Goal: Information Seeking & Learning: Learn about a topic

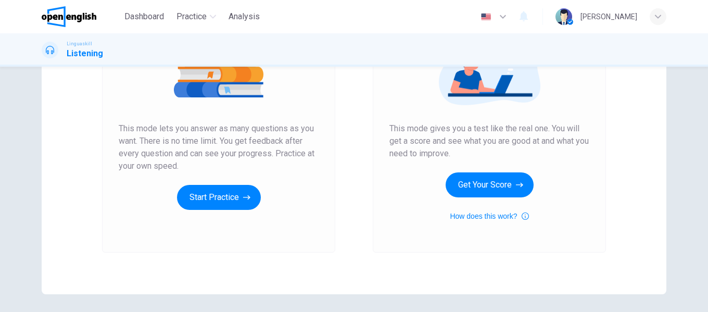
scroll to position [156, 0]
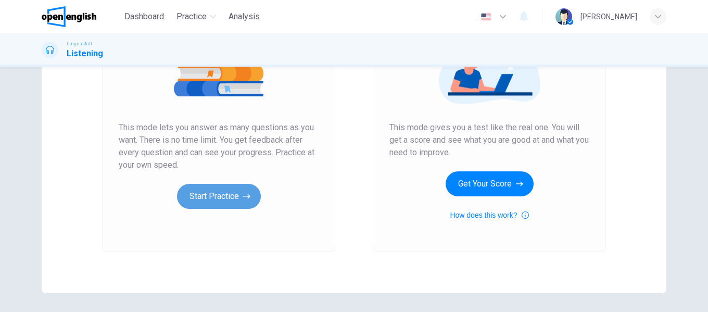
click at [211, 195] on button "Start Practice" at bounding box center [219, 196] width 84 height 25
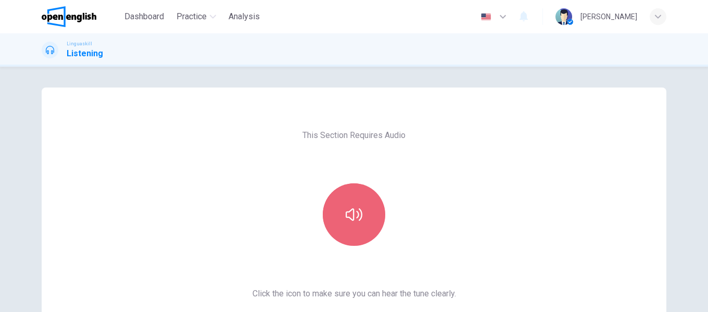
click at [371, 209] on button "button" at bounding box center [354, 214] width 62 height 62
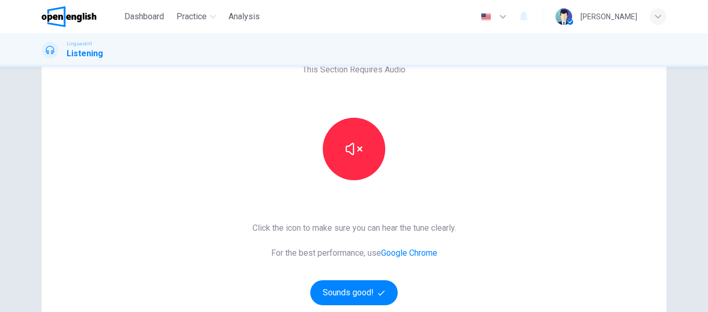
scroll to position [104, 0]
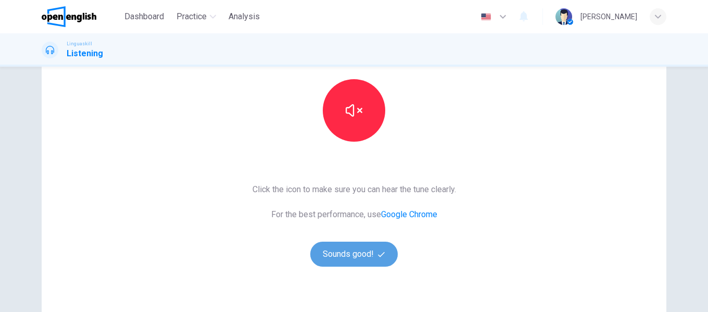
click at [339, 251] on button "Sounds good!" at bounding box center [353, 253] width 87 height 25
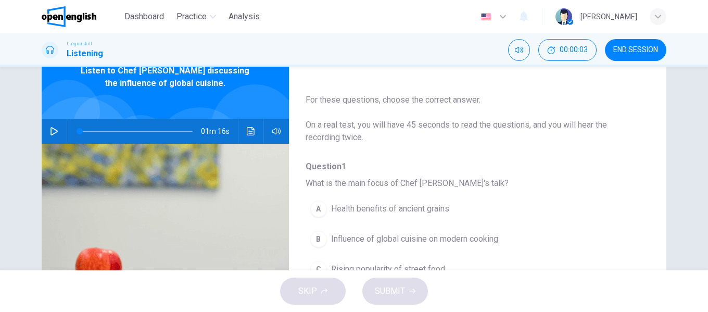
scroll to position [0, 0]
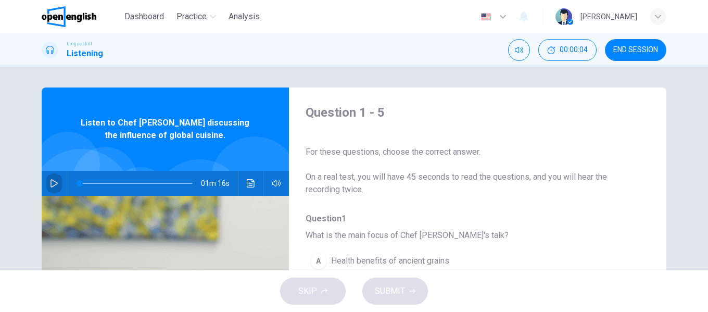
click at [50, 181] on icon "button" at bounding box center [54, 183] width 8 height 8
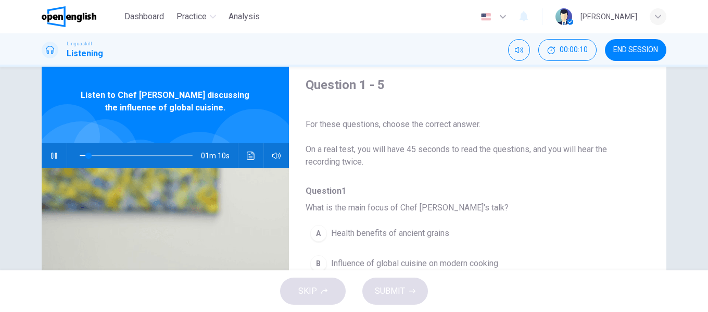
scroll to position [40, 0]
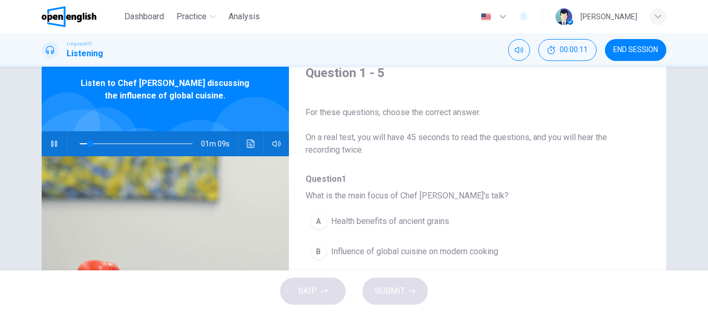
click at [699, 149] on div "Question 1 - 5 For these questions, choose the correct answer. On a real test, …" at bounding box center [354, 168] width 708 height 203
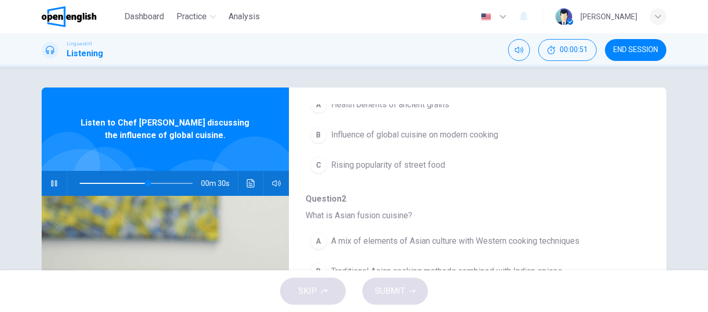
scroll to position [104, 0]
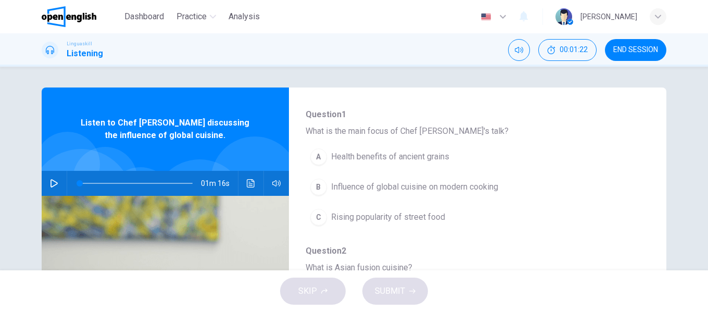
click at [316, 187] on div "B" at bounding box center [318, 186] width 17 height 17
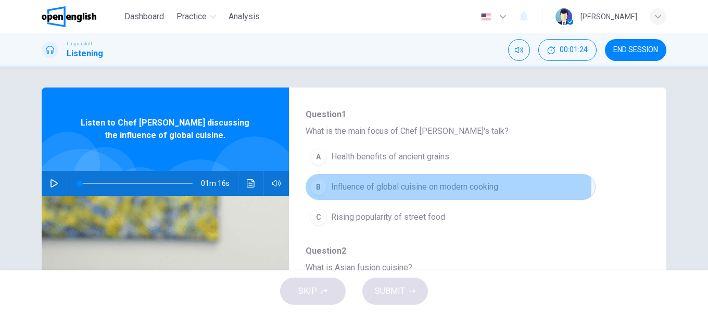
click at [433, 184] on span "Influence of global cuisine on modern cooking" at bounding box center [414, 187] width 167 height 12
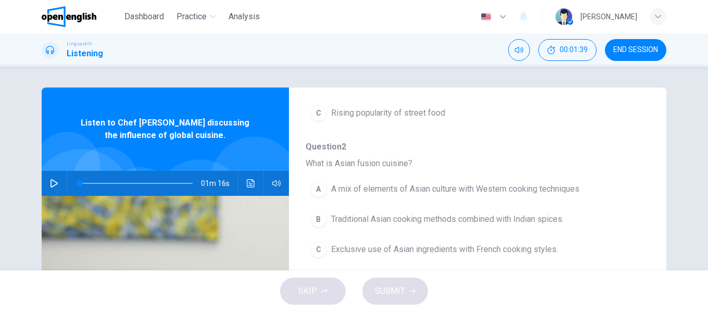
scroll to position [260, 0]
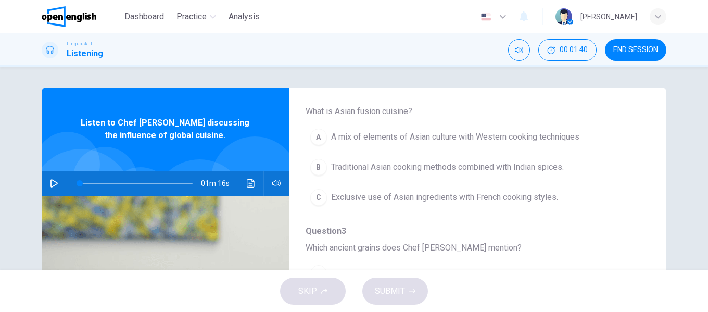
click at [435, 137] on span "A mix of elements of Asian culture with Western cooking techniques" at bounding box center [455, 137] width 248 height 12
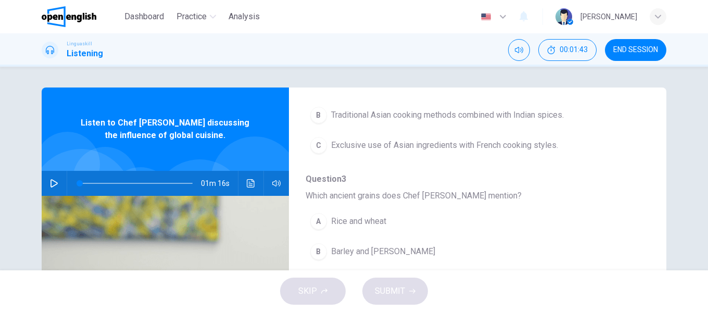
scroll to position [364, 0]
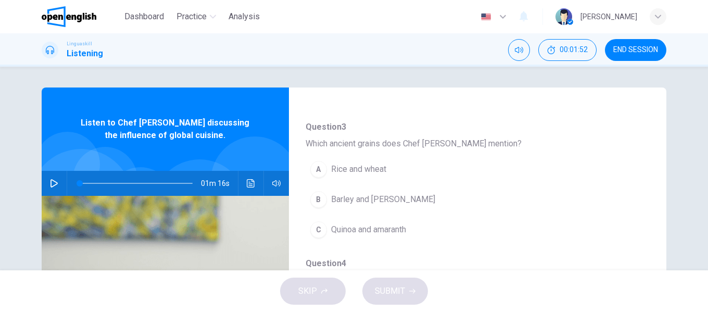
click at [50, 183] on icon "button" at bounding box center [53, 183] width 7 height 8
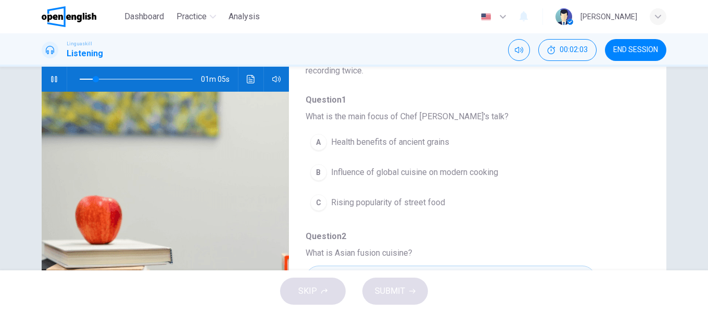
scroll to position [0, 0]
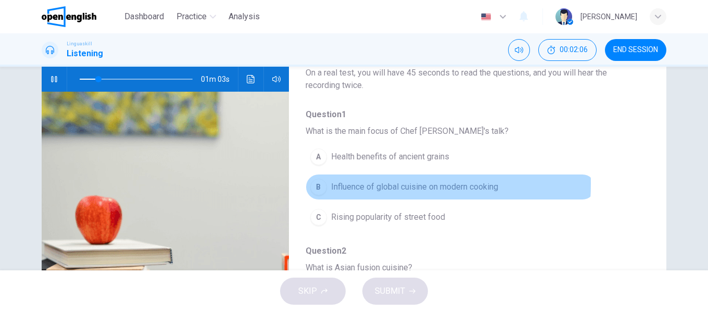
click at [352, 184] on span "Influence of global cuisine on modern cooking" at bounding box center [414, 187] width 167 height 12
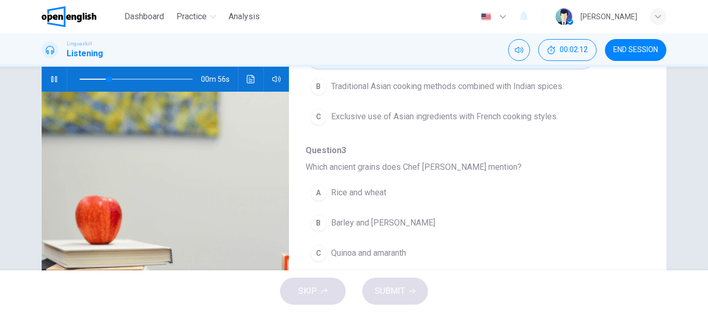
scroll to position [260, 0]
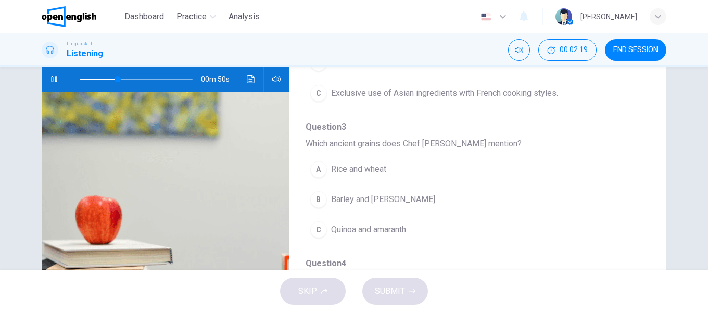
click at [366, 169] on span "Rice and wheat" at bounding box center [358, 169] width 55 height 12
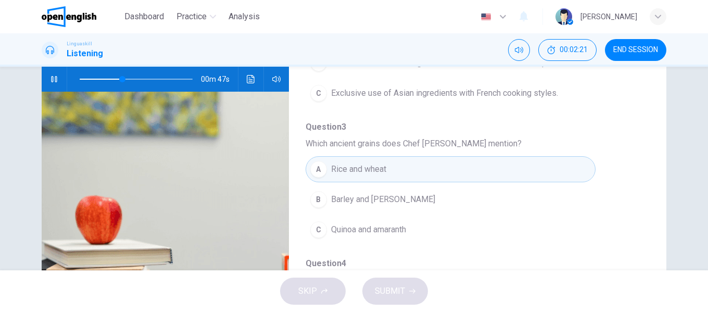
click at [397, 229] on span "Quinoa and amaranth" at bounding box center [368, 229] width 75 height 12
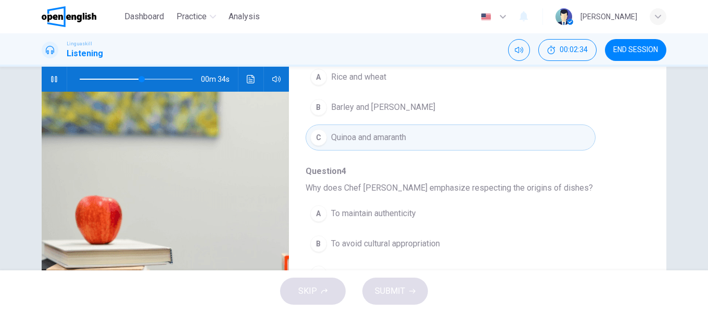
scroll to position [416, 0]
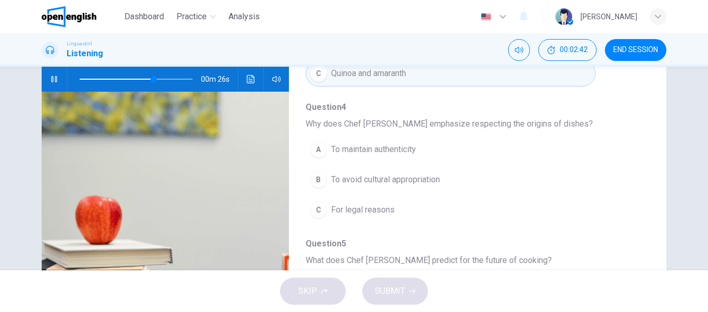
click at [355, 145] on span "To maintain authenticity" at bounding box center [373, 149] width 85 height 12
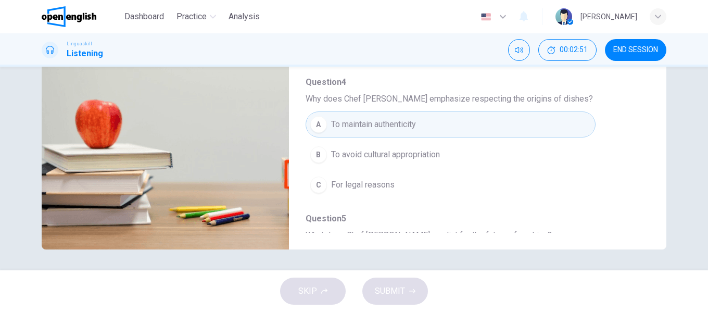
scroll to position [345, 0]
click at [431, 155] on span "To avoid cultural appropriation" at bounding box center [385, 155] width 109 height 12
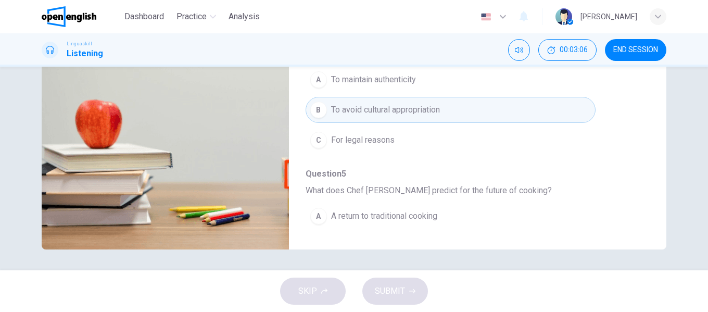
scroll to position [449, 0]
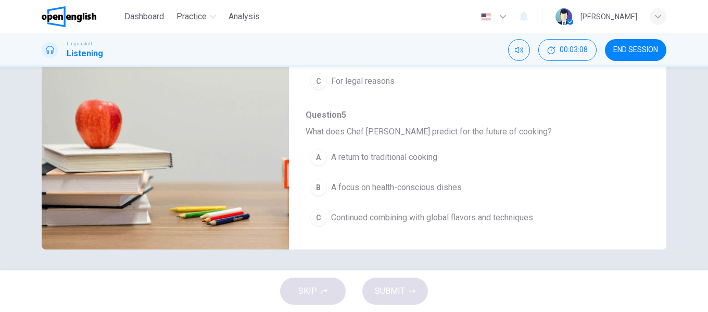
type input "*"
click at [451, 217] on span "Continued combining with global flavors and techniques" at bounding box center [432, 217] width 202 height 12
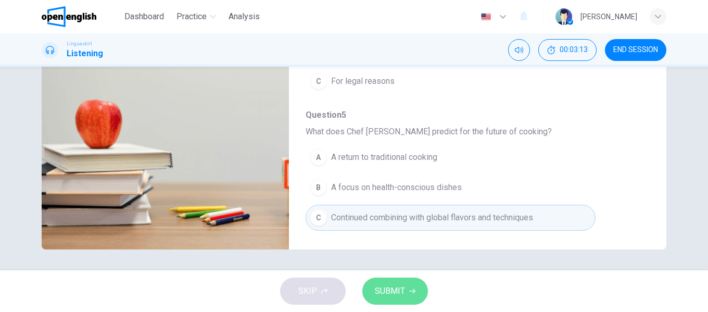
click at [380, 287] on span "SUBMIT" at bounding box center [390, 291] width 30 height 15
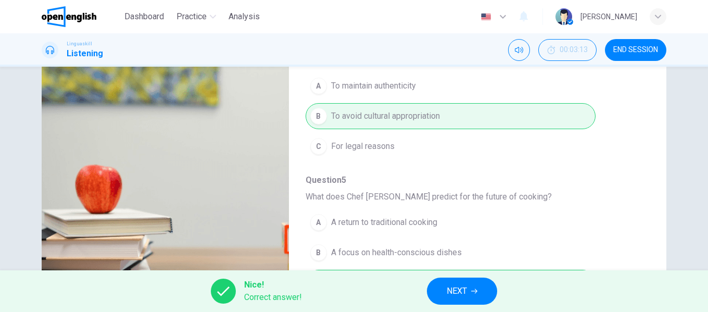
scroll to position [200, 0]
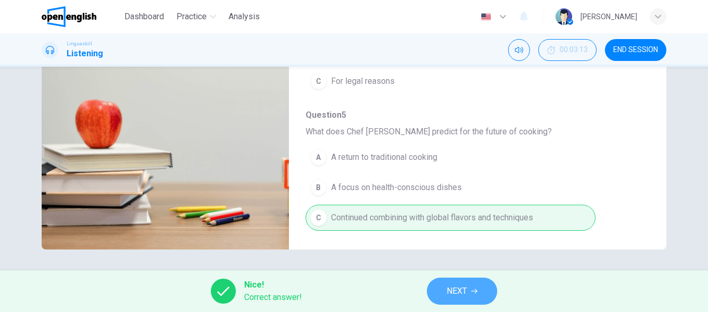
click at [444, 300] on button "NEXT" at bounding box center [462, 290] width 70 height 27
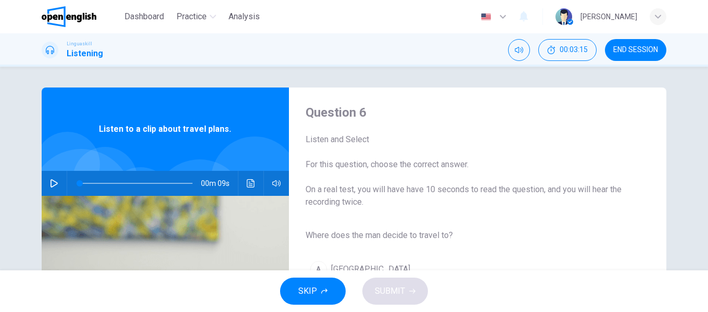
click at [53, 180] on icon "button" at bounding box center [54, 183] width 8 height 8
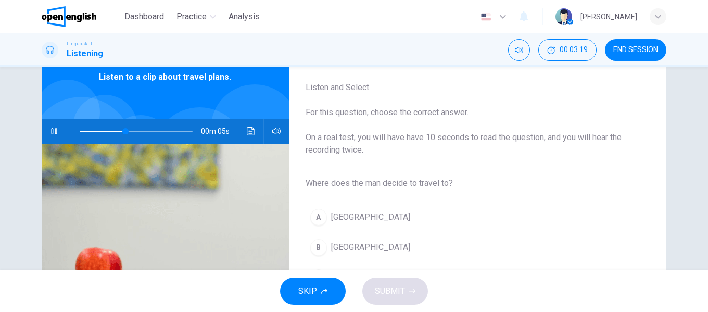
scroll to position [104, 0]
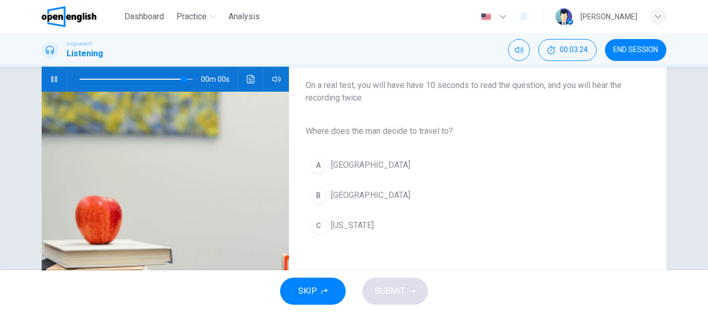
type input "*"
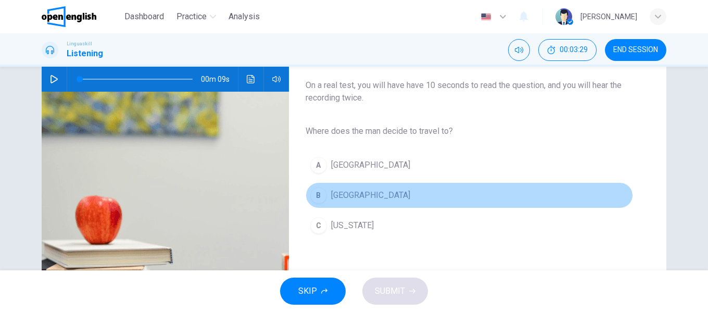
click at [316, 199] on div "B" at bounding box center [318, 195] width 17 height 17
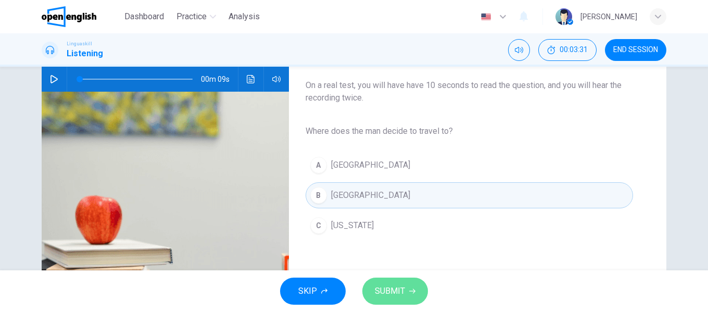
click at [390, 289] on span "SUBMIT" at bounding box center [390, 291] width 30 height 15
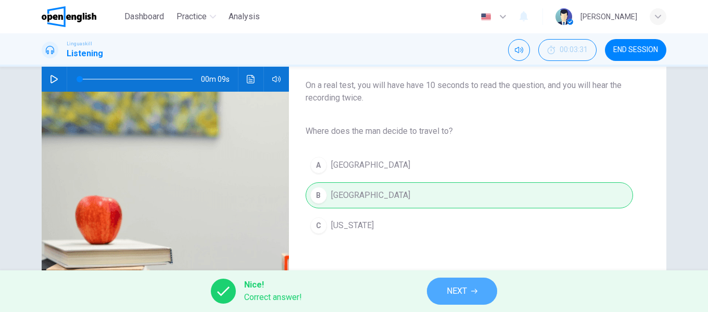
click at [457, 296] on span "NEXT" at bounding box center [456, 291] width 20 height 15
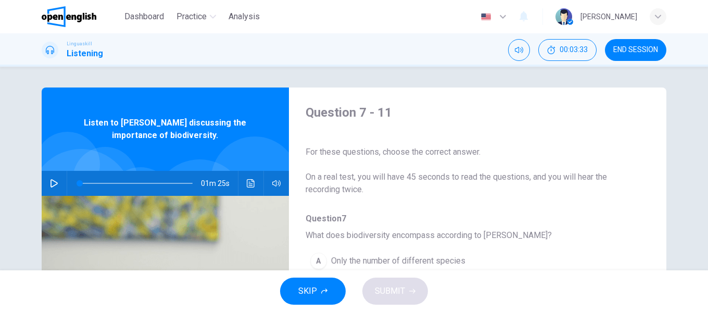
click at [52, 184] on icon "button" at bounding box center [54, 183] width 8 height 8
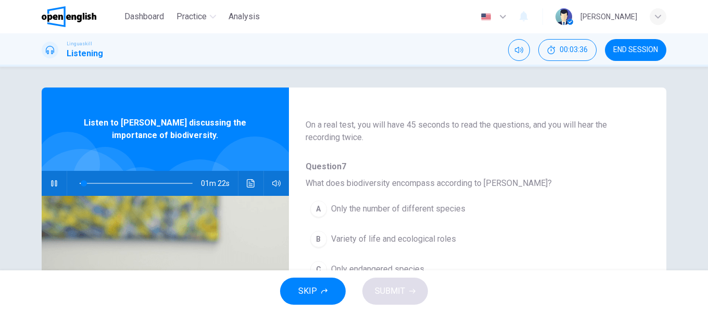
scroll to position [104, 0]
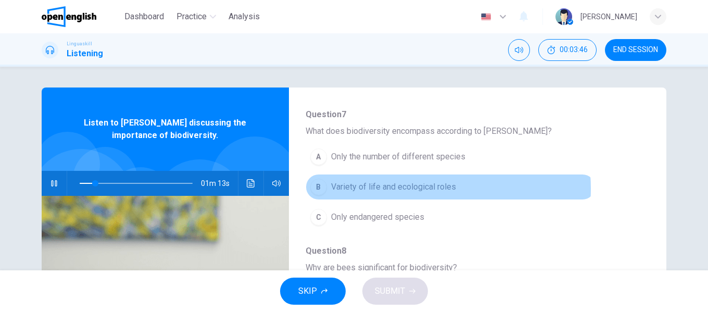
click at [412, 188] on span "Variety of life and ecological roles" at bounding box center [393, 187] width 125 height 12
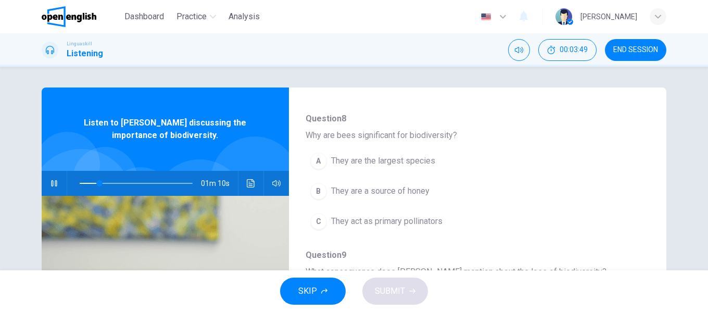
scroll to position [260, 0]
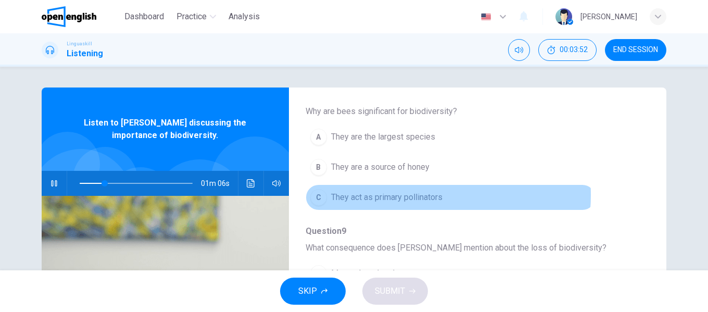
click at [406, 195] on span "They act as primary pollinators" at bounding box center [386, 197] width 111 height 12
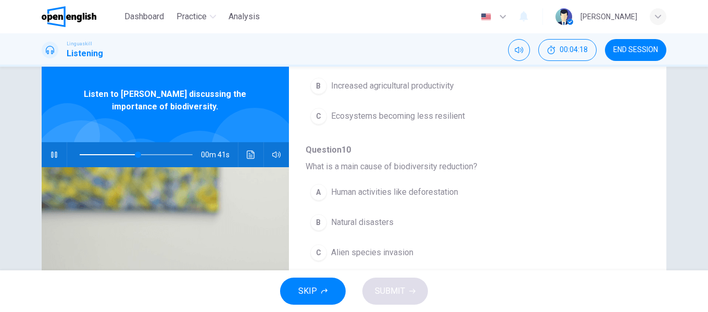
scroll to position [52, 0]
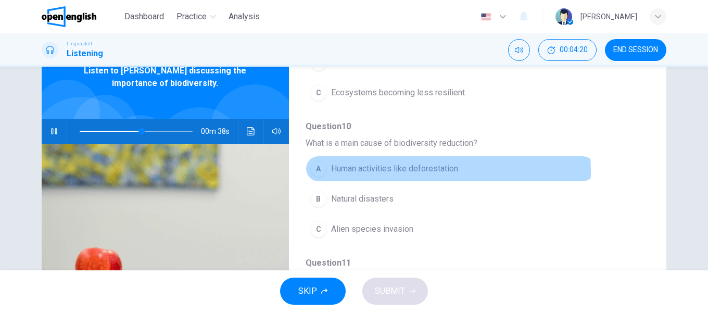
click at [385, 171] on span "Human activities like deforestation" at bounding box center [394, 168] width 127 height 12
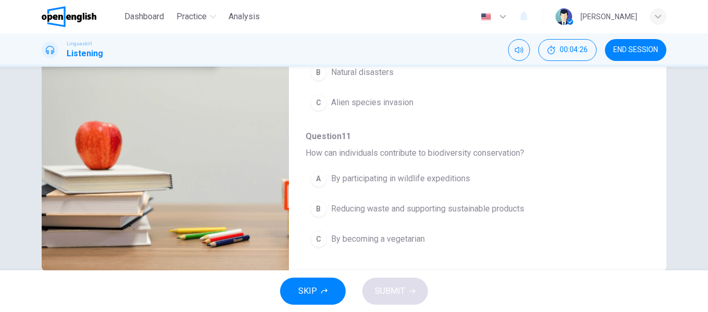
scroll to position [200, 0]
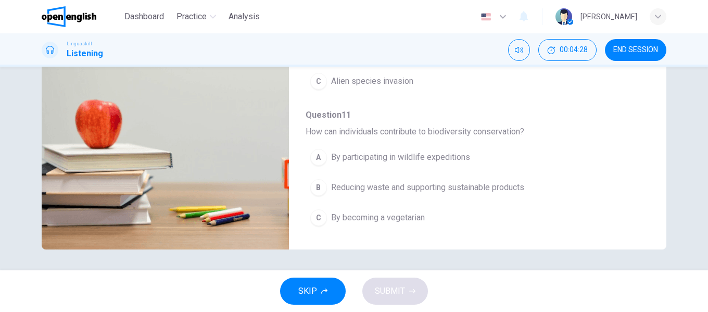
click at [444, 186] on span "Reducing waste and supporting sustainable products" at bounding box center [427, 187] width 193 height 12
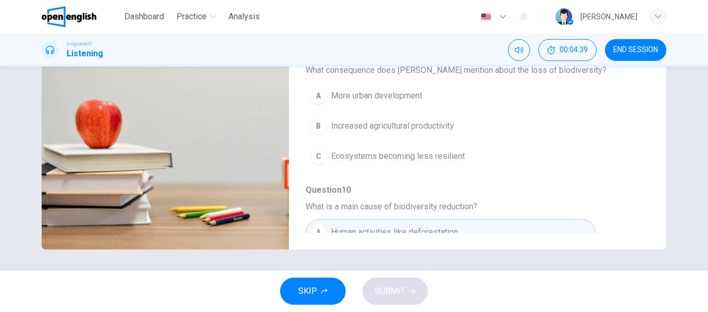
scroll to position [189, 0]
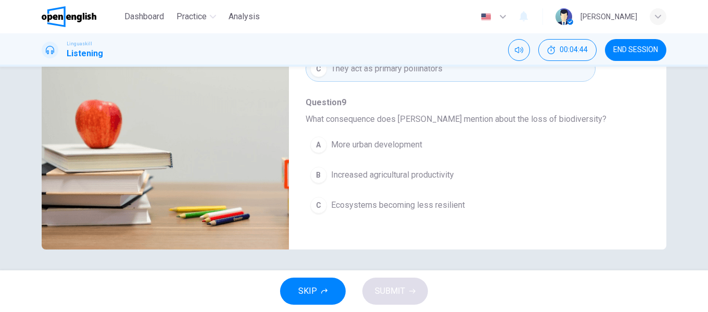
click at [419, 204] on span "Ecosystems becoming less resilient" at bounding box center [398, 205] width 134 height 12
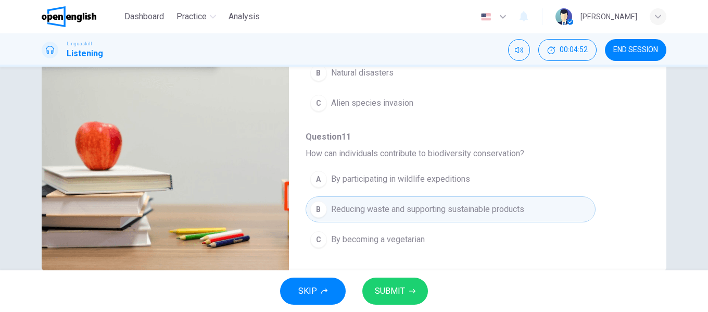
scroll to position [200, 0]
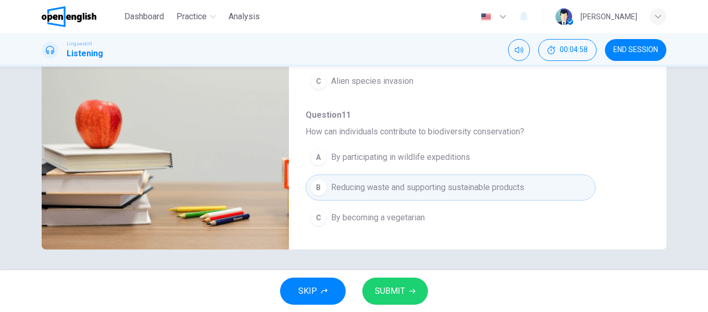
type input "*"
click at [394, 294] on span "SUBMIT" at bounding box center [390, 291] width 30 height 15
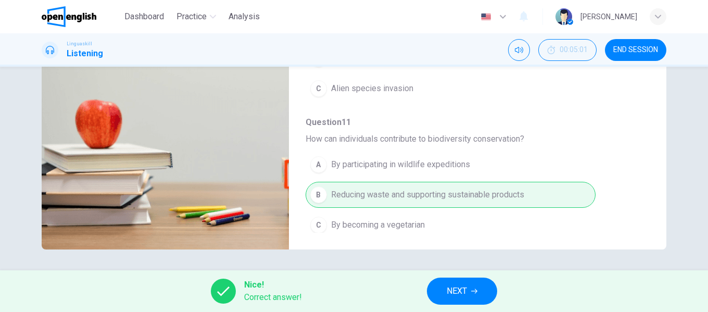
scroll to position [449, 0]
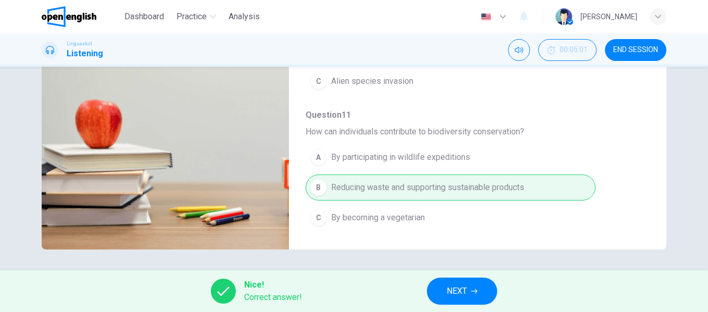
click at [466, 287] on span "NEXT" at bounding box center [456, 291] width 20 height 15
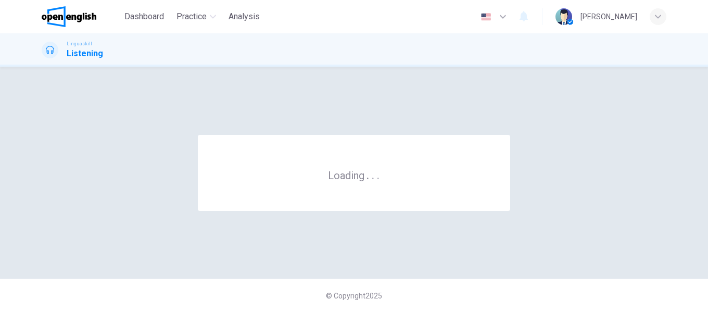
scroll to position [0, 0]
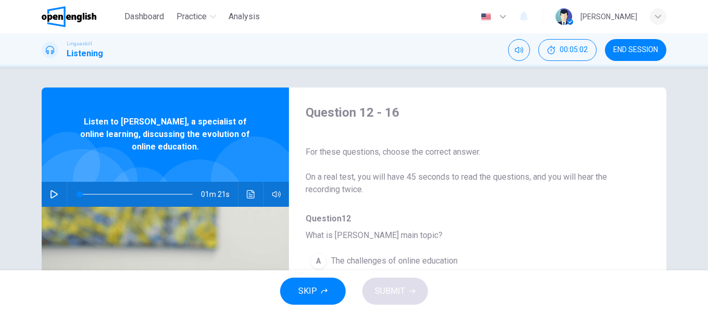
click at [50, 190] on icon "button" at bounding box center [54, 194] width 8 height 8
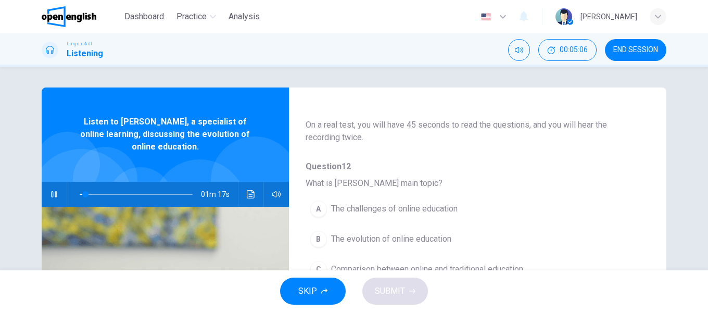
scroll to position [104, 0]
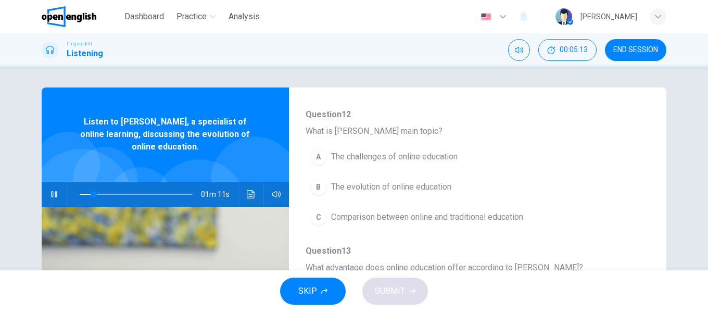
click at [438, 190] on span "The evolution of online education" at bounding box center [391, 187] width 120 height 12
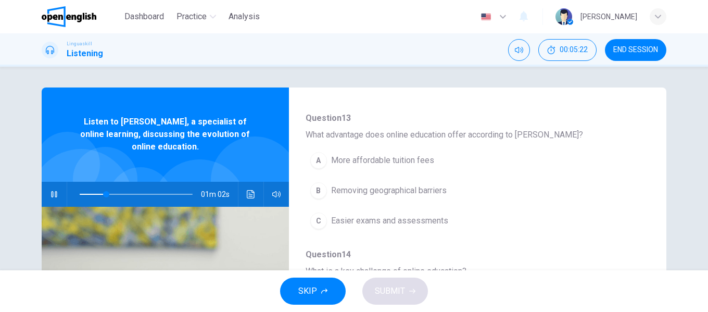
scroll to position [260, 0]
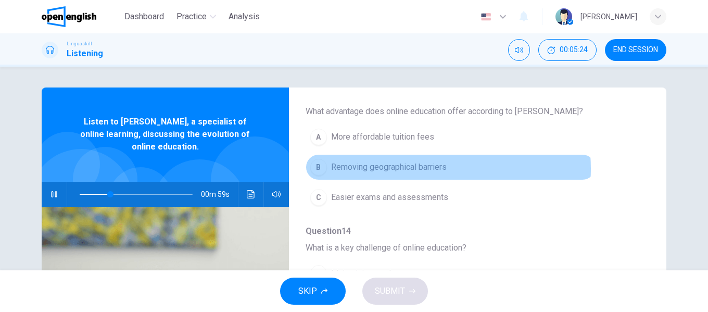
click at [422, 169] on span "Removing geographical barriers" at bounding box center [388, 167] width 115 height 12
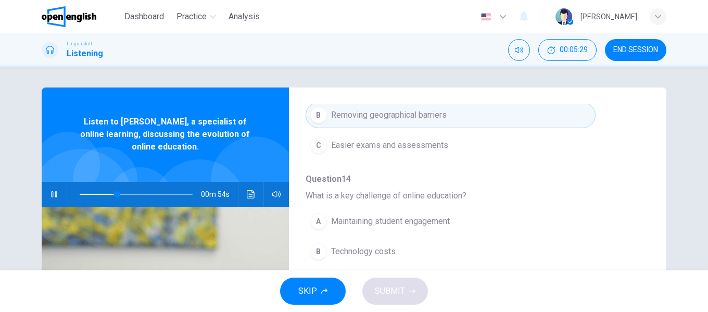
scroll to position [364, 0]
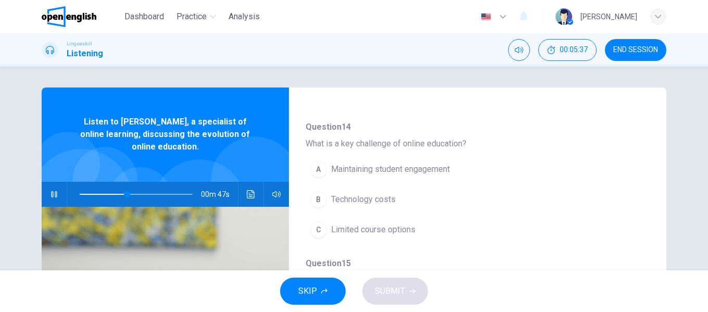
click at [425, 171] on span "Maintaining student engagement" at bounding box center [390, 169] width 119 height 12
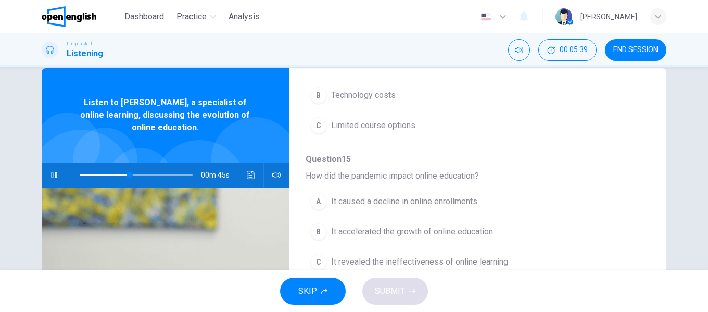
scroll to position [52, 0]
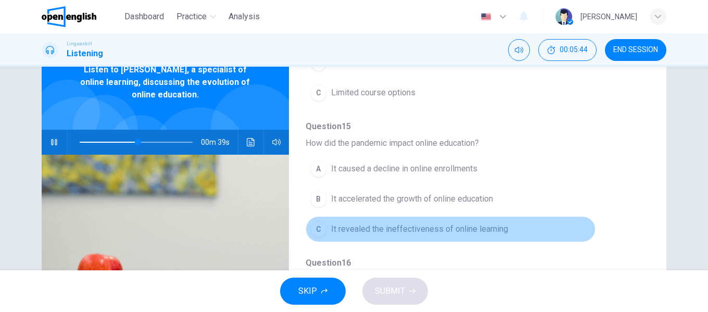
click at [465, 229] on span "It revealed the ineffectiveness of online learning" at bounding box center [419, 229] width 177 height 12
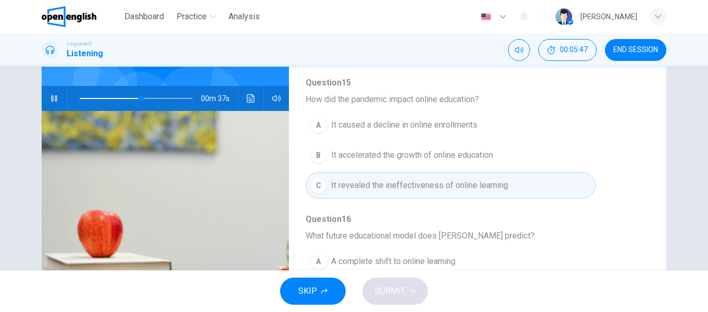
scroll to position [156, 0]
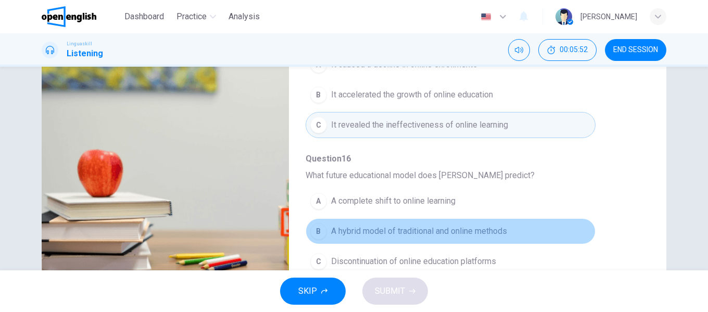
click at [482, 230] on span "A hybrid model of traditional and online methods" at bounding box center [419, 231] width 176 height 12
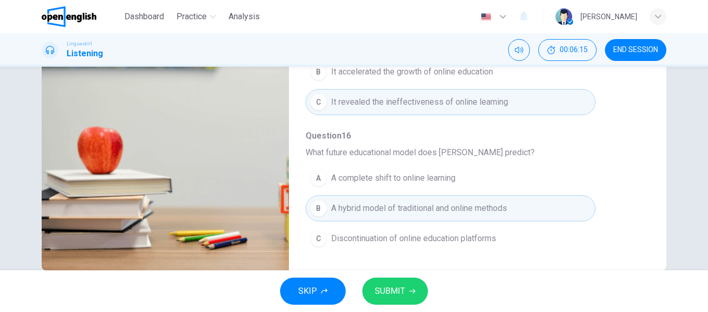
scroll to position [200, 0]
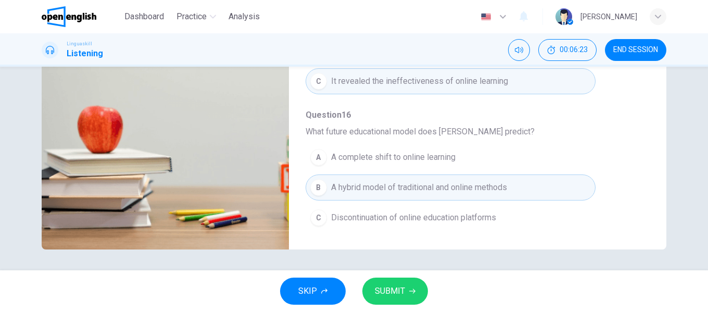
type input "*"
click at [400, 289] on span "SUBMIT" at bounding box center [390, 291] width 30 height 15
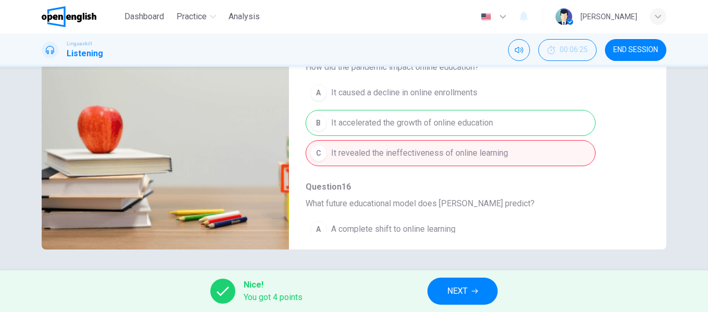
scroll to position [449, 0]
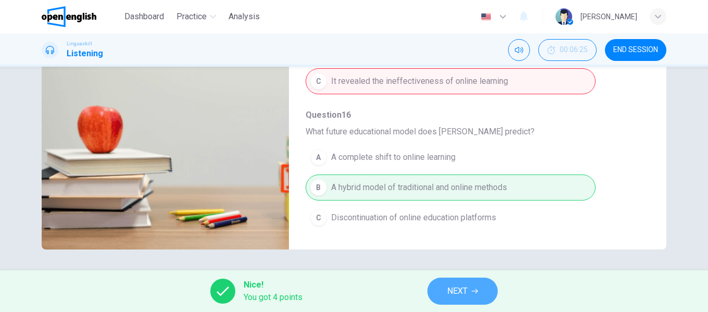
click at [451, 289] on span "NEXT" at bounding box center [457, 291] width 20 height 15
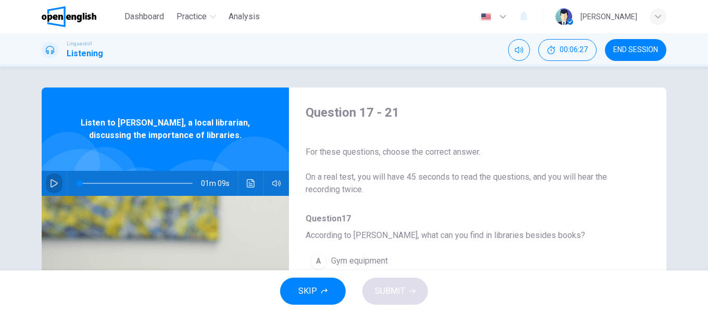
click at [53, 183] on icon "button" at bounding box center [54, 183] width 8 height 8
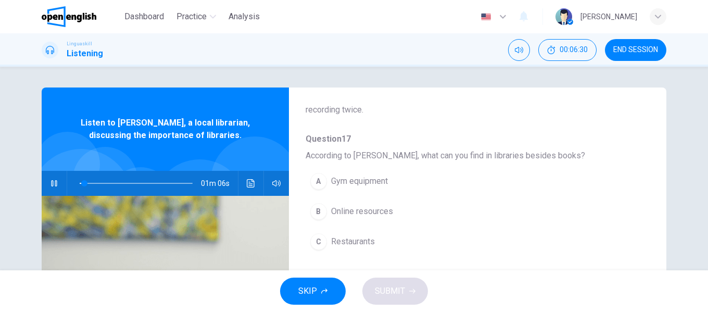
scroll to position [104, 0]
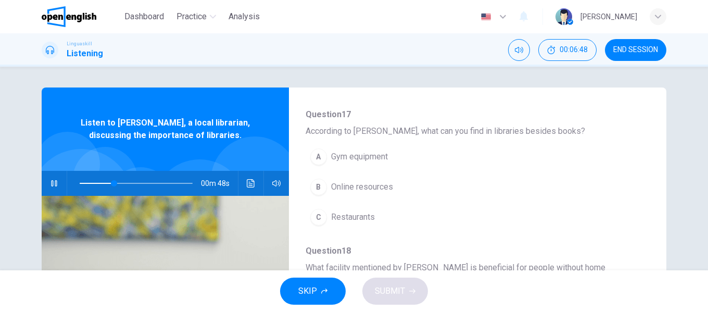
click at [389, 187] on span "Online resources" at bounding box center [362, 187] width 62 height 12
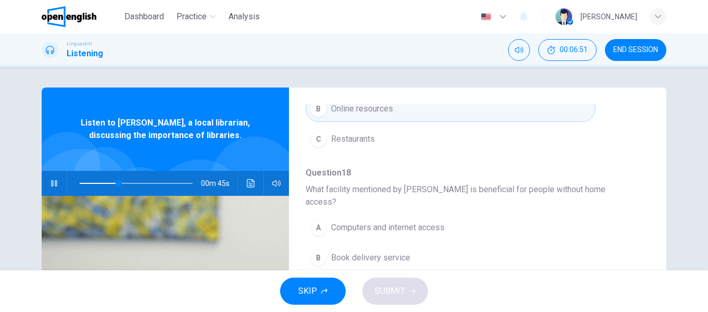
scroll to position [208, 0]
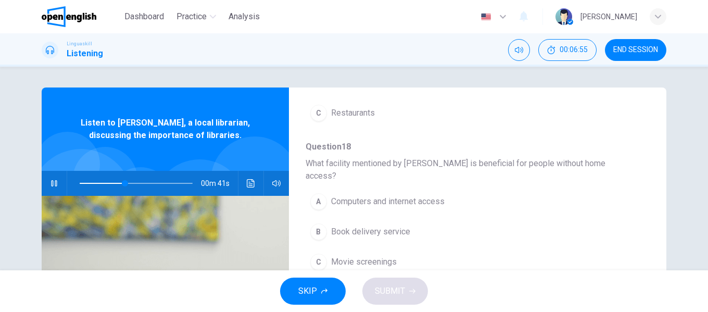
click at [394, 225] on span "Book delivery service" at bounding box center [370, 231] width 79 height 12
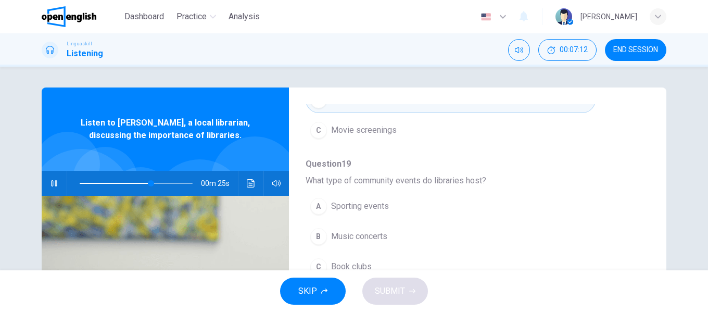
scroll to position [364, 0]
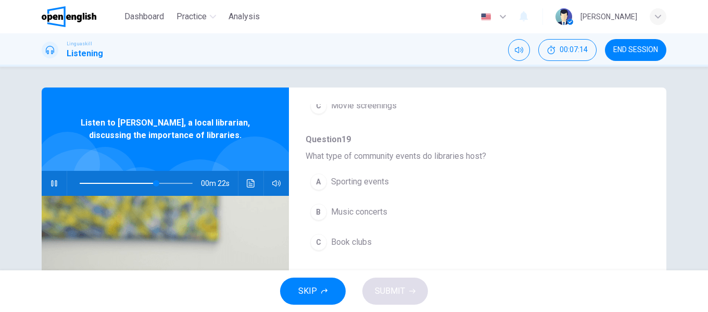
click at [395, 232] on button "C Book clubs" at bounding box center [450, 242] width 290 height 26
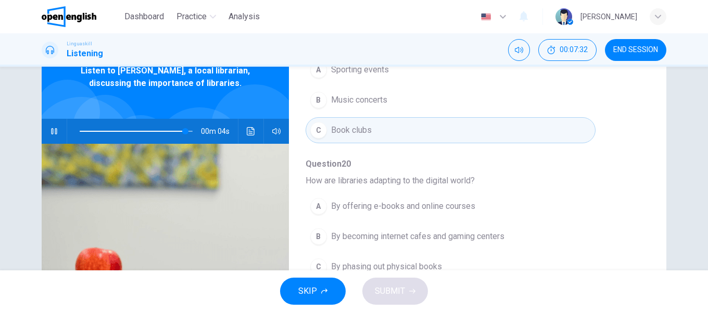
scroll to position [449, 0]
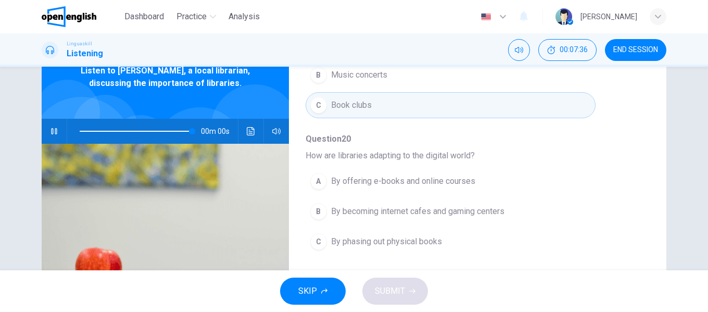
type input "*"
click at [465, 175] on span "By offering e-books and online courses" at bounding box center [403, 181] width 144 height 12
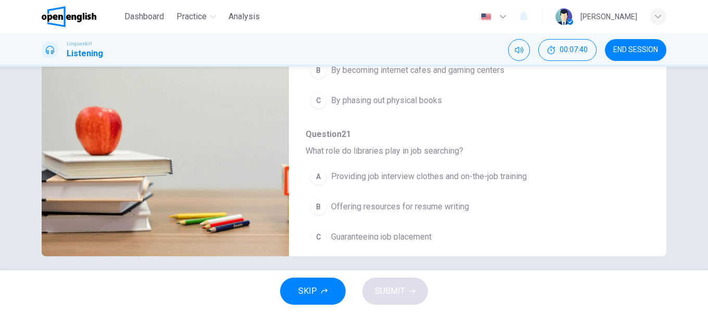
scroll to position [200, 0]
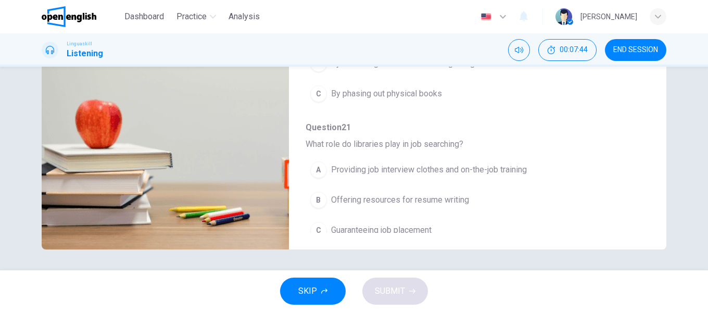
click at [472, 163] on span "Providing job interview clothes and on-the-job training" at bounding box center [429, 169] width 196 height 12
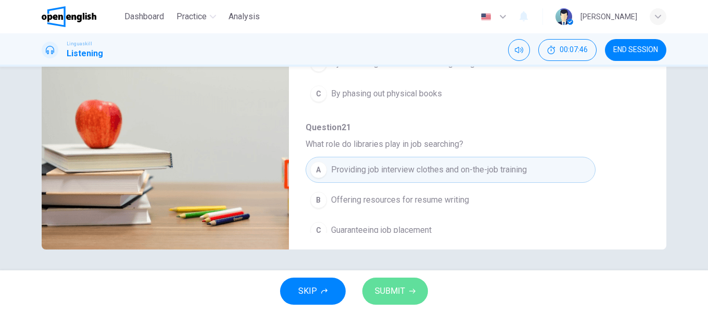
click at [393, 290] on span "SUBMIT" at bounding box center [390, 291] width 30 height 15
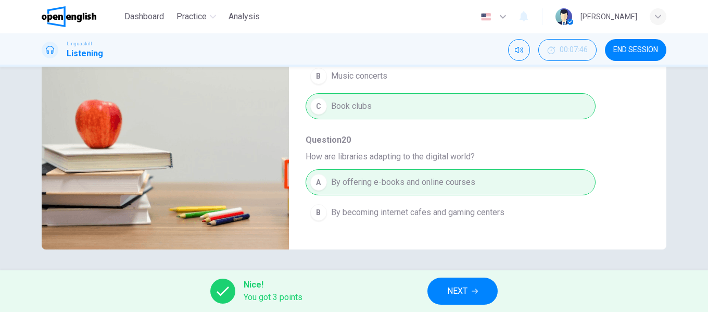
scroll to position [345, 0]
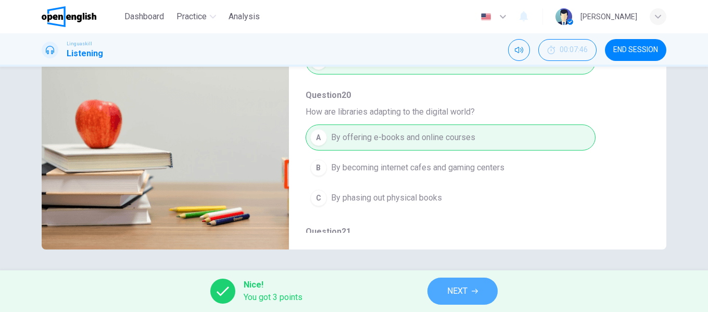
click at [471, 291] on button "NEXT" at bounding box center [462, 290] width 70 height 27
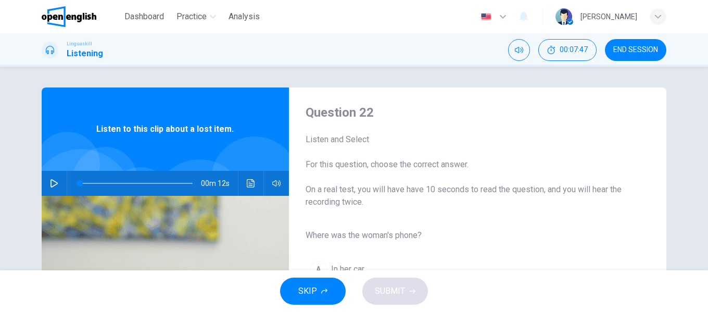
click at [50, 182] on icon "button" at bounding box center [54, 183] width 8 height 8
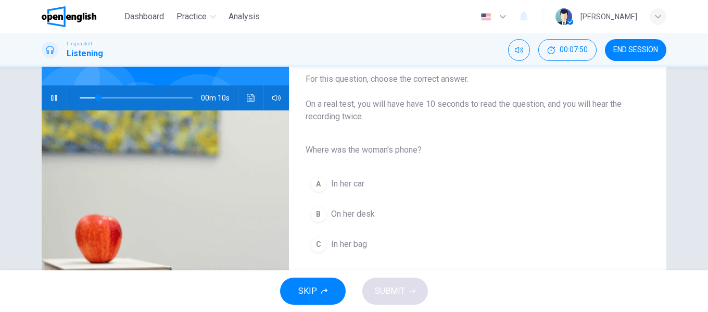
scroll to position [104, 0]
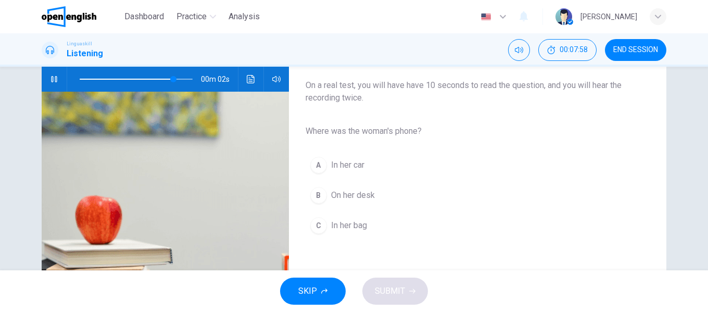
click at [354, 224] on span "In her bag" at bounding box center [349, 225] width 36 height 12
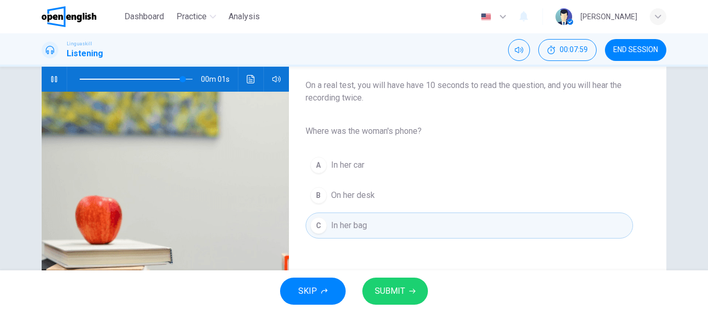
type input "*"
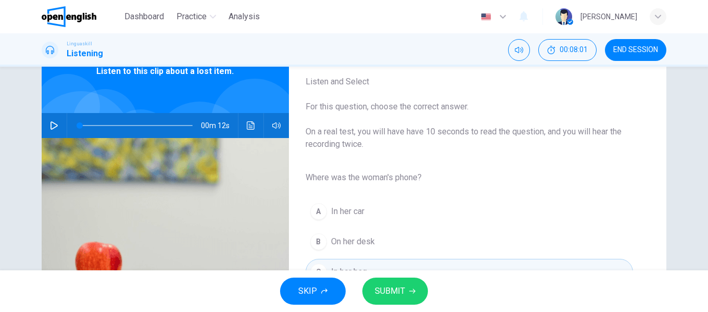
scroll to position [44, 0]
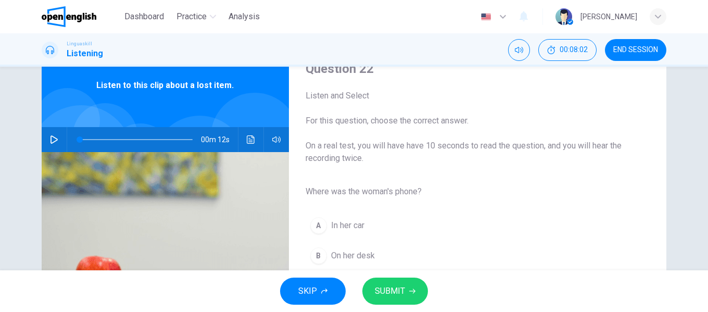
click at [394, 288] on span "SUBMIT" at bounding box center [390, 291] width 30 height 15
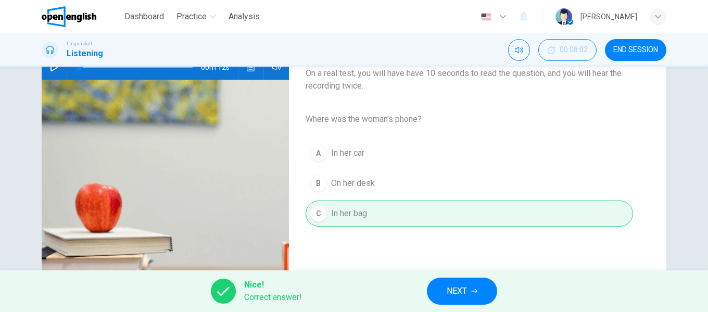
scroll to position [148, 0]
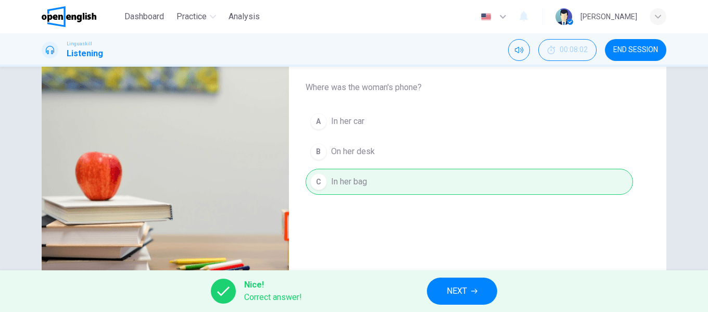
click at [448, 287] on span "NEXT" at bounding box center [456, 291] width 20 height 15
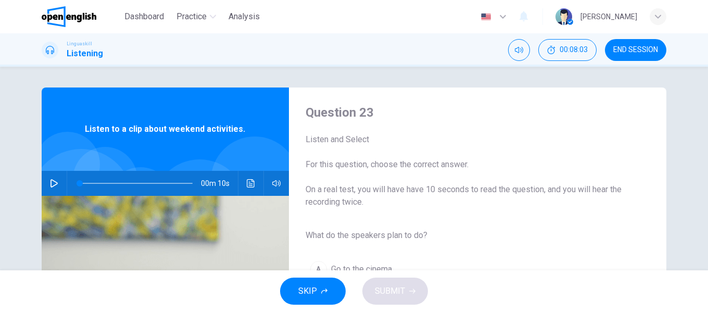
click at [50, 185] on icon "button" at bounding box center [54, 183] width 8 height 8
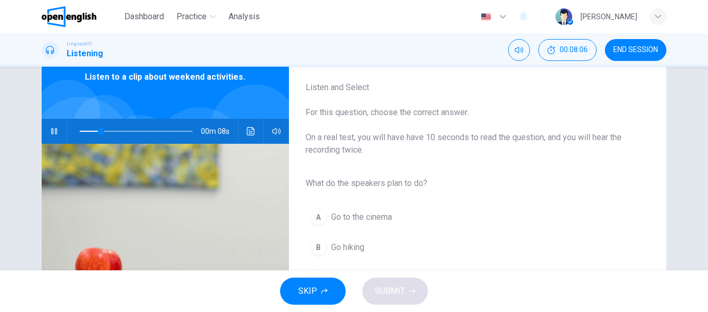
scroll to position [104, 0]
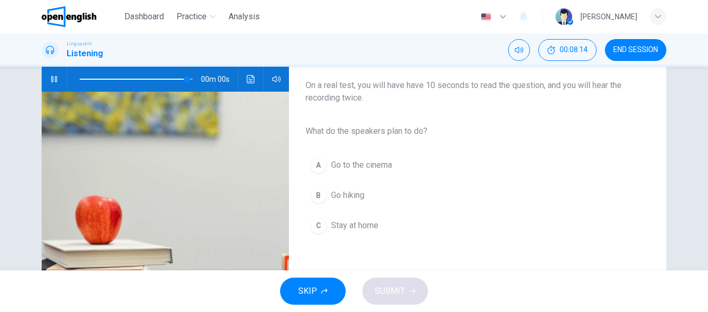
type input "*"
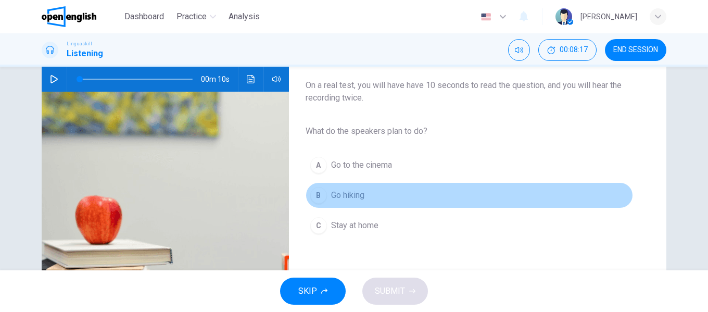
click at [356, 196] on span "Go hiking" at bounding box center [347, 195] width 33 height 12
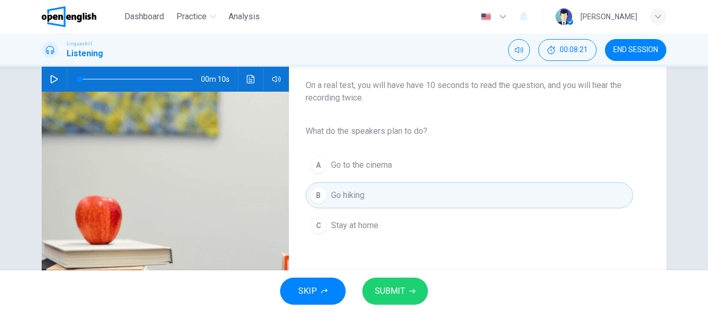
click at [396, 288] on span "SUBMIT" at bounding box center [390, 291] width 30 height 15
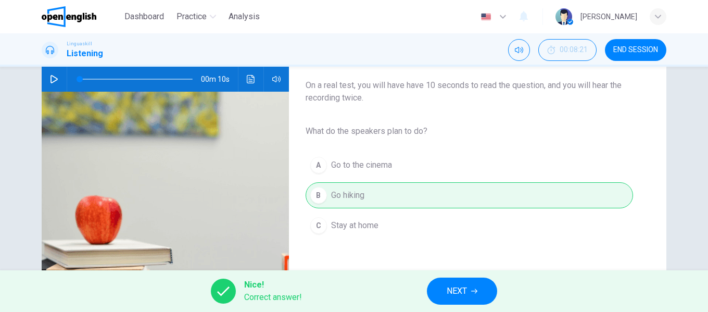
scroll to position [156, 0]
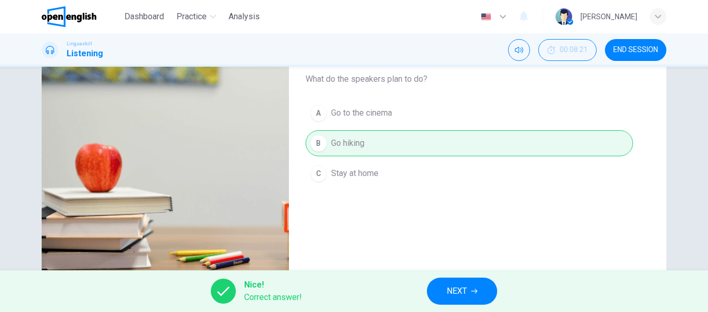
click at [464, 294] on span "NEXT" at bounding box center [456, 291] width 20 height 15
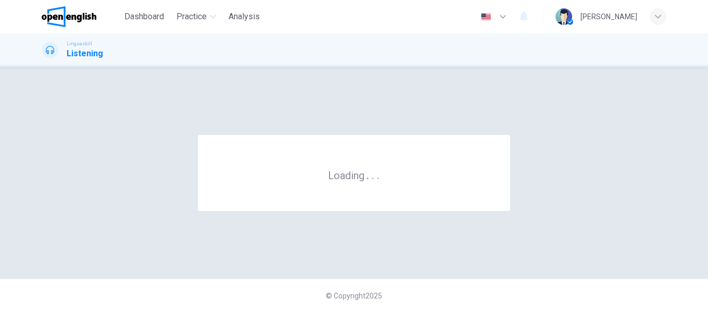
scroll to position [0, 0]
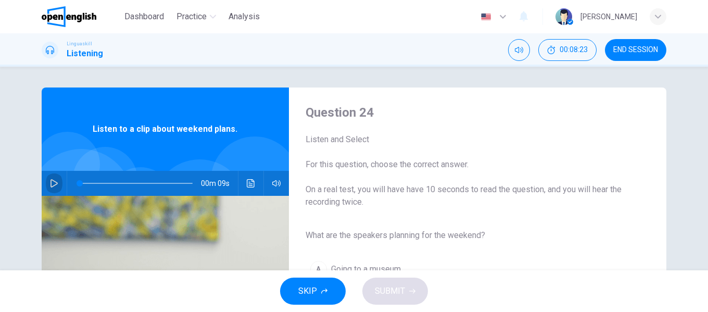
click at [53, 181] on icon "button" at bounding box center [53, 183] width 7 height 8
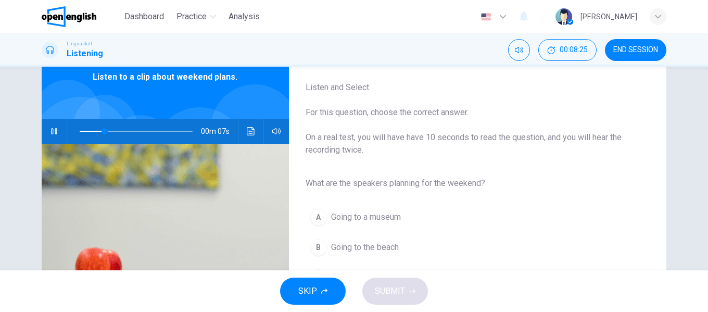
scroll to position [104, 0]
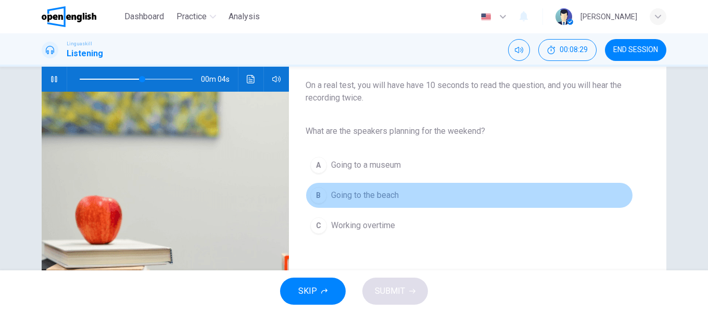
click at [388, 195] on span "Going to the beach" at bounding box center [365, 195] width 68 height 12
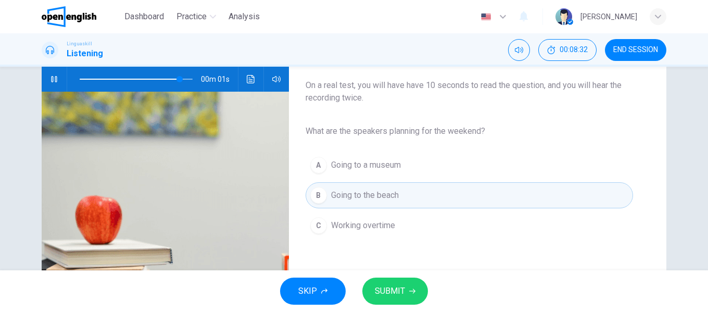
type input "*"
click at [389, 288] on span "SUBMIT" at bounding box center [390, 291] width 30 height 15
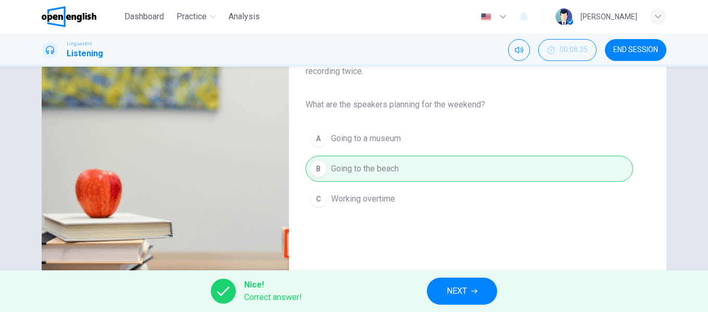
scroll to position [156, 0]
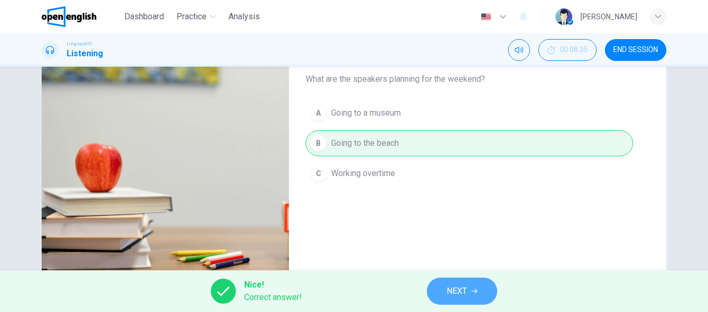
click at [454, 289] on span "NEXT" at bounding box center [456, 291] width 20 height 15
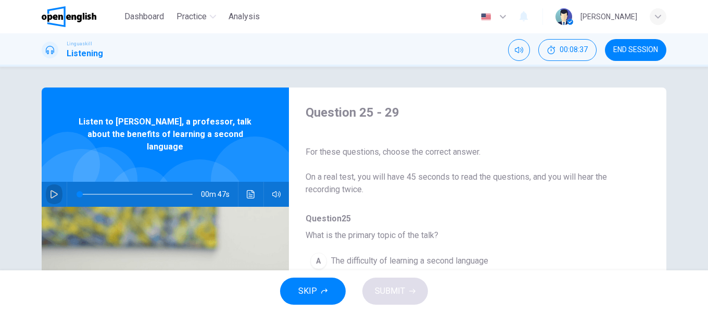
click at [50, 190] on icon "button" at bounding box center [54, 194] width 8 height 8
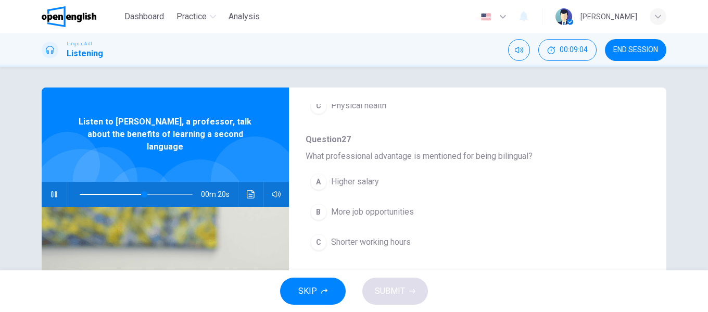
scroll to position [416, 0]
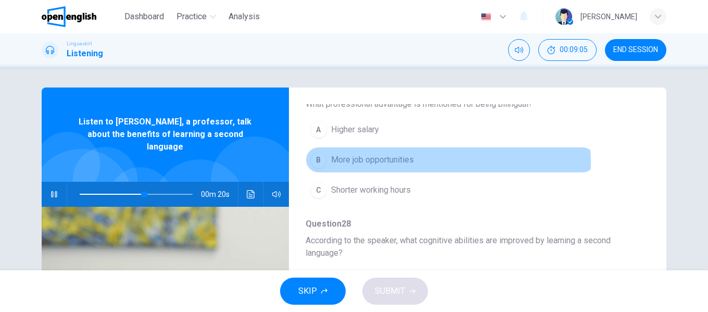
click at [390, 162] on span "More job opportunities" at bounding box center [372, 159] width 83 height 12
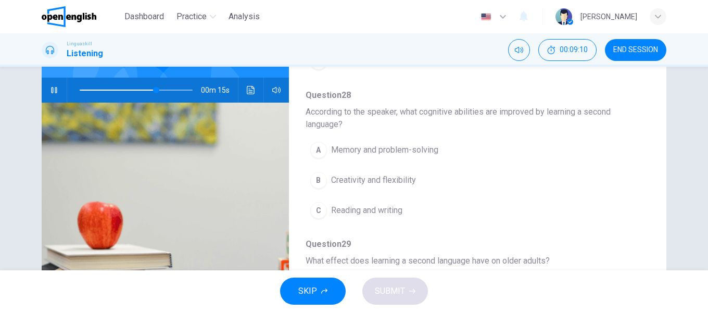
scroll to position [422, 0]
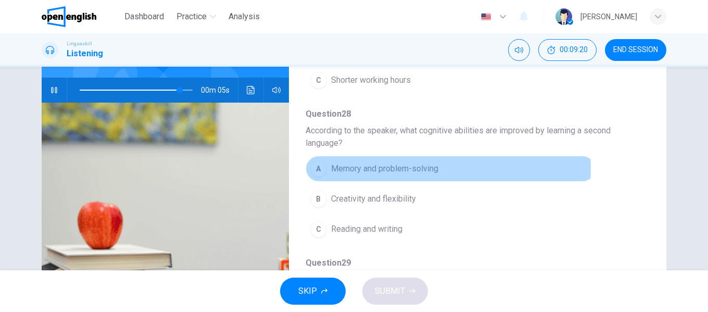
click at [405, 169] on span "Memory and problem-solving" at bounding box center [384, 168] width 107 height 12
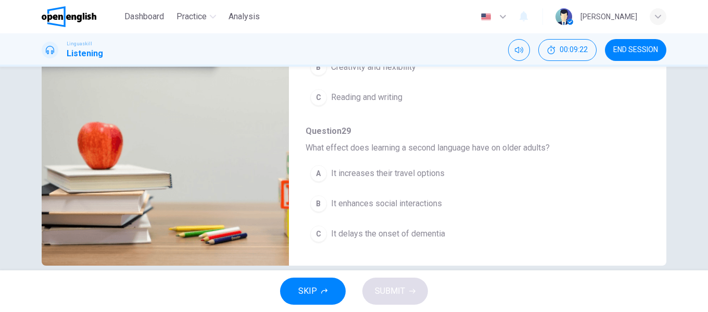
scroll to position [200, 0]
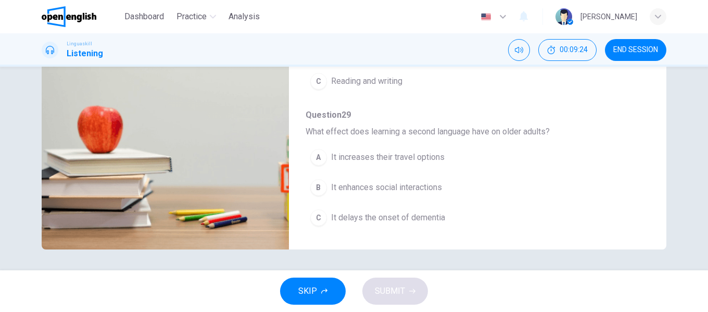
type input "*"
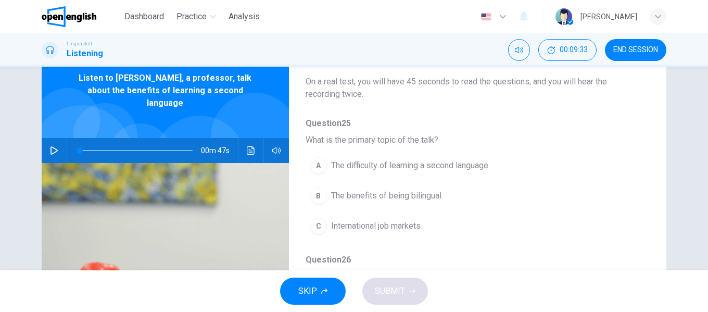
scroll to position [52, 0]
click at [395, 196] on span "The benefits of being bilingual" at bounding box center [386, 195] width 110 height 12
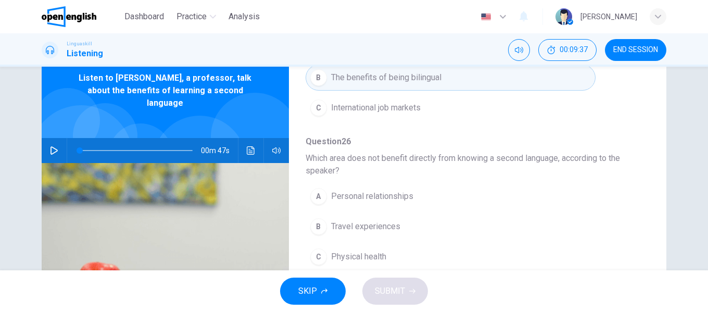
scroll to position [208, 0]
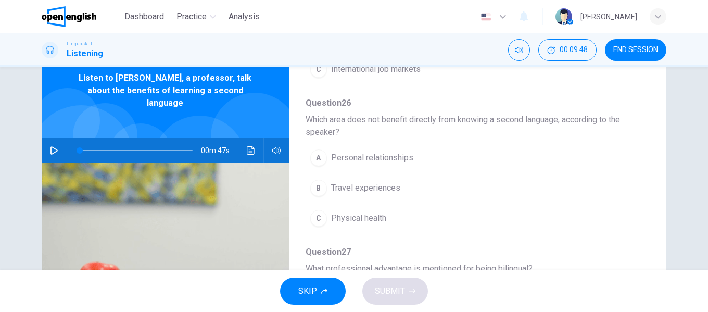
click at [388, 159] on span "Personal relationships" at bounding box center [372, 157] width 82 height 12
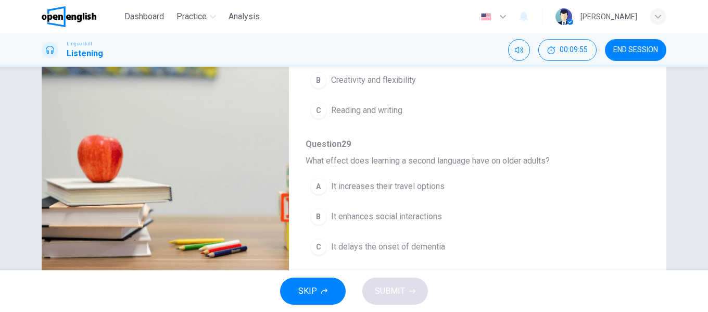
scroll to position [200, 0]
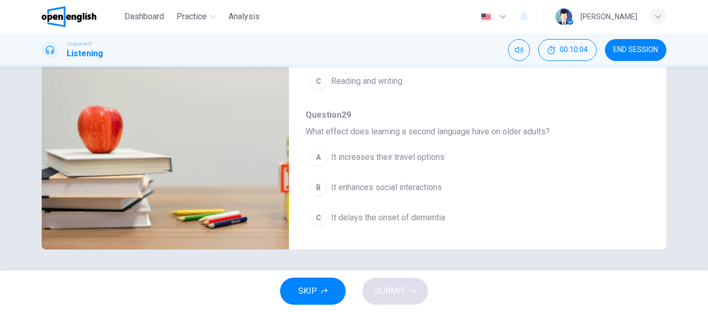
click at [406, 187] on span "It enhances social interactions" at bounding box center [386, 187] width 111 height 12
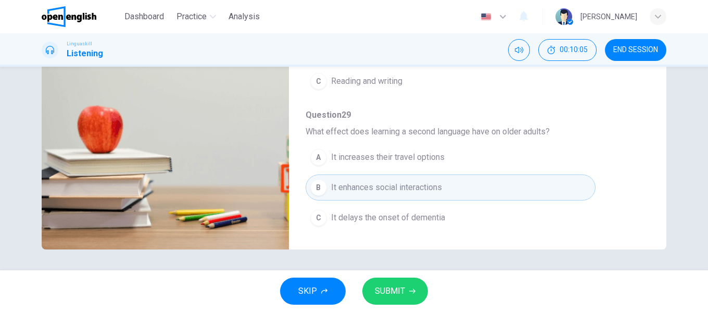
click at [386, 288] on span "SUBMIT" at bounding box center [390, 291] width 30 height 15
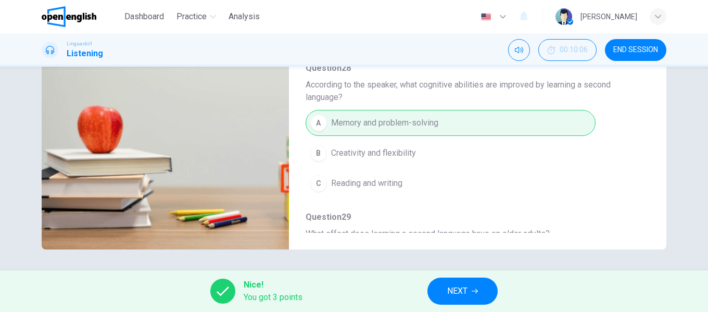
scroll to position [422, 0]
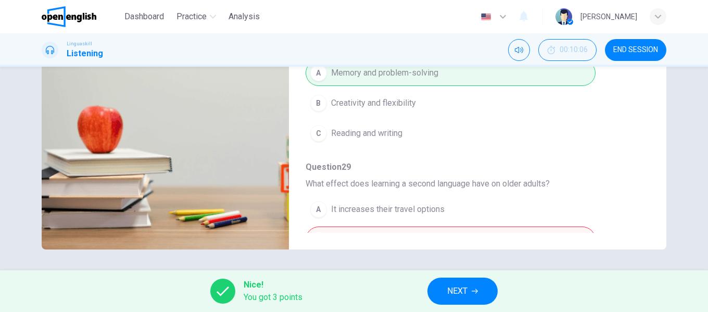
click at [451, 292] on span "NEXT" at bounding box center [457, 291] width 20 height 15
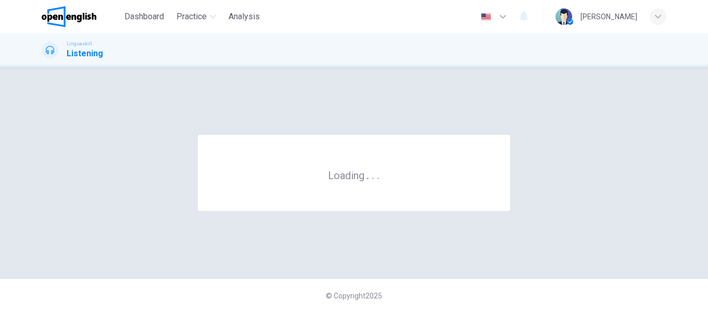
scroll to position [0, 0]
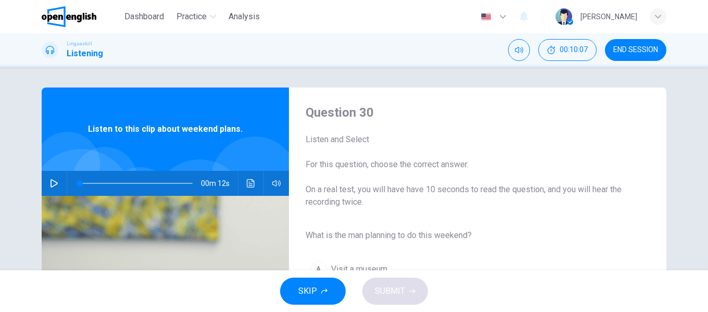
click at [52, 181] on icon "button" at bounding box center [54, 183] width 8 height 8
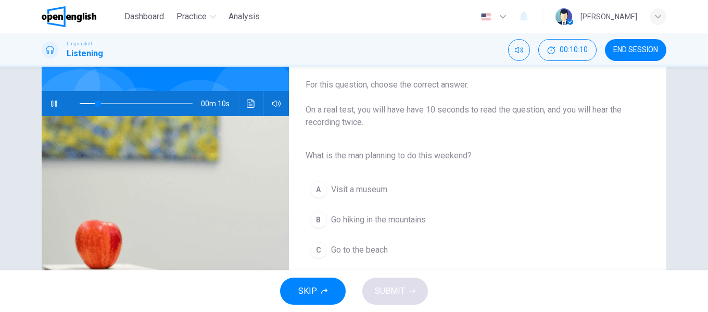
scroll to position [104, 0]
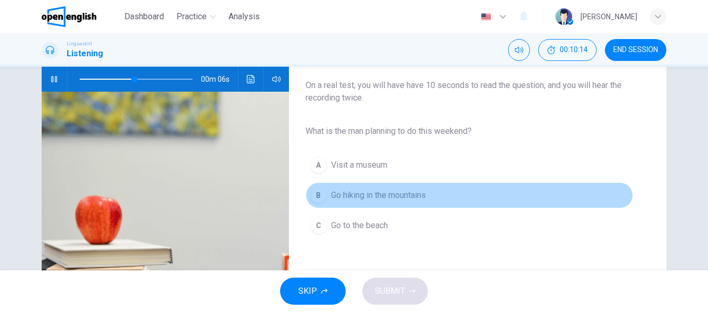
click at [389, 199] on span "Go hiking in the mountains" at bounding box center [378, 195] width 95 height 12
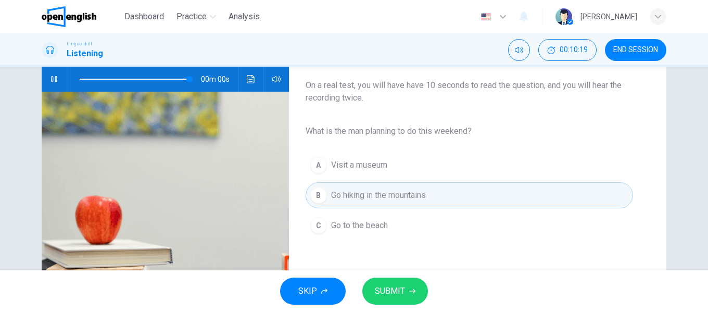
type input "*"
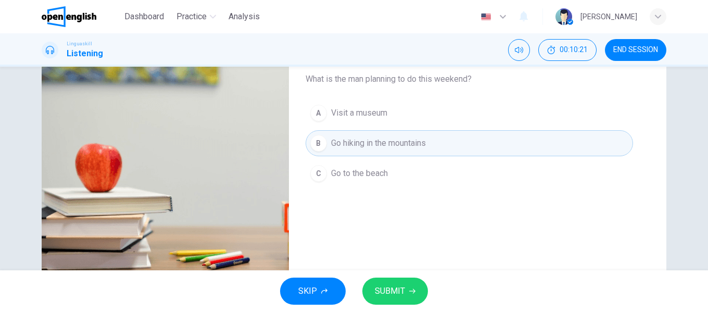
click at [399, 287] on span "SUBMIT" at bounding box center [390, 291] width 30 height 15
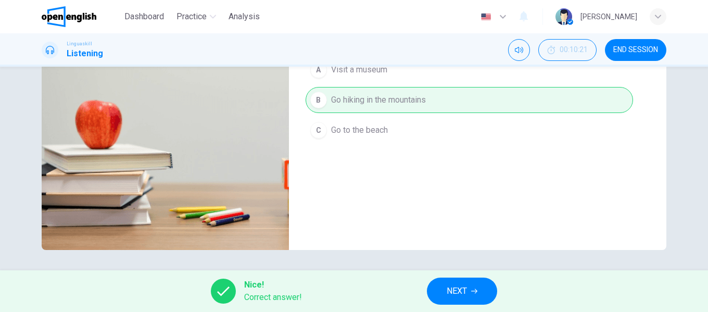
scroll to position [200, 0]
click at [445, 287] on button "NEXT" at bounding box center [462, 290] width 70 height 27
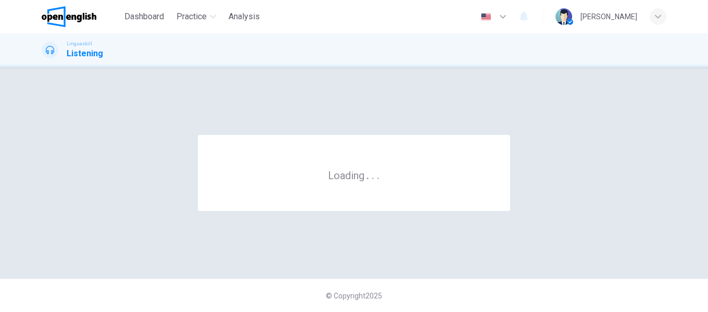
scroll to position [0, 0]
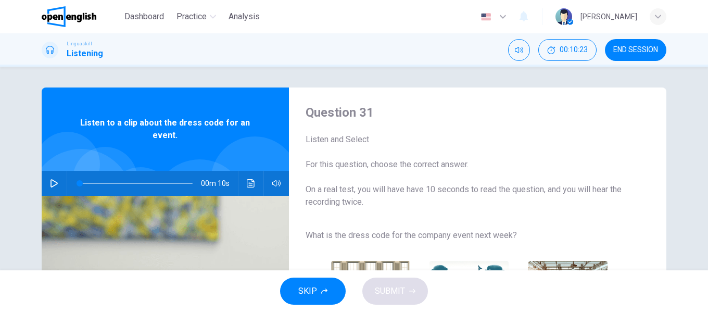
click at [55, 184] on icon "button" at bounding box center [53, 183] width 7 height 8
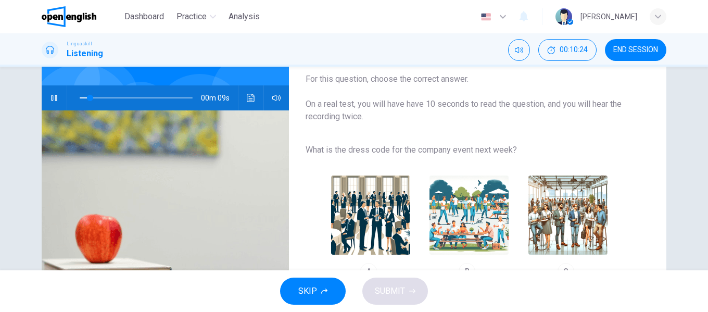
scroll to position [104, 0]
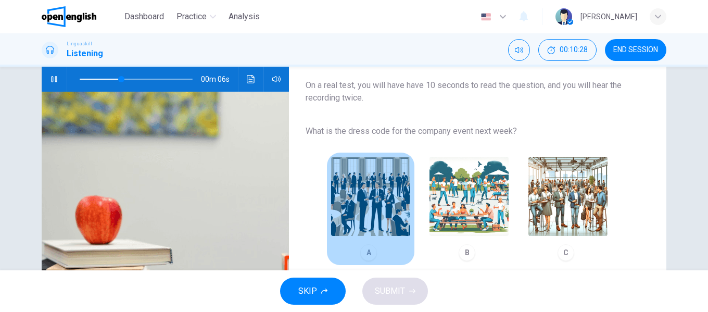
click at [360, 194] on img "button" at bounding box center [370, 196] width 79 height 79
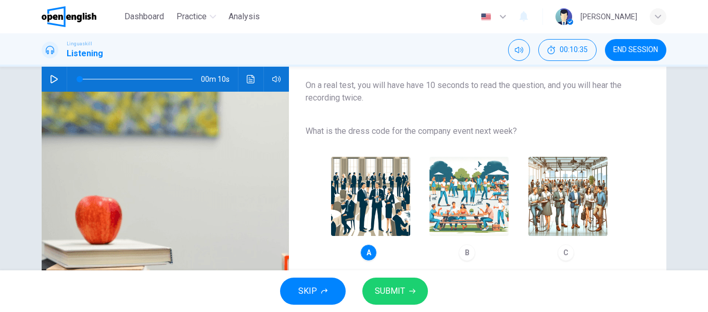
click at [50, 76] on icon "button" at bounding box center [54, 79] width 8 height 8
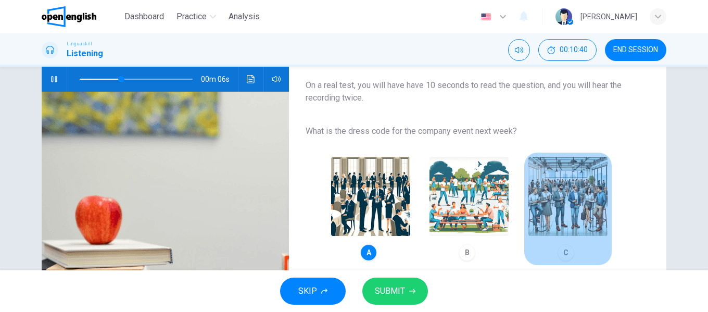
click at [559, 186] on img "button" at bounding box center [567, 196] width 79 height 79
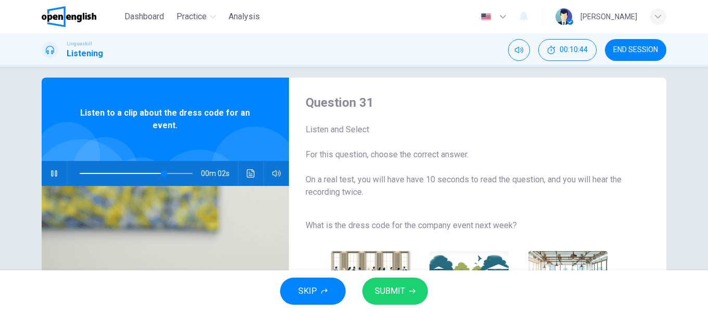
scroll to position [0, 0]
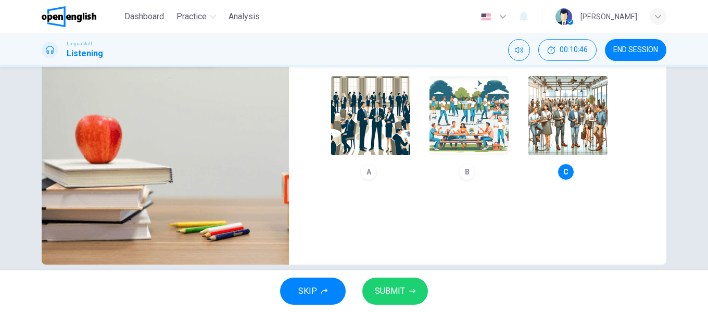
type input "*"
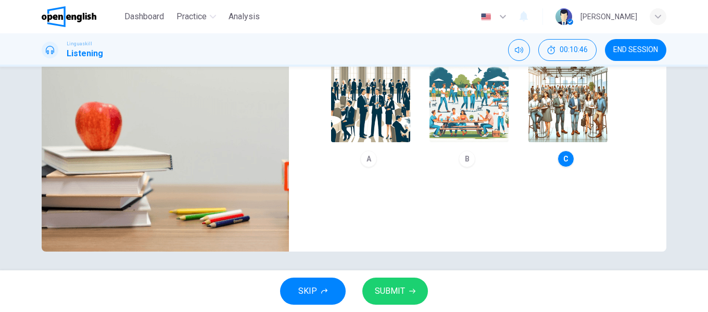
scroll to position [200, 0]
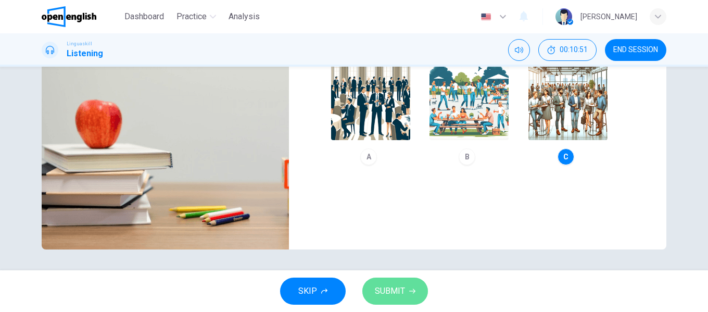
click at [396, 286] on span "SUBMIT" at bounding box center [390, 291] width 30 height 15
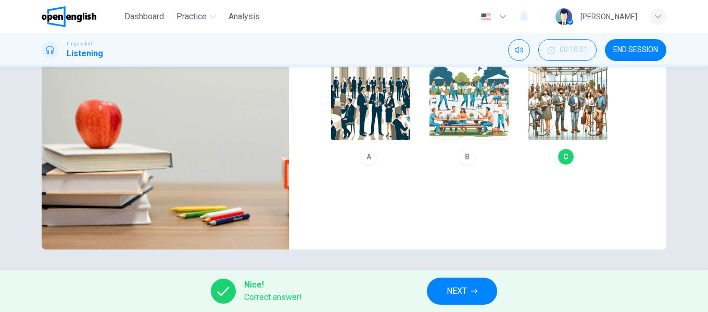
click at [446, 288] on span "NEXT" at bounding box center [456, 291] width 20 height 15
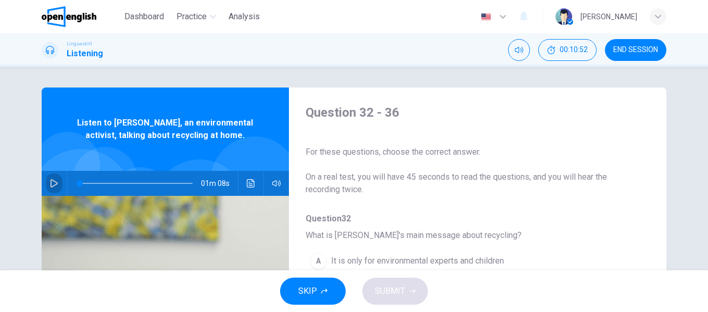
click at [46, 183] on button "button" at bounding box center [54, 183] width 17 height 25
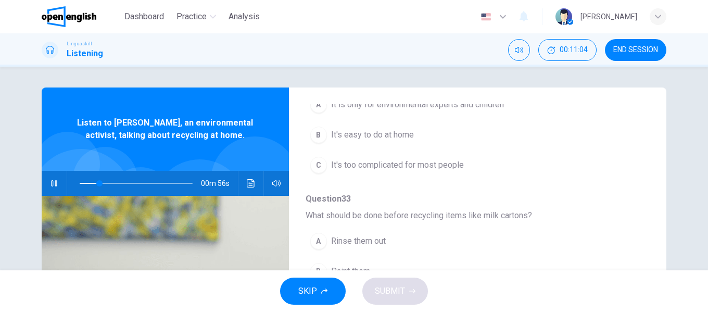
scroll to position [104, 0]
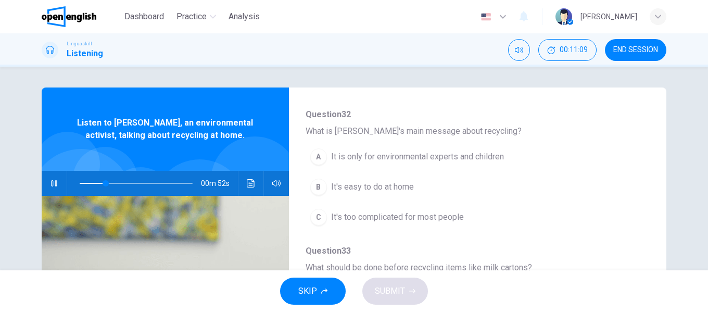
click at [371, 186] on span "It's easy to do at home" at bounding box center [372, 187] width 83 height 12
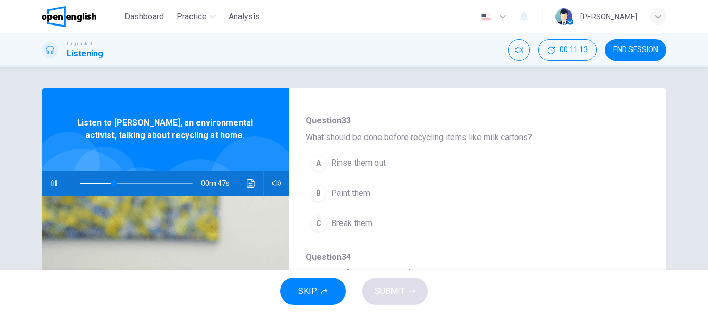
scroll to position [260, 0]
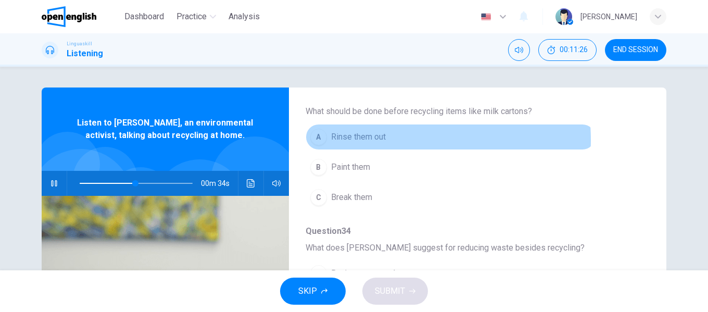
click at [386, 140] on button "A Rinse them out" at bounding box center [450, 137] width 290 height 26
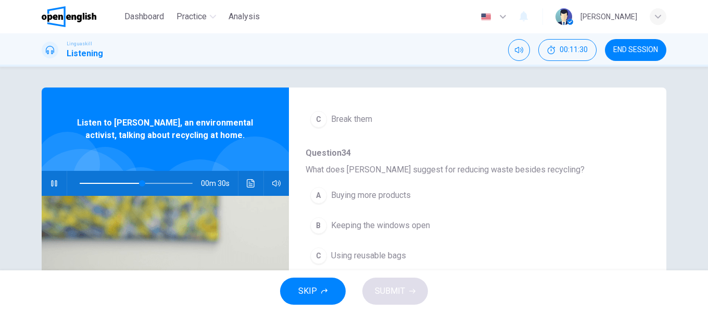
scroll to position [364, 0]
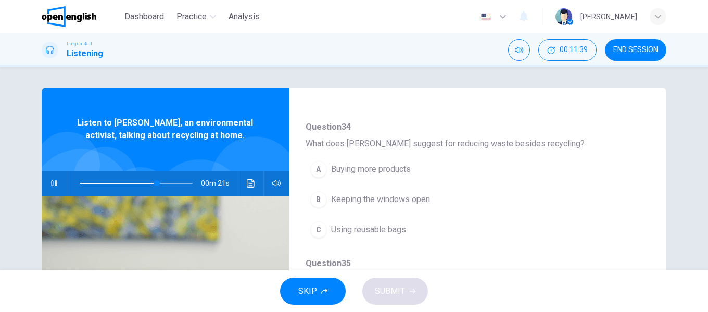
click at [395, 230] on span "Using reusable bags" at bounding box center [368, 229] width 75 height 12
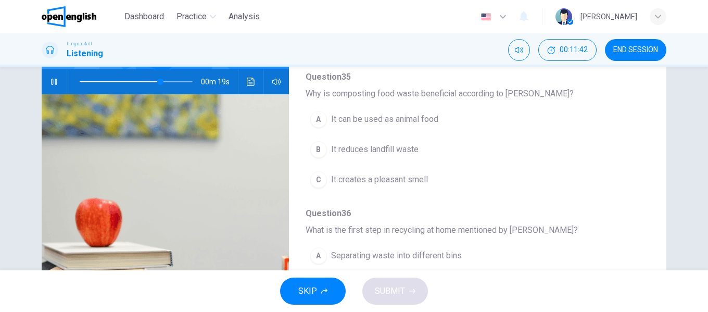
scroll to position [104, 0]
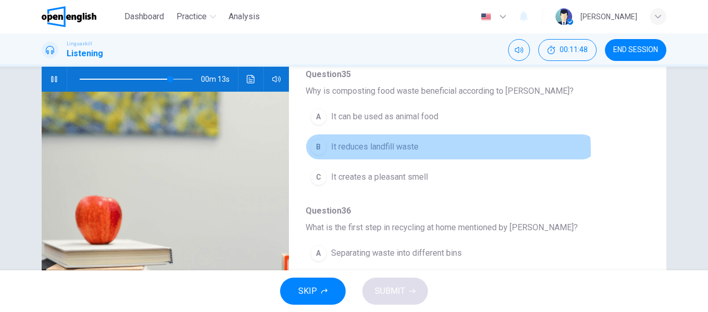
click at [399, 151] on span "It reduces landfill waste" at bounding box center [374, 146] width 87 height 12
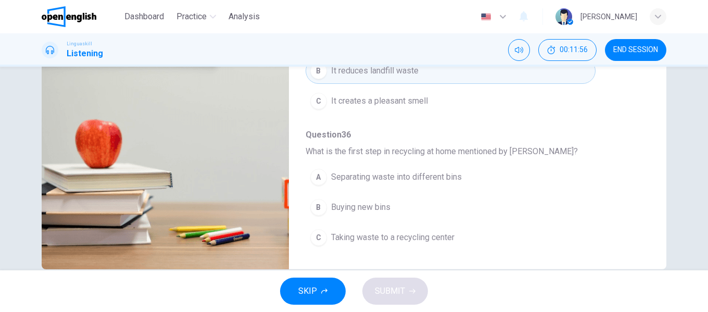
scroll to position [200, 0]
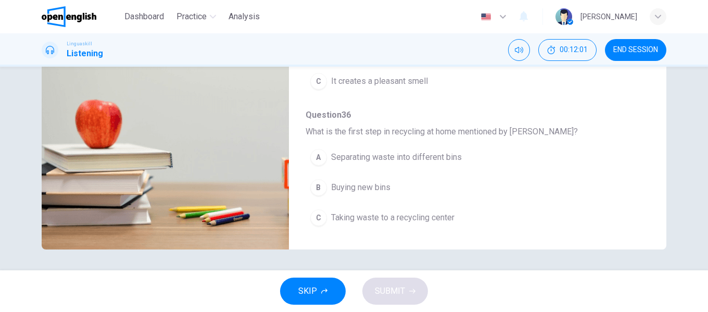
type input "*"
click at [436, 156] on span "Separating waste into different bins" at bounding box center [396, 157] width 131 height 12
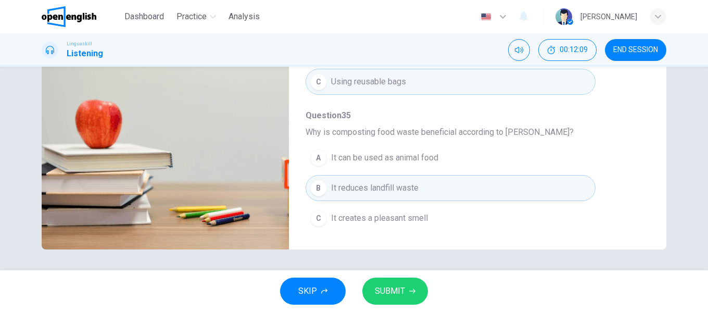
scroll to position [449, 0]
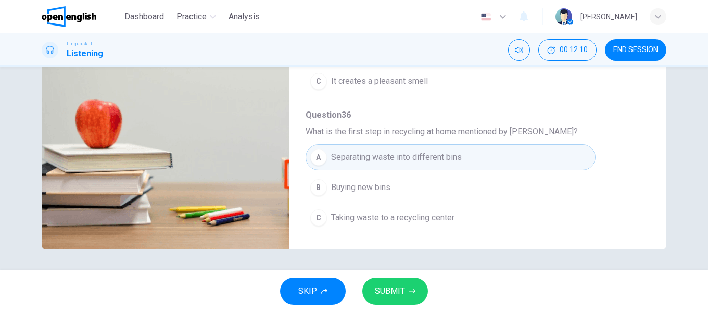
click at [395, 291] on span "SUBMIT" at bounding box center [390, 291] width 30 height 15
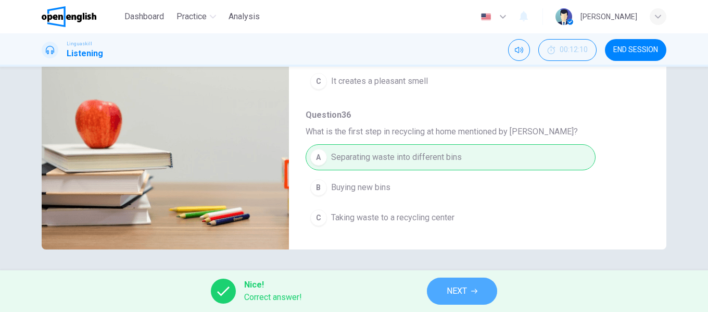
click at [467, 290] on span "NEXT" at bounding box center [456, 291] width 20 height 15
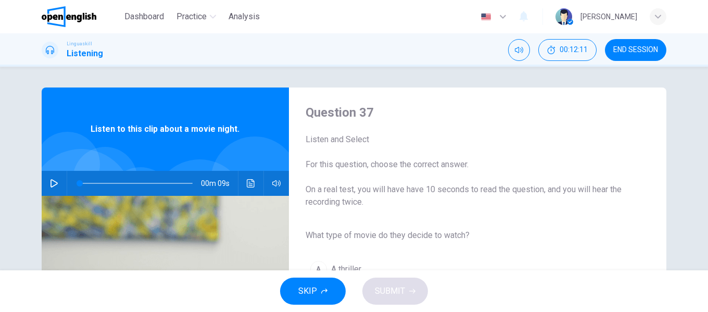
click at [53, 182] on icon "button" at bounding box center [54, 183] width 8 height 8
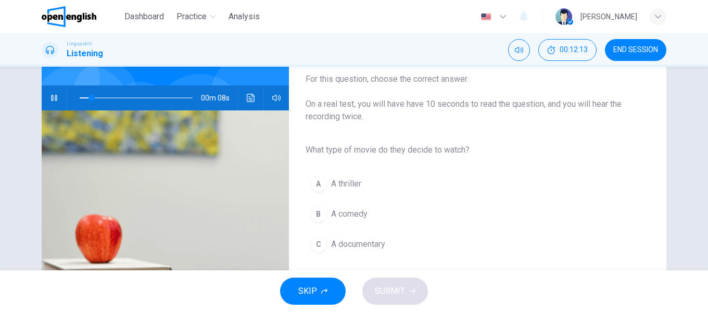
scroll to position [104, 0]
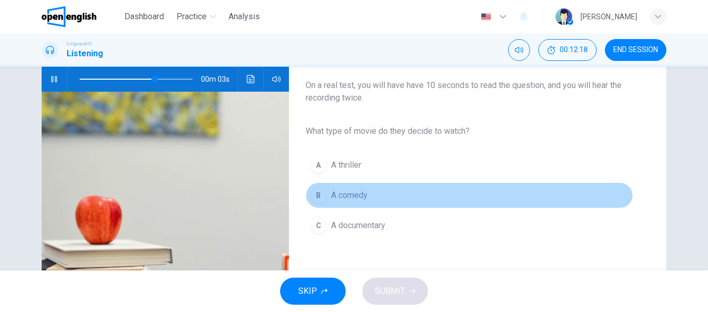
click at [348, 196] on span "A comedy" at bounding box center [349, 195] width 36 height 12
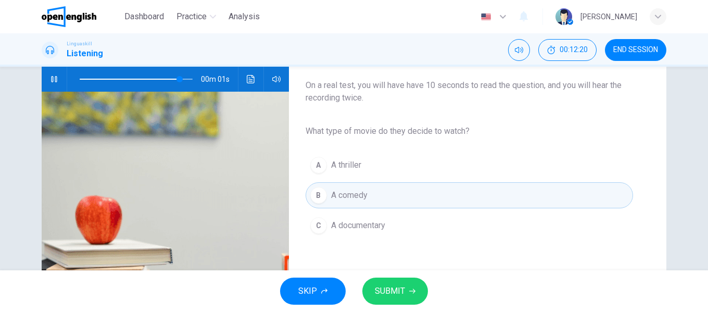
type input "*"
click at [393, 285] on span "SUBMIT" at bounding box center [390, 291] width 30 height 15
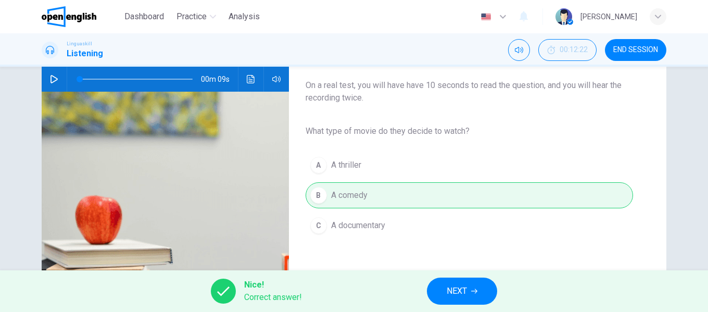
click at [472, 289] on icon "button" at bounding box center [474, 291] width 6 height 6
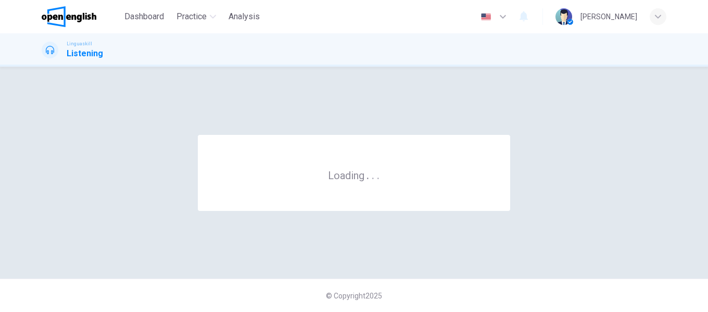
scroll to position [0, 0]
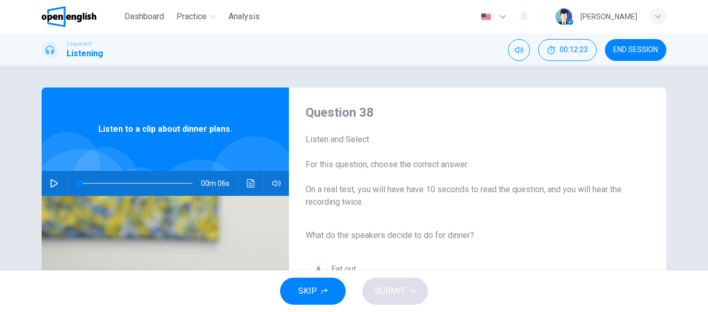
click at [56, 183] on button "button" at bounding box center [54, 183] width 17 height 25
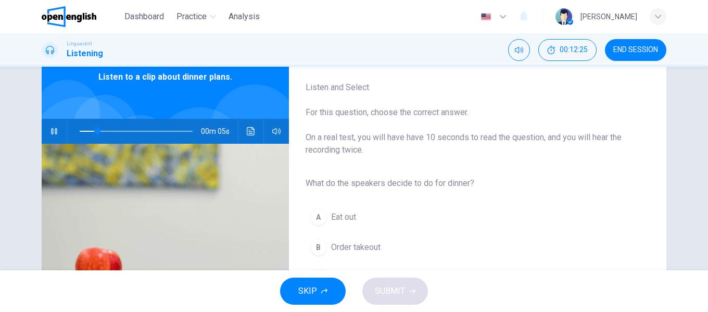
scroll to position [104, 0]
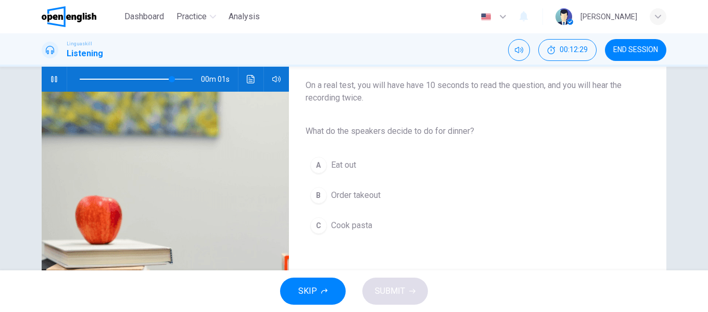
click at [363, 224] on span "Cook pasta" at bounding box center [351, 225] width 41 height 12
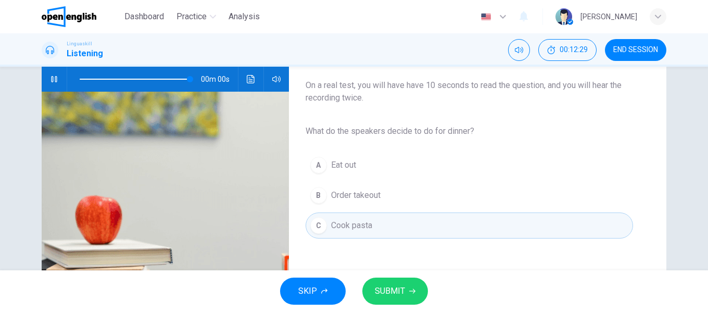
type input "*"
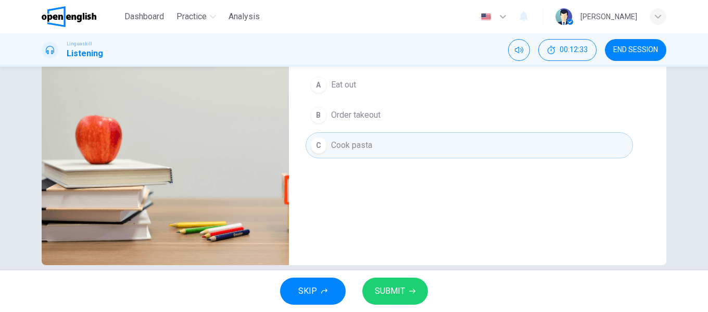
scroll to position [200, 0]
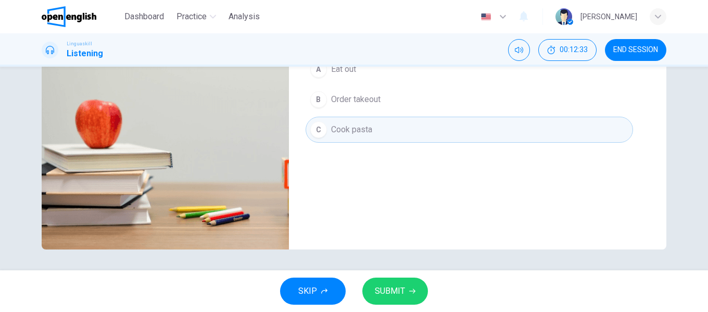
click at [390, 290] on span "SUBMIT" at bounding box center [390, 291] width 30 height 15
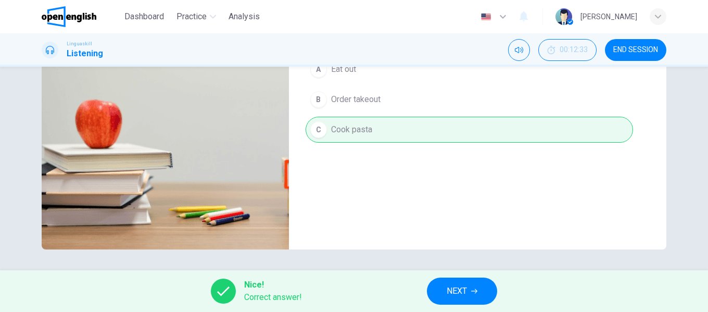
click at [457, 288] on span "NEXT" at bounding box center [456, 291] width 20 height 15
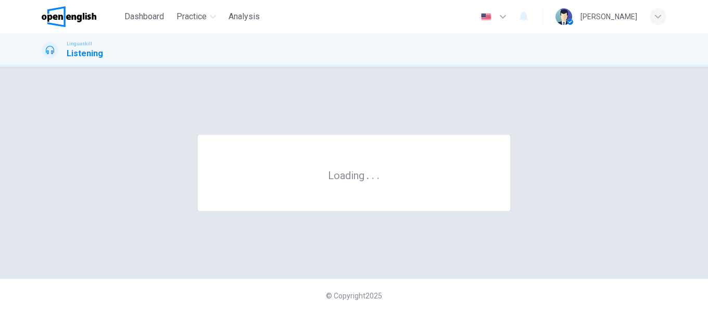
scroll to position [0, 0]
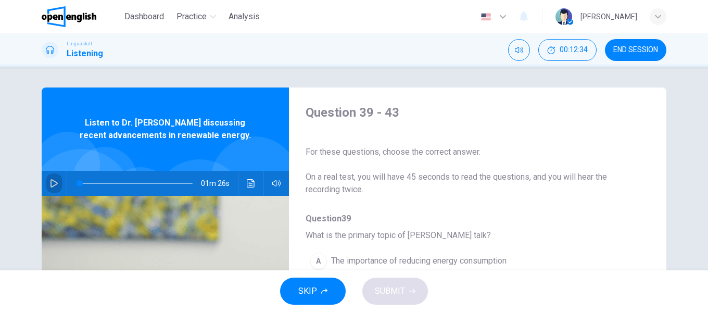
click at [54, 182] on icon "button" at bounding box center [54, 183] width 8 height 8
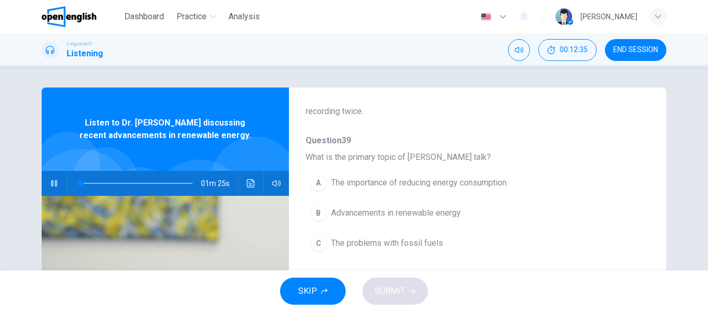
scroll to position [104, 0]
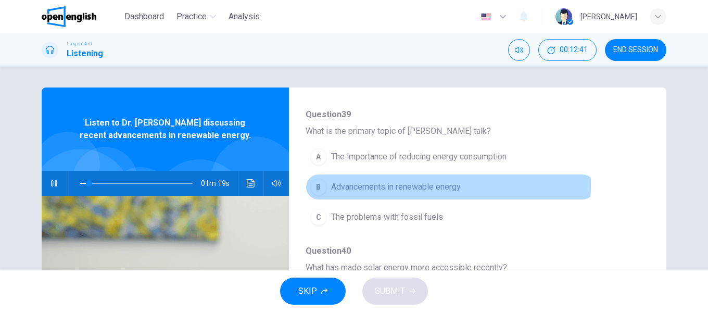
click at [432, 186] on span "Advancements in renewable energy" at bounding box center [396, 187] width 130 height 12
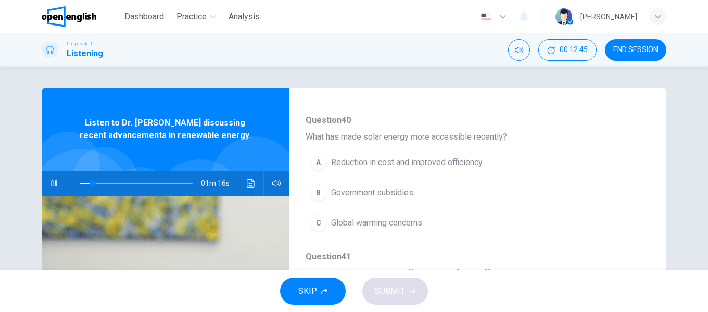
scroll to position [260, 0]
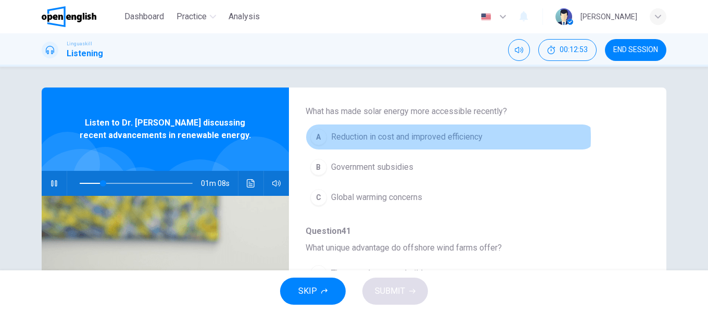
click at [439, 137] on span "Reduction in cost and improved efficiency" at bounding box center [406, 137] width 151 height 12
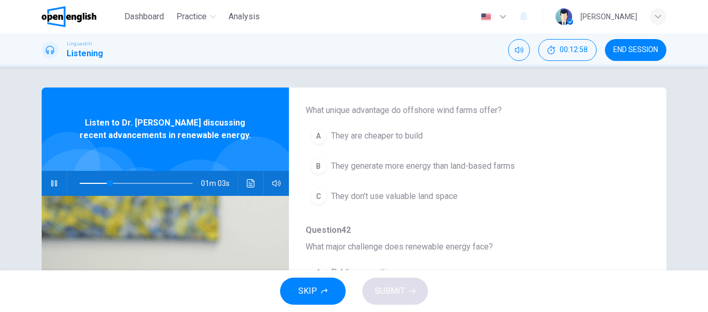
scroll to position [364, 0]
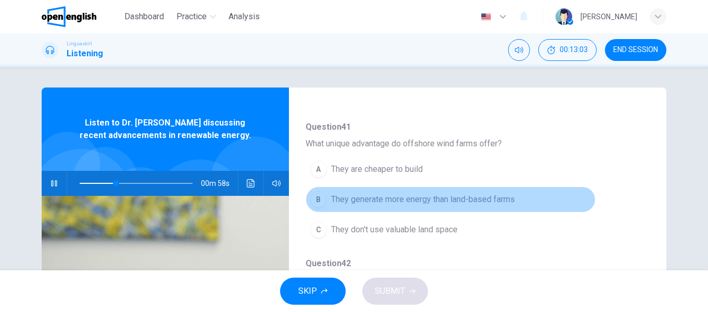
click at [464, 199] on span "They generate more energy than land-based farms" at bounding box center [423, 199] width 184 height 12
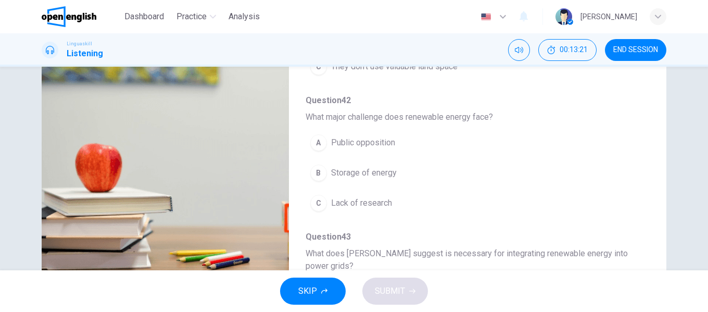
scroll to position [357, 0]
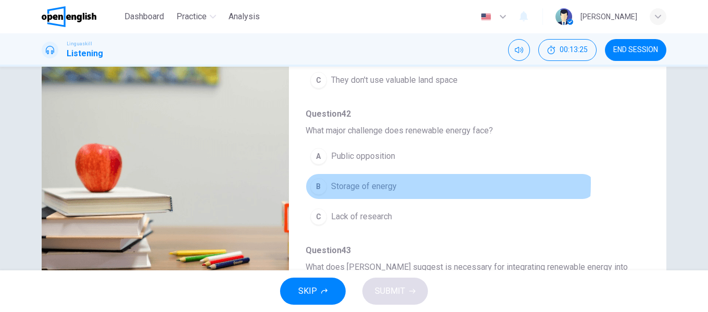
click at [382, 183] on span "Storage of energy" at bounding box center [364, 186] width 66 height 12
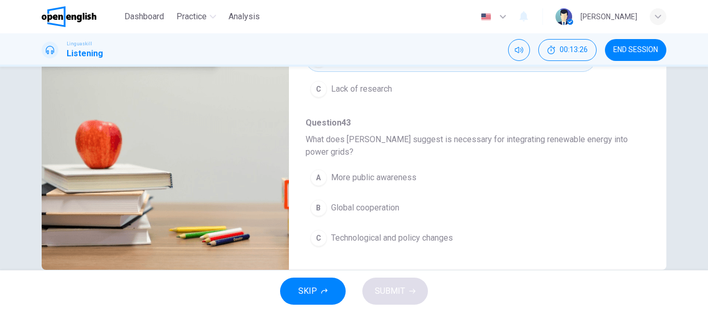
scroll to position [200, 0]
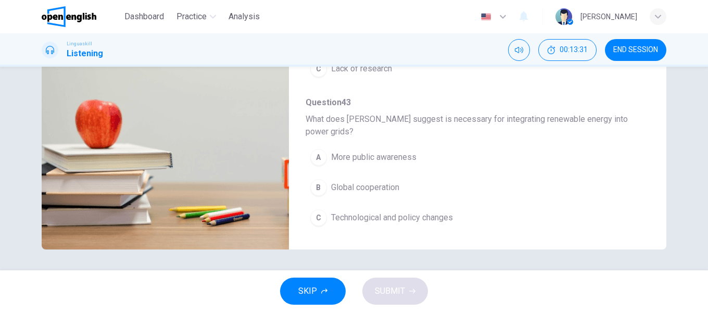
click at [434, 217] on span "Technological and policy changes" at bounding box center [392, 217] width 122 height 12
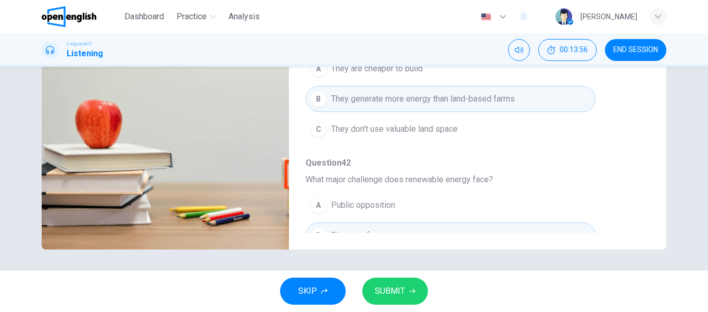
scroll to position [312, 0]
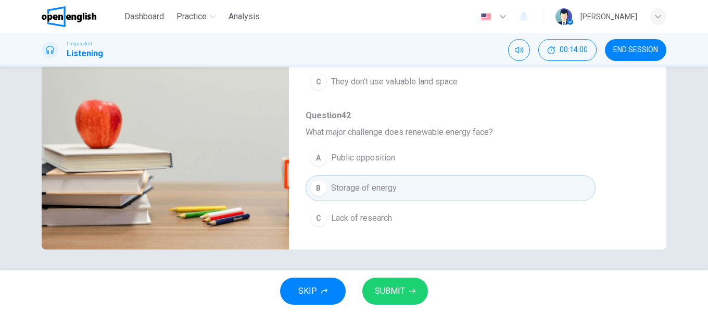
type input "*"
click at [393, 289] on span "SUBMIT" at bounding box center [390, 291] width 30 height 15
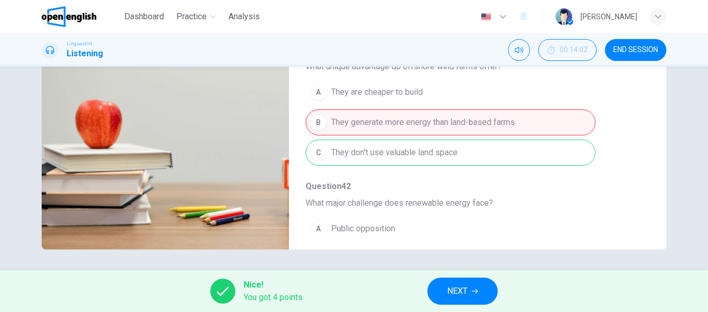
scroll to position [260, 0]
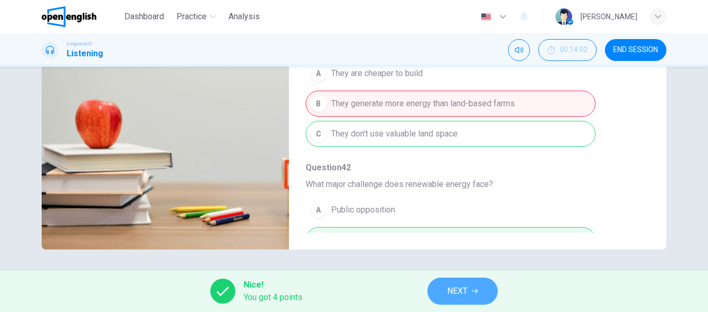
click at [456, 289] on span "NEXT" at bounding box center [457, 291] width 20 height 15
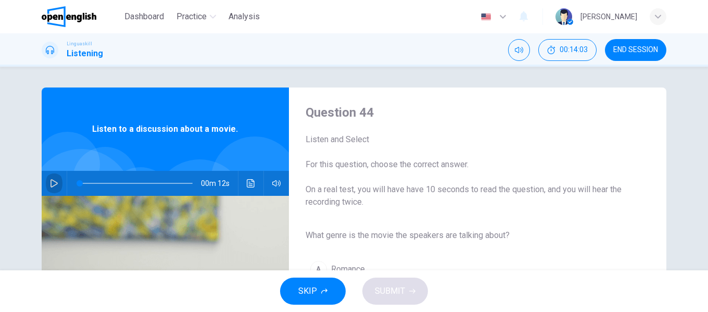
drag, startPoint x: 52, startPoint y: 182, endPoint x: 164, endPoint y: 169, distance: 112.6
click at [53, 182] on icon "button" at bounding box center [53, 183] width 7 height 8
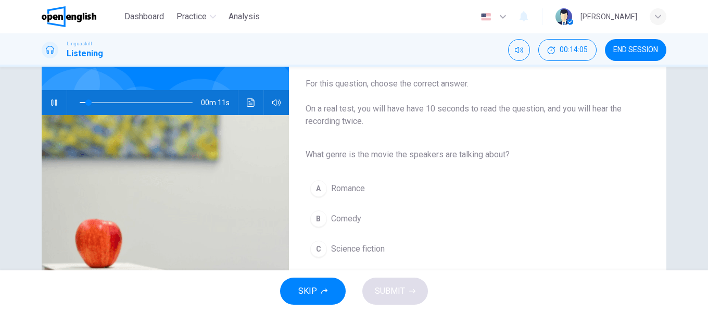
scroll to position [104, 0]
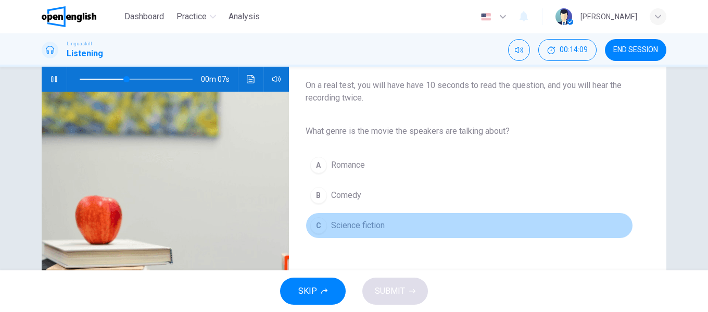
click at [376, 224] on span "Science fiction" at bounding box center [358, 225] width 54 height 12
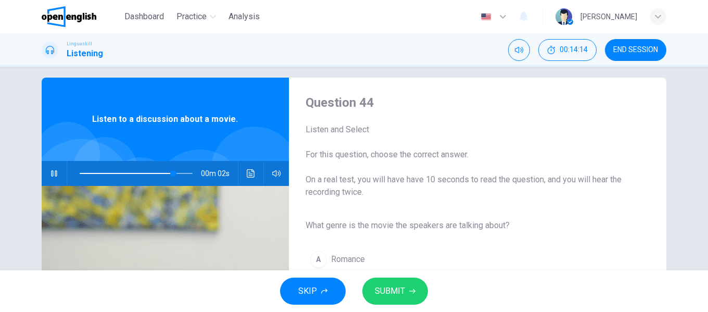
scroll to position [0, 0]
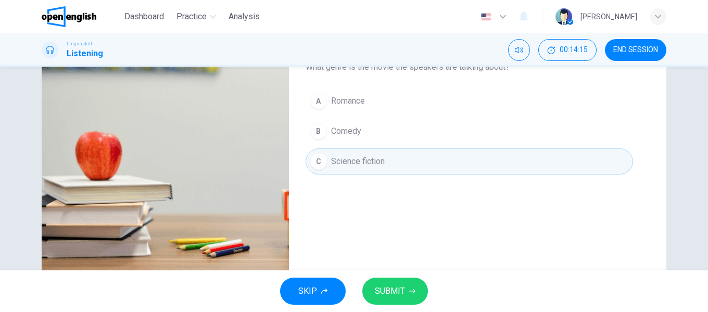
type input "*"
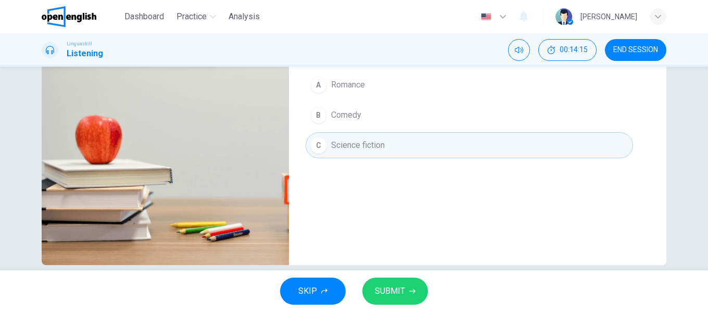
scroll to position [200, 0]
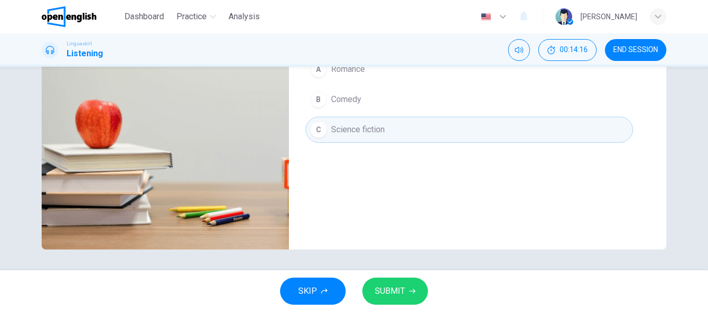
click at [389, 287] on span "SUBMIT" at bounding box center [390, 291] width 30 height 15
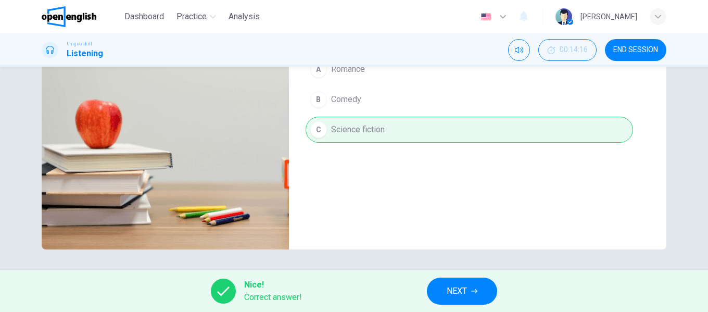
click at [457, 288] on span "NEXT" at bounding box center [456, 291] width 20 height 15
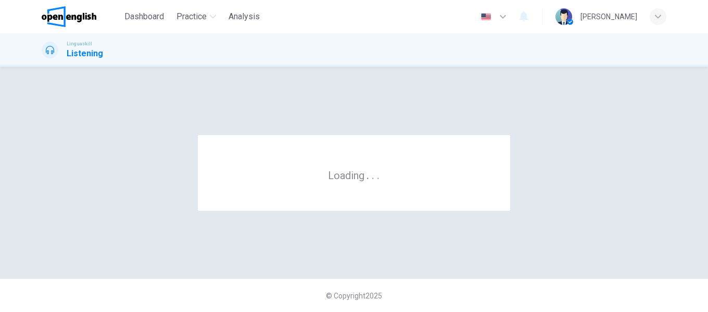
scroll to position [0, 0]
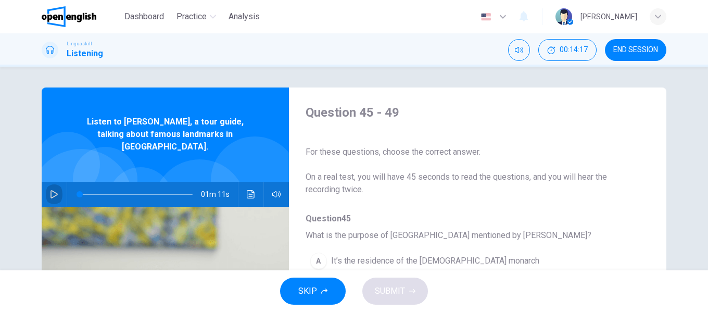
click at [54, 190] on icon "button" at bounding box center [54, 194] width 8 height 8
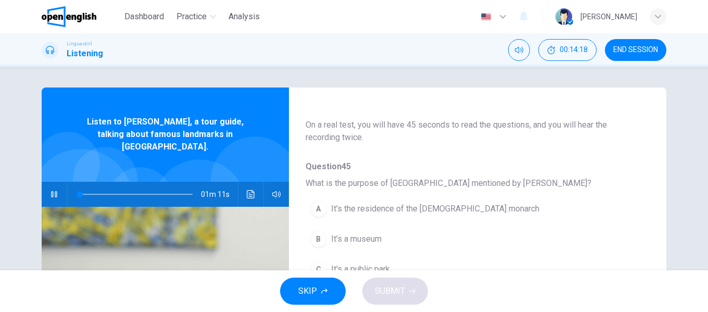
scroll to position [104, 0]
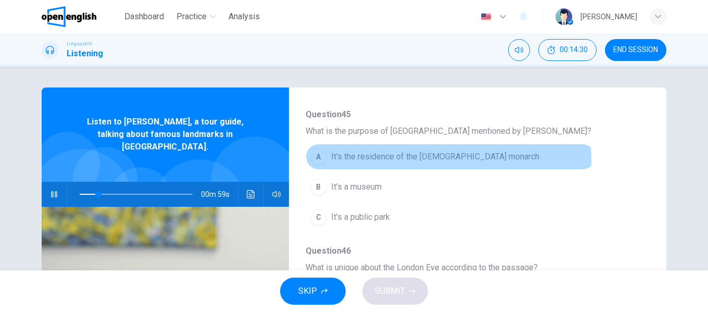
click at [440, 159] on span "It’s the residence of the [DEMOGRAPHIC_DATA] monarch" at bounding box center [435, 156] width 208 height 12
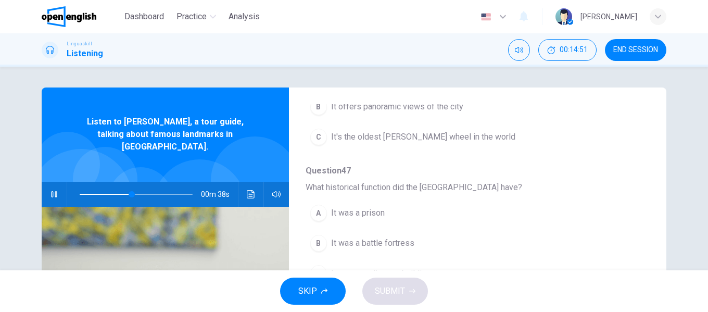
scroll to position [260, 0]
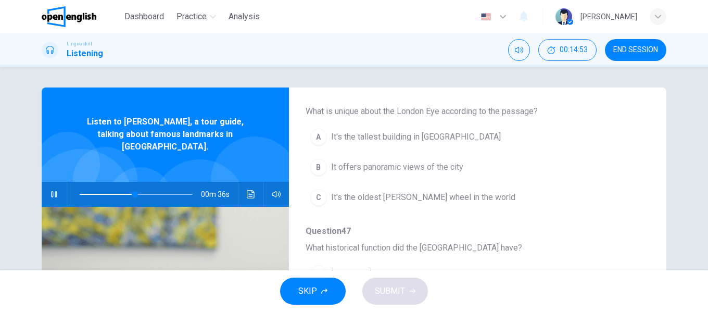
click at [430, 165] on span "It offers panoramic views of the city" at bounding box center [397, 167] width 132 height 12
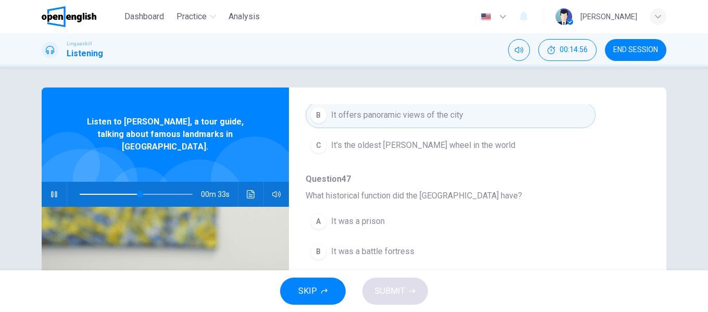
scroll to position [364, 0]
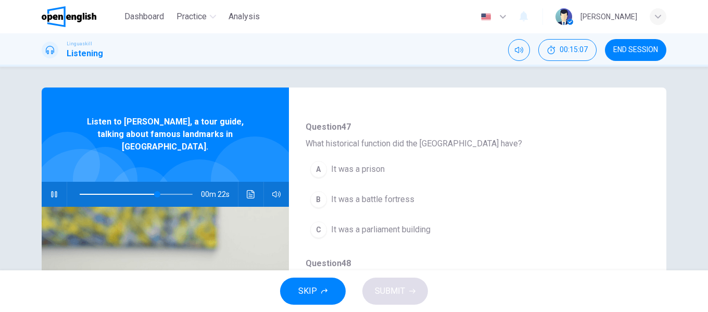
click at [379, 168] on span "It was a prison" at bounding box center [358, 169] width 54 height 12
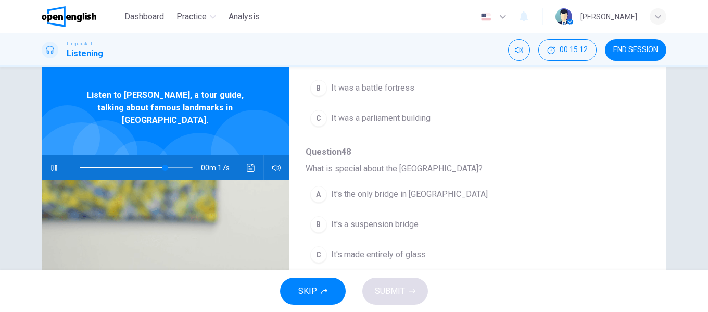
scroll to position [52, 0]
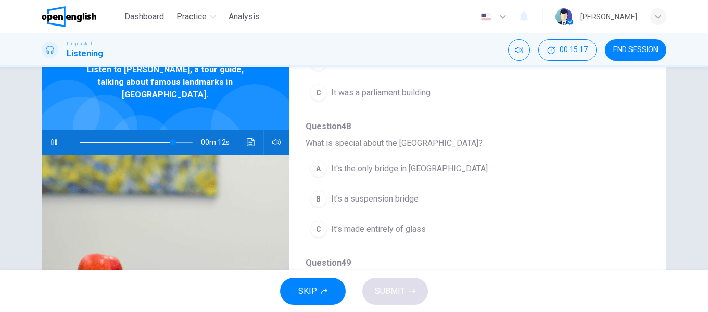
click at [405, 170] on span "It's the only bridge in [GEOGRAPHIC_DATA]" at bounding box center [409, 168] width 157 height 12
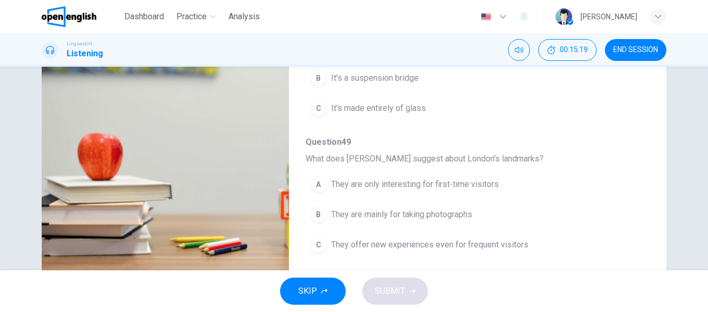
scroll to position [200, 0]
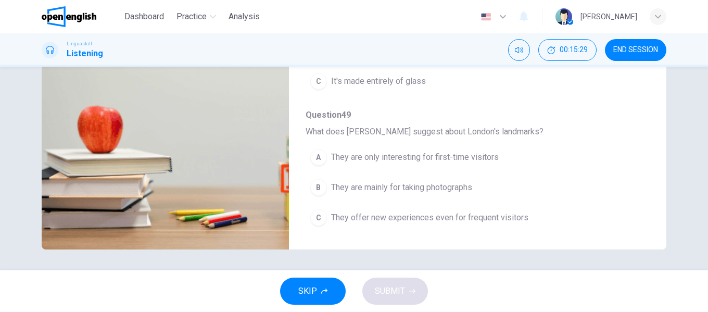
type input "*"
click at [460, 219] on span "They offer new experiences even for frequent visitors" at bounding box center [429, 217] width 197 height 12
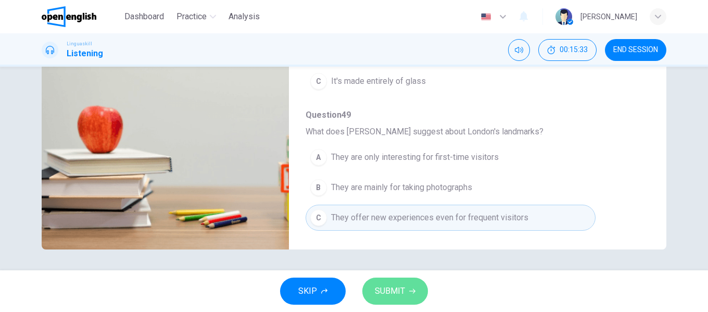
click at [392, 290] on span "SUBMIT" at bounding box center [390, 291] width 30 height 15
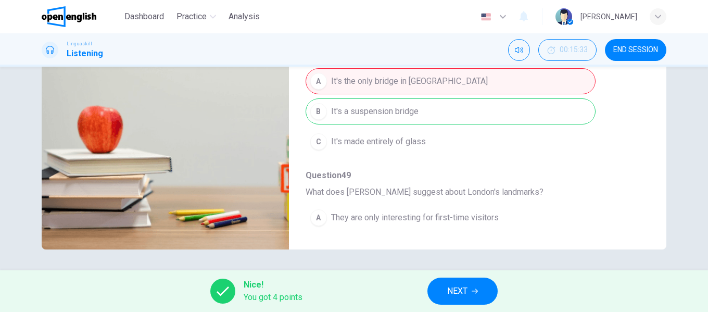
scroll to position [449, 0]
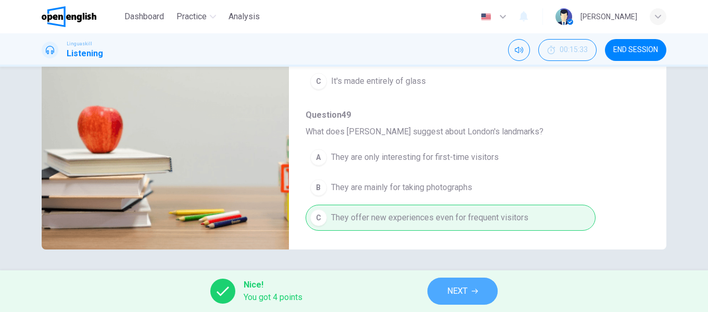
click at [454, 289] on span "NEXT" at bounding box center [457, 291] width 20 height 15
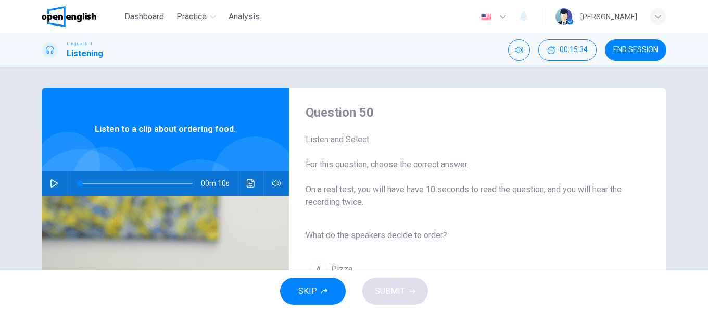
drag, startPoint x: 45, startPoint y: 178, endPoint x: 50, endPoint y: 178, distance: 5.2
click at [48, 178] on button "button" at bounding box center [54, 183] width 17 height 25
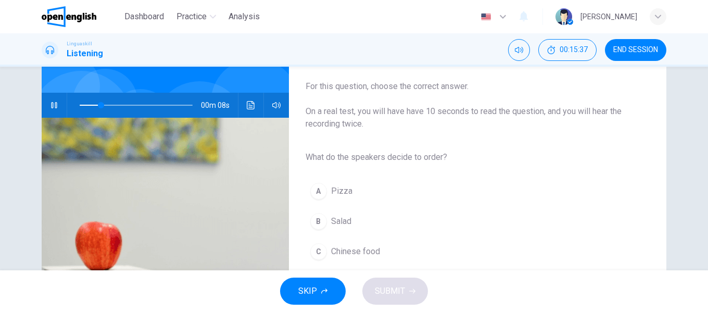
scroll to position [104, 0]
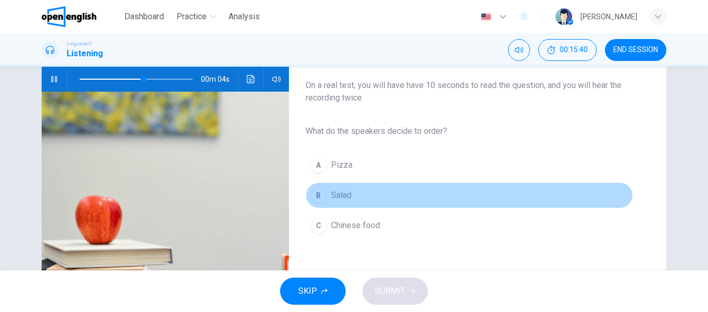
click at [402, 189] on button "B Salad" at bounding box center [468, 195] width 327 height 26
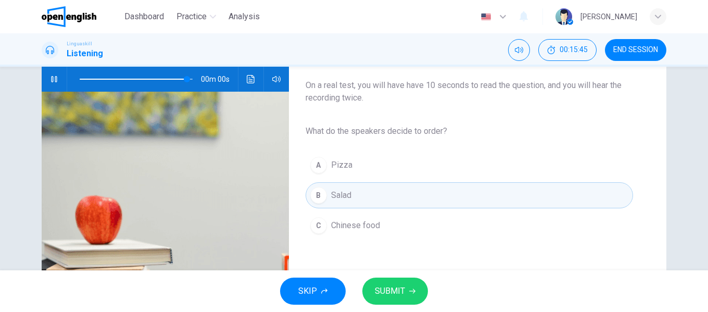
type input "*"
click at [401, 291] on span "SUBMIT" at bounding box center [390, 291] width 30 height 15
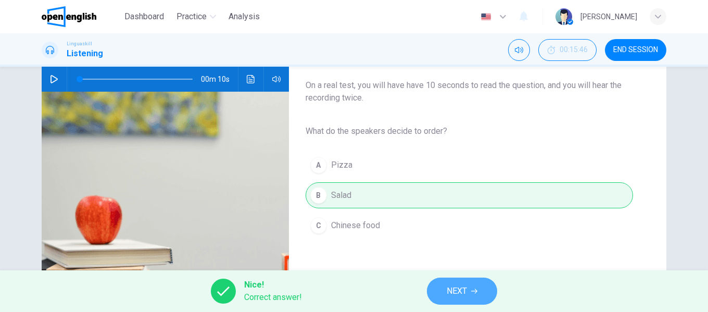
drag, startPoint x: 447, startPoint y: 291, endPoint x: 455, endPoint y: 271, distance: 21.7
click at [447, 291] on span "NEXT" at bounding box center [456, 291] width 20 height 15
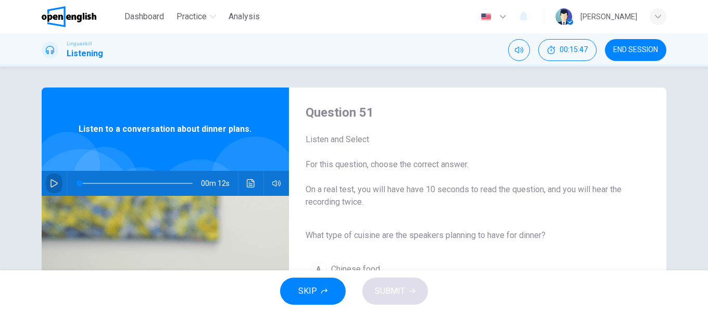
click at [47, 184] on button "button" at bounding box center [54, 183] width 17 height 25
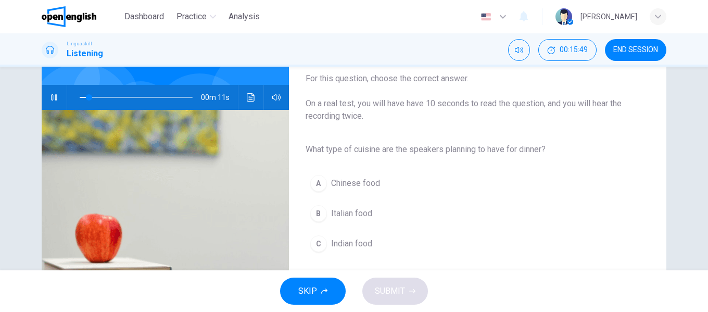
scroll to position [104, 0]
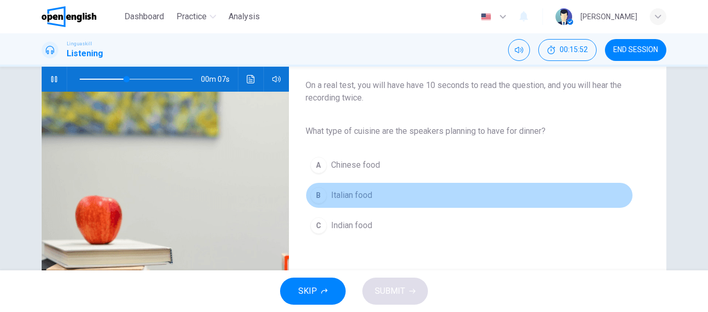
click at [361, 194] on span "Italian food" at bounding box center [351, 195] width 41 height 12
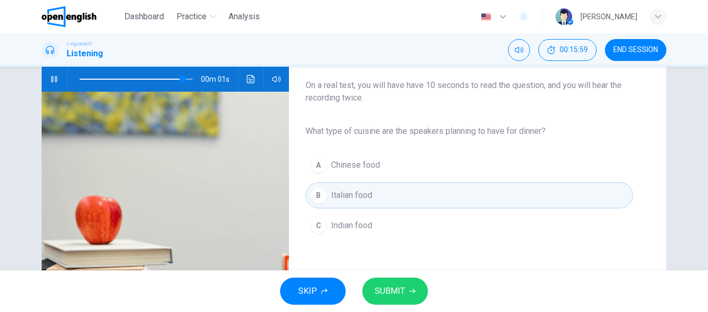
type input "*"
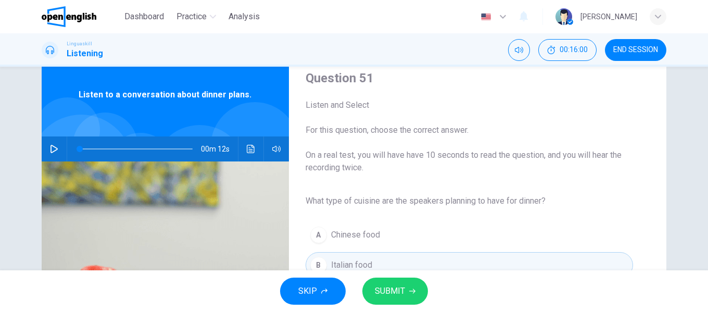
scroll to position [156, 0]
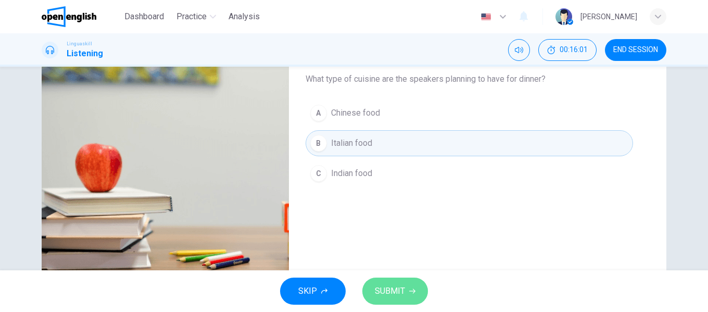
click at [394, 286] on span "SUBMIT" at bounding box center [390, 291] width 30 height 15
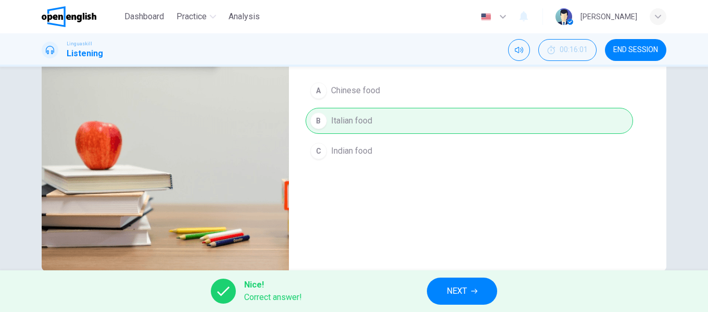
scroll to position [200, 0]
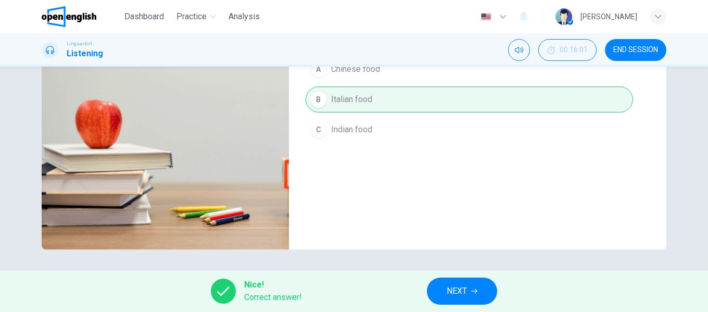
click at [454, 288] on span "NEXT" at bounding box center [456, 291] width 20 height 15
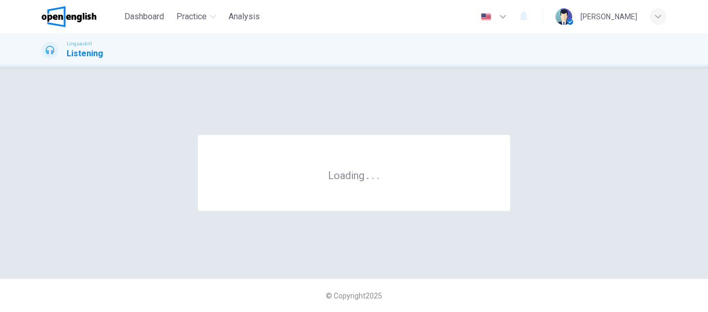
scroll to position [0, 0]
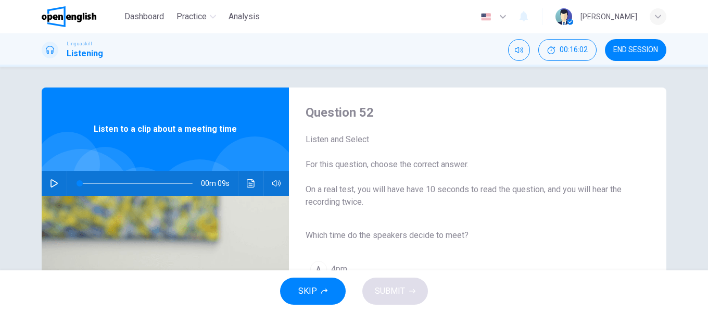
click at [55, 182] on icon "button" at bounding box center [54, 183] width 8 height 8
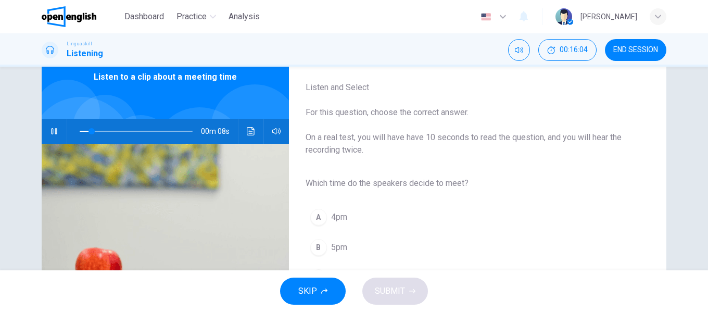
scroll to position [104, 0]
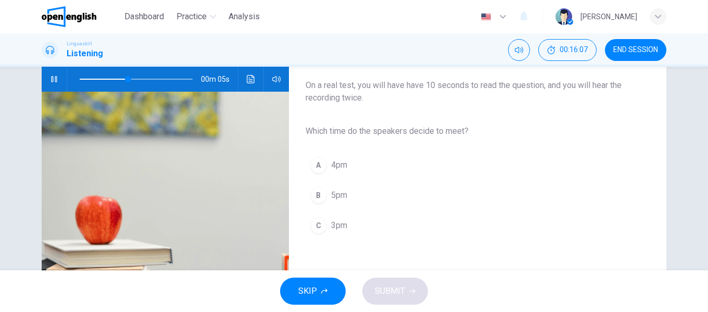
click at [381, 223] on button "C 3pm" at bounding box center [468, 225] width 327 height 26
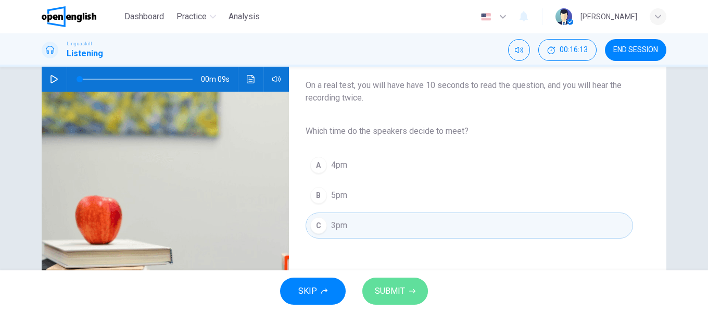
click at [403, 290] on span "SUBMIT" at bounding box center [390, 291] width 30 height 15
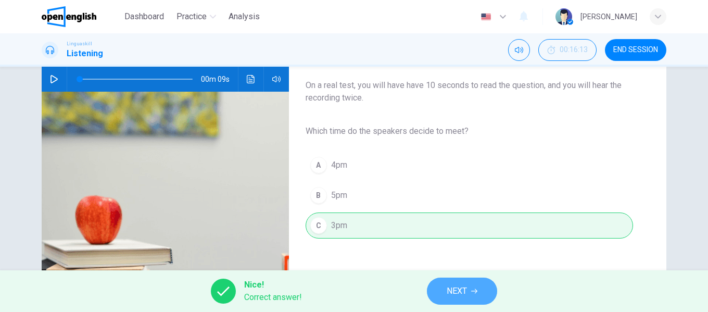
click at [464, 293] on span "NEXT" at bounding box center [456, 291] width 20 height 15
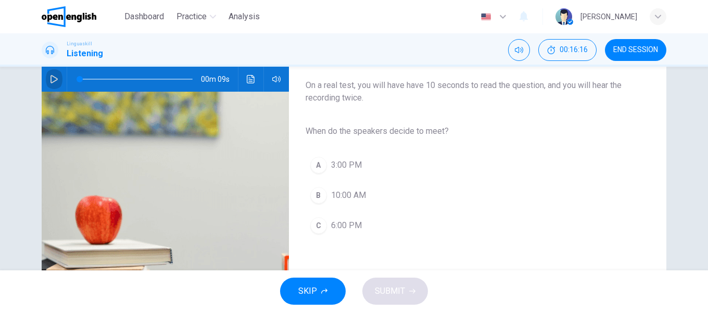
click at [50, 78] on icon "button" at bounding box center [54, 79] width 8 height 8
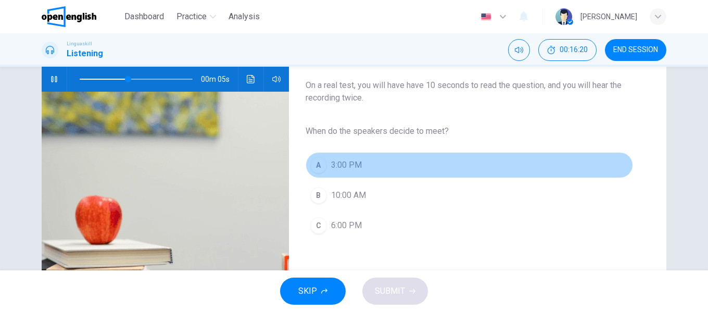
click at [392, 167] on button "A 3:00 PM" at bounding box center [468, 165] width 327 height 26
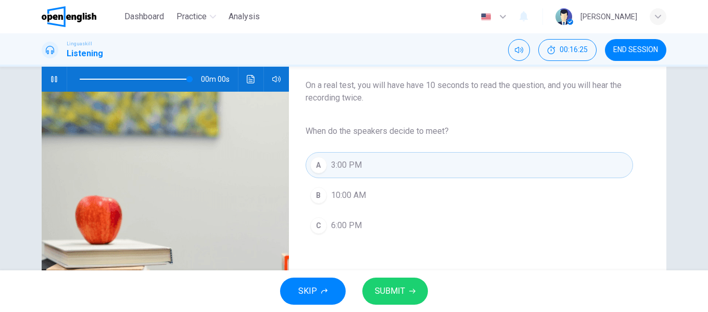
type input "*"
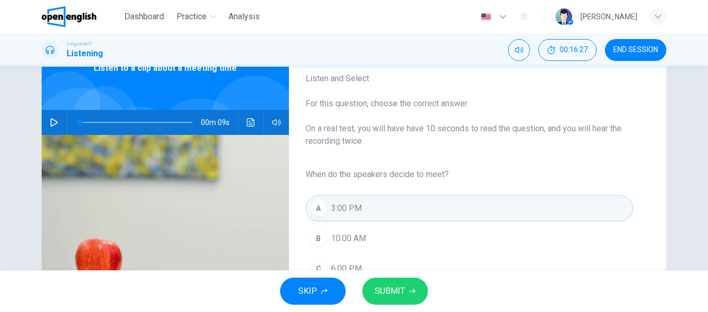
scroll to position [156, 0]
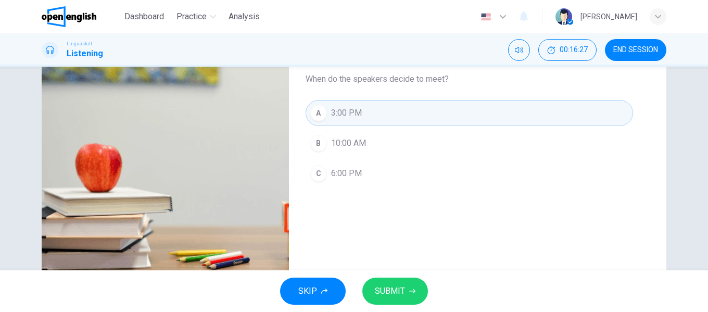
click at [394, 287] on span "SUBMIT" at bounding box center [390, 291] width 30 height 15
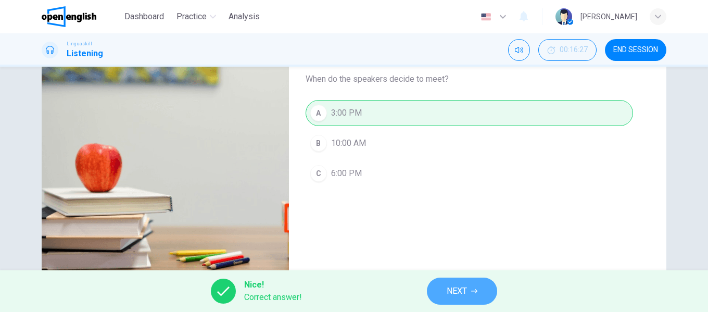
click at [448, 290] on span "NEXT" at bounding box center [456, 291] width 20 height 15
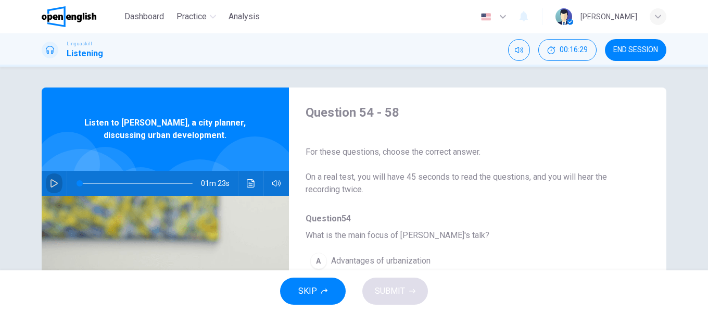
drag, startPoint x: 55, startPoint y: 182, endPoint x: 134, endPoint y: 177, distance: 79.7
click at [56, 182] on button "button" at bounding box center [54, 183] width 17 height 25
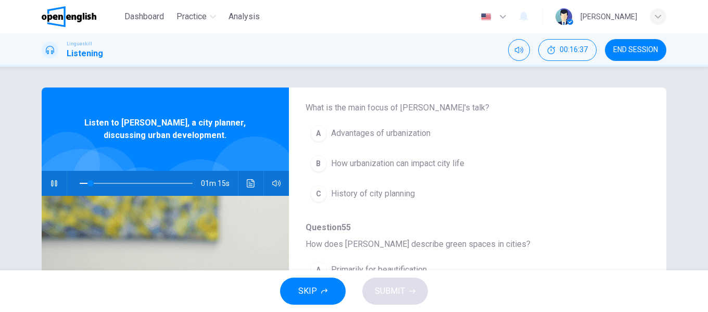
scroll to position [104, 0]
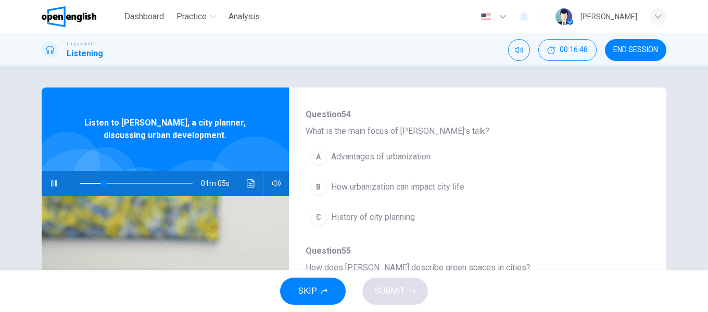
click at [447, 188] on span "How urbanization can impact city life" at bounding box center [397, 187] width 133 height 12
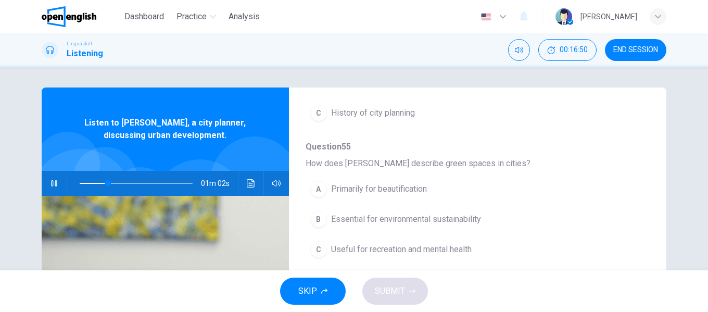
scroll to position [260, 0]
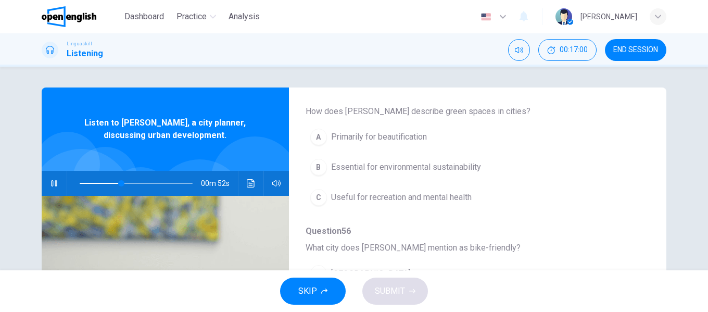
click at [467, 169] on span "Essential for environmental sustainability" at bounding box center [406, 167] width 150 height 12
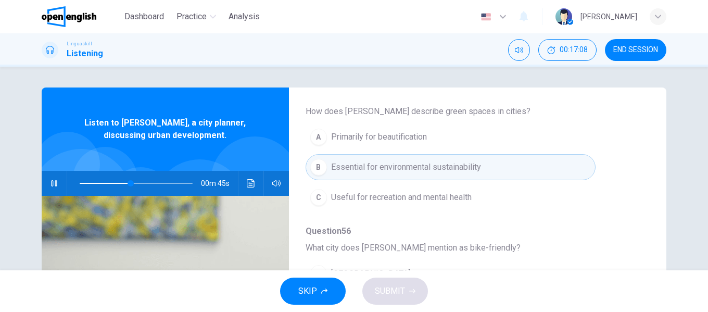
click at [450, 194] on span "Useful for recreation and mental health" at bounding box center [401, 197] width 140 height 12
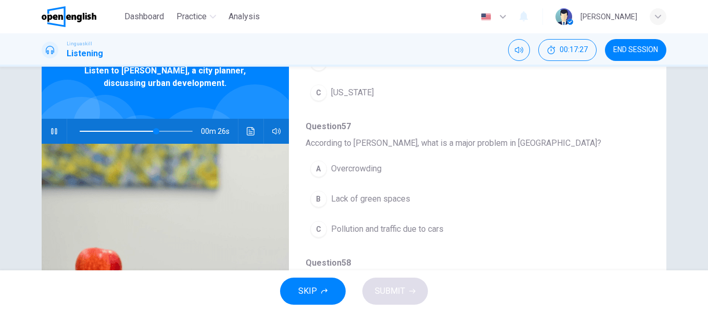
scroll to position [345, 0]
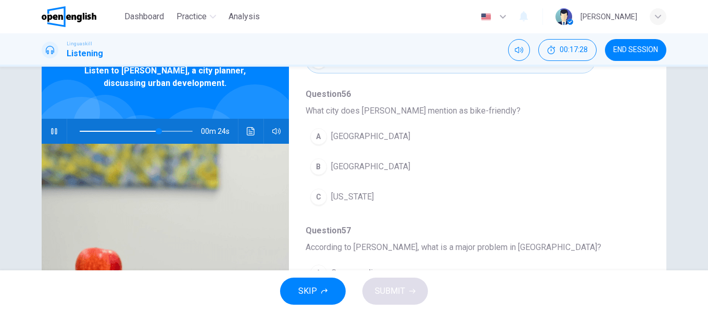
click at [367, 165] on span "[GEOGRAPHIC_DATA]" at bounding box center [370, 166] width 79 height 12
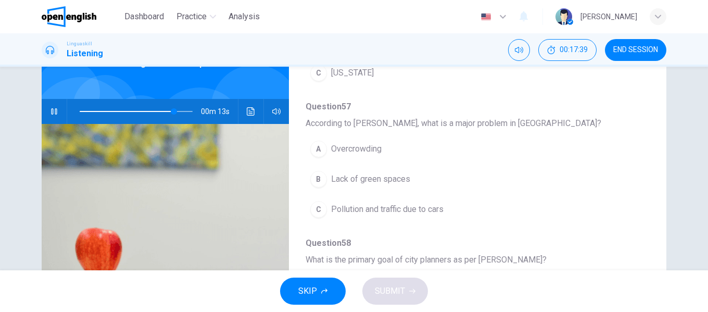
scroll to position [104, 0]
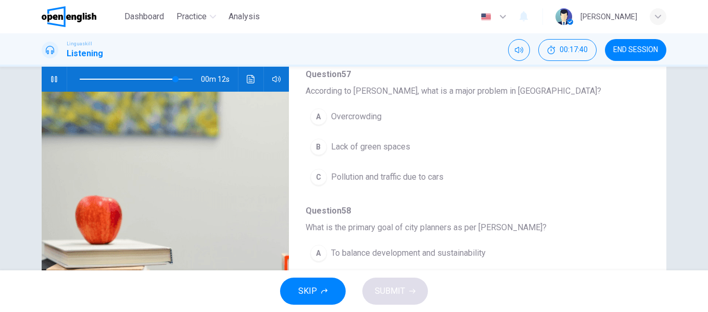
click at [421, 177] on span "Pollution and traffic due to cars" at bounding box center [387, 177] width 112 height 12
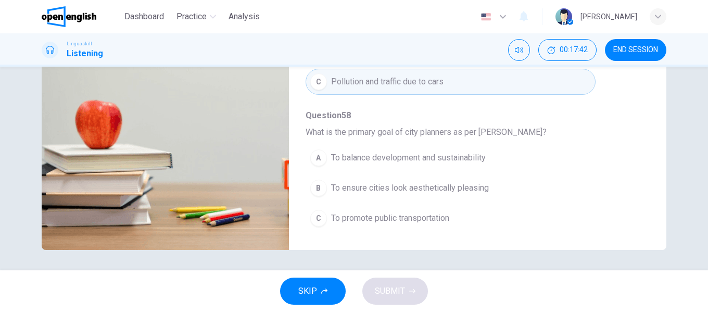
scroll to position [200, 0]
click at [466, 157] on span "To balance development and sustainability" at bounding box center [408, 157] width 155 height 12
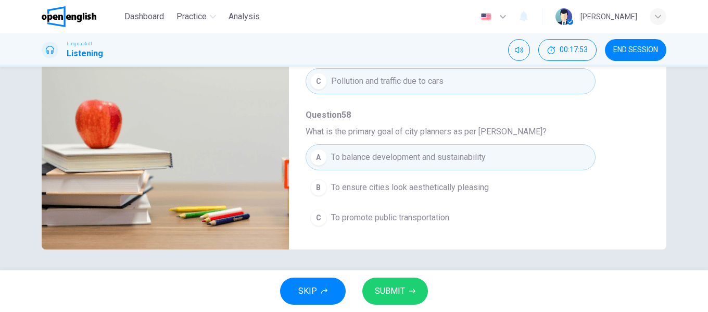
type input "*"
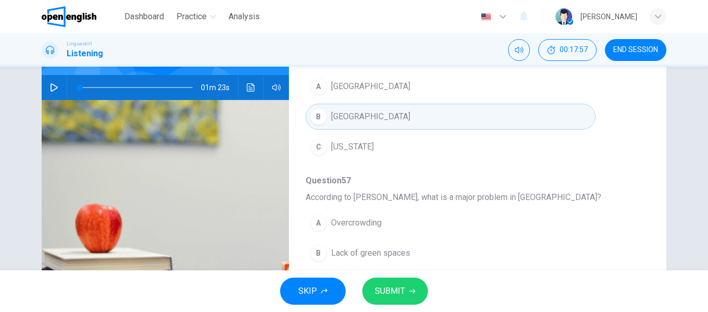
scroll to position [416, 0]
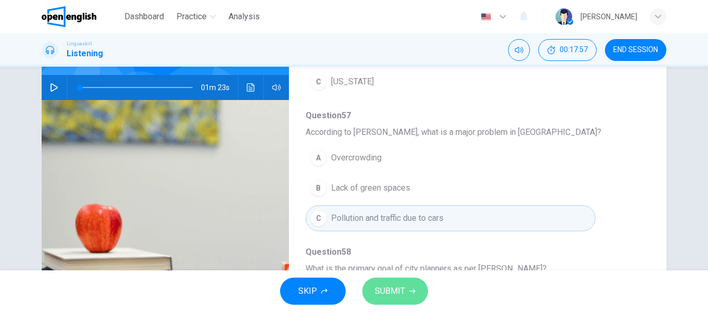
click at [396, 293] on span "SUBMIT" at bounding box center [390, 291] width 30 height 15
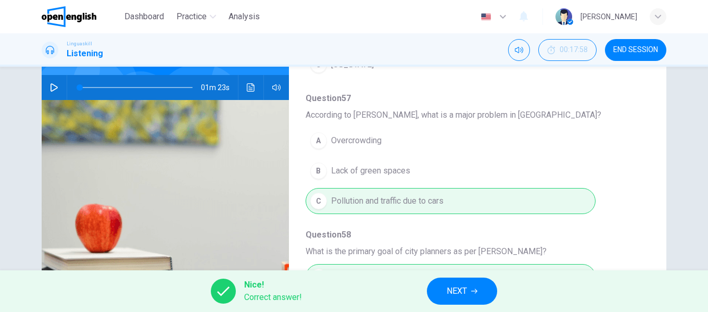
scroll to position [449, 0]
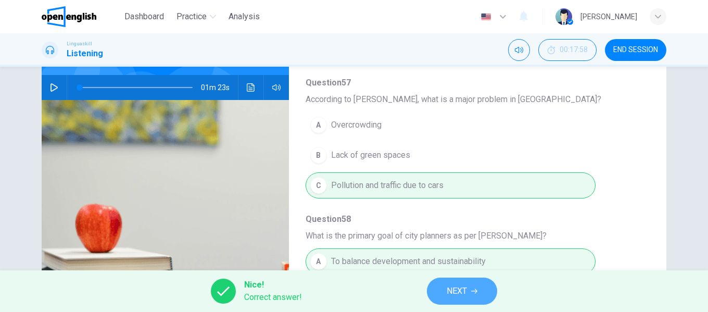
click at [453, 290] on span "NEXT" at bounding box center [456, 291] width 20 height 15
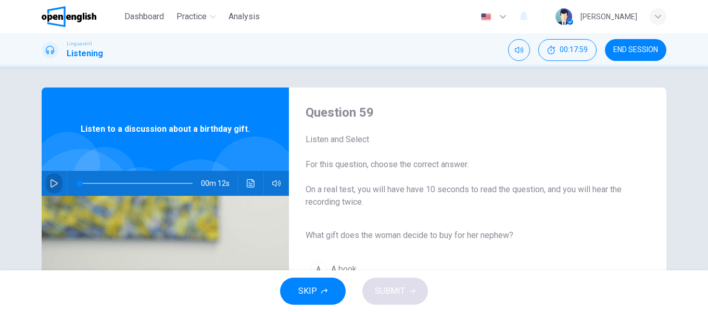
drag, startPoint x: 57, startPoint y: 185, endPoint x: 137, endPoint y: 182, distance: 80.2
click at [58, 185] on button "button" at bounding box center [54, 183] width 17 height 25
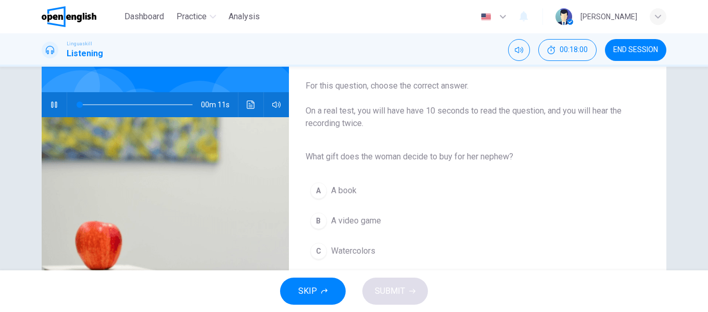
scroll to position [104, 0]
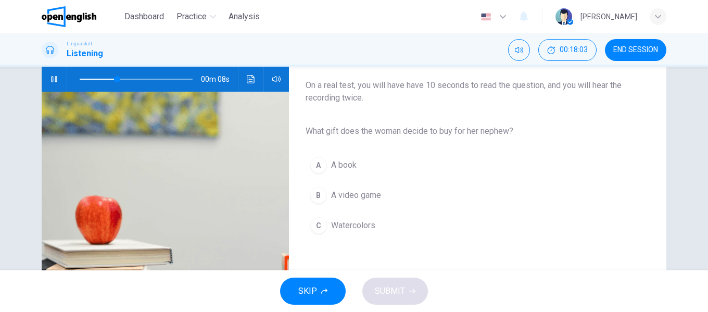
click at [366, 194] on span "A video game" at bounding box center [356, 195] width 50 height 12
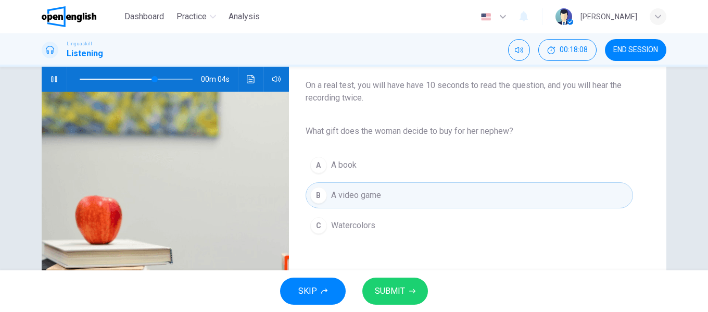
click at [408, 227] on button "C Watercolors" at bounding box center [468, 225] width 327 height 26
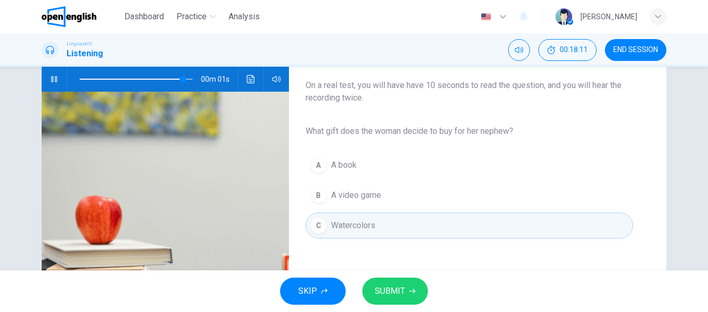
type input "*"
click at [387, 286] on span "SUBMIT" at bounding box center [390, 291] width 30 height 15
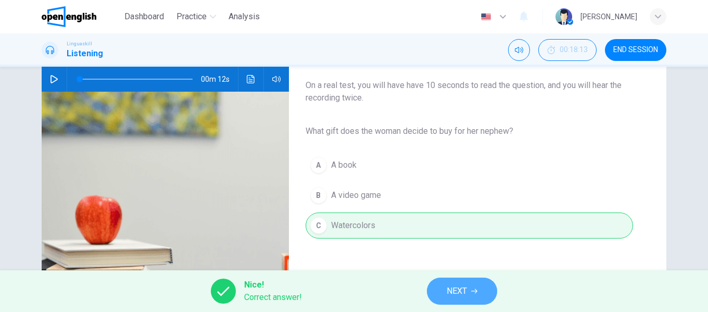
click at [446, 287] on button "NEXT" at bounding box center [462, 290] width 70 height 27
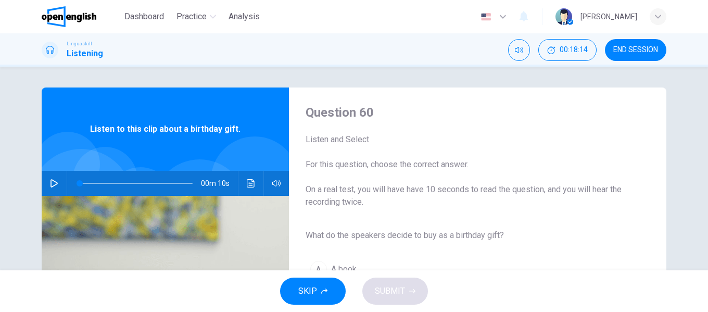
click at [54, 183] on icon "button" at bounding box center [53, 183] width 7 height 8
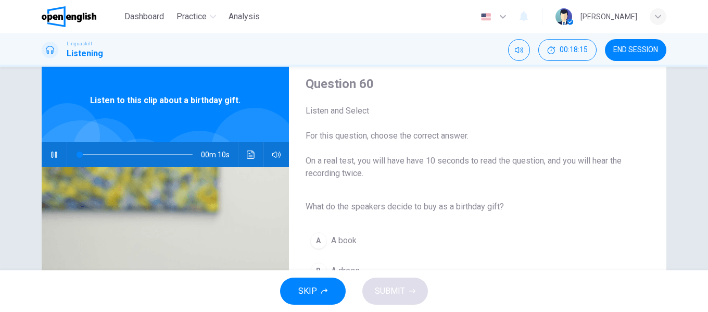
scroll to position [52, 0]
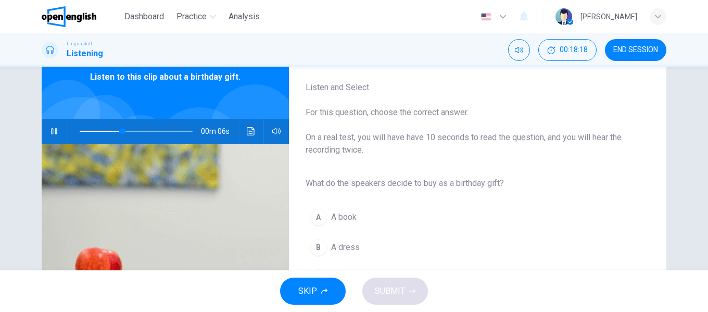
click at [405, 209] on button "A A book" at bounding box center [468, 217] width 327 height 26
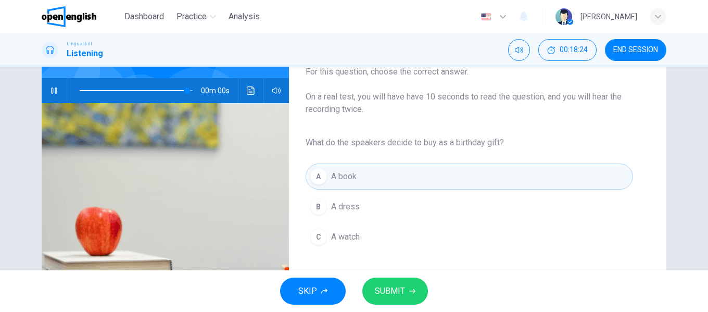
scroll to position [156, 0]
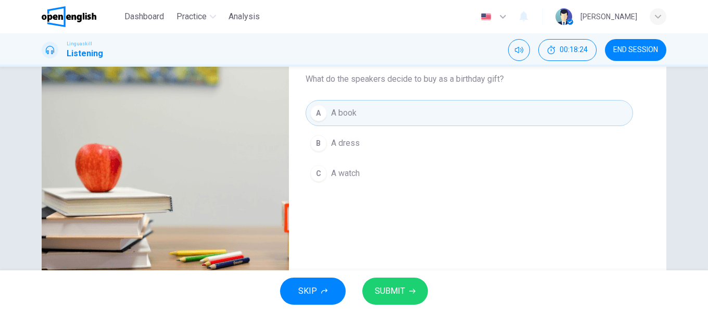
type input "*"
click at [391, 290] on span "SUBMIT" at bounding box center [390, 291] width 30 height 15
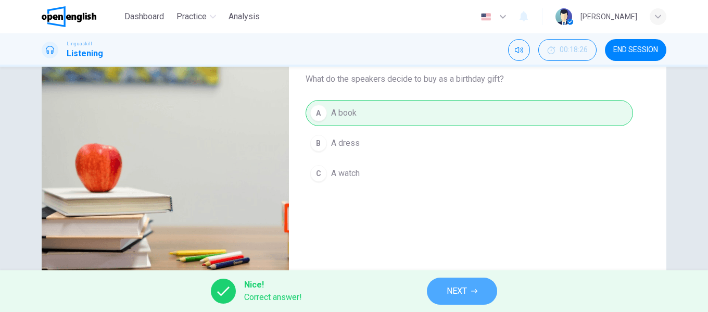
click at [445, 286] on button "NEXT" at bounding box center [462, 290] width 70 height 27
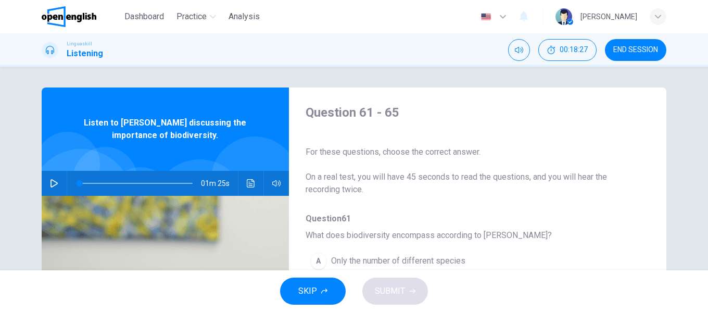
click at [47, 184] on button "button" at bounding box center [54, 183] width 17 height 25
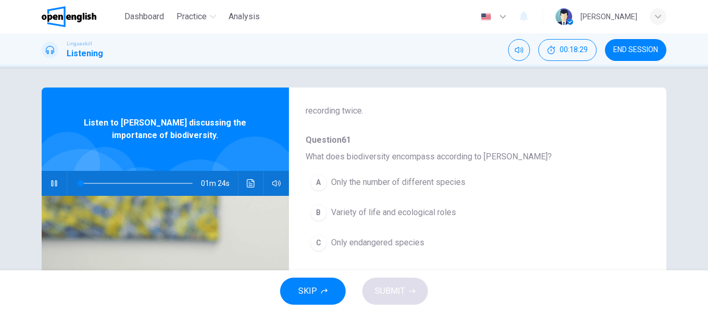
scroll to position [104, 0]
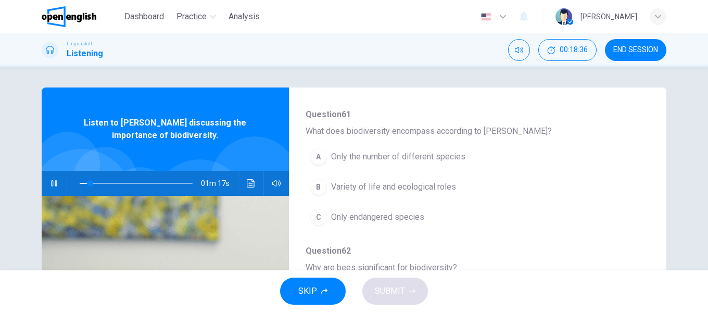
click at [442, 188] on span "Variety of life and ecological roles" at bounding box center [393, 187] width 125 height 12
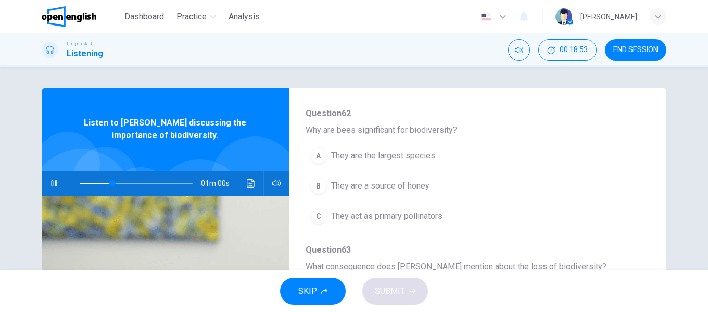
scroll to position [260, 0]
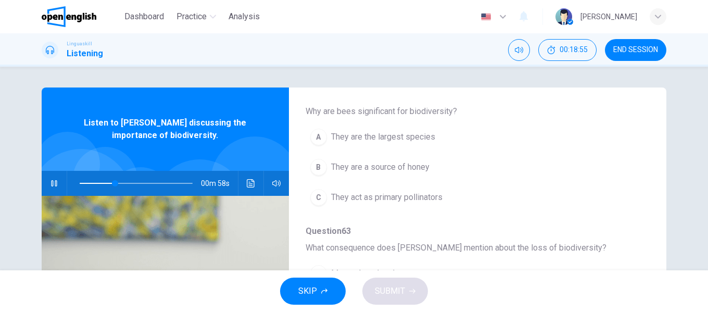
click at [444, 196] on button "C They act as primary pollinators" at bounding box center [450, 197] width 290 height 26
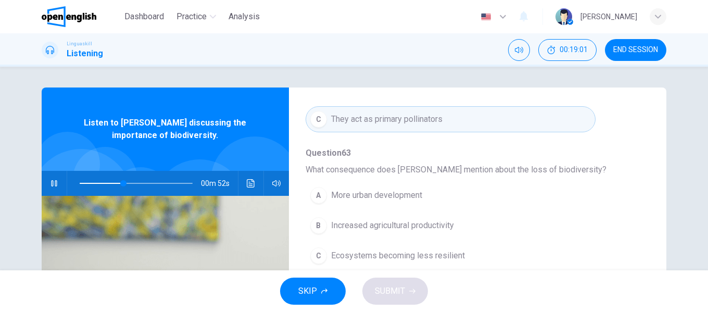
scroll to position [364, 0]
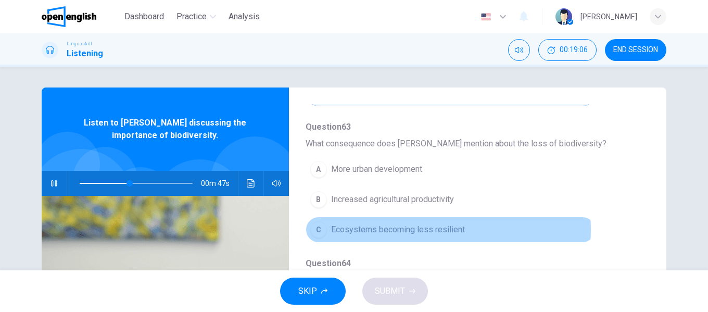
click at [439, 229] on span "Ecosystems becoming less resilient" at bounding box center [398, 229] width 134 height 12
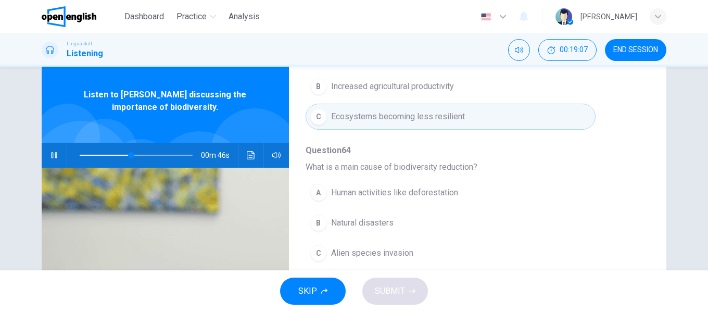
scroll to position [52, 0]
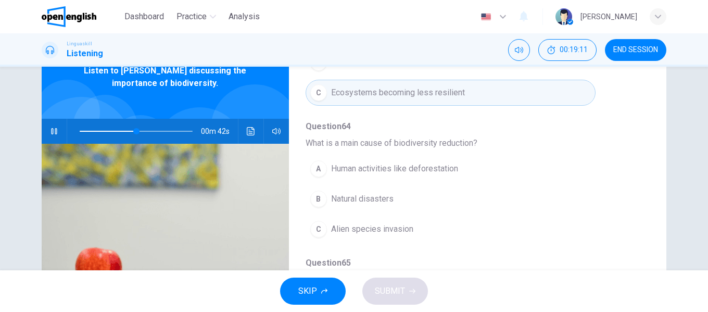
click at [394, 168] on span "Human activities like deforestation" at bounding box center [394, 168] width 127 height 12
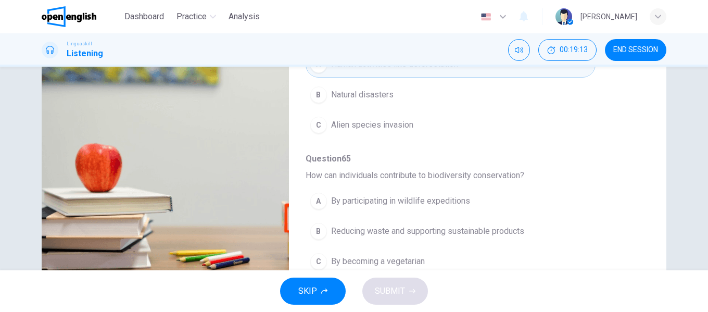
scroll to position [200, 0]
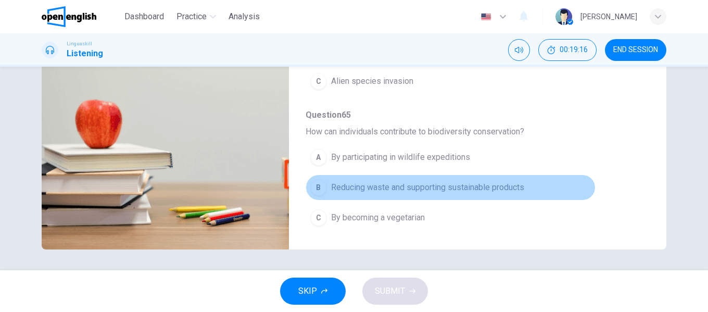
click at [448, 187] on span "Reducing waste and supporting sustainable products" at bounding box center [427, 187] width 193 height 12
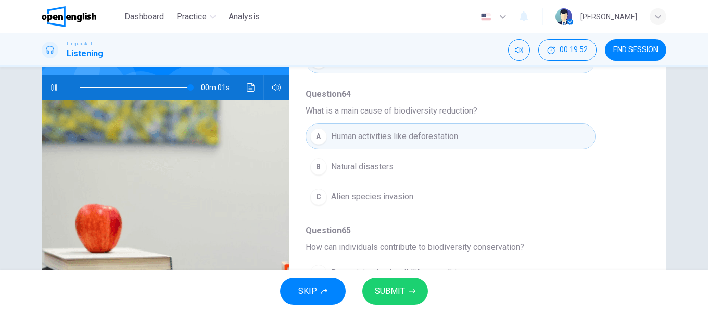
scroll to position [449, 0]
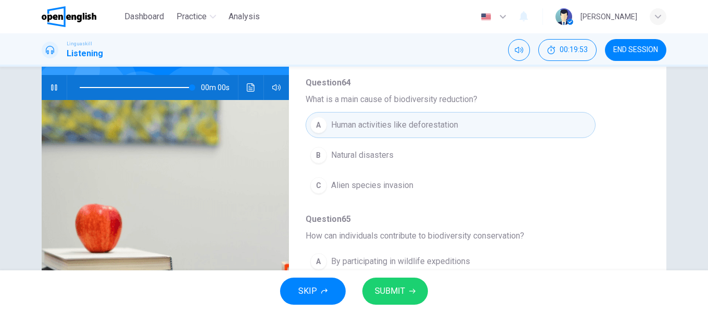
type input "*"
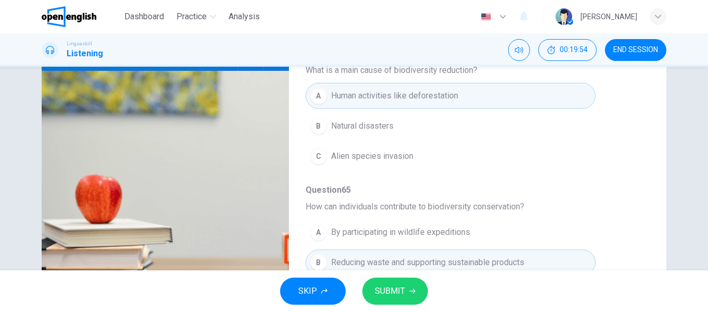
scroll to position [200, 0]
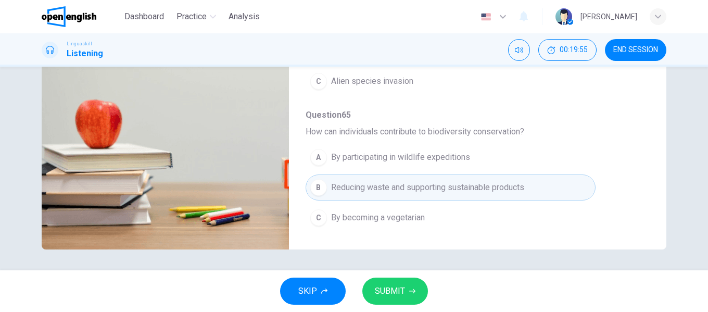
click at [397, 287] on span "SUBMIT" at bounding box center [390, 291] width 30 height 15
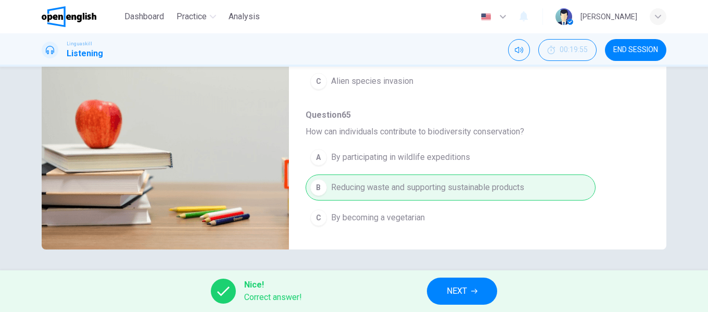
click at [458, 286] on span "NEXT" at bounding box center [456, 291] width 20 height 15
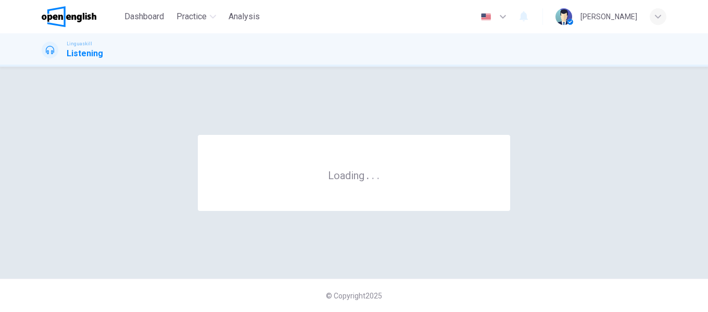
scroll to position [0, 0]
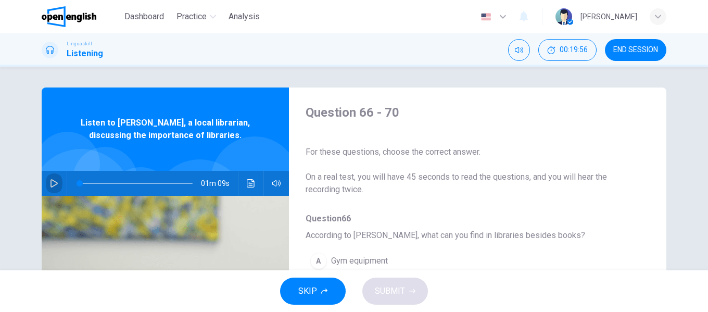
click at [53, 183] on icon "button" at bounding box center [54, 183] width 8 height 8
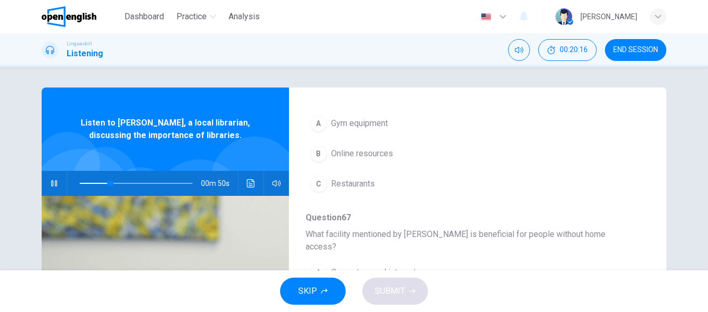
scroll to position [156, 0]
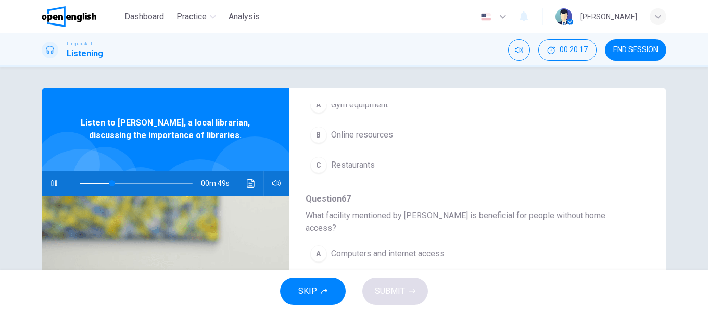
click at [394, 136] on button "B Online resources" at bounding box center [450, 135] width 290 height 26
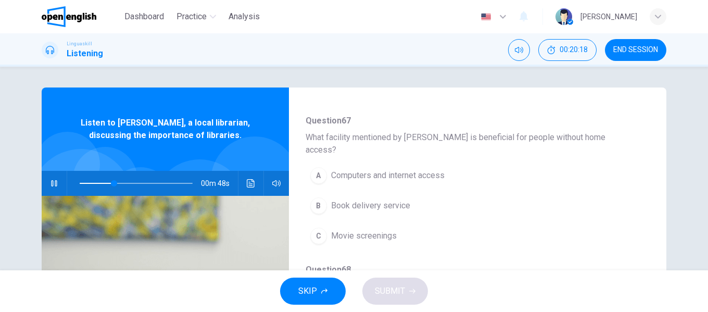
scroll to position [260, 0]
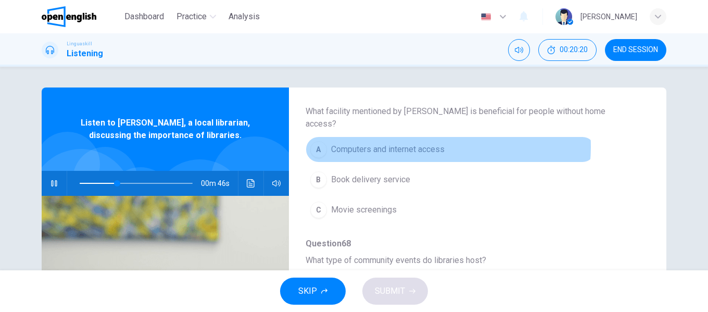
click at [431, 143] on span "Computers and internet access" at bounding box center [387, 149] width 113 height 12
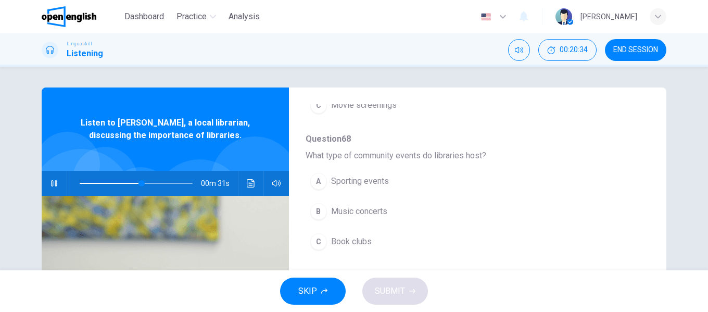
scroll to position [364, 0]
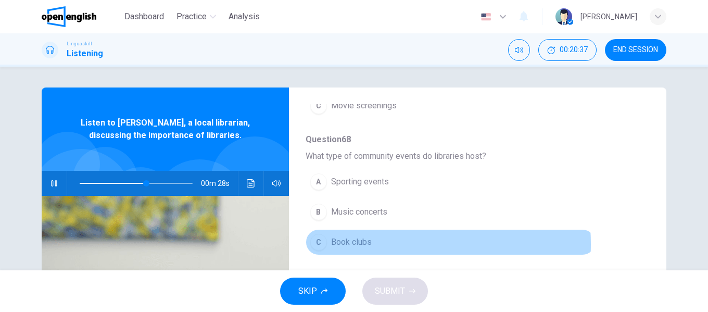
click at [370, 232] on button "C Book clubs" at bounding box center [450, 242] width 290 height 26
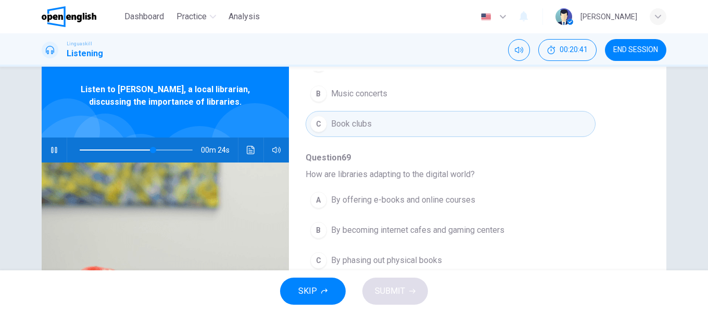
scroll to position [52, 0]
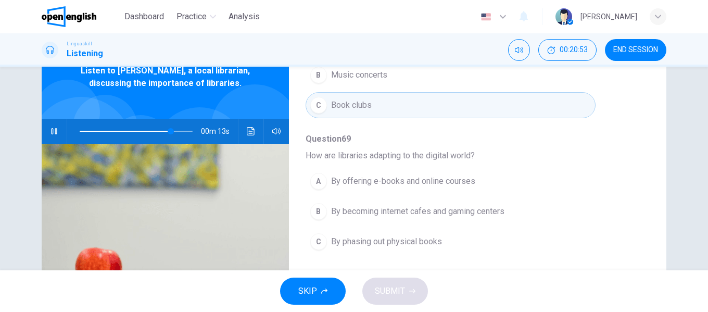
click at [439, 175] on span "By offering e-books and online courses" at bounding box center [403, 181] width 144 height 12
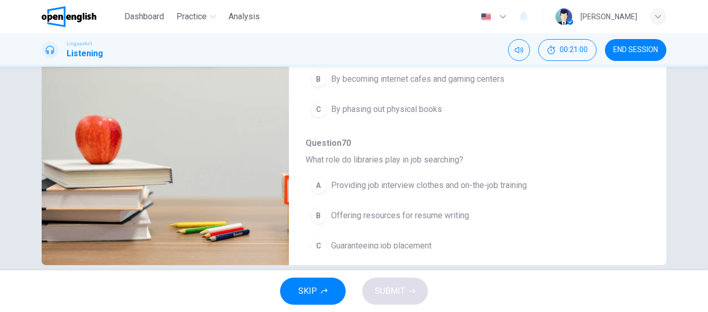
scroll to position [200, 0]
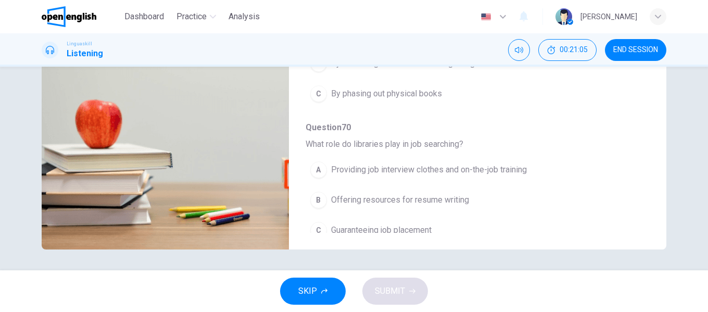
type input "*"
click at [433, 194] on span "Offering resources for resume writing" at bounding box center [400, 200] width 138 height 12
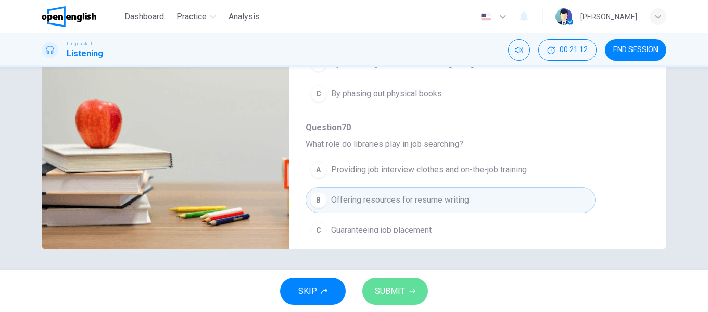
click at [388, 287] on span "SUBMIT" at bounding box center [390, 291] width 30 height 15
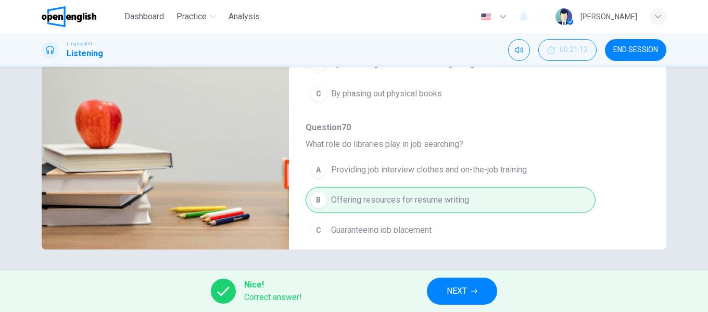
click at [441, 289] on button "NEXT" at bounding box center [462, 290] width 70 height 27
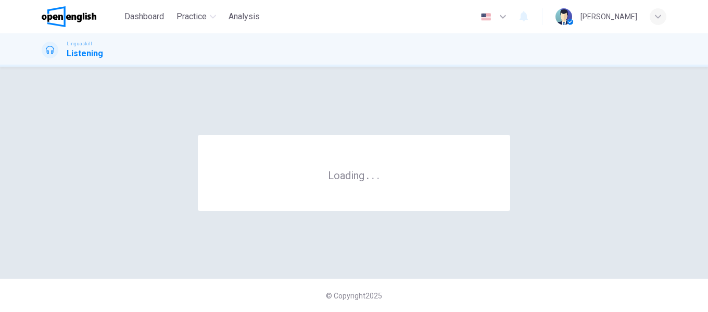
scroll to position [0, 0]
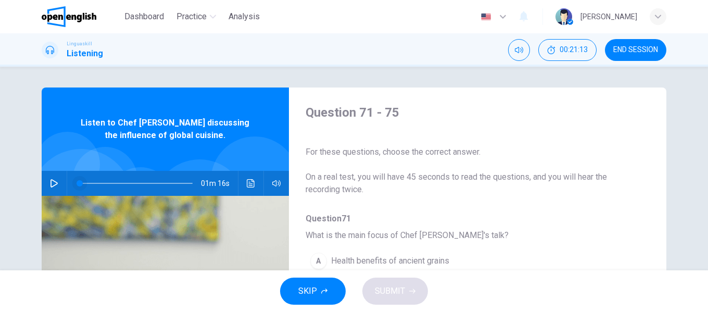
drag, startPoint x: 50, startPoint y: 181, endPoint x: 83, endPoint y: 179, distance: 32.3
click at [52, 181] on icon "button" at bounding box center [54, 183] width 8 height 8
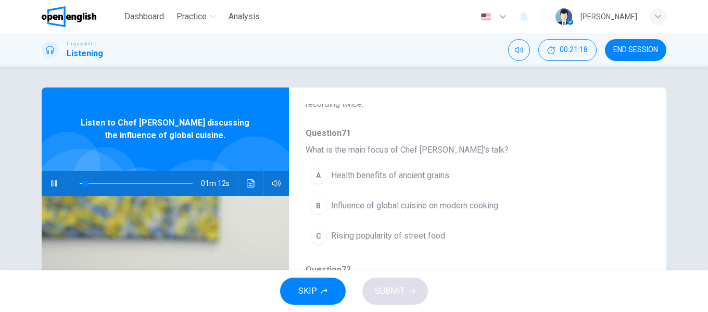
scroll to position [104, 0]
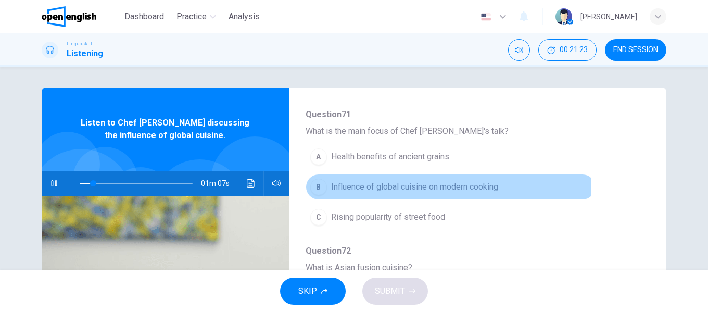
click at [429, 184] on span "Influence of global cuisine on modern cooking" at bounding box center [414, 187] width 167 height 12
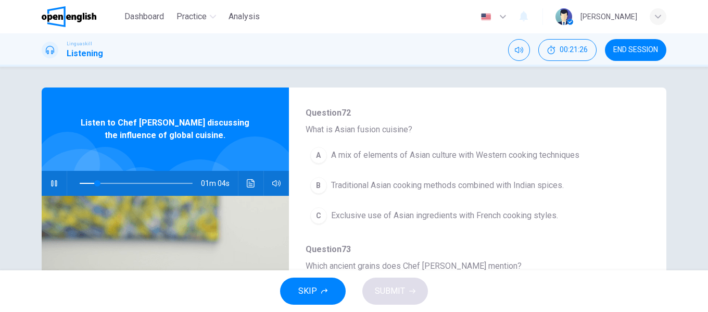
scroll to position [260, 0]
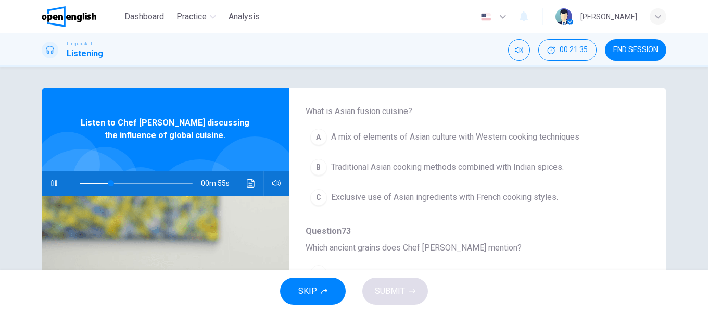
click at [477, 138] on span "A mix of elements of Asian culture with Western cooking techniques" at bounding box center [455, 137] width 248 height 12
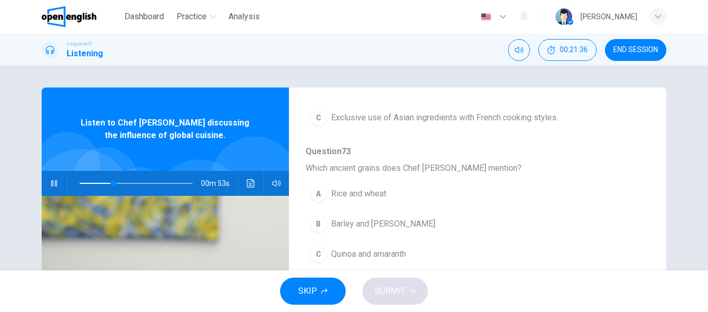
scroll to position [364, 0]
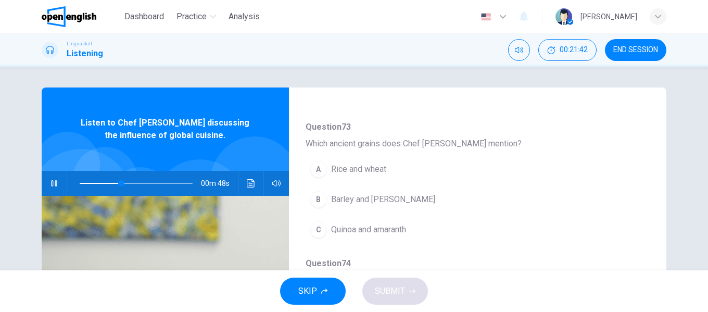
click at [378, 225] on span "Quinoa and amaranth" at bounding box center [368, 229] width 75 height 12
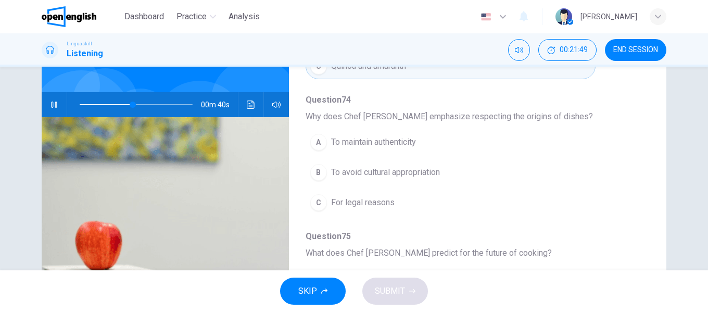
scroll to position [104, 0]
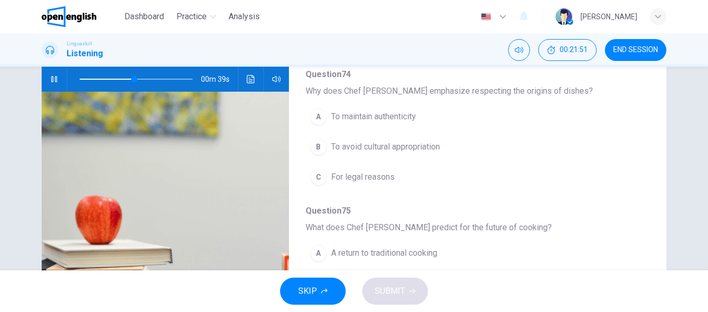
click at [417, 144] on span "To avoid cultural appropriation" at bounding box center [385, 146] width 109 height 12
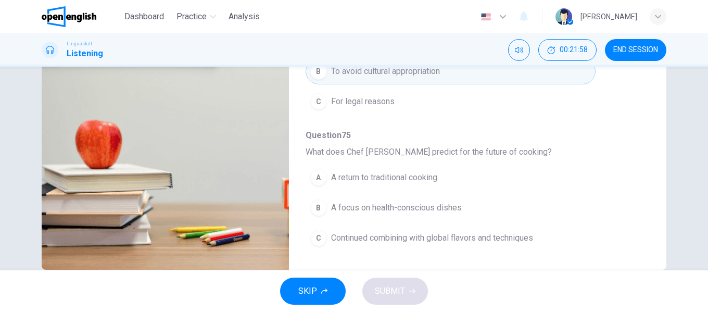
scroll to position [200, 0]
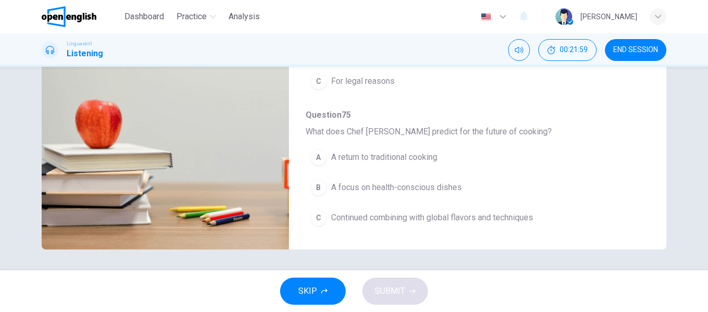
click at [509, 214] on span "Continued combining with global flavors and techniques" at bounding box center [432, 217] width 202 height 12
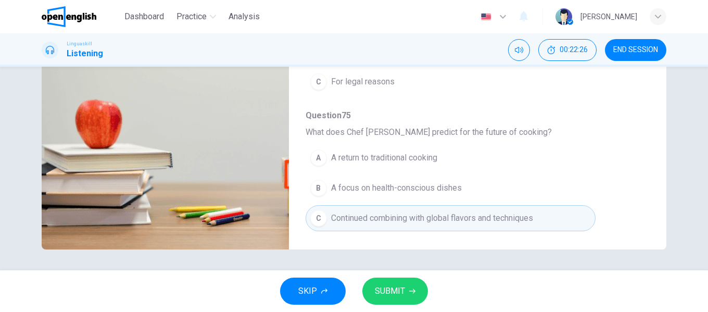
scroll to position [449, 0]
type input "*"
click at [394, 288] on span "SUBMIT" at bounding box center [390, 291] width 30 height 15
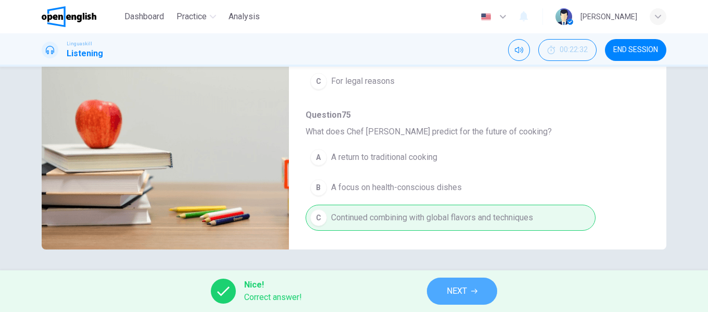
click at [450, 291] on span "NEXT" at bounding box center [456, 291] width 20 height 15
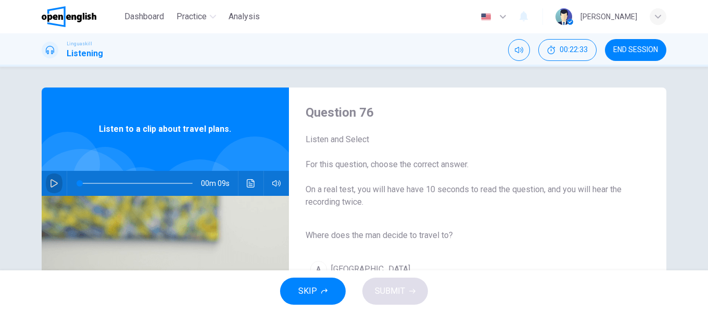
click at [56, 182] on button "button" at bounding box center [54, 183] width 17 height 25
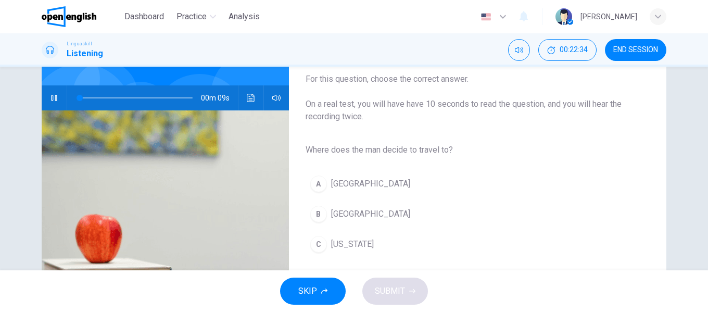
scroll to position [104, 0]
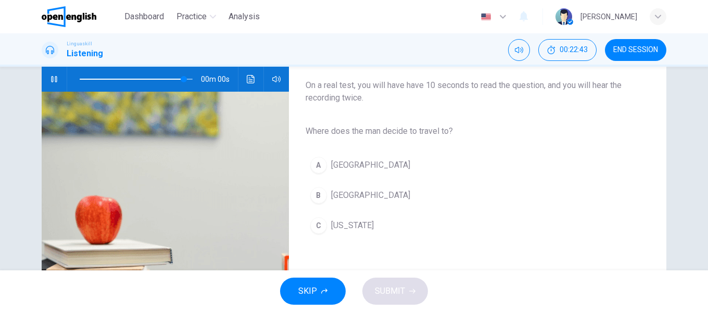
type input "*"
click at [352, 196] on button "B [GEOGRAPHIC_DATA]" at bounding box center [468, 195] width 327 height 26
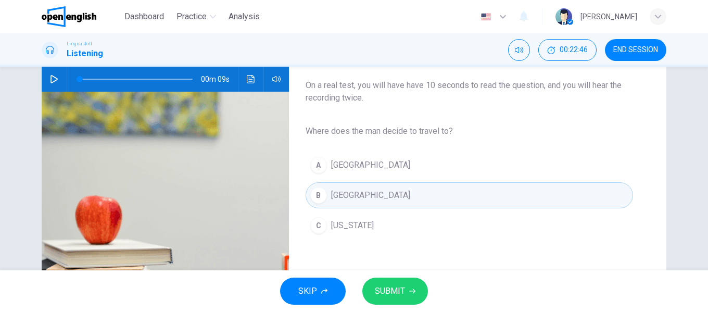
click at [404, 282] on button "SUBMIT" at bounding box center [395, 290] width 66 height 27
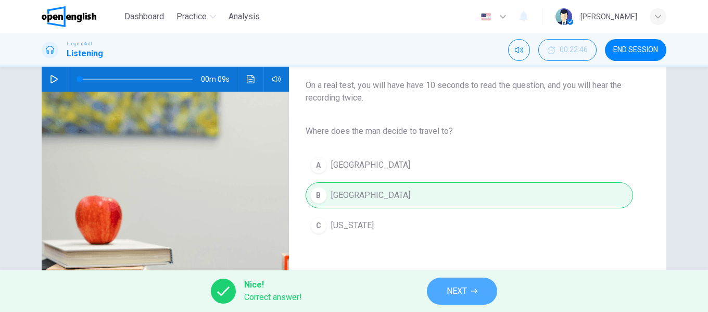
click at [450, 289] on span "NEXT" at bounding box center [456, 291] width 20 height 15
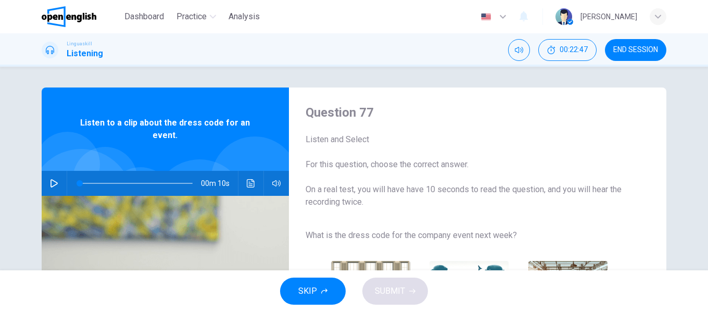
click at [58, 185] on button "button" at bounding box center [54, 183] width 17 height 25
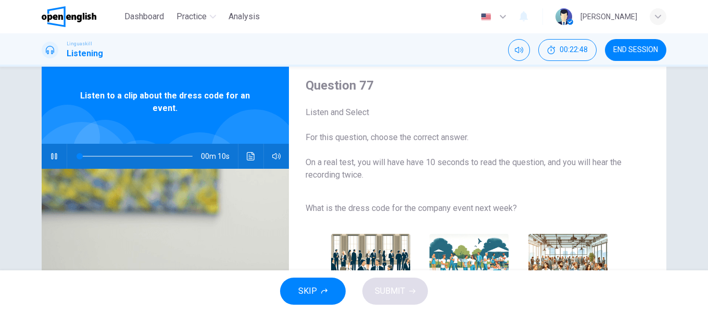
scroll to position [104, 0]
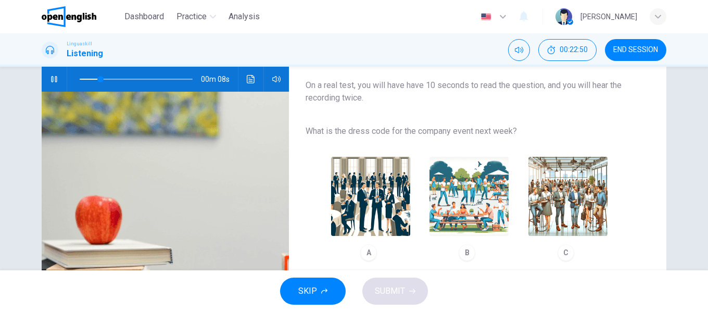
click at [465, 192] on img "button" at bounding box center [468, 196] width 79 height 79
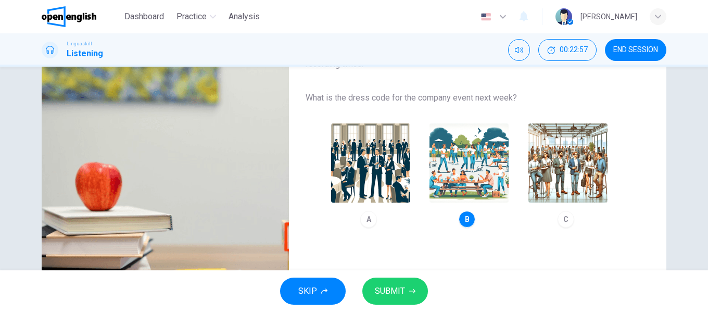
scroll to position [156, 0]
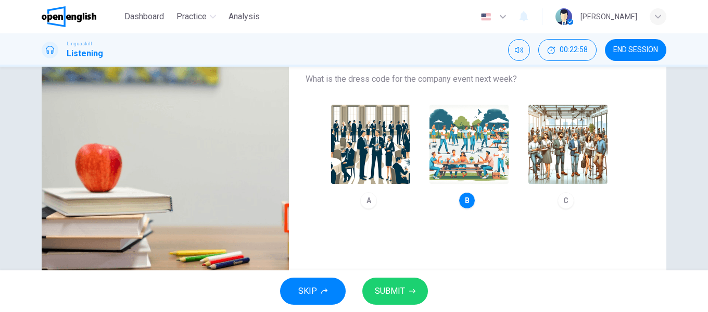
type input "*"
click at [382, 292] on span "SUBMIT" at bounding box center [390, 291] width 30 height 15
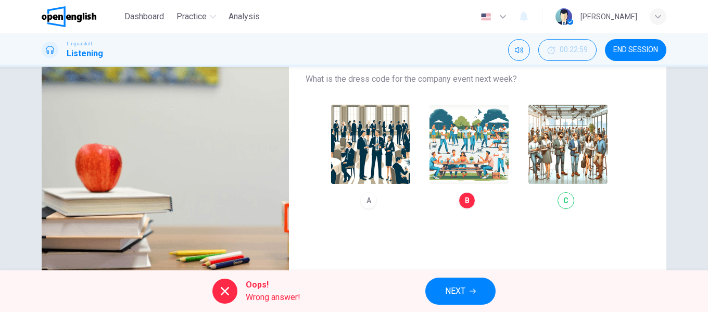
click at [542, 166] on div "A B C" at bounding box center [468, 157] width 327 height 118
click at [460, 287] on span "NEXT" at bounding box center [455, 291] width 20 height 15
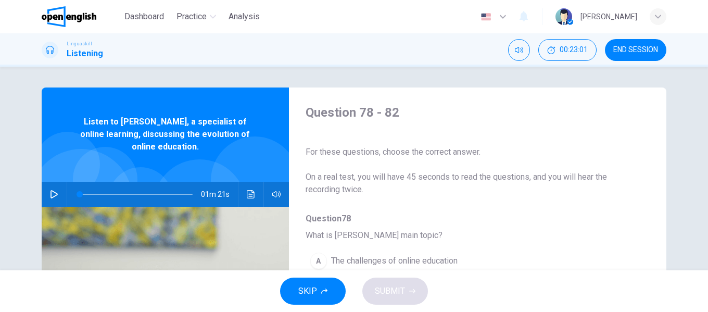
click at [55, 196] on icon "button" at bounding box center [54, 194] width 8 height 8
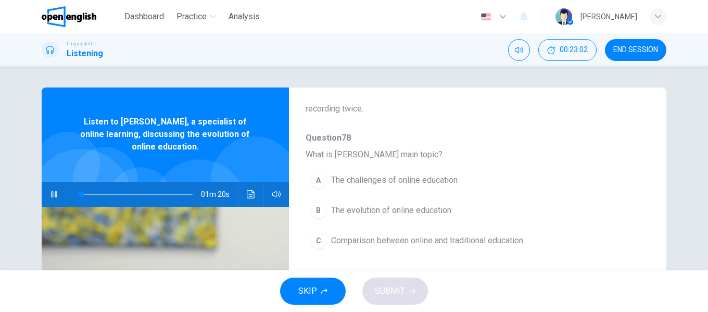
scroll to position [104, 0]
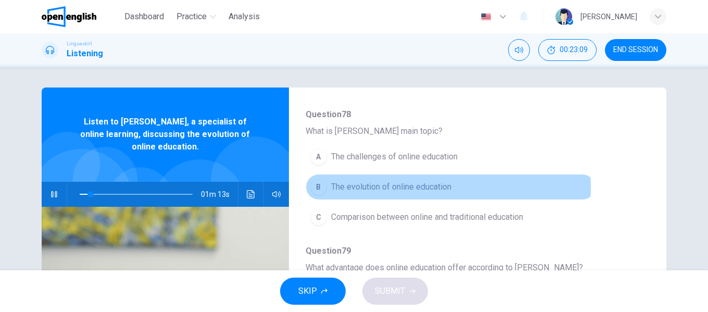
click at [418, 188] on span "The evolution of online education" at bounding box center [391, 187] width 120 height 12
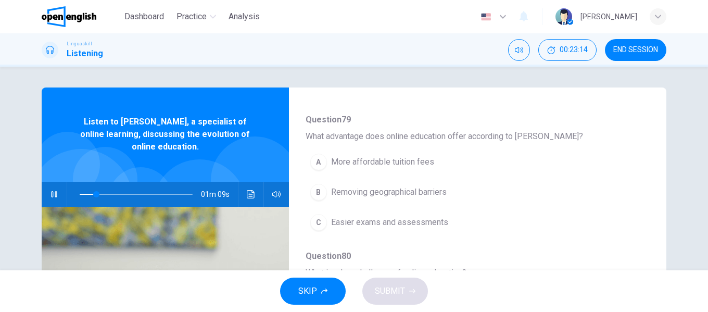
scroll to position [260, 0]
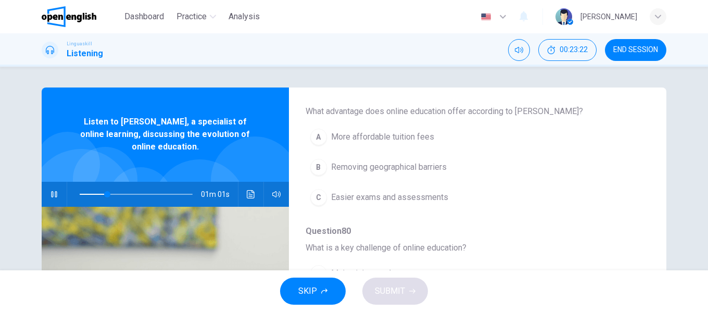
click at [403, 169] on span "Removing geographical barriers" at bounding box center [388, 167] width 115 height 12
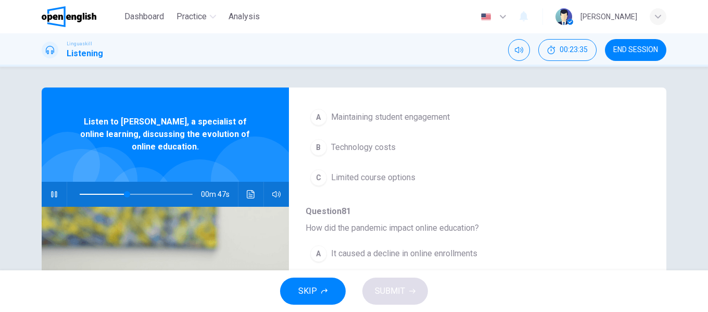
scroll to position [364, 0]
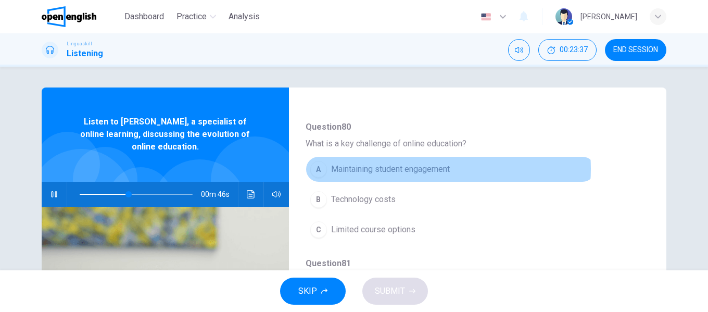
click at [427, 169] on span "Maintaining student engagement" at bounding box center [390, 169] width 119 height 12
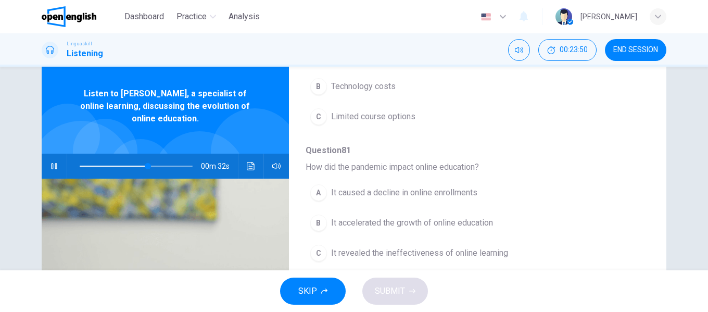
scroll to position [52, 0]
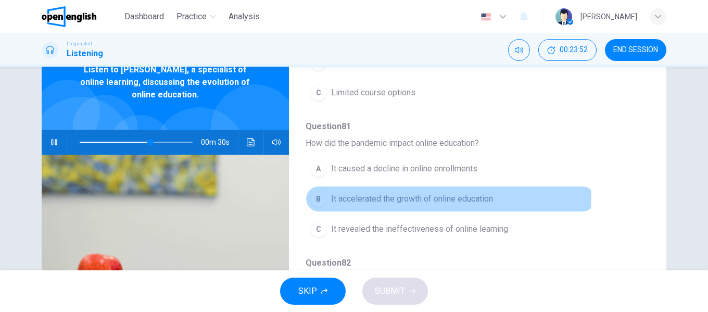
click at [422, 196] on span "It accelerated the growth of online education" at bounding box center [412, 198] width 162 height 12
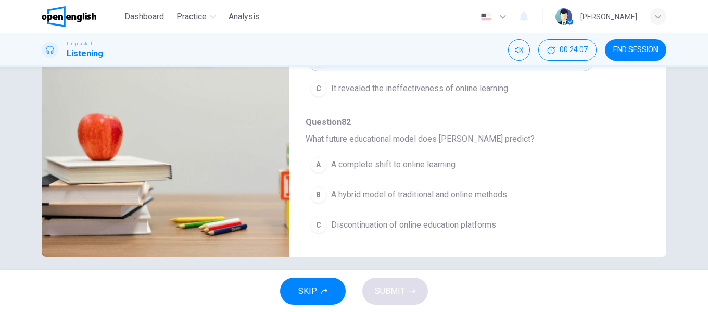
scroll to position [200, 0]
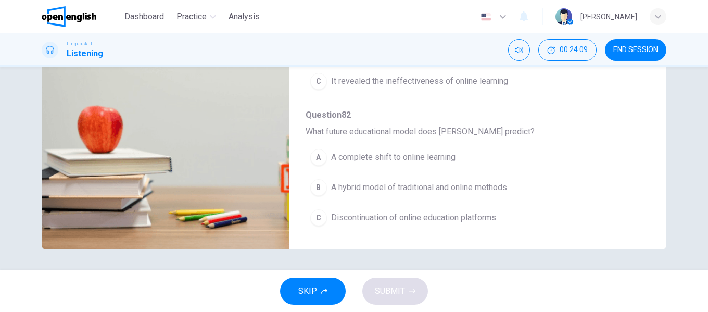
click at [469, 186] on span "A hybrid model of traditional and online methods" at bounding box center [419, 187] width 176 height 12
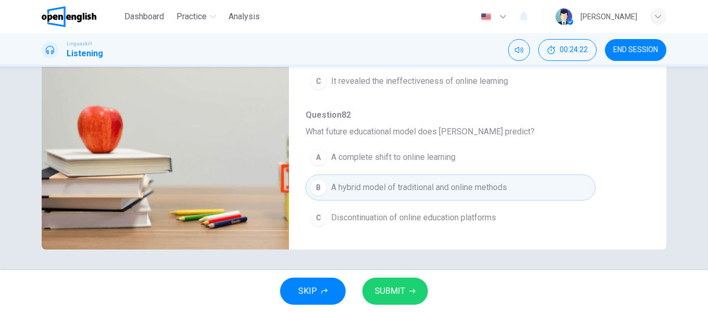
type input "*"
click at [400, 288] on span "SUBMIT" at bounding box center [390, 291] width 30 height 15
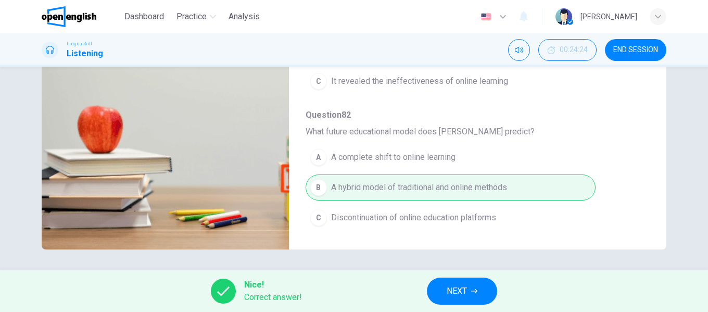
click at [454, 287] on span "NEXT" at bounding box center [456, 291] width 20 height 15
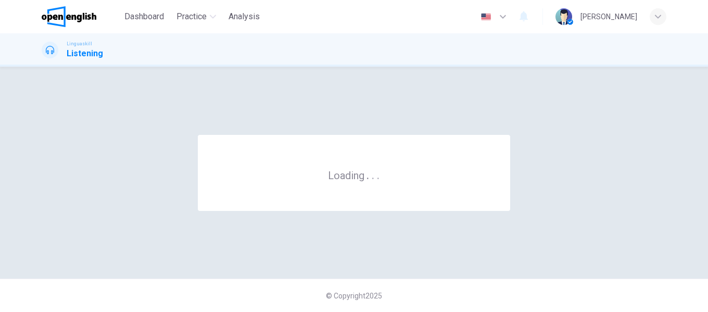
scroll to position [0, 0]
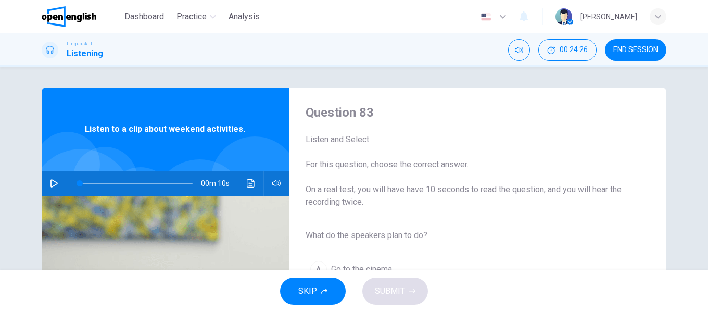
drag, startPoint x: 57, startPoint y: 182, endPoint x: 106, endPoint y: 186, distance: 49.1
click at [58, 182] on button "button" at bounding box center [54, 183] width 17 height 25
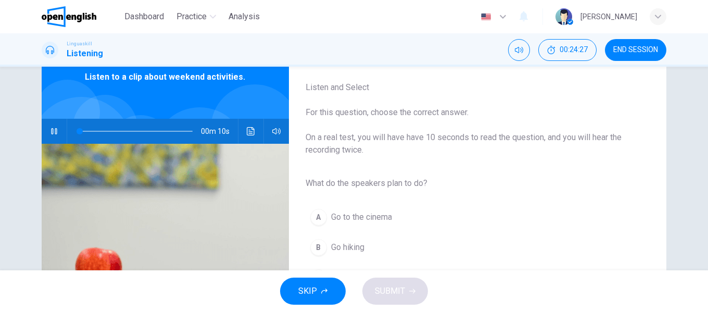
scroll to position [104, 0]
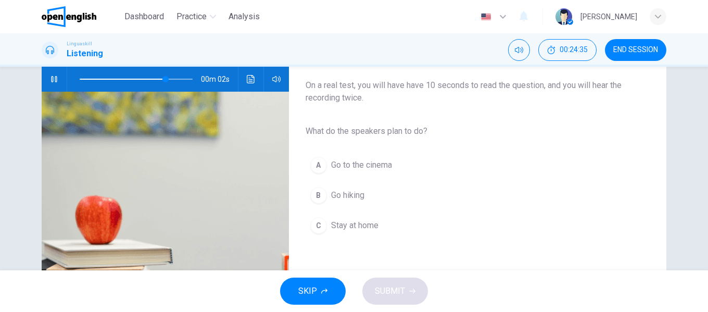
click at [352, 199] on span "Go hiking" at bounding box center [347, 195] width 33 height 12
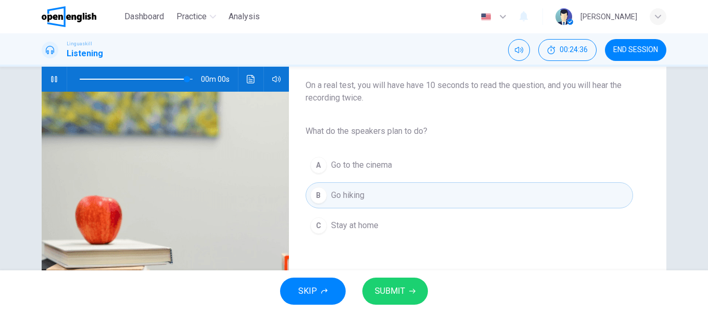
type input "*"
click at [376, 227] on span "Stay at home" at bounding box center [354, 225] width 47 height 12
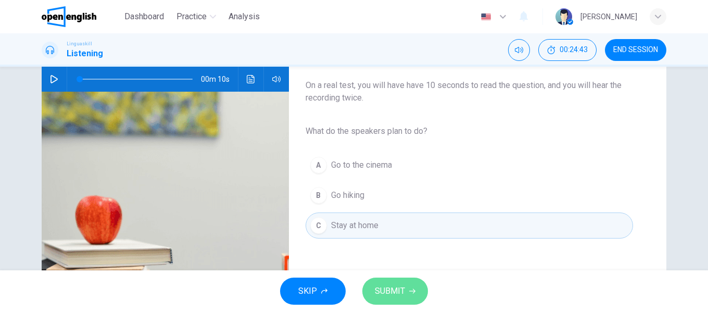
click at [401, 286] on span "SUBMIT" at bounding box center [390, 291] width 30 height 15
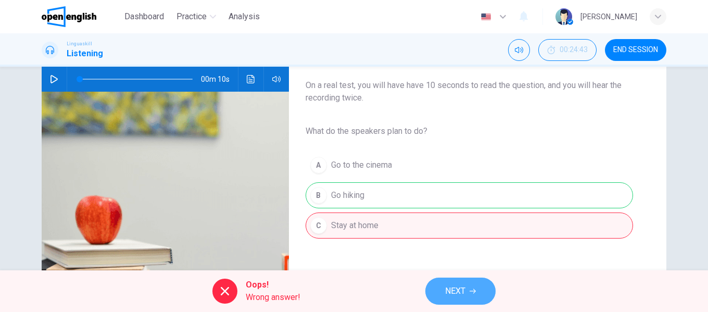
click at [451, 288] on span "NEXT" at bounding box center [455, 291] width 20 height 15
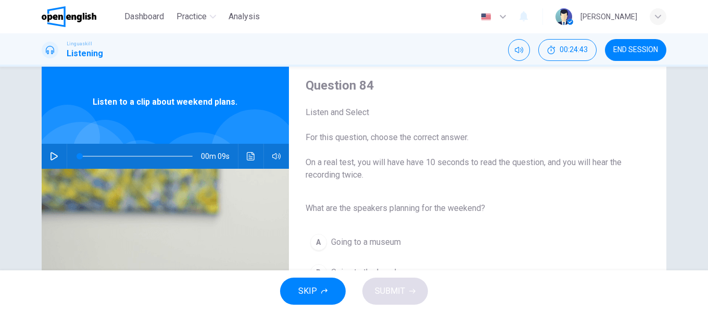
scroll to position [52, 0]
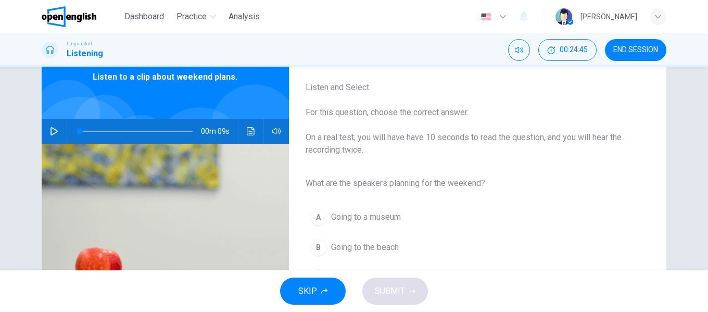
click at [54, 131] on icon "button" at bounding box center [53, 131] width 7 height 8
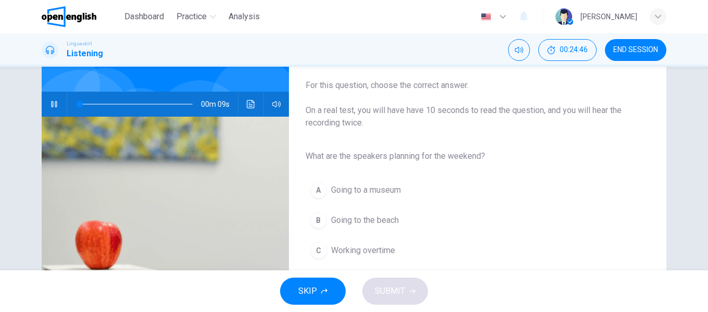
scroll to position [104, 0]
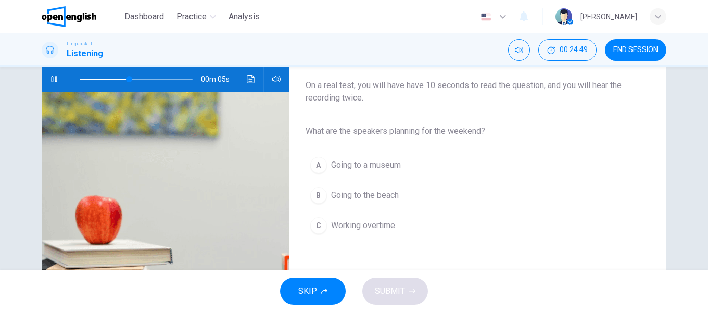
click at [378, 194] on span "Going to the beach" at bounding box center [365, 195] width 68 height 12
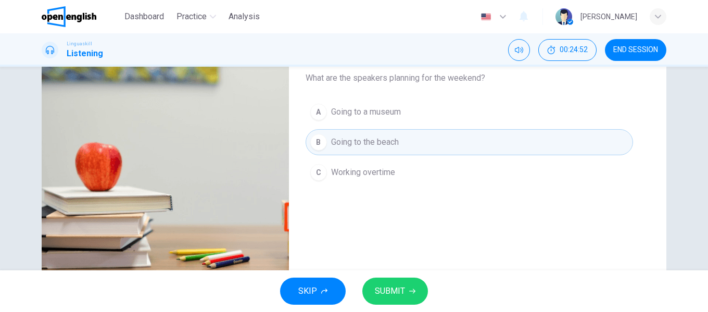
scroll to position [44, 0]
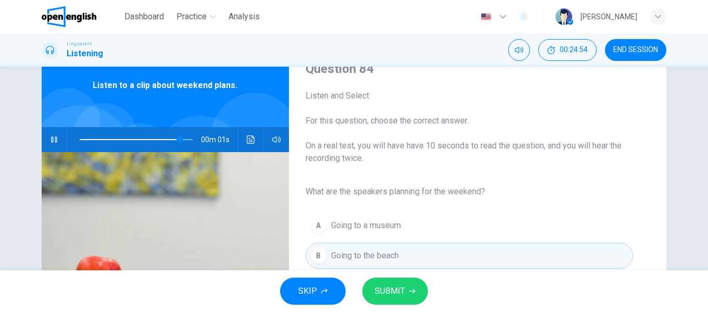
type input "*"
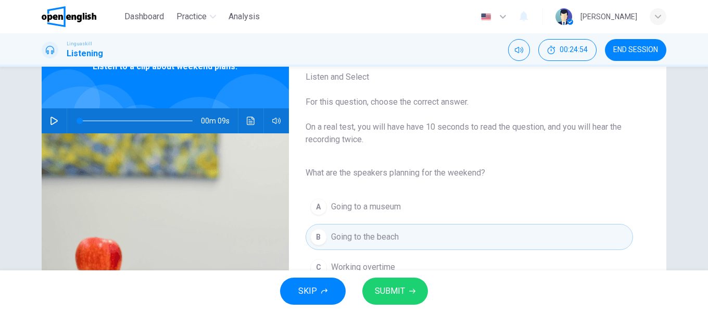
scroll to position [96, 0]
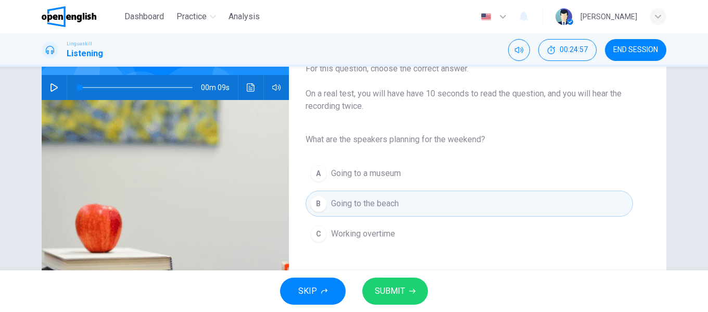
click at [396, 287] on span "SUBMIT" at bounding box center [390, 291] width 30 height 15
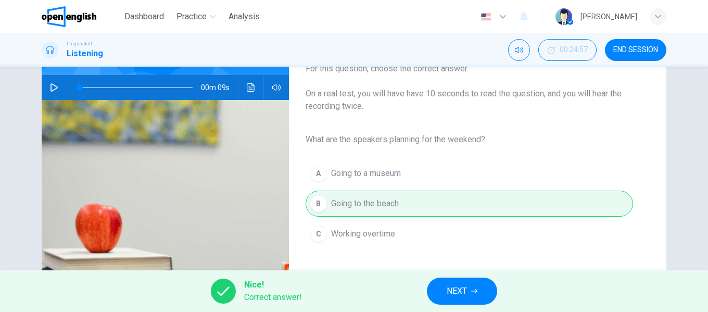
click at [446, 289] on span "NEXT" at bounding box center [456, 291] width 20 height 15
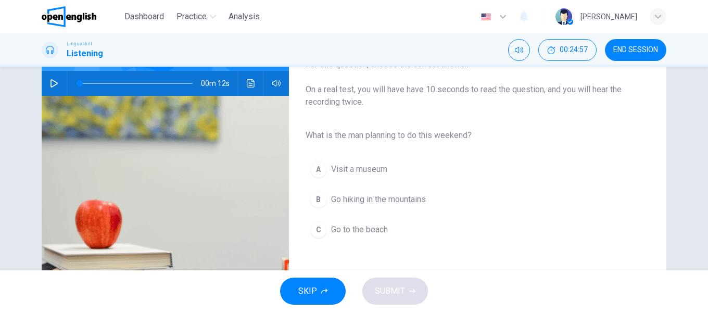
scroll to position [104, 0]
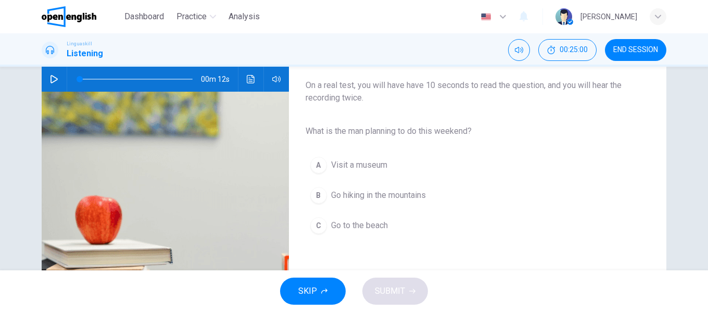
drag, startPoint x: 50, startPoint y: 77, endPoint x: 81, endPoint y: 82, distance: 31.6
click at [50, 77] on icon "button" at bounding box center [54, 79] width 8 height 8
click at [414, 195] on span "Go hiking in the mountains" at bounding box center [378, 195] width 95 height 12
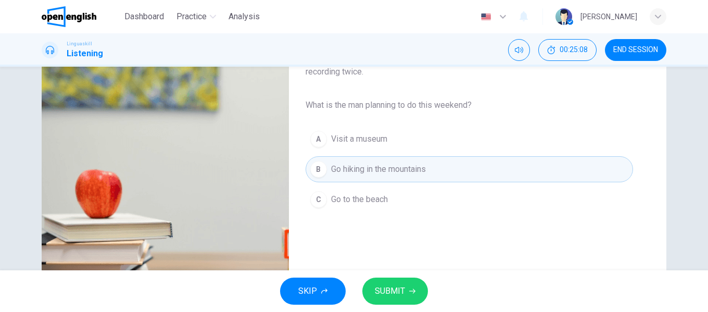
scroll to position [156, 0]
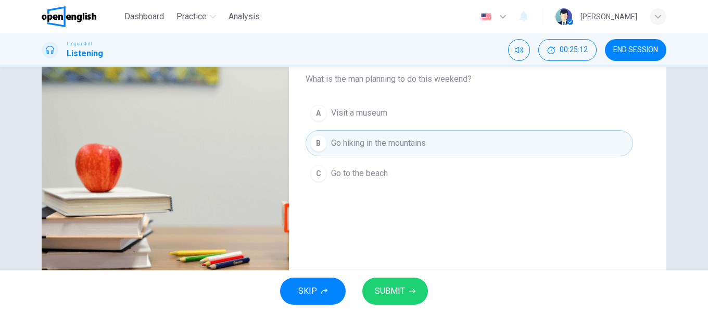
type input "*"
click at [403, 291] on span "SUBMIT" at bounding box center [390, 291] width 30 height 15
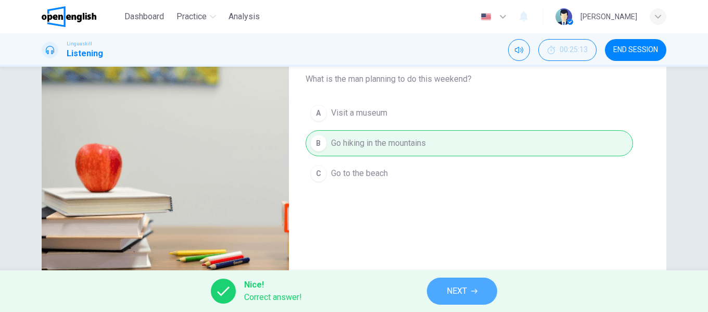
click at [457, 290] on span "NEXT" at bounding box center [456, 291] width 20 height 15
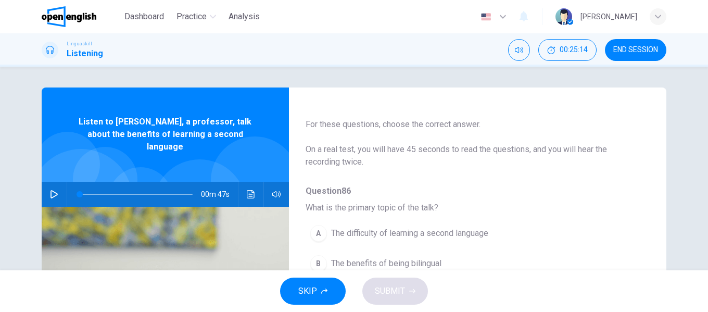
scroll to position [52, 0]
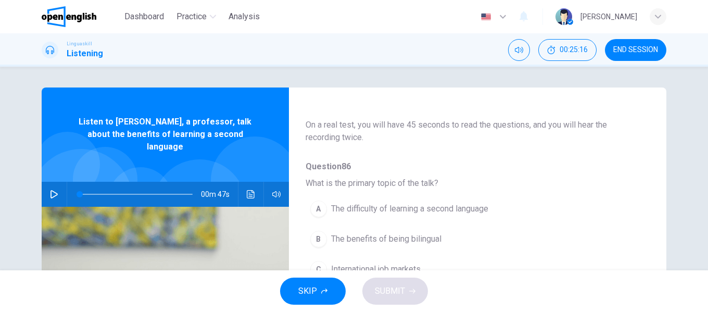
drag, startPoint x: 54, startPoint y: 181, endPoint x: 176, endPoint y: 199, distance: 124.2
click at [57, 182] on button "button" at bounding box center [54, 194] width 17 height 25
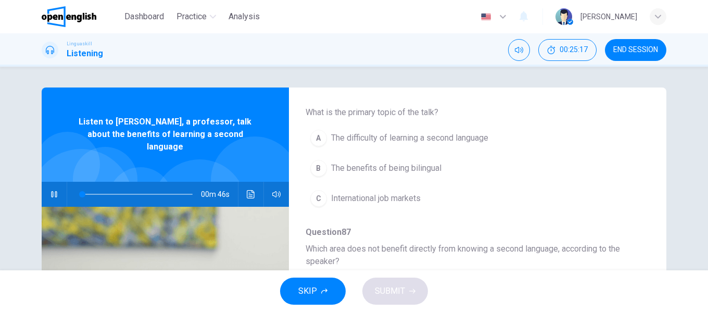
scroll to position [104, 0]
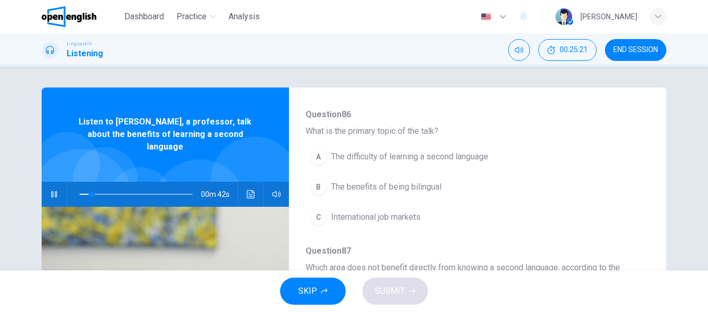
click at [394, 188] on span "The benefits of being bilingual" at bounding box center [386, 187] width 110 height 12
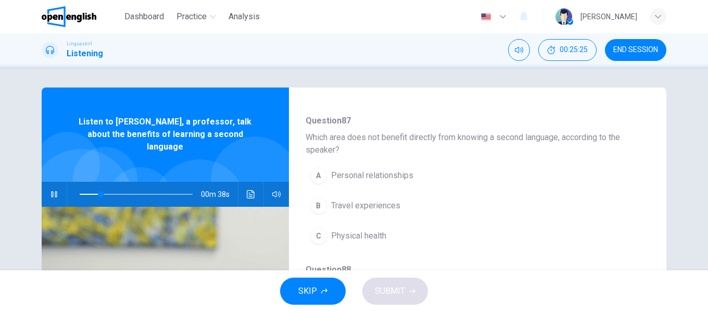
scroll to position [260, 0]
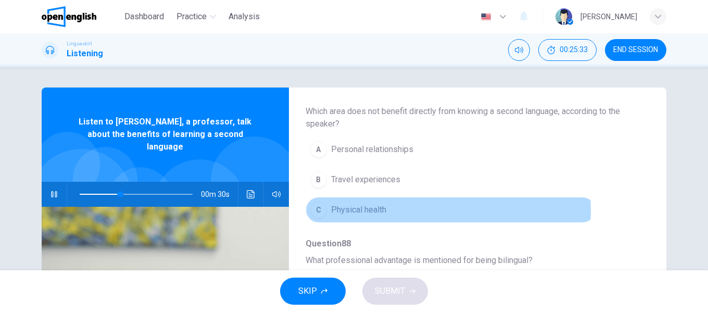
click at [383, 211] on span "Physical health" at bounding box center [358, 209] width 55 height 12
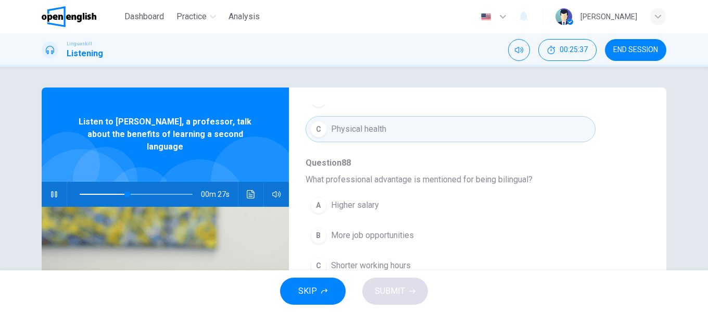
scroll to position [364, 0]
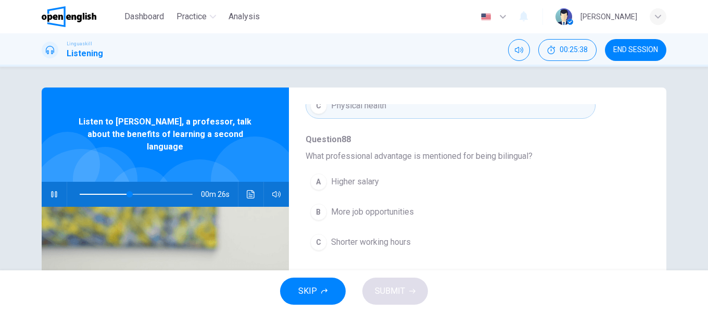
click at [401, 212] on span "More job opportunities" at bounding box center [372, 212] width 83 height 12
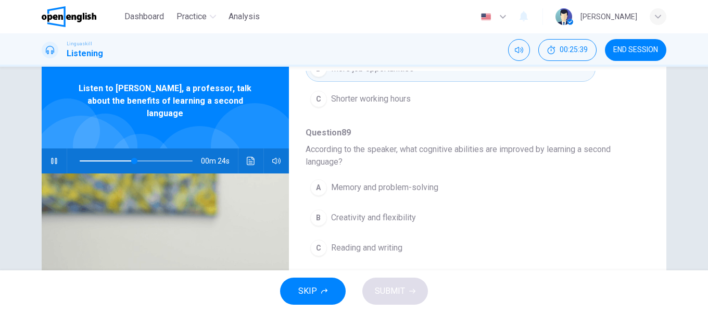
scroll to position [52, 0]
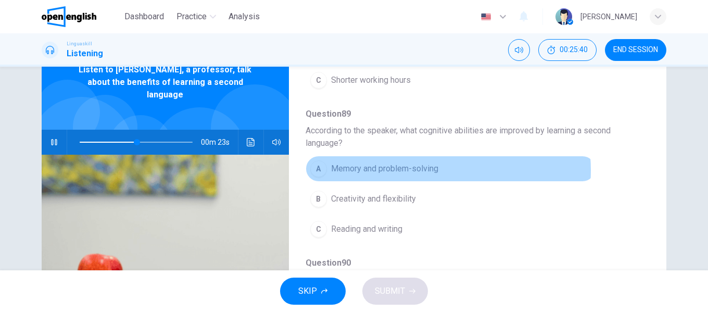
click at [423, 170] on span "Memory and problem-solving" at bounding box center [384, 168] width 107 height 12
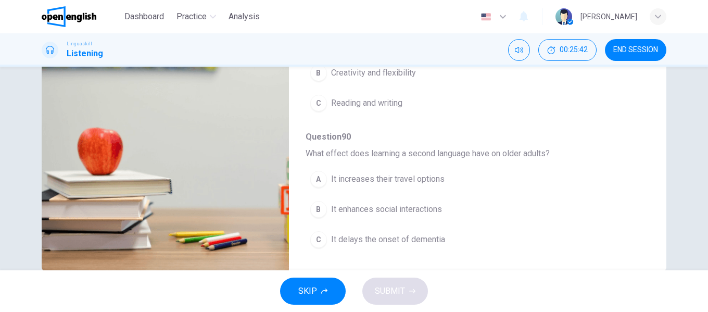
scroll to position [200, 0]
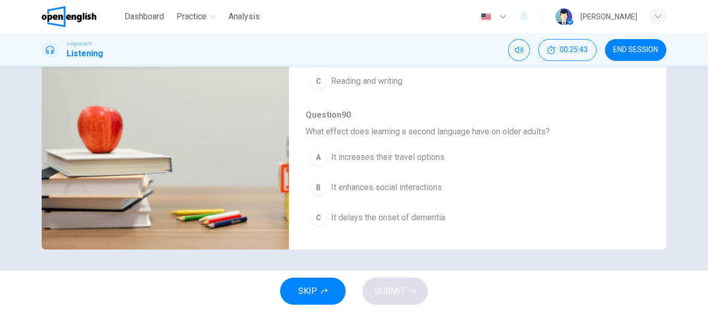
click at [449, 219] on button "C It delays the onset of dementia" at bounding box center [450, 217] width 290 height 26
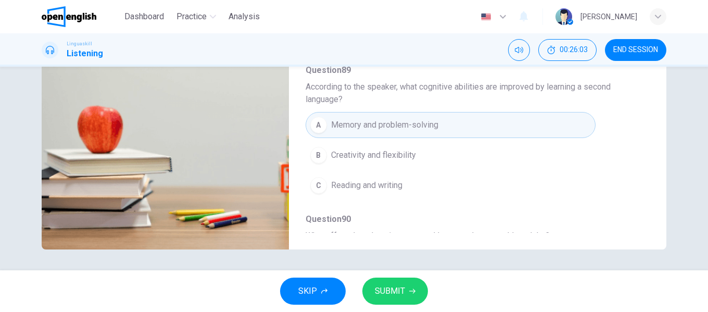
type input "*"
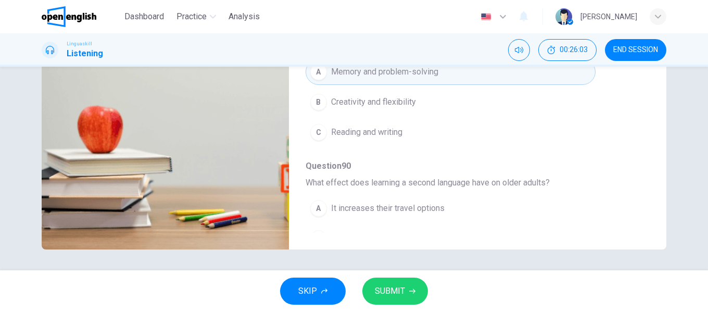
scroll to position [474, 0]
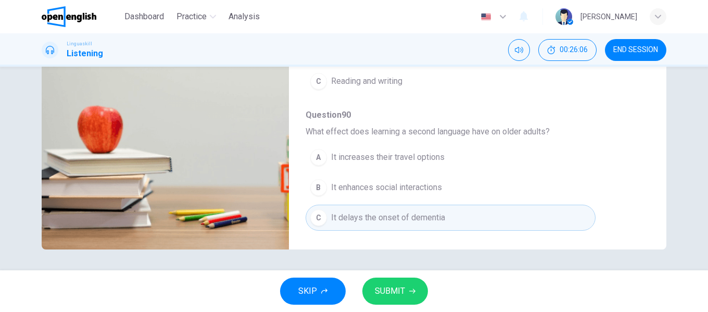
click at [378, 290] on span "SUBMIT" at bounding box center [390, 291] width 30 height 15
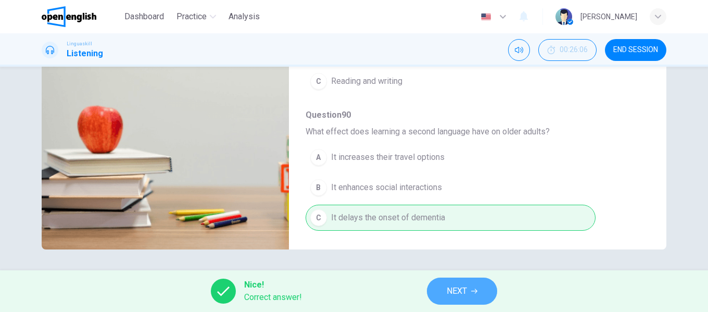
click at [448, 290] on span "NEXT" at bounding box center [456, 291] width 20 height 15
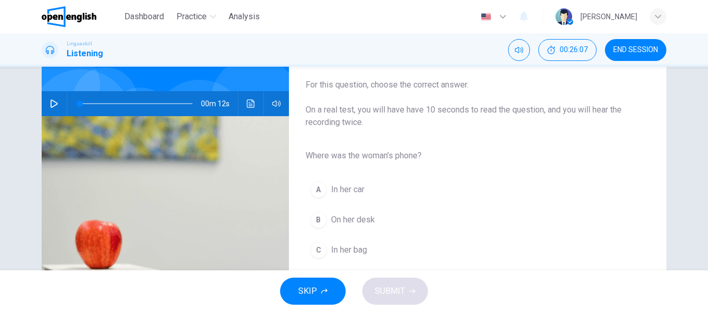
scroll to position [104, 0]
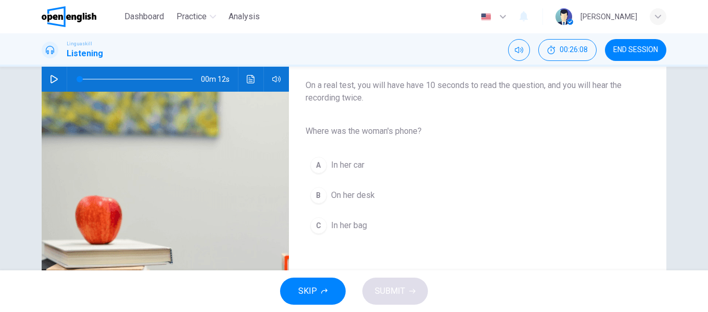
click at [51, 76] on icon "button" at bounding box center [54, 79] width 8 height 8
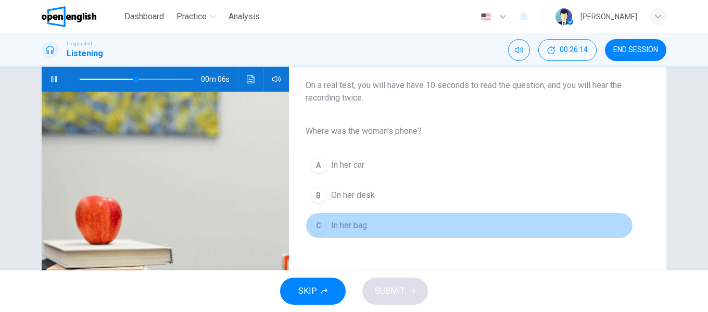
click at [366, 227] on button "C In her bag" at bounding box center [468, 225] width 327 height 26
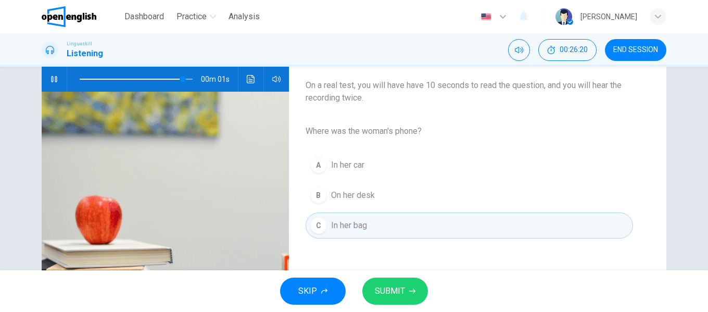
type input "*"
click at [399, 289] on span "SUBMIT" at bounding box center [390, 291] width 30 height 15
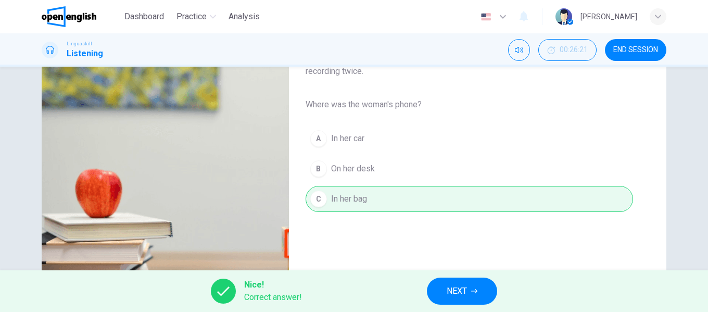
scroll to position [156, 0]
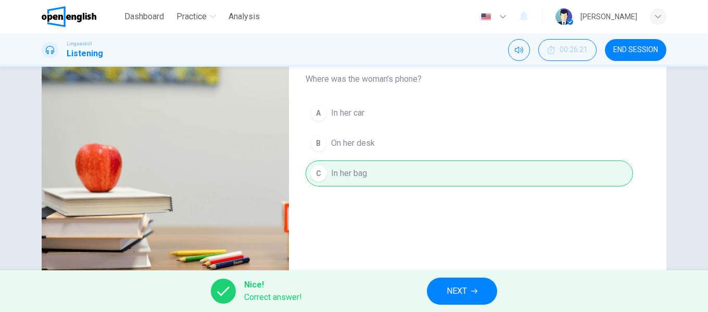
drag, startPoint x: 455, startPoint y: 290, endPoint x: 451, endPoint y: 265, distance: 25.9
click at [455, 283] on button "NEXT" at bounding box center [462, 290] width 70 height 27
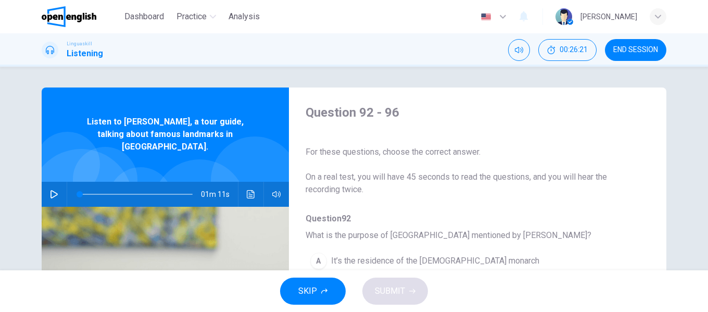
scroll to position [52, 0]
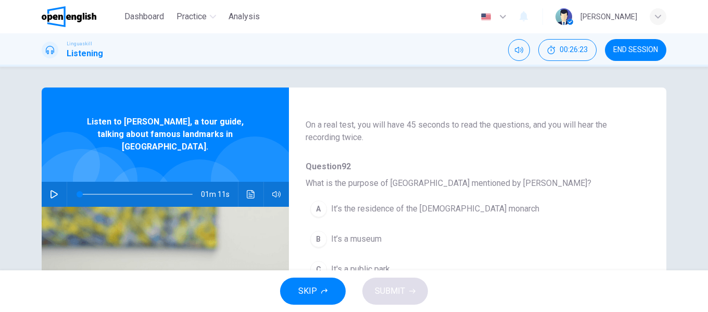
click at [46, 182] on button "button" at bounding box center [54, 194] width 17 height 25
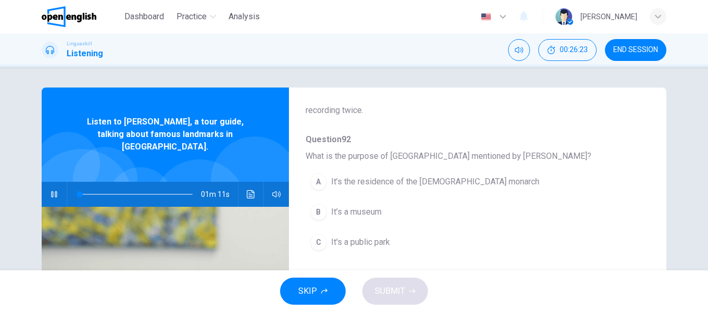
scroll to position [104, 0]
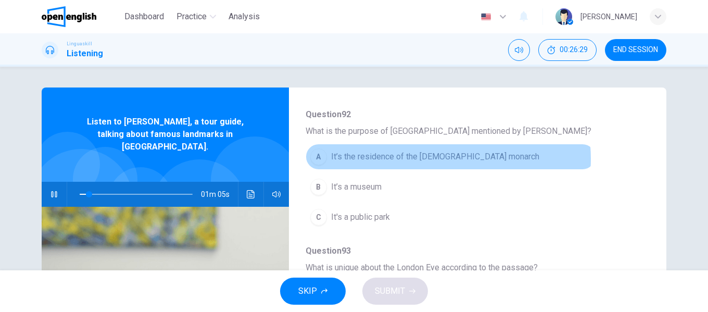
click at [434, 159] on span "It’s the residence of the [DEMOGRAPHIC_DATA] monarch" at bounding box center [435, 156] width 208 height 12
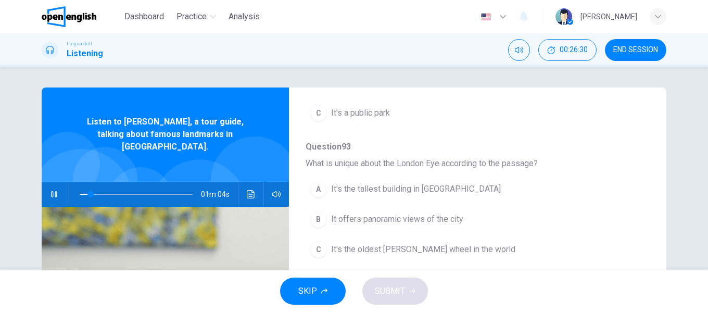
scroll to position [260, 0]
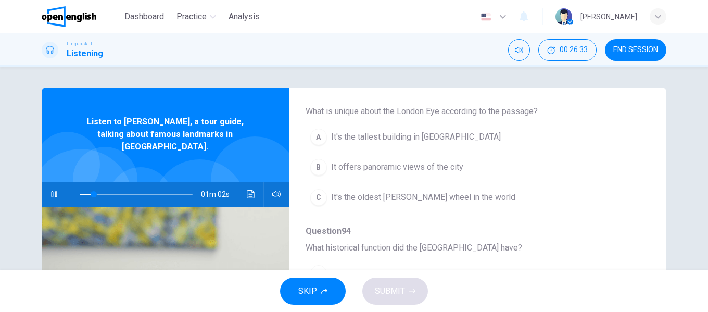
click at [448, 169] on span "It offers panoramic views of the city" at bounding box center [397, 167] width 132 height 12
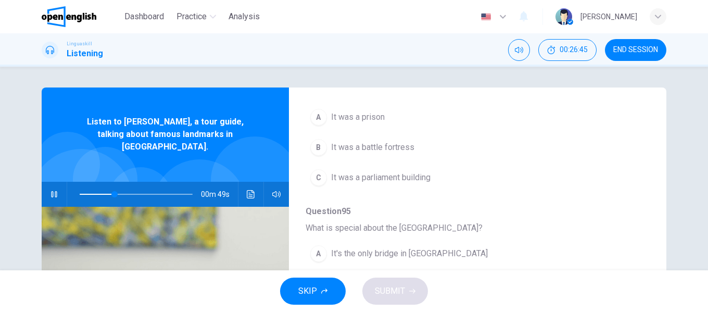
scroll to position [449, 0]
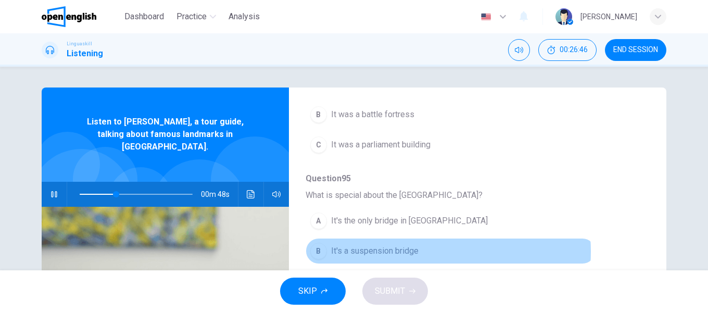
click at [422, 251] on button "B It's a suspension bridge" at bounding box center [450, 251] width 290 height 26
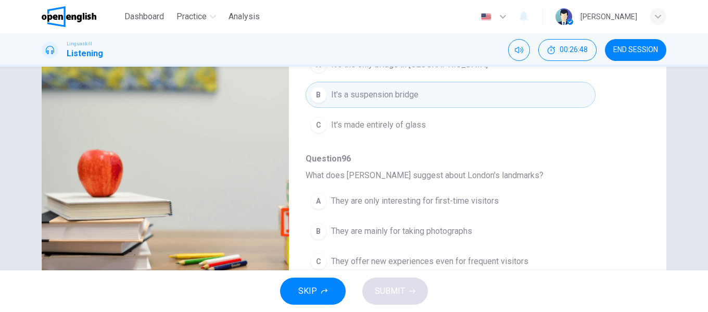
scroll to position [200, 0]
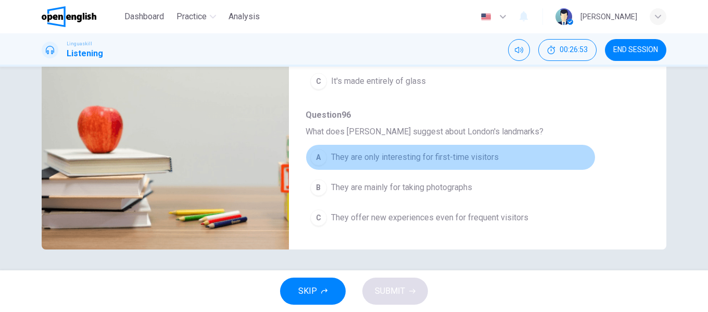
click at [479, 156] on span "They are only interesting for first-time visitors" at bounding box center [415, 157] width 168 height 12
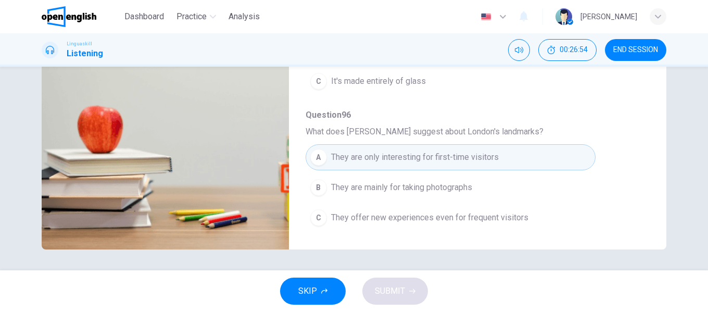
click at [492, 212] on span "They offer new experiences even for frequent visitors" at bounding box center [429, 217] width 197 height 12
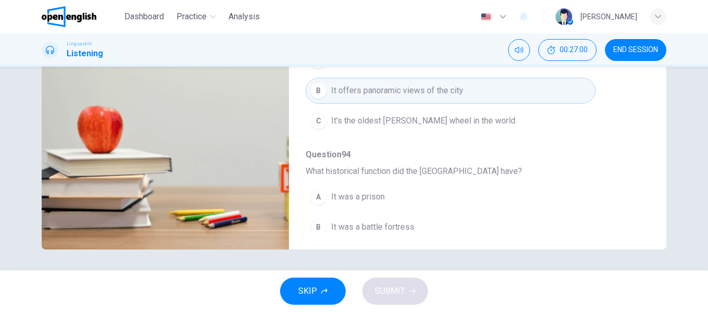
scroll to position [189, 0]
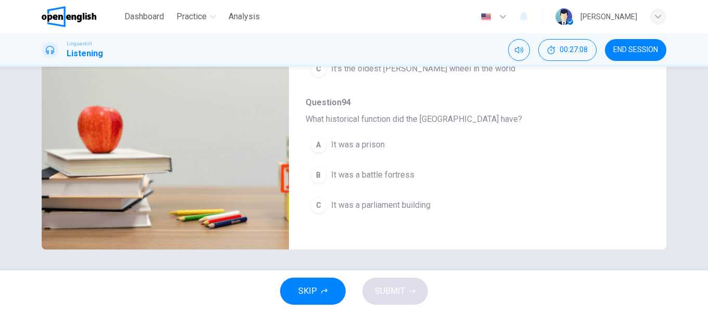
click at [382, 148] on span "It was a prison" at bounding box center [358, 144] width 54 height 12
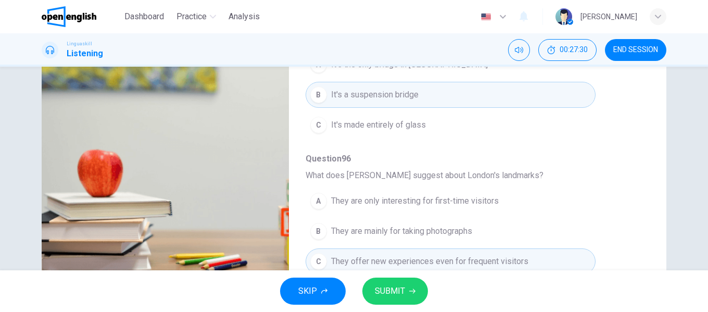
scroll to position [200, 0]
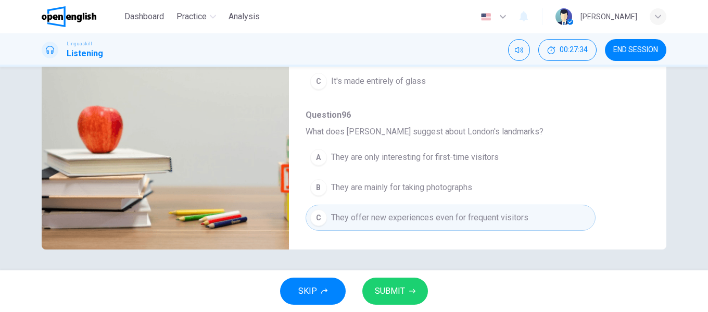
type input "*"
click at [394, 287] on span "SUBMIT" at bounding box center [390, 291] width 30 height 15
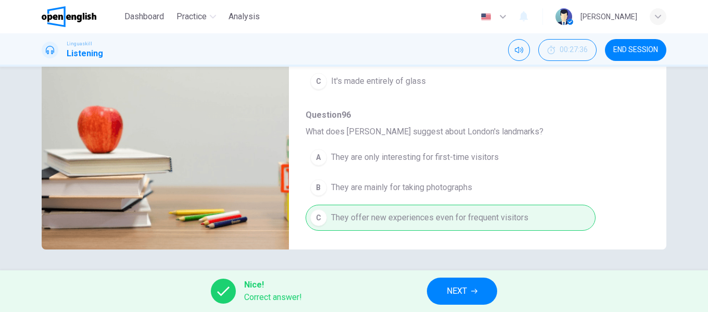
click at [464, 286] on span "NEXT" at bounding box center [456, 291] width 20 height 15
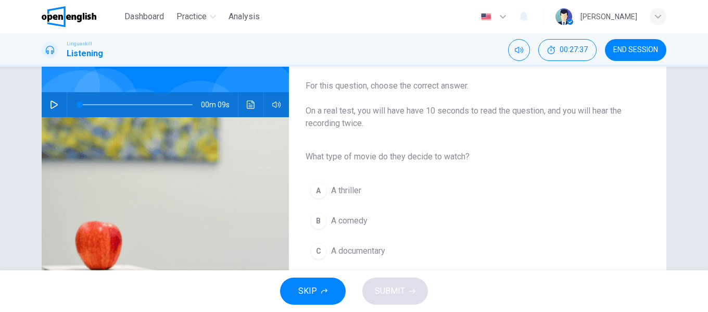
scroll to position [104, 0]
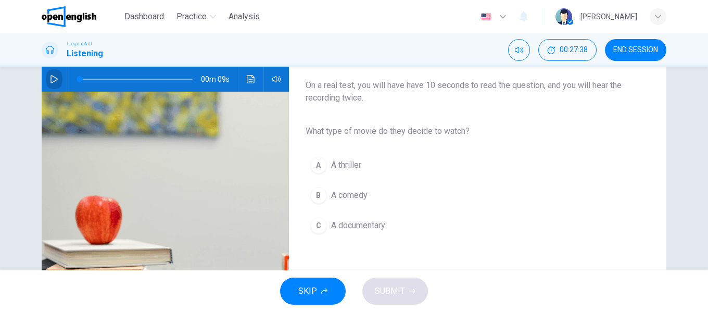
click at [50, 82] on icon "button" at bounding box center [54, 79] width 8 height 8
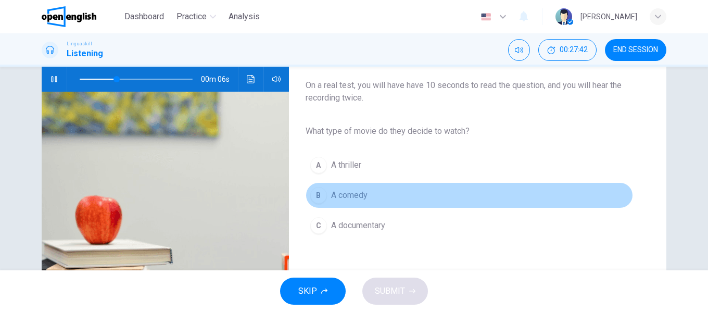
click at [346, 195] on span "A comedy" at bounding box center [349, 195] width 36 height 12
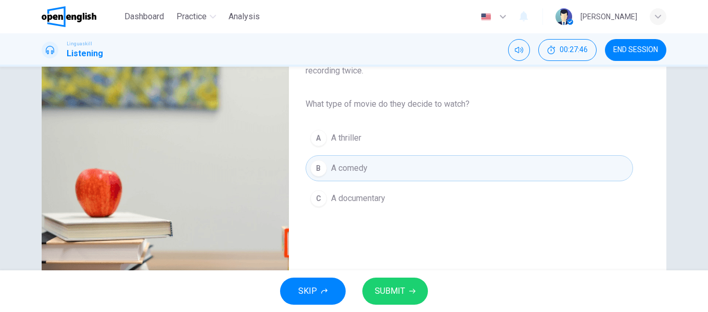
scroll to position [156, 0]
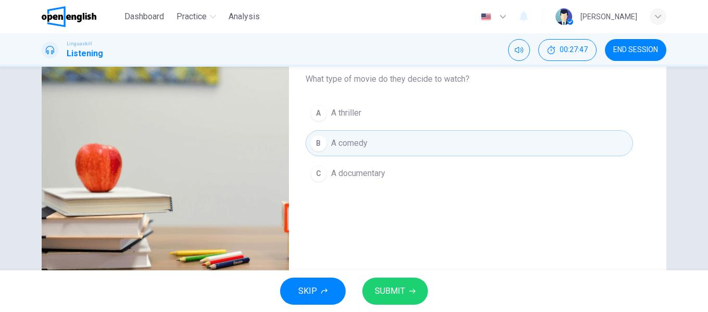
type input "*"
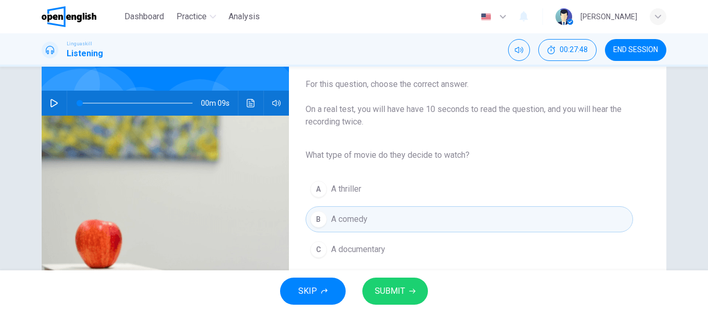
scroll to position [104, 0]
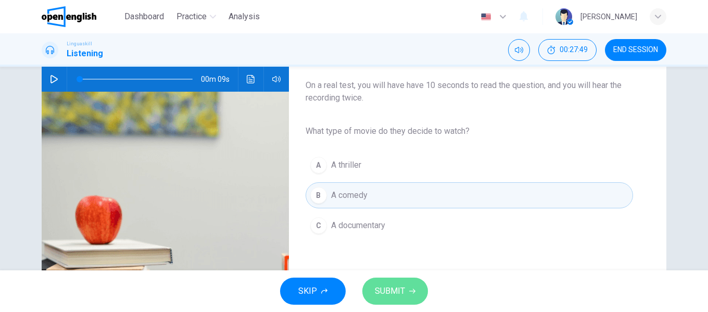
click at [404, 284] on button "SUBMIT" at bounding box center [395, 290] width 66 height 27
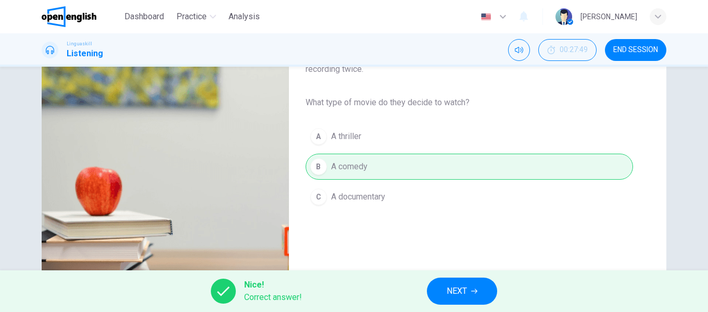
scroll to position [156, 0]
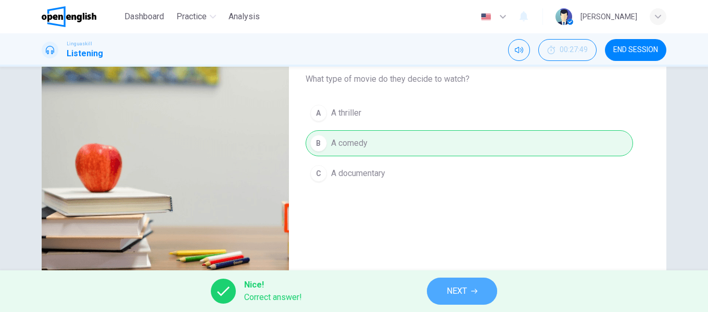
click at [463, 285] on span "NEXT" at bounding box center [456, 291] width 20 height 15
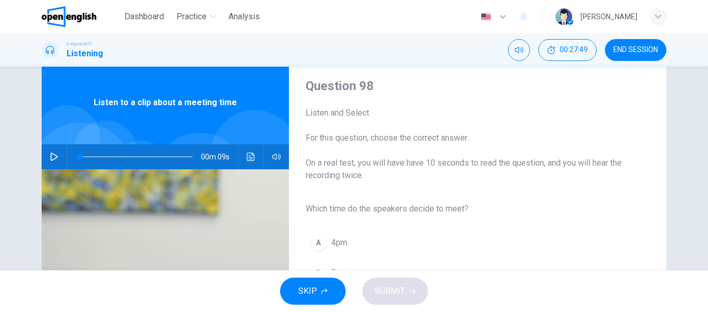
scroll to position [52, 0]
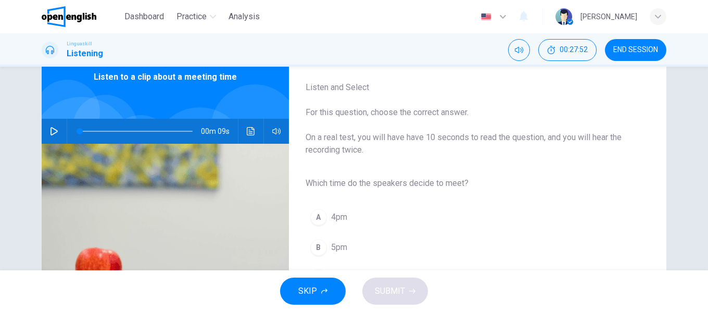
drag, startPoint x: 56, startPoint y: 129, endPoint x: 77, endPoint y: 130, distance: 21.4
click at [57, 129] on button "button" at bounding box center [54, 131] width 17 height 25
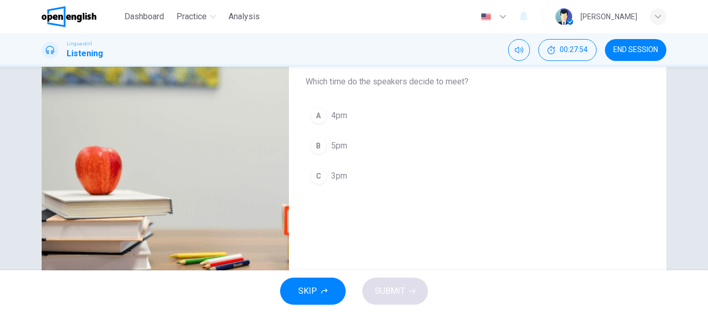
scroll to position [156, 0]
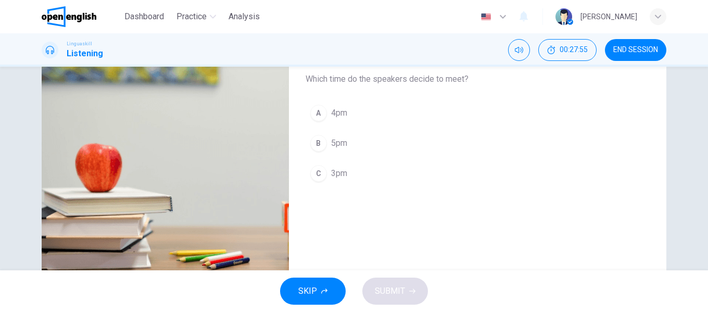
drag, startPoint x: 358, startPoint y: 171, endPoint x: 369, endPoint y: 172, distance: 11.5
click at [358, 171] on button "C 3pm" at bounding box center [468, 173] width 327 height 26
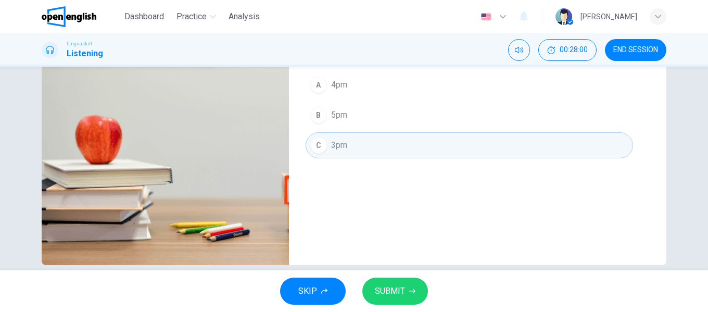
scroll to position [200, 0]
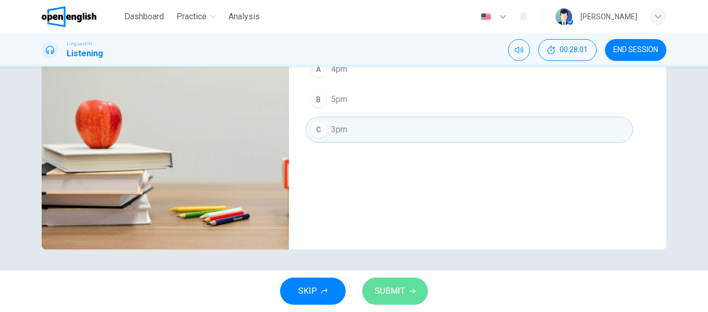
click at [397, 286] on span "SUBMIT" at bounding box center [390, 291] width 30 height 15
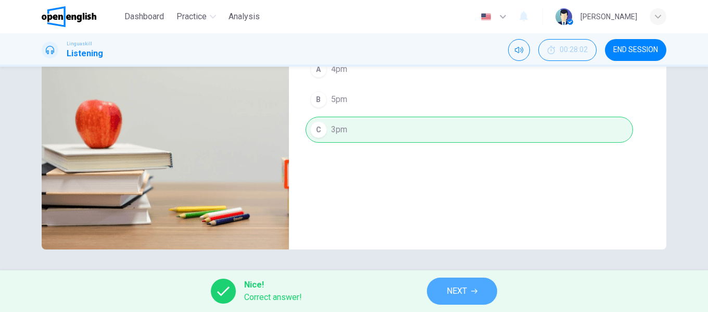
click at [448, 285] on span "NEXT" at bounding box center [456, 291] width 20 height 15
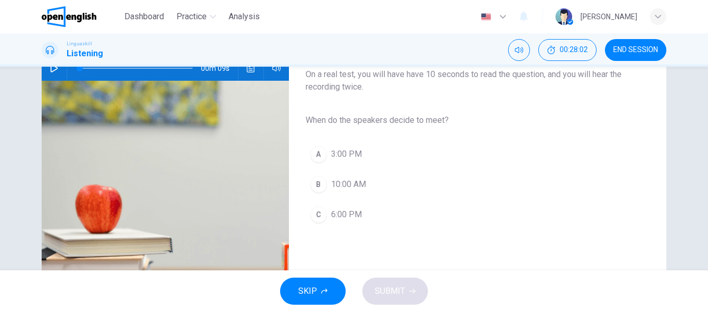
scroll to position [96, 0]
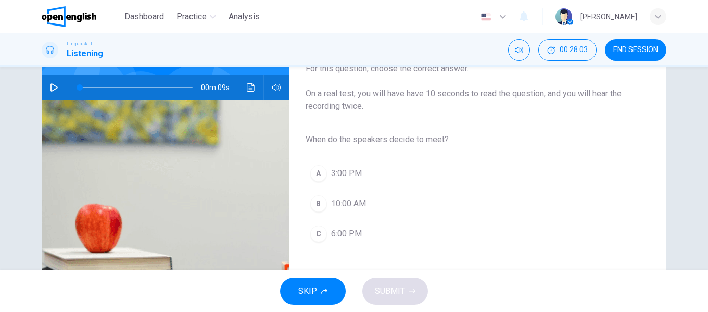
click at [50, 88] on icon "button" at bounding box center [54, 87] width 8 height 8
click at [361, 176] on button "A 3:00 PM" at bounding box center [468, 173] width 327 height 26
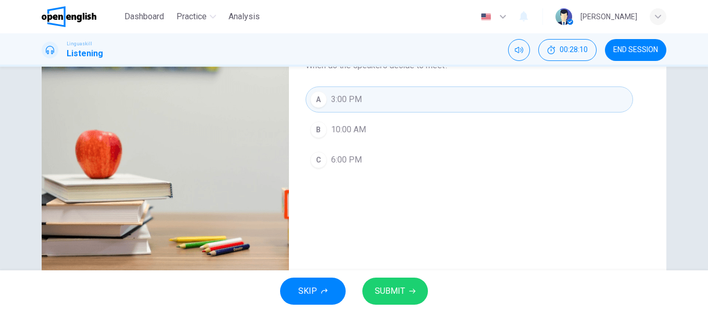
scroll to position [148, 0]
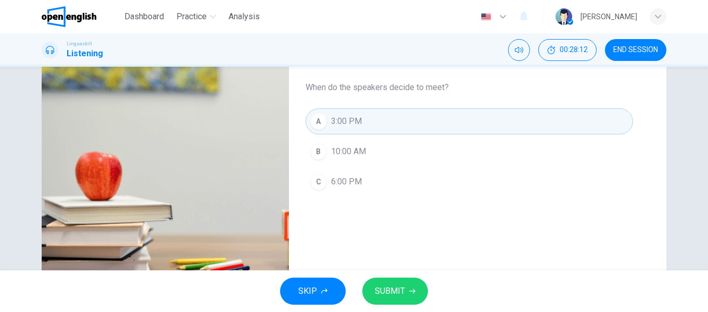
type input "*"
click at [402, 291] on span "SUBMIT" at bounding box center [390, 291] width 30 height 15
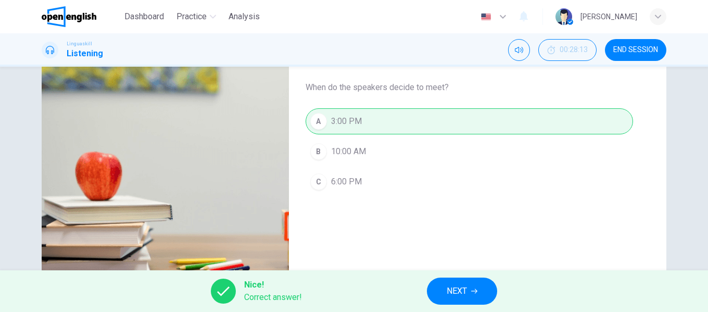
click at [458, 290] on span "NEXT" at bounding box center [456, 291] width 20 height 15
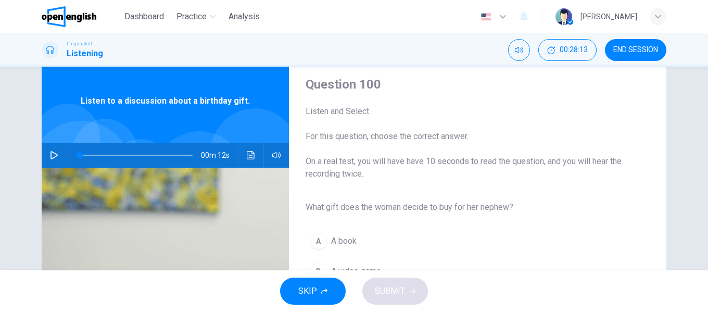
scroll to position [52, 0]
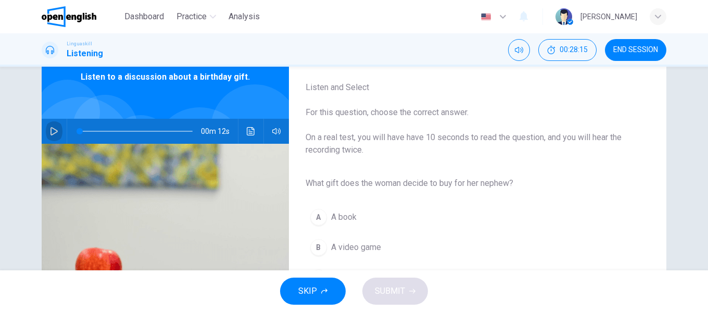
drag, startPoint x: 51, startPoint y: 125, endPoint x: 182, endPoint y: 155, distance: 133.8
click at [52, 125] on button "button" at bounding box center [54, 131] width 17 height 25
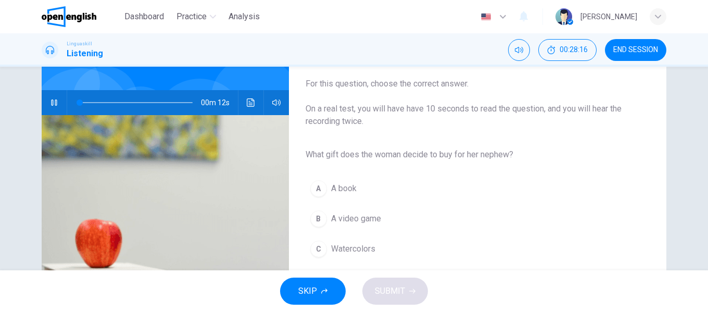
scroll to position [104, 0]
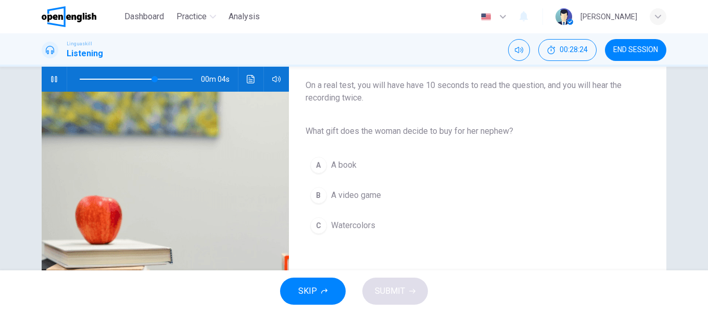
click at [389, 223] on button "C Watercolors" at bounding box center [468, 225] width 327 height 26
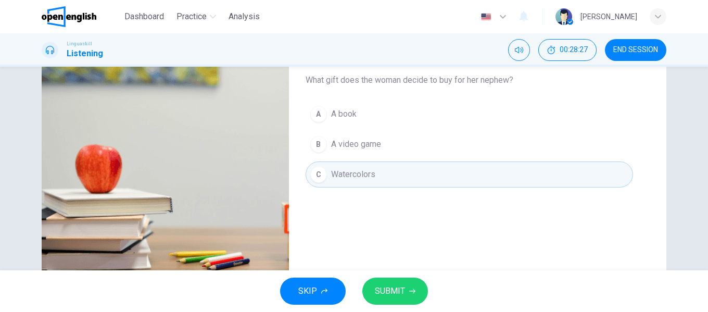
type input "*"
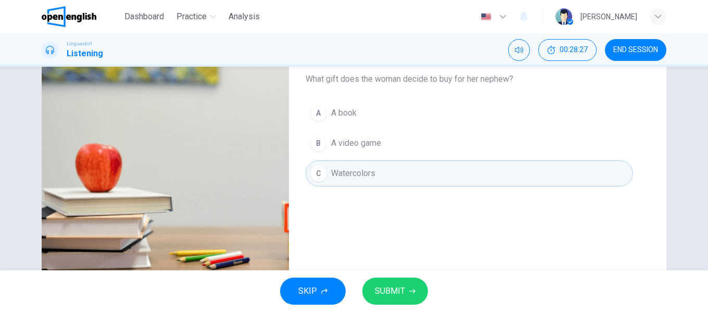
click at [394, 287] on span "SUBMIT" at bounding box center [390, 291] width 30 height 15
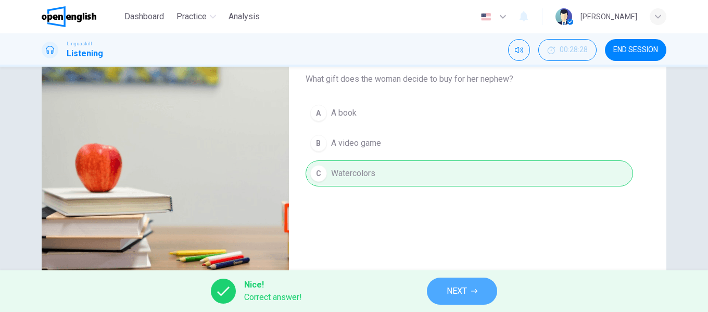
click at [454, 289] on span "NEXT" at bounding box center [456, 291] width 20 height 15
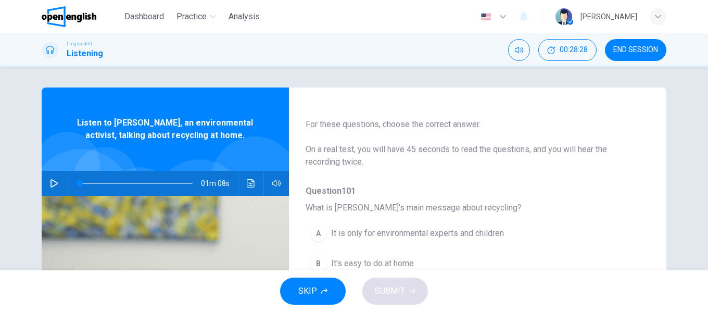
scroll to position [52, 0]
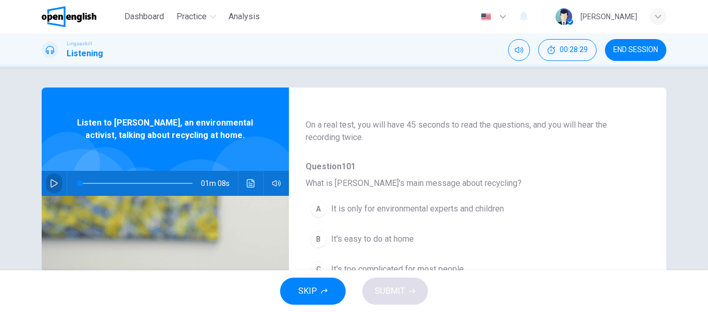
click at [56, 182] on button "button" at bounding box center [54, 183] width 17 height 25
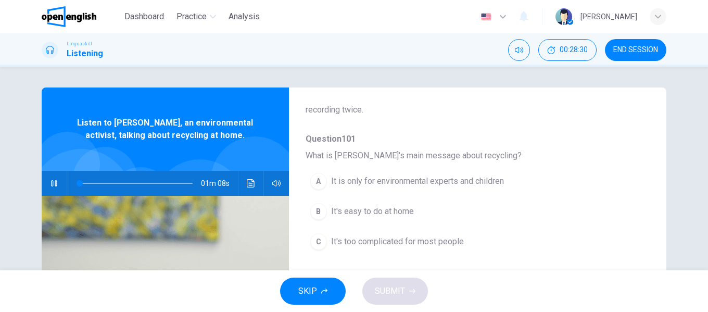
scroll to position [104, 0]
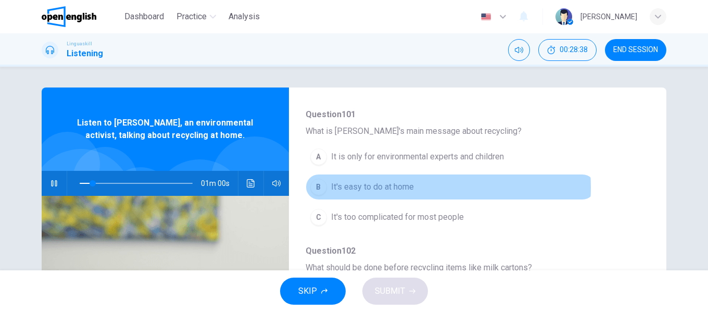
click at [394, 187] on span "It's easy to do at home" at bounding box center [372, 187] width 83 height 12
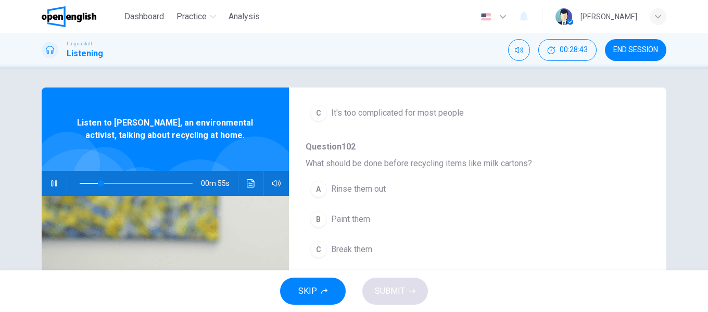
scroll to position [260, 0]
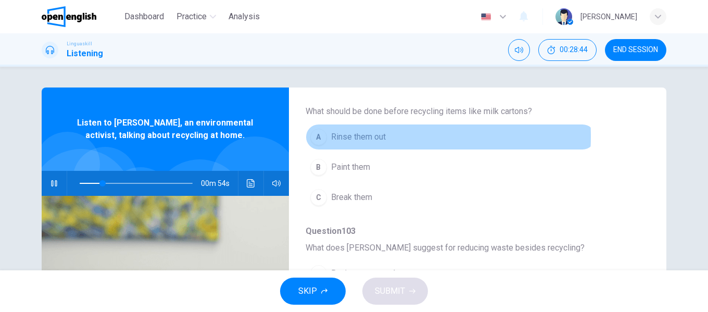
click at [372, 136] on span "Rinse them out" at bounding box center [358, 137] width 55 height 12
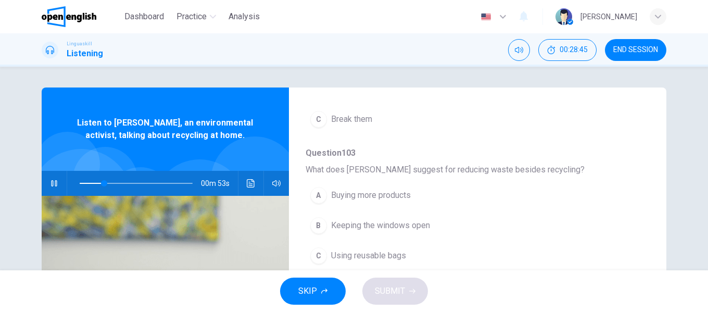
scroll to position [364, 0]
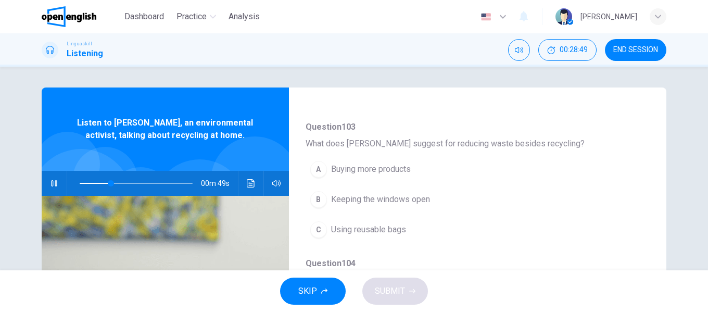
click at [406, 222] on button "C Using reusable bags" at bounding box center [450, 229] width 290 height 26
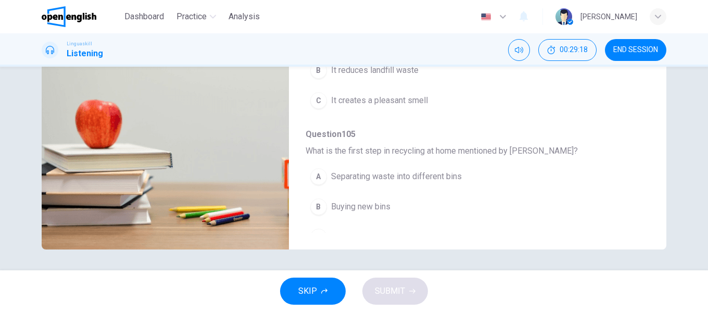
scroll to position [397, 0]
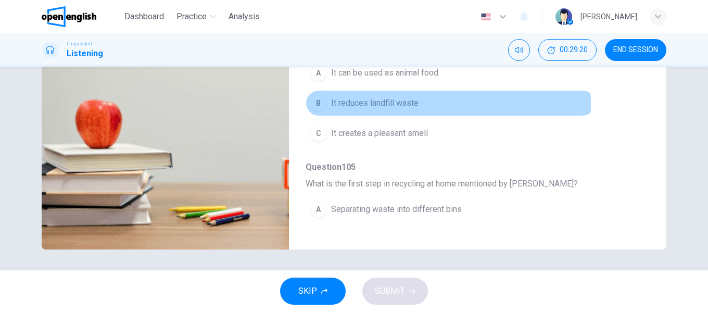
click at [406, 104] on span "It reduces landfill waste" at bounding box center [374, 103] width 87 height 12
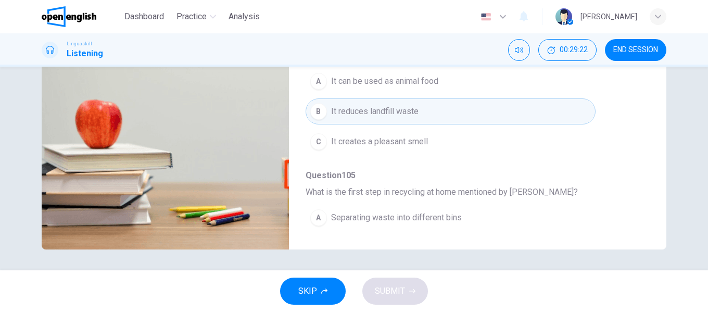
scroll to position [449, 0]
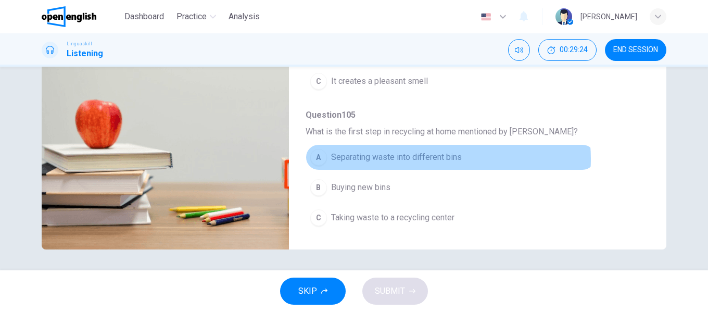
click at [433, 159] on span "Separating waste into different bins" at bounding box center [396, 157] width 131 height 12
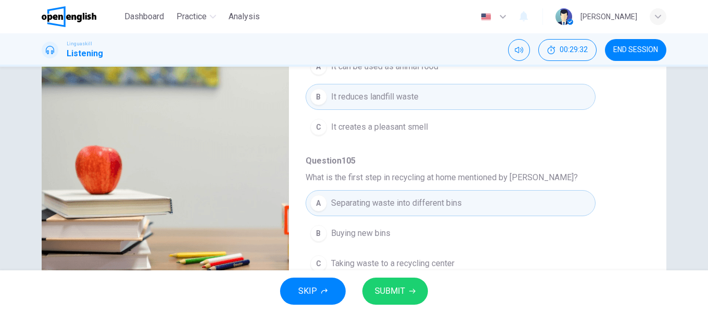
scroll to position [200, 0]
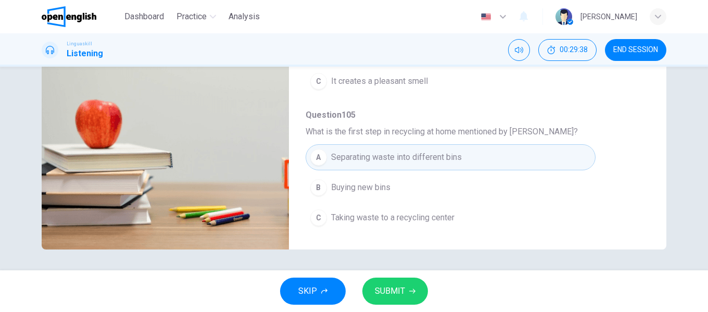
type input "*"
click at [397, 292] on span "SUBMIT" at bounding box center [390, 291] width 30 height 15
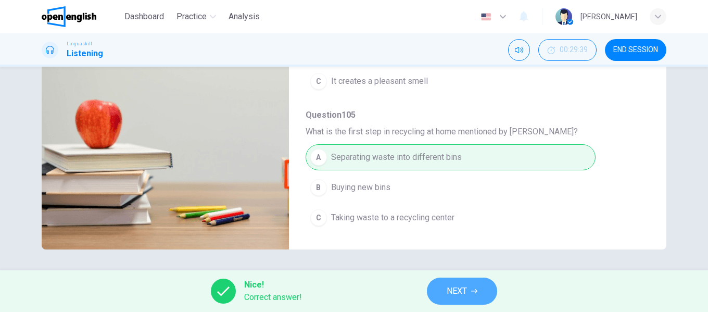
click at [456, 288] on span "NEXT" at bounding box center [456, 291] width 20 height 15
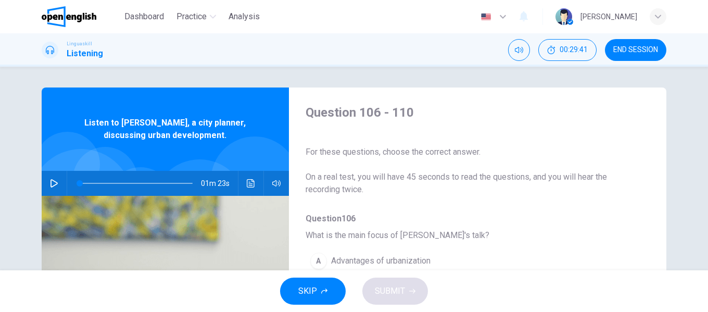
click at [57, 183] on button "button" at bounding box center [54, 183] width 17 height 25
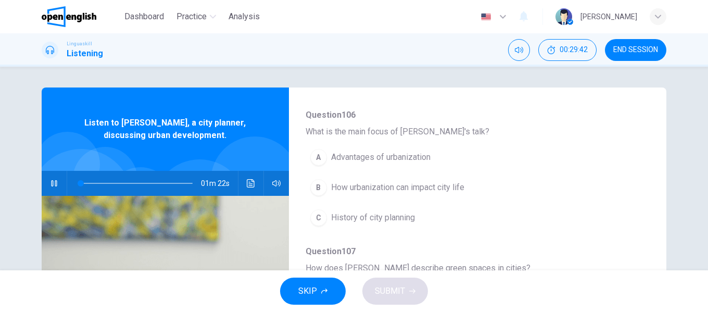
scroll to position [104, 0]
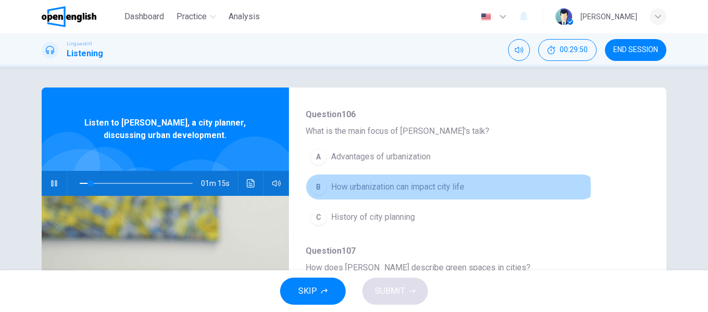
click at [431, 187] on span "How urbanization can impact city life" at bounding box center [397, 187] width 133 height 12
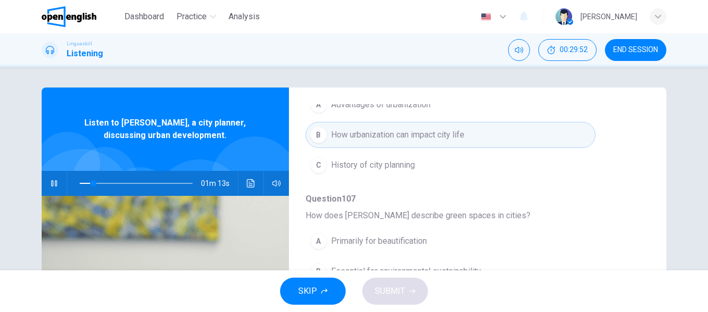
scroll to position [208, 0]
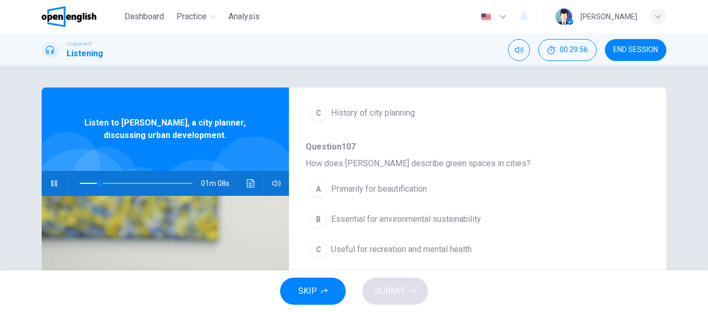
click at [457, 219] on span "Essential for environmental sustainability" at bounding box center [406, 219] width 150 height 12
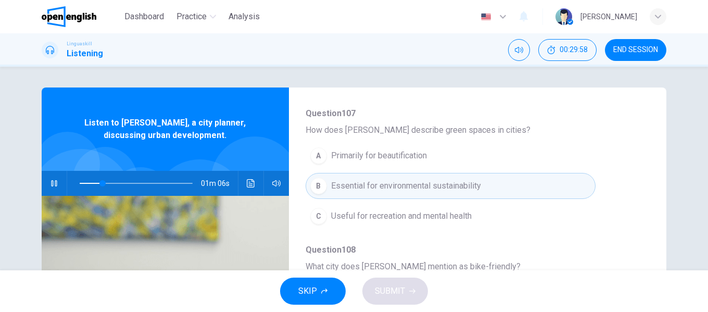
scroll to position [260, 0]
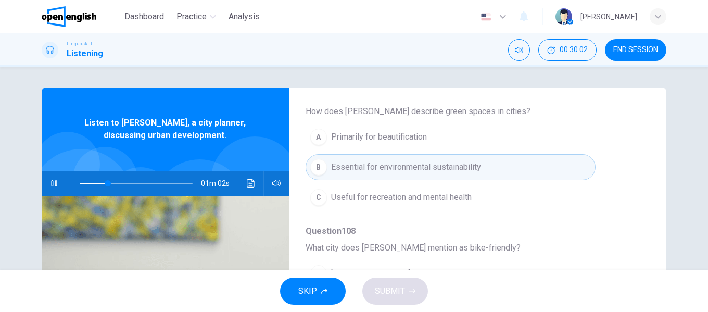
click at [492, 200] on button "C Useful for recreation and mental health" at bounding box center [450, 197] width 290 height 26
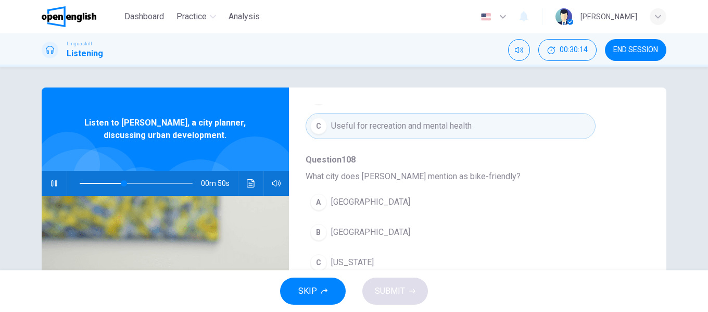
scroll to position [364, 0]
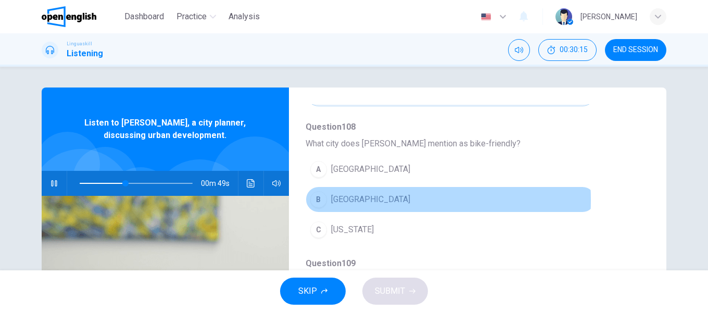
click at [348, 200] on span "[GEOGRAPHIC_DATA]" at bounding box center [370, 199] width 79 height 12
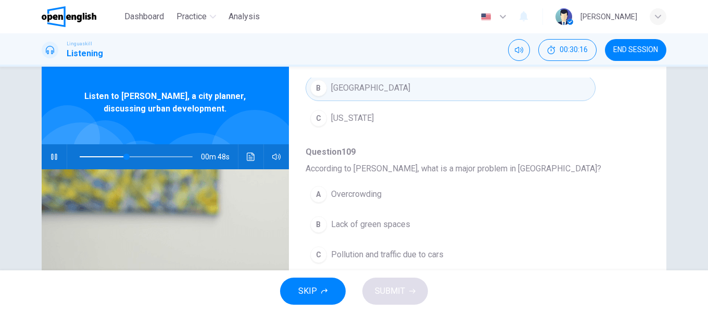
scroll to position [52, 0]
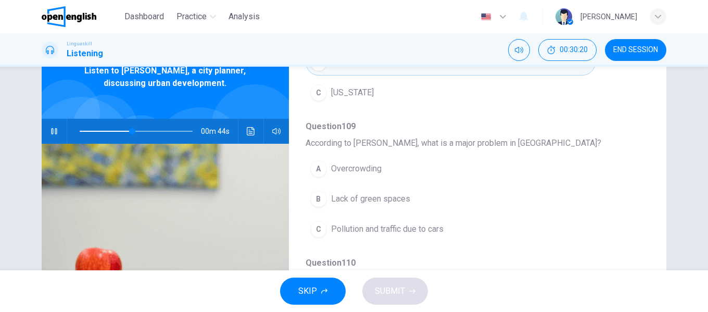
click at [437, 230] on span "Pollution and traffic due to cars" at bounding box center [387, 229] width 112 height 12
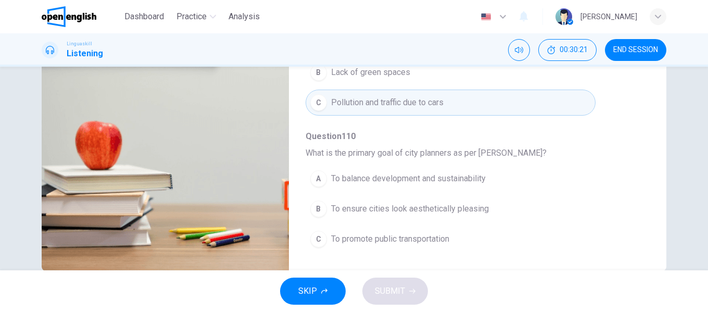
scroll to position [200, 0]
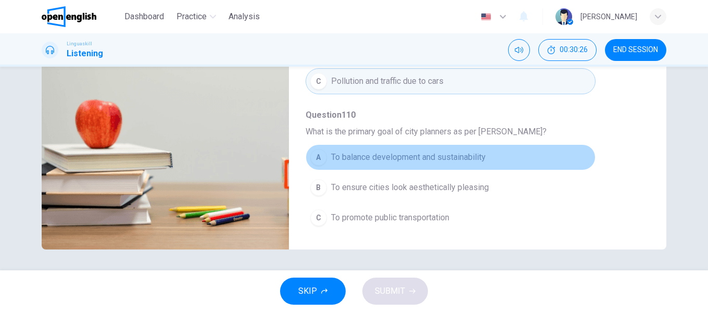
click at [460, 159] on span "To balance development and sustainability" at bounding box center [408, 157] width 155 height 12
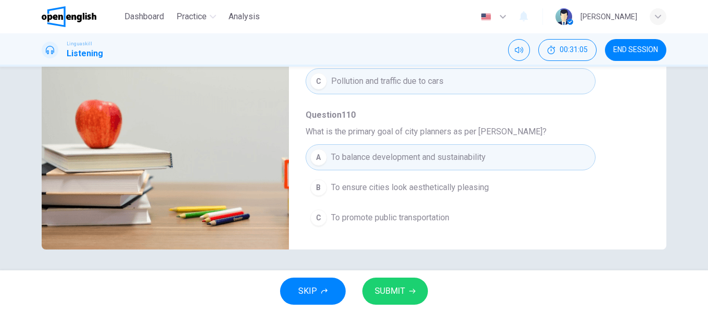
type input "*"
click at [388, 288] on span "SUBMIT" at bounding box center [390, 291] width 30 height 15
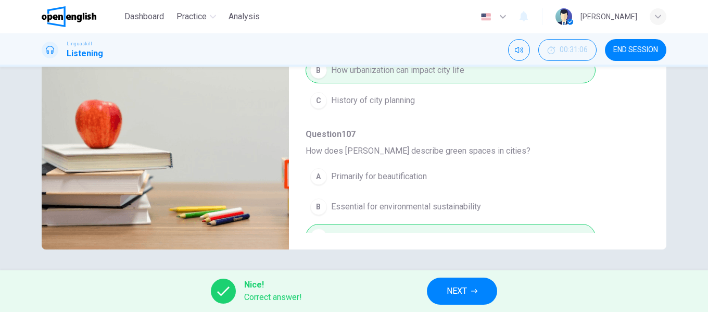
scroll to position [0, 0]
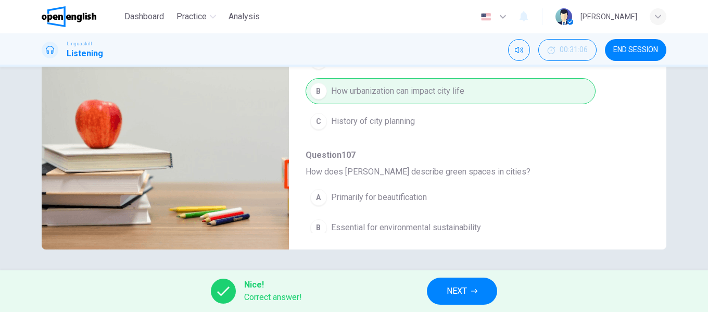
click at [467, 288] on span "NEXT" at bounding box center [456, 291] width 20 height 15
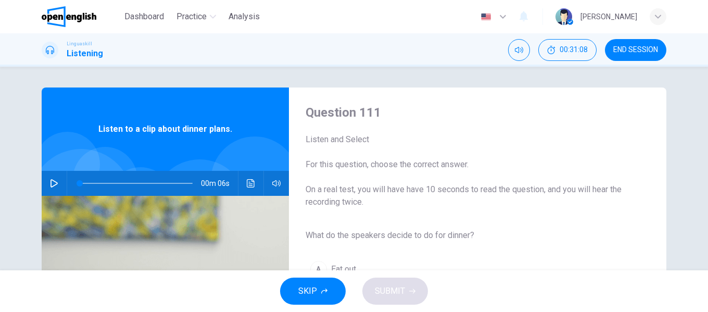
click at [50, 183] on icon "button" at bounding box center [54, 183] width 8 height 8
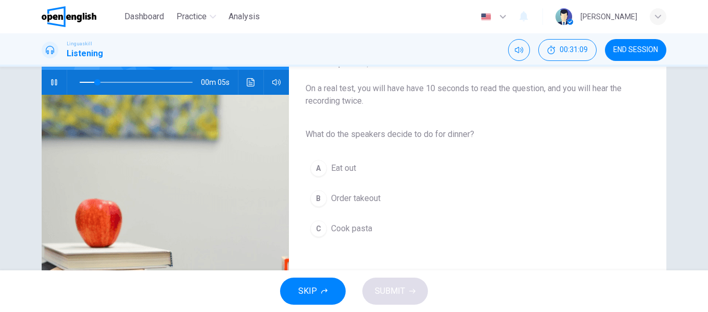
scroll to position [104, 0]
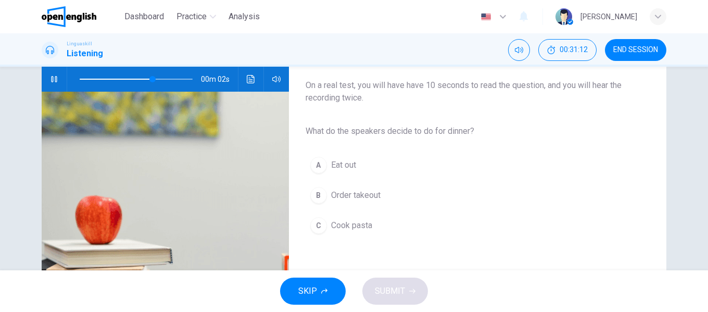
click at [351, 225] on span "Cook pasta" at bounding box center [351, 225] width 41 height 12
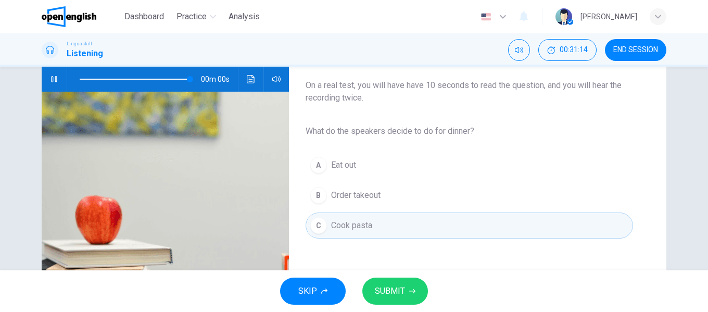
type input "*"
click at [400, 292] on span "SUBMIT" at bounding box center [390, 291] width 30 height 15
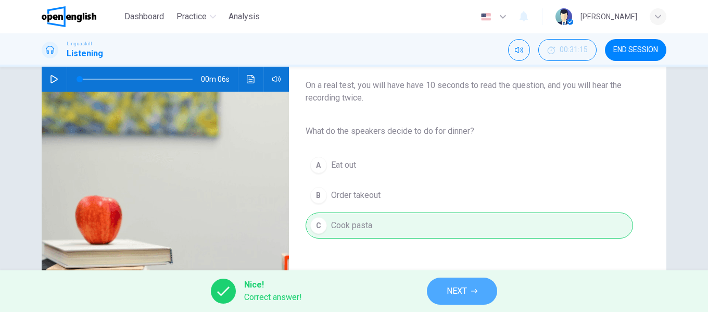
click at [445, 289] on button "NEXT" at bounding box center [462, 290] width 70 height 27
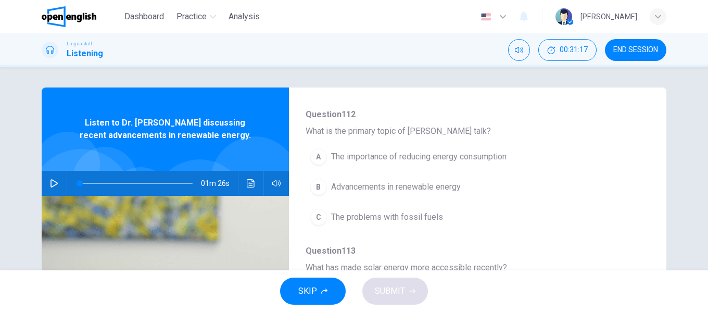
click at [46, 183] on button "button" at bounding box center [54, 183] width 17 height 25
click at [423, 187] on span "Advancements in renewable energy" at bounding box center [396, 187] width 130 height 12
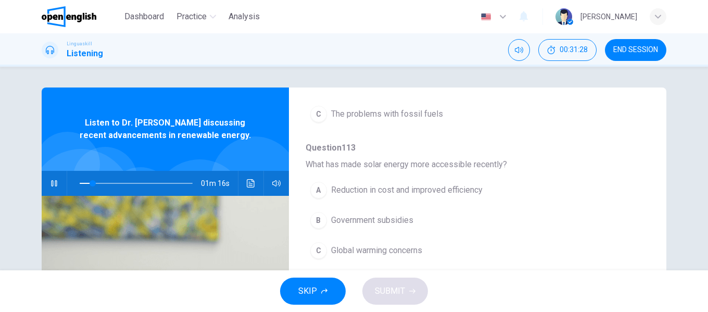
scroll to position [208, 0]
drag, startPoint x: 435, startPoint y: 193, endPoint x: 445, endPoint y: 194, distance: 9.4
click at [436, 193] on span "Reduction in cost and improved efficiency" at bounding box center [406, 189] width 151 height 12
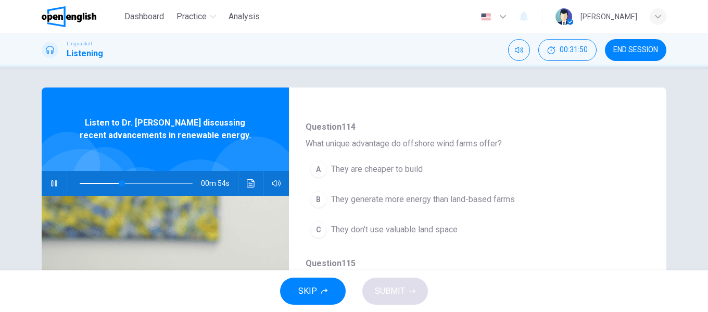
click at [480, 199] on span "They generate more energy than land-based farms" at bounding box center [423, 199] width 184 height 12
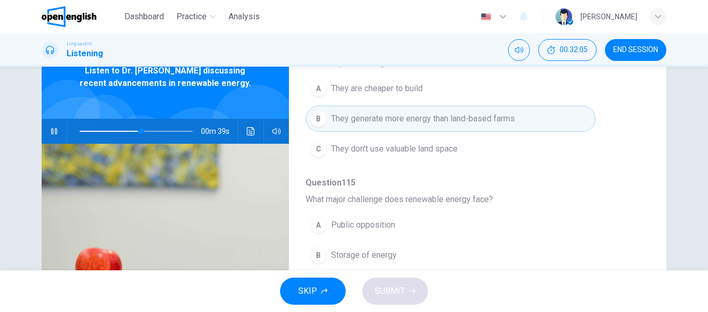
scroll to position [461, 0]
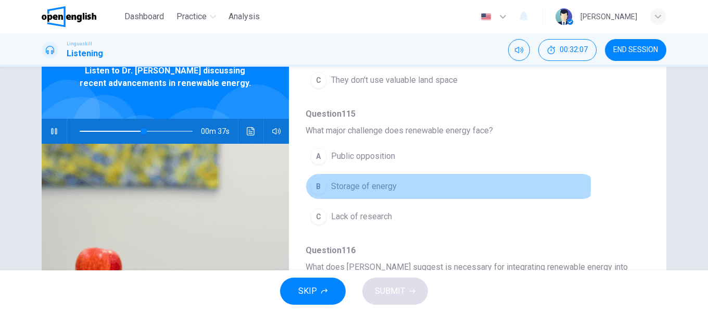
click at [382, 186] on span "Storage of energy" at bounding box center [364, 186] width 66 height 12
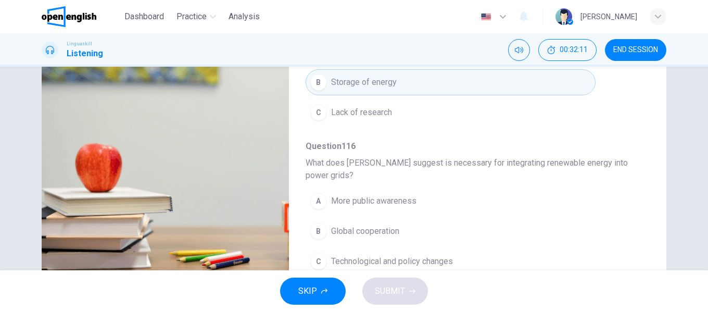
scroll to position [200, 0]
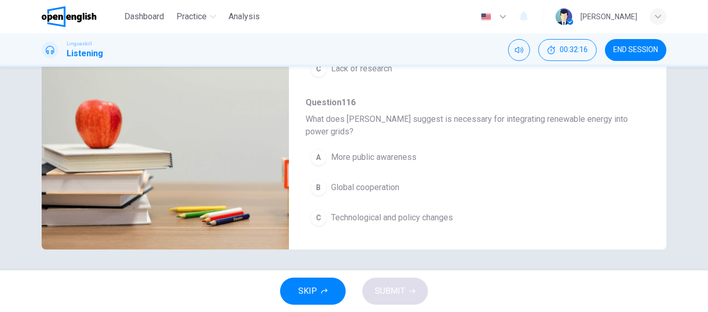
click at [433, 216] on span "Technological and policy changes" at bounding box center [392, 217] width 122 height 12
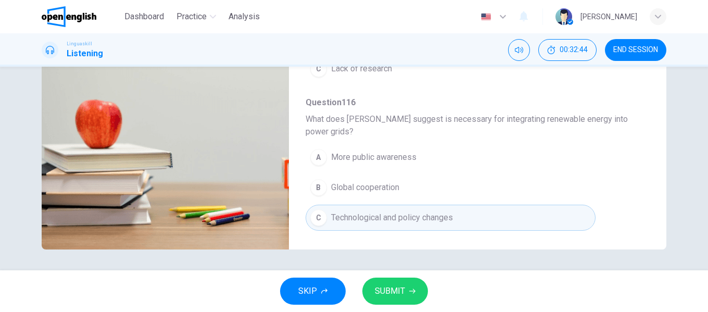
type input "*"
click at [394, 289] on span "SUBMIT" at bounding box center [390, 291] width 30 height 15
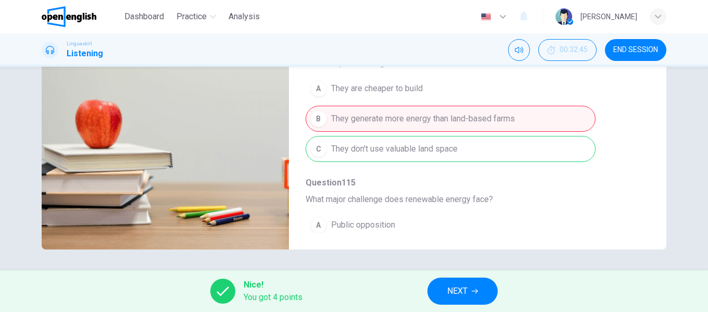
scroll to position [305, 0]
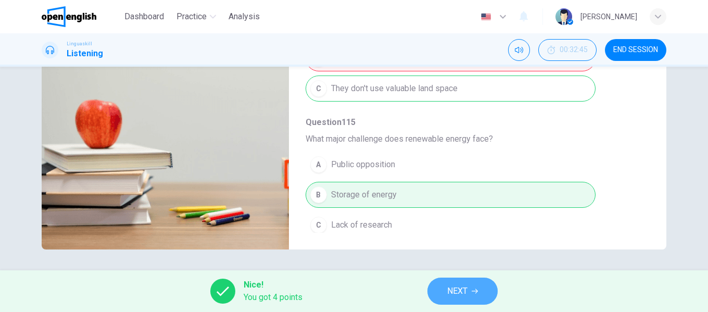
click at [458, 287] on span "NEXT" at bounding box center [457, 291] width 20 height 15
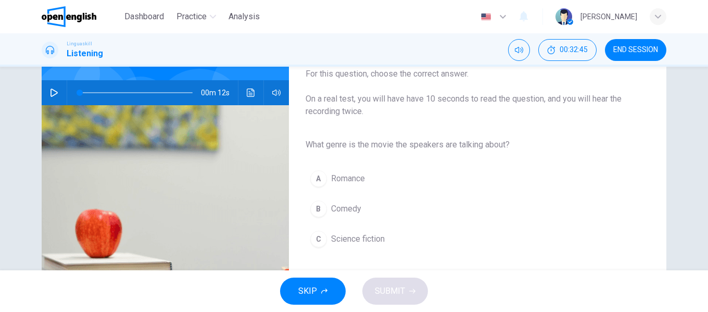
scroll to position [104, 0]
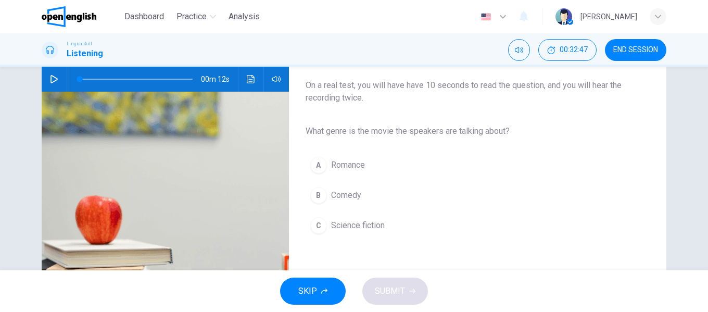
click at [50, 79] on icon "button" at bounding box center [54, 79] width 8 height 8
click at [346, 226] on span "Science fiction" at bounding box center [358, 225] width 54 height 12
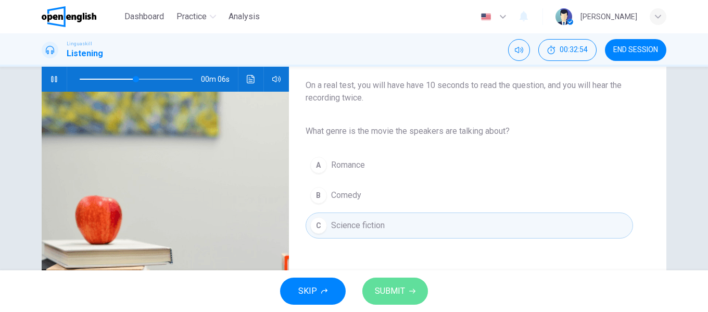
click at [395, 293] on span "SUBMIT" at bounding box center [390, 291] width 30 height 15
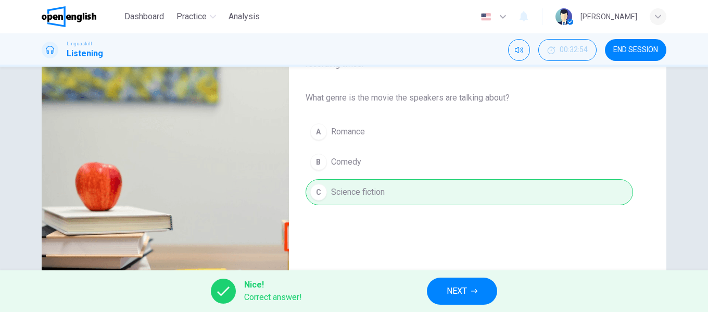
scroll to position [156, 0]
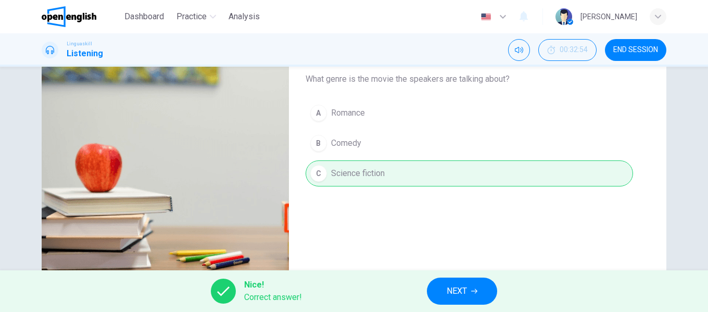
type input "**"
click at [441, 288] on button "NEXT" at bounding box center [462, 290] width 70 height 27
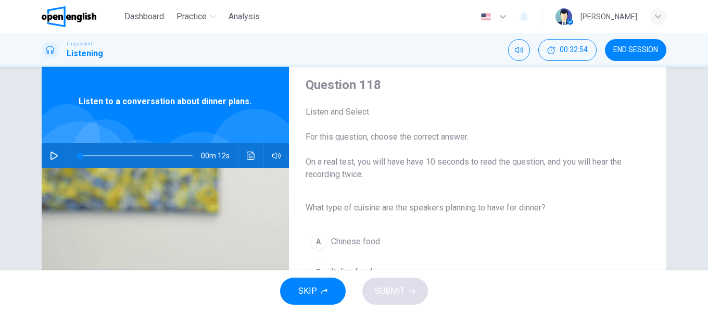
scroll to position [52, 0]
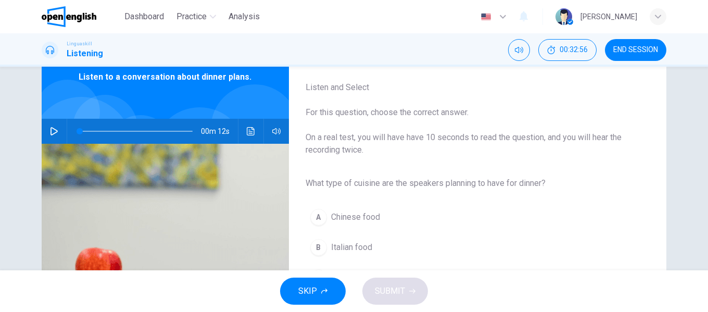
click at [50, 132] on icon "button" at bounding box center [54, 131] width 8 height 8
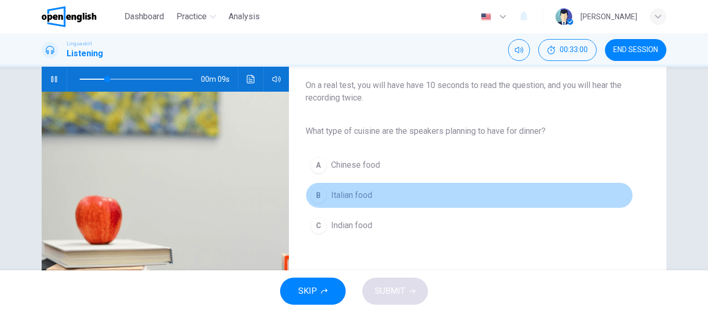
click at [346, 196] on span "Italian food" at bounding box center [351, 195] width 41 height 12
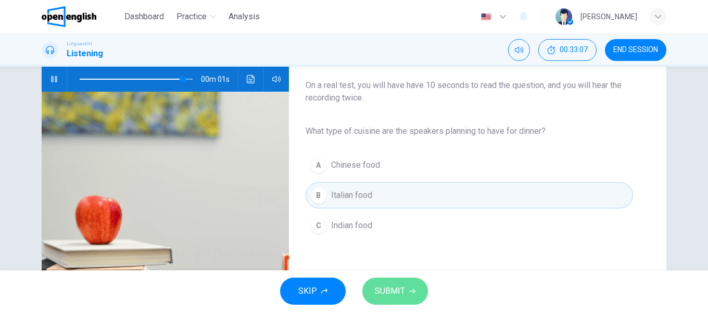
drag, startPoint x: 395, startPoint y: 287, endPoint x: 404, endPoint y: 279, distance: 11.1
click at [394, 287] on span "SUBMIT" at bounding box center [390, 291] width 30 height 15
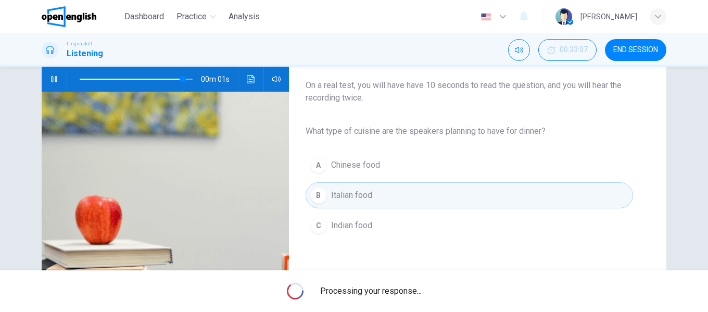
type input "*"
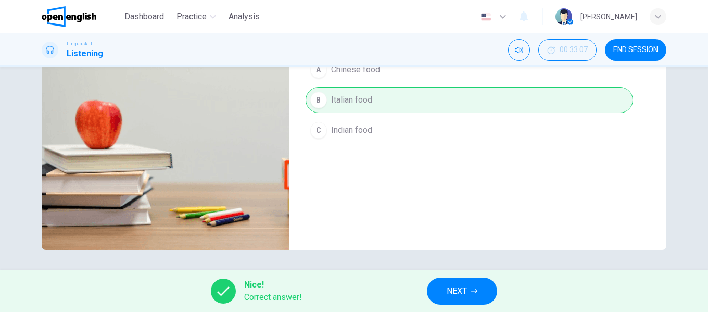
scroll to position [200, 0]
click at [448, 288] on span "NEXT" at bounding box center [456, 291] width 20 height 15
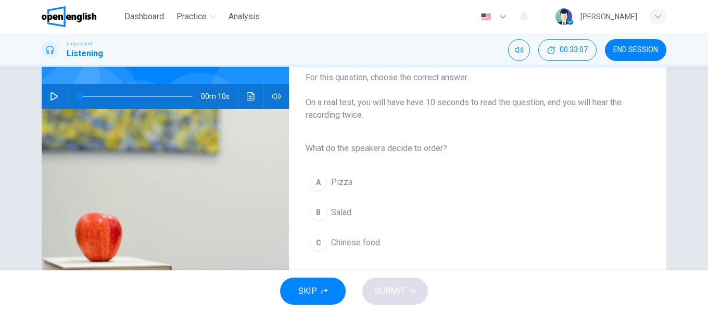
scroll to position [104, 0]
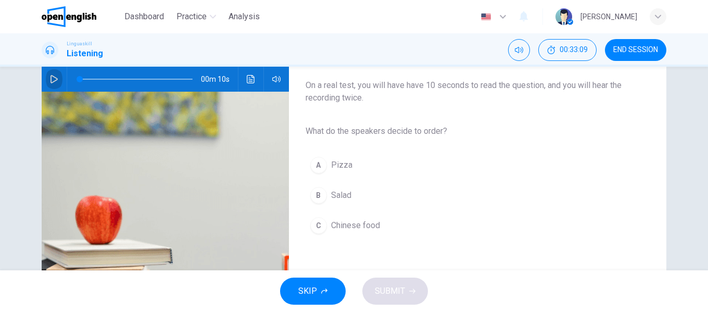
drag, startPoint x: 54, startPoint y: 75, endPoint x: 316, endPoint y: 165, distance: 277.6
click at [61, 76] on div "00m 10s" at bounding box center [165, 79] width 247 height 25
click at [50, 77] on icon "button" at bounding box center [54, 79] width 8 height 8
drag, startPoint x: 344, startPoint y: 196, endPoint x: 376, endPoint y: 194, distance: 31.8
click at [344, 196] on span "Salad" at bounding box center [341, 195] width 20 height 12
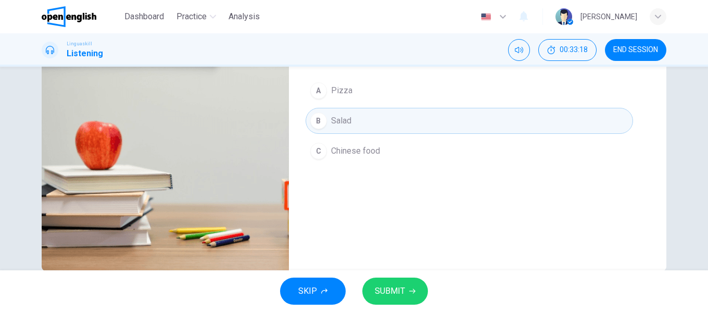
scroll to position [200, 0]
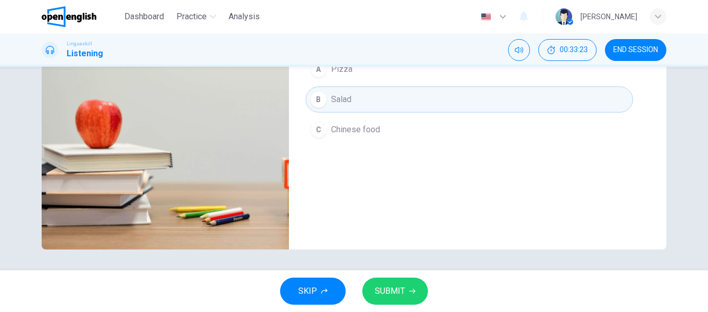
type input "*"
click at [392, 289] on span "SUBMIT" at bounding box center [390, 291] width 30 height 15
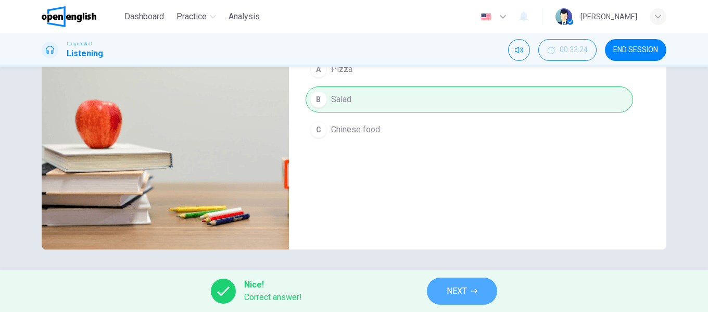
drag, startPoint x: 450, startPoint y: 287, endPoint x: 451, endPoint y: 270, distance: 16.7
click at [450, 287] on span "NEXT" at bounding box center [456, 291] width 20 height 15
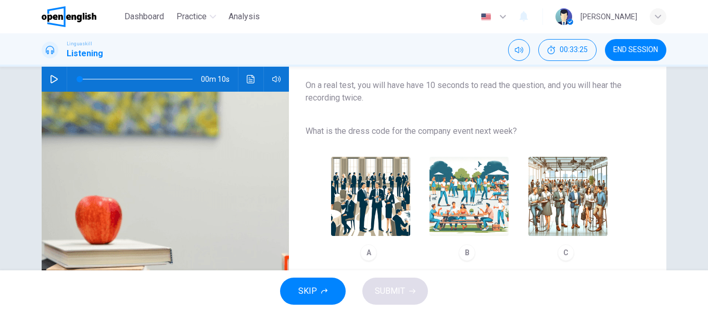
scroll to position [52, 0]
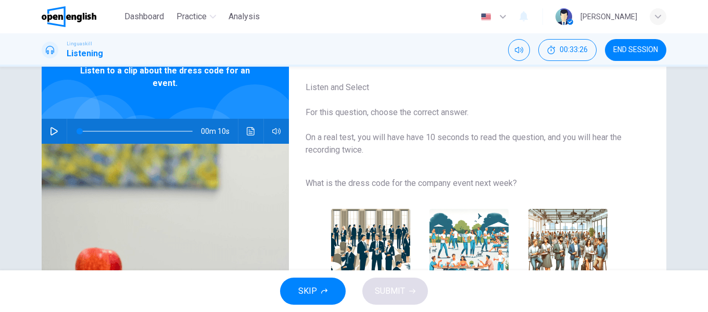
click at [50, 127] on icon "button" at bounding box center [53, 131] width 7 height 8
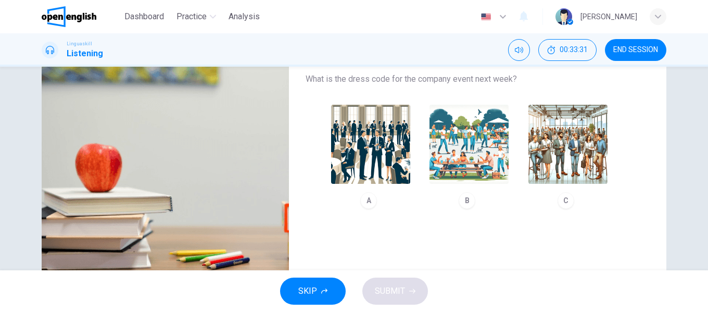
scroll to position [104, 0]
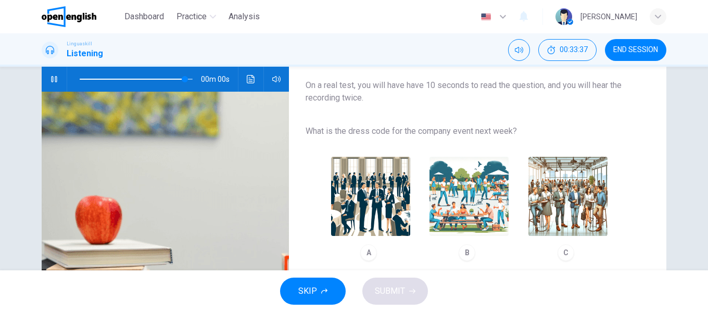
type input "*"
click at [441, 194] on img "button" at bounding box center [468, 196] width 79 height 79
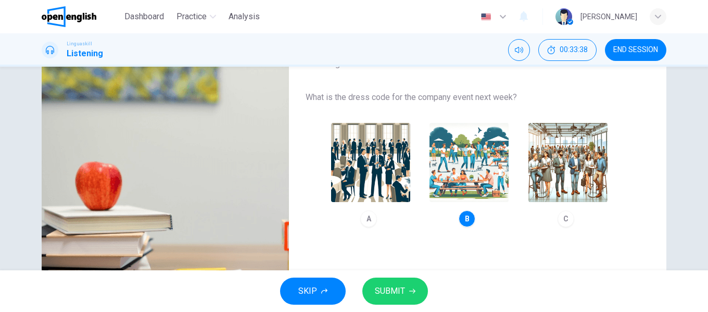
scroll to position [156, 0]
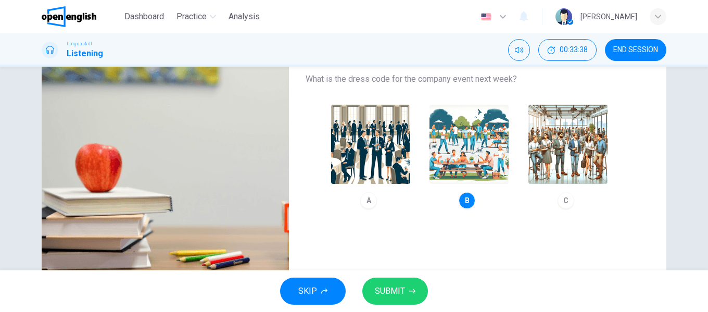
click at [396, 290] on span "SUBMIT" at bounding box center [390, 291] width 30 height 15
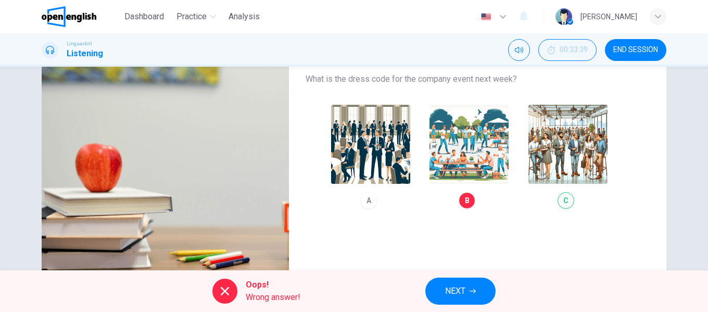
click at [453, 287] on span "NEXT" at bounding box center [455, 291] width 20 height 15
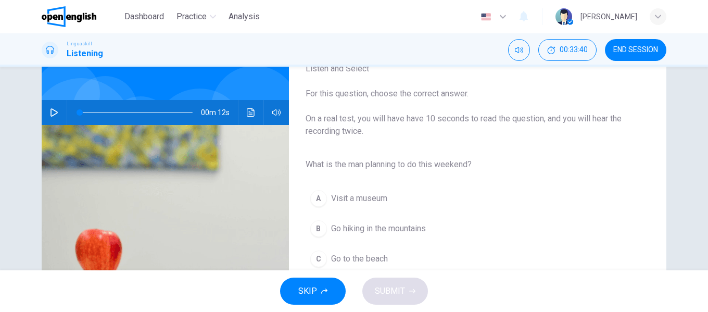
scroll to position [52, 0]
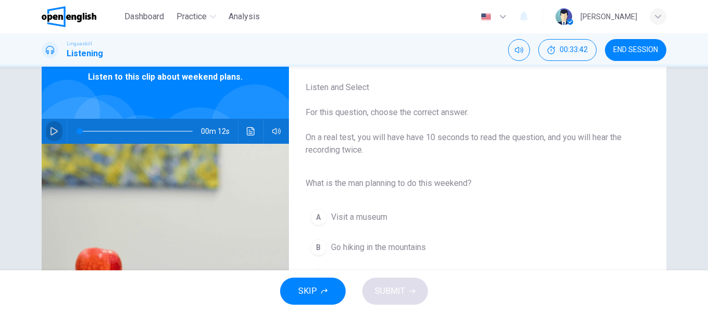
drag, startPoint x: 48, startPoint y: 133, endPoint x: 62, endPoint y: 135, distance: 14.7
click at [50, 133] on icon "button" at bounding box center [54, 131] width 8 height 8
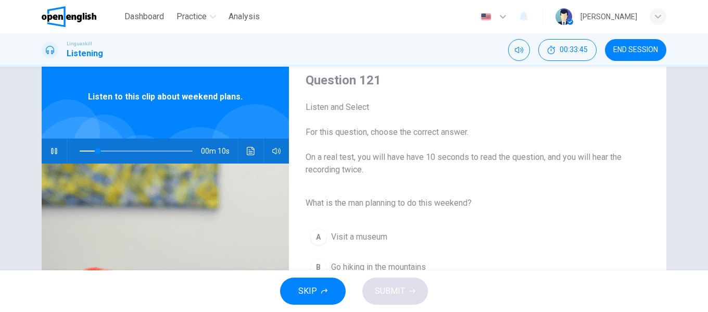
scroll to position [104, 0]
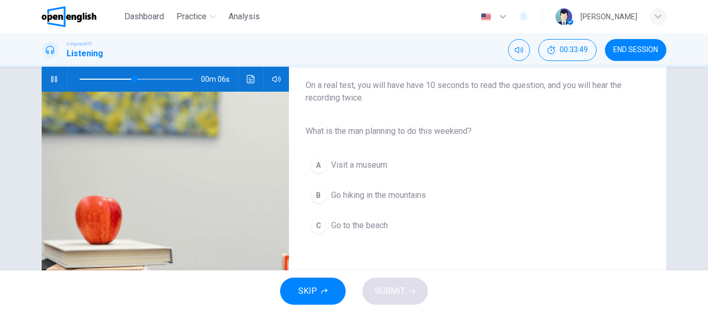
click at [380, 191] on span "Go hiking in the mountains" at bounding box center [378, 195] width 95 height 12
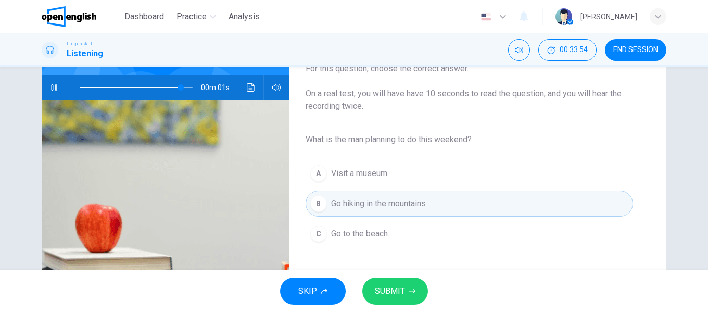
scroll to position [156, 0]
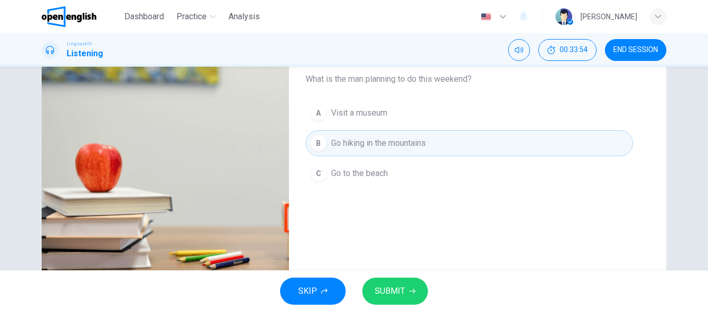
type input "*"
click at [392, 292] on span "SUBMIT" at bounding box center [390, 291] width 30 height 15
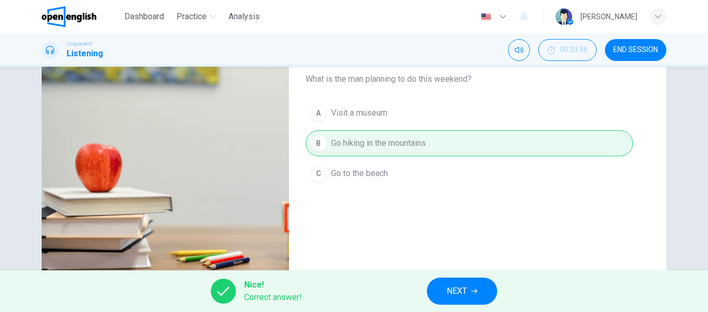
click at [450, 286] on span "NEXT" at bounding box center [456, 291] width 20 height 15
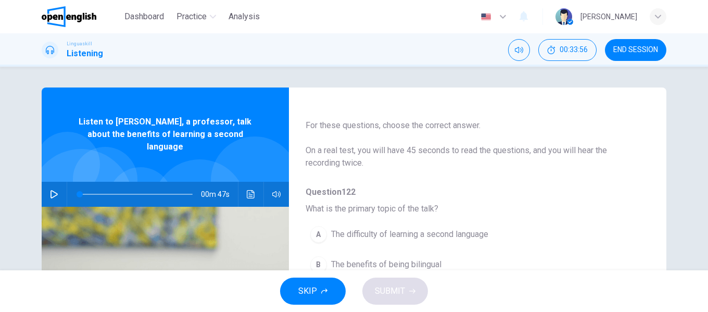
scroll to position [52, 0]
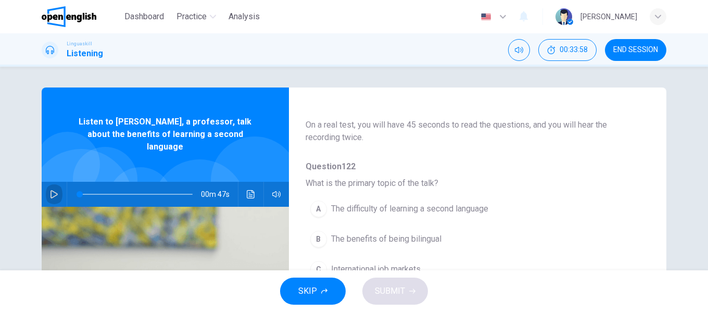
click at [59, 182] on button "button" at bounding box center [54, 194] width 17 height 25
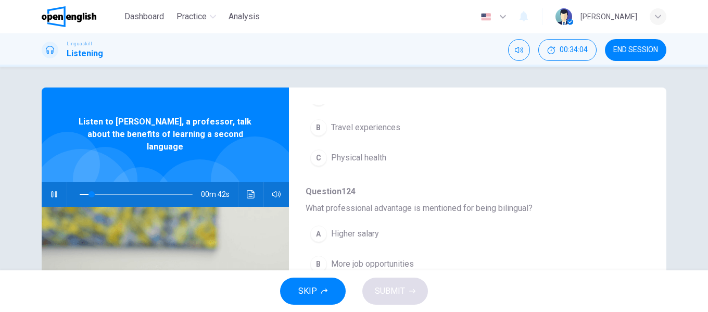
scroll to position [364, 0]
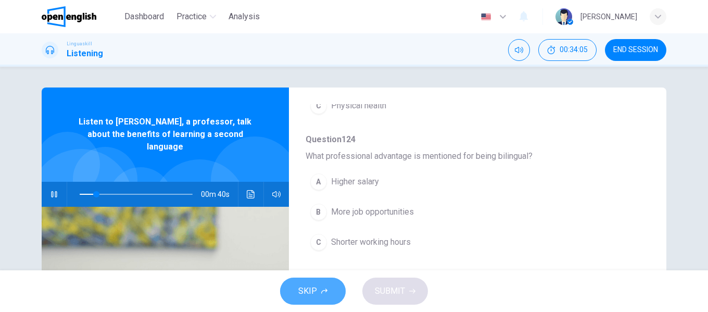
click at [301, 296] on span "SKIP" at bounding box center [307, 291] width 19 height 15
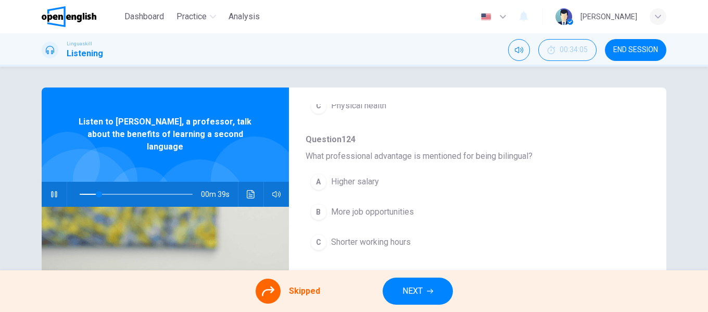
type input "**"
click at [416, 287] on span "NEXT" at bounding box center [412, 291] width 20 height 15
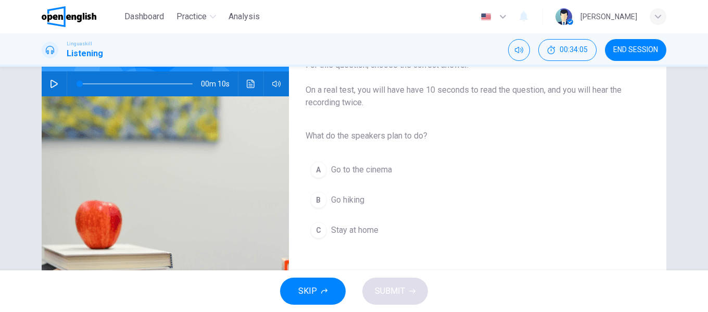
scroll to position [104, 0]
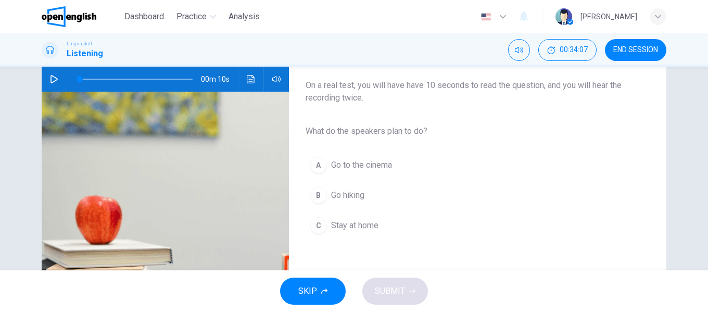
click at [320, 289] on button "SKIP" at bounding box center [313, 290] width 66 height 27
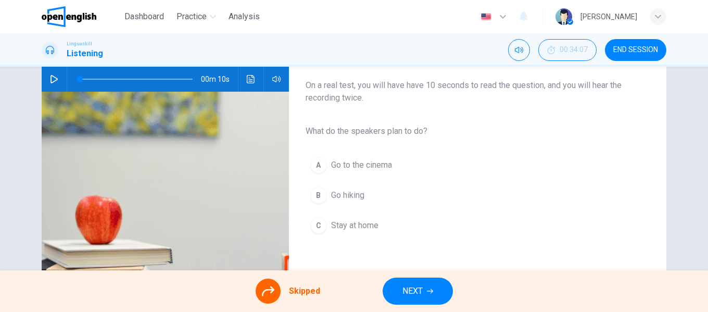
click at [412, 288] on span "NEXT" at bounding box center [412, 291] width 20 height 15
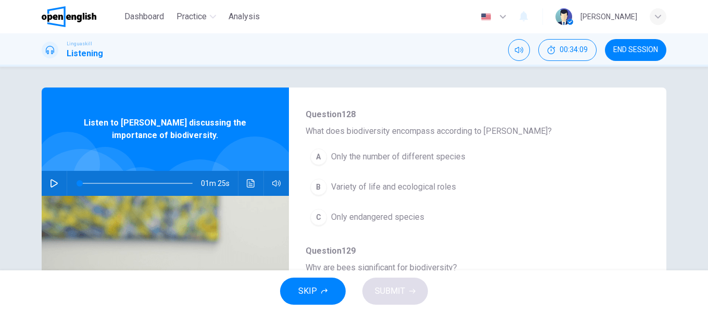
click at [317, 288] on button "SKIP" at bounding box center [313, 290] width 66 height 27
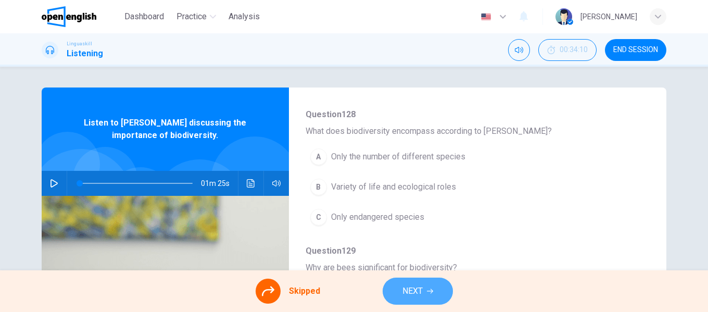
click at [410, 287] on span "NEXT" at bounding box center [412, 291] width 20 height 15
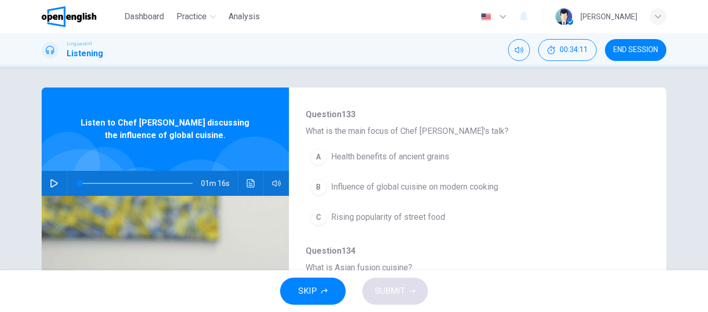
click at [328, 285] on button "SKIP" at bounding box center [313, 290] width 66 height 27
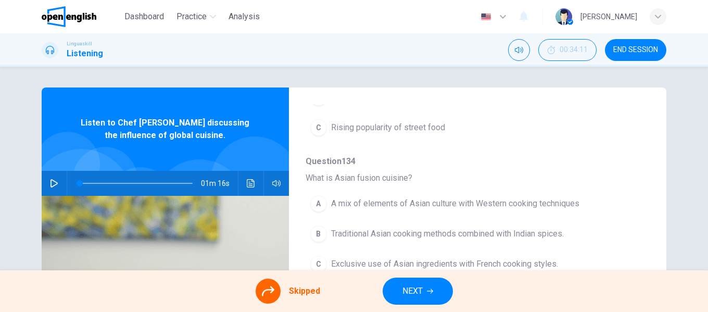
scroll to position [208, 0]
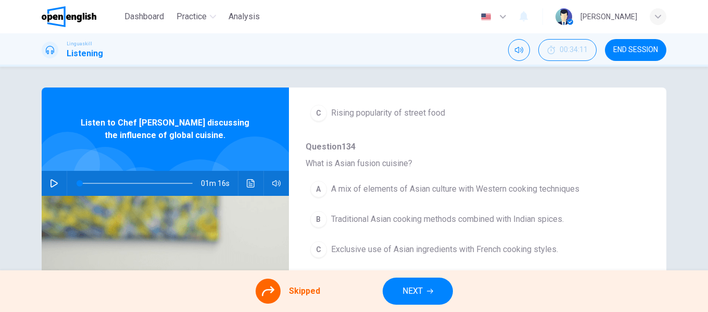
click at [407, 286] on span "NEXT" at bounding box center [412, 291] width 20 height 15
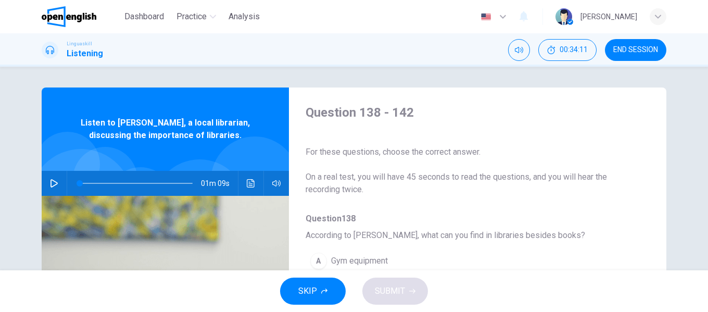
scroll to position [52, 0]
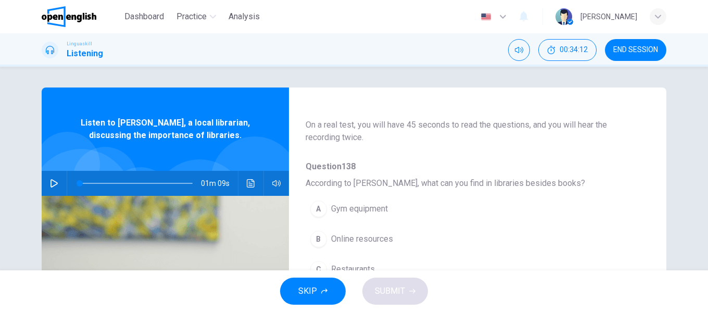
click at [334, 287] on button "SKIP" at bounding box center [313, 290] width 66 height 27
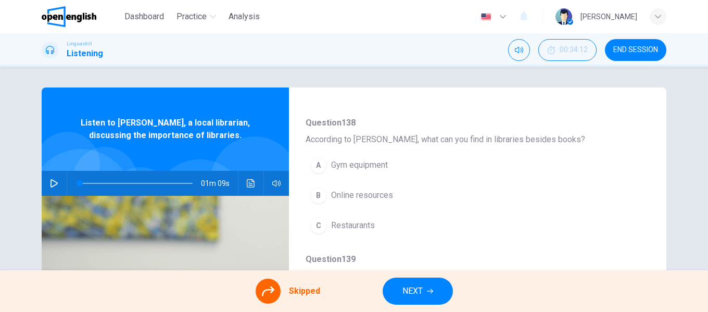
scroll to position [156, 0]
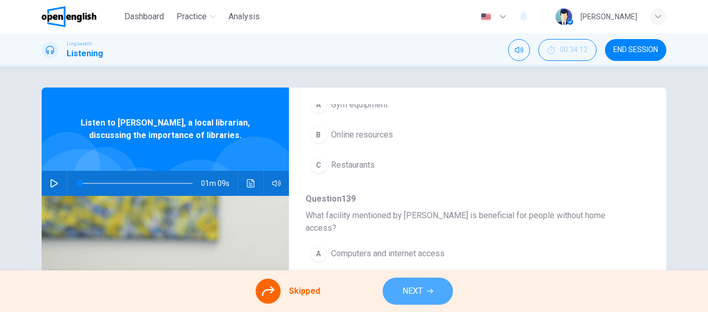
click at [404, 288] on span "NEXT" at bounding box center [412, 291] width 20 height 15
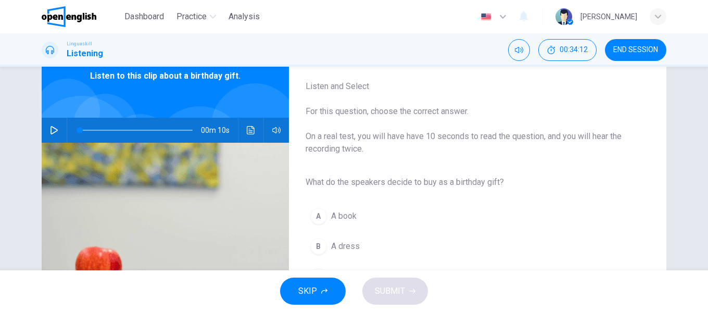
scroll to position [104, 0]
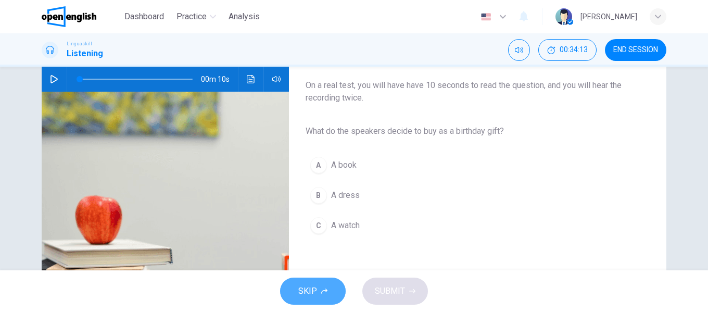
click at [317, 286] on button "SKIP" at bounding box center [313, 290] width 66 height 27
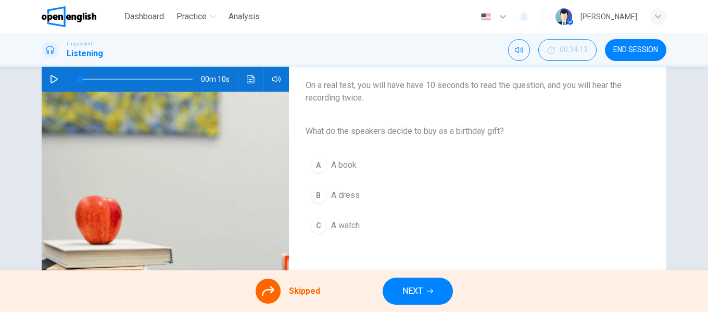
click at [396, 288] on button "NEXT" at bounding box center [417, 290] width 70 height 27
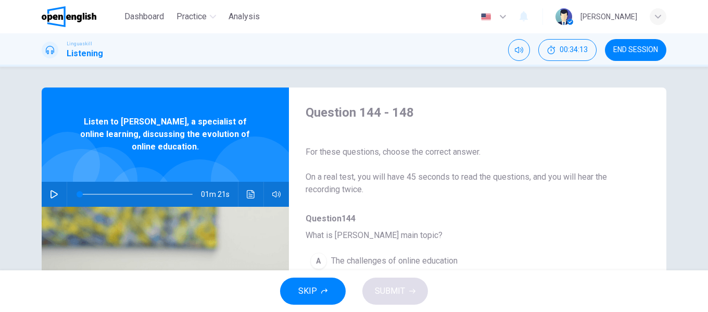
click at [320, 289] on button "SKIP" at bounding box center [313, 290] width 66 height 27
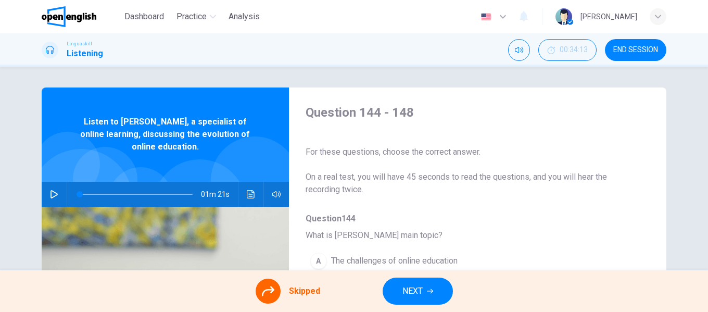
click at [402, 287] on span "NEXT" at bounding box center [412, 291] width 20 height 15
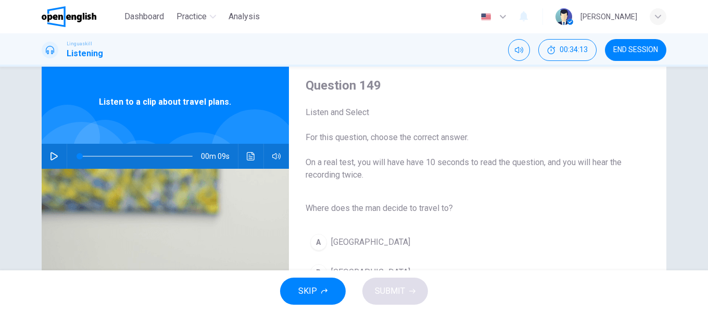
scroll to position [52, 0]
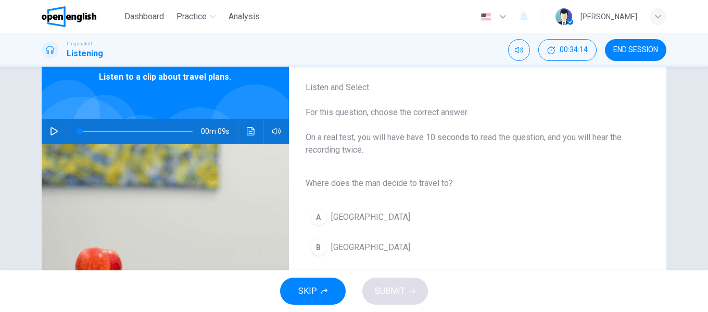
click at [327, 289] on button "SKIP" at bounding box center [313, 290] width 66 height 27
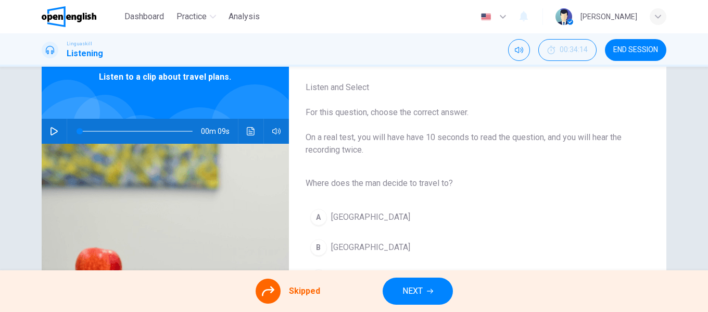
scroll to position [104, 0]
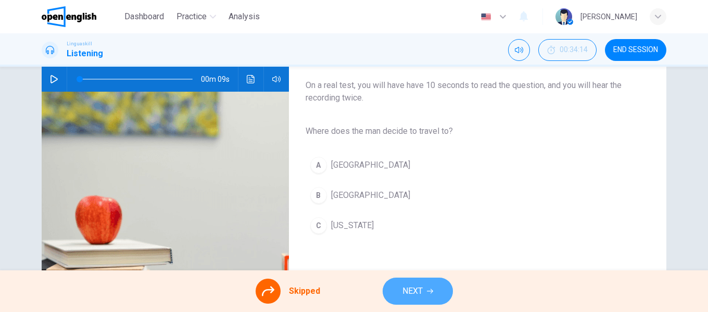
drag, startPoint x: 402, startPoint y: 288, endPoint x: 399, endPoint y: 265, distance: 23.1
click at [402, 288] on span "NEXT" at bounding box center [412, 291] width 20 height 15
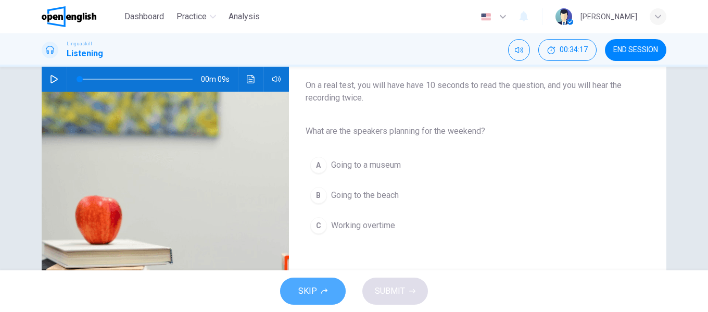
click at [326, 289] on icon "button" at bounding box center [324, 290] width 6 height 5
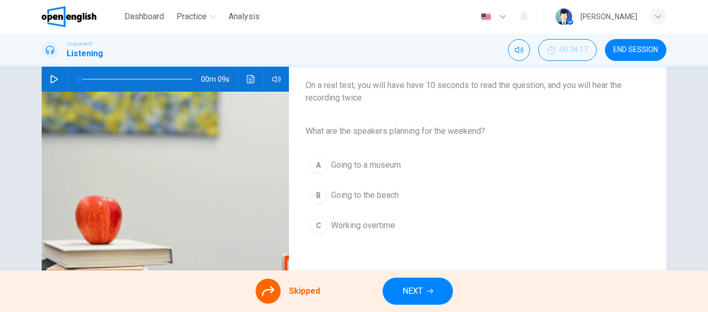
click at [397, 290] on button "NEXT" at bounding box center [417, 290] width 70 height 27
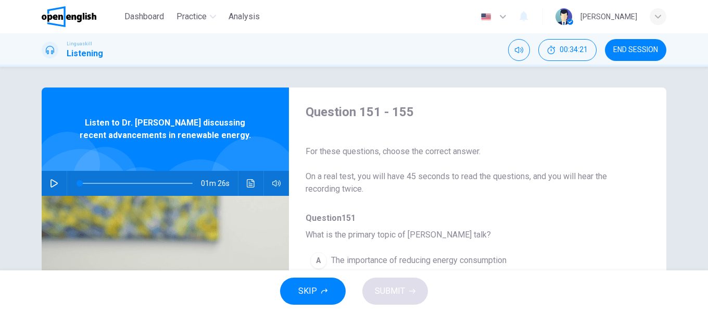
scroll to position [0, 0]
drag, startPoint x: 328, startPoint y: 290, endPoint x: 333, endPoint y: 284, distance: 7.7
click at [328, 289] on button "SKIP" at bounding box center [313, 290] width 66 height 27
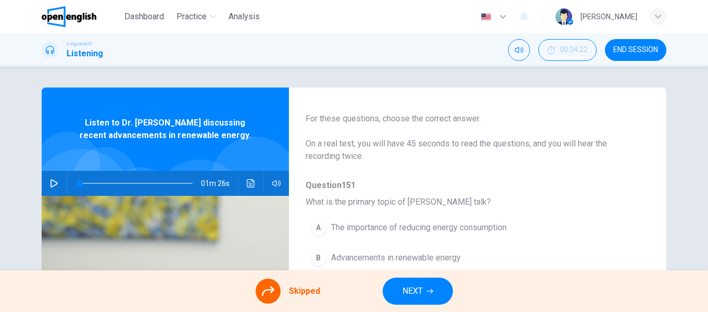
scroll to position [52, 0]
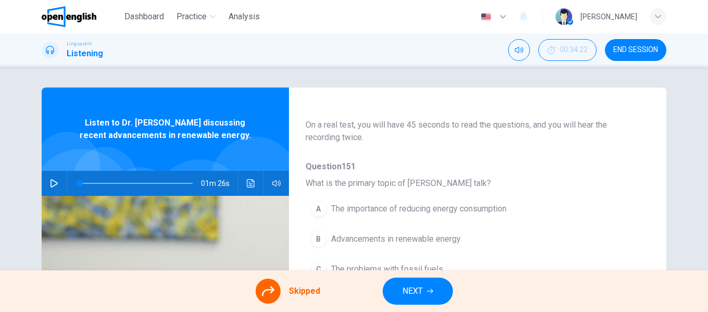
click at [400, 287] on button "NEXT" at bounding box center [417, 290] width 70 height 27
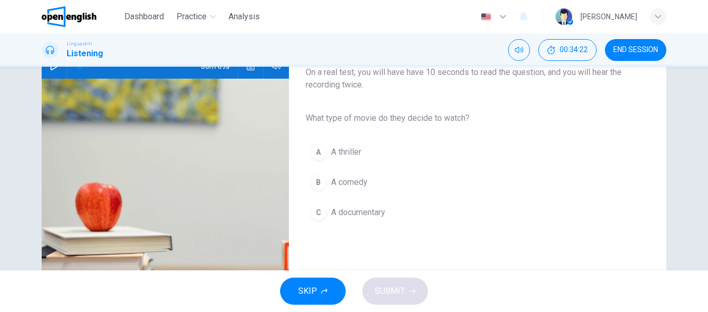
scroll to position [156, 0]
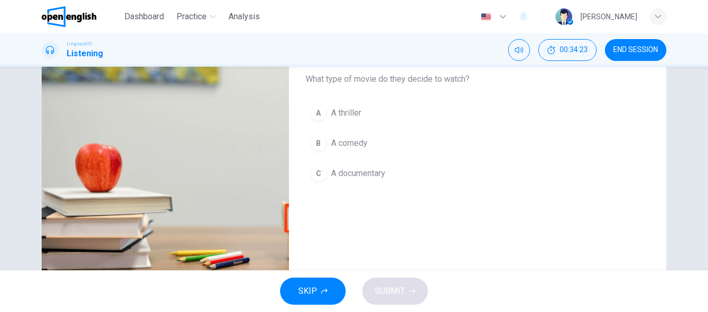
click at [327, 283] on button "SKIP" at bounding box center [313, 290] width 66 height 27
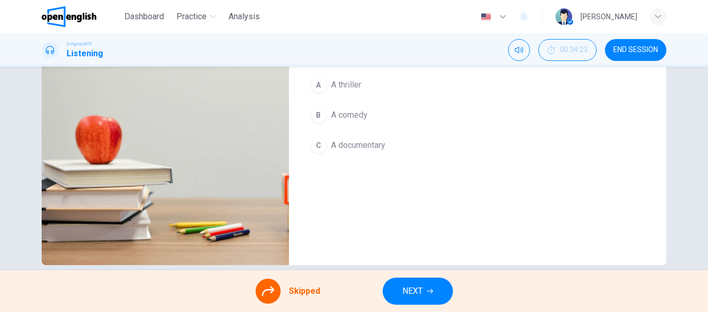
scroll to position [200, 0]
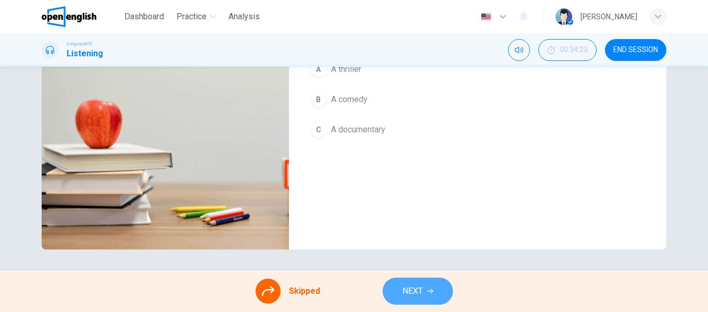
click at [405, 293] on span "NEXT" at bounding box center [412, 291] width 20 height 15
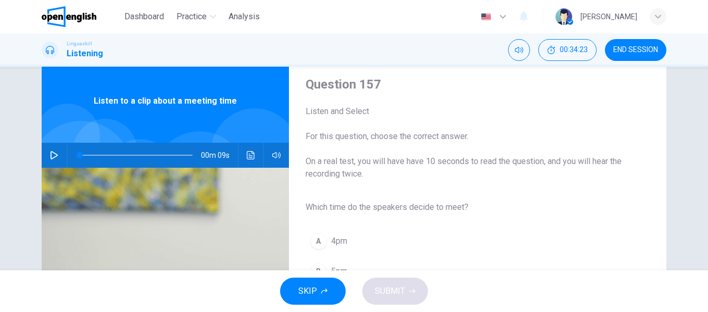
scroll to position [104, 0]
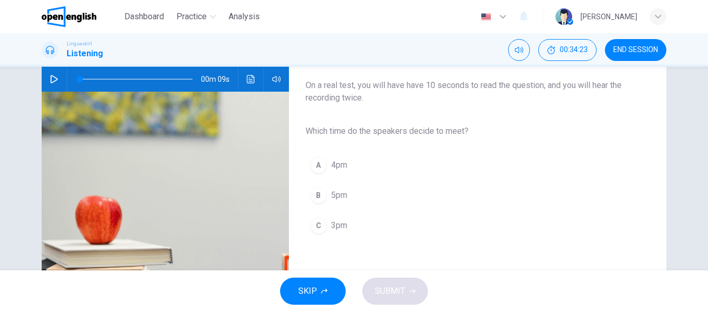
click at [327, 290] on icon "button" at bounding box center [324, 291] width 6 height 6
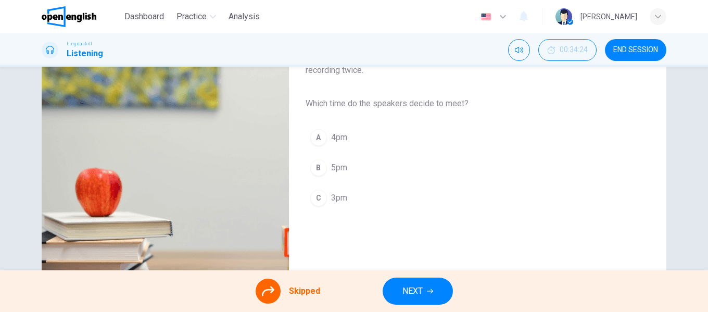
scroll to position [156, 0]
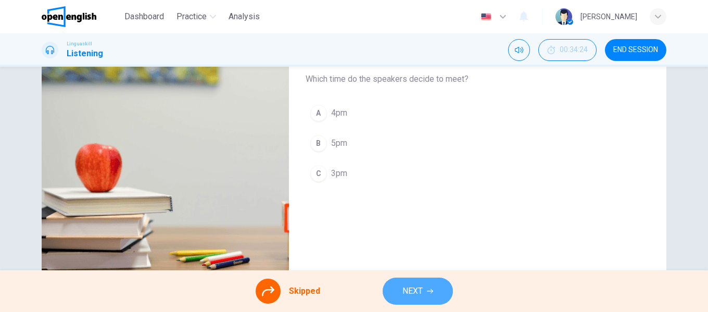
drag, startPoint x: 402, startPoint y: 284, endPoint x: 379, endPoint y: 235, distance: 54.3
click at [402, 284] on span "NEXT" at bounding box center [412, 291] width 20 height 15
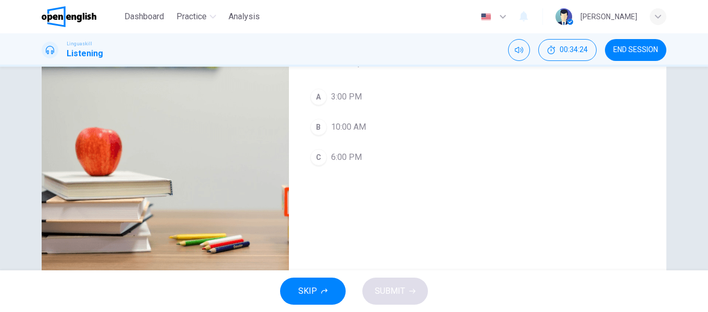
scroll to position [200, 0]
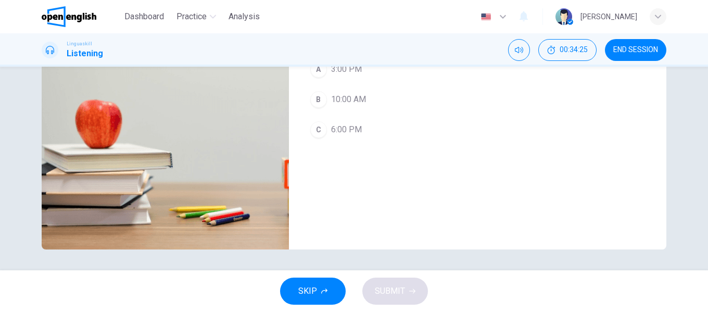
click at [333, 296] on button "SKIP" at bounding box center [313, 290] width 66 height 27
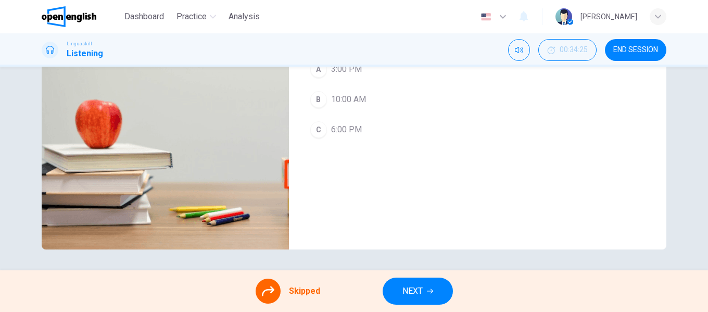
click at [406, 282] on button "NEXT" at bounding box center [417, 290] width 70 height 27
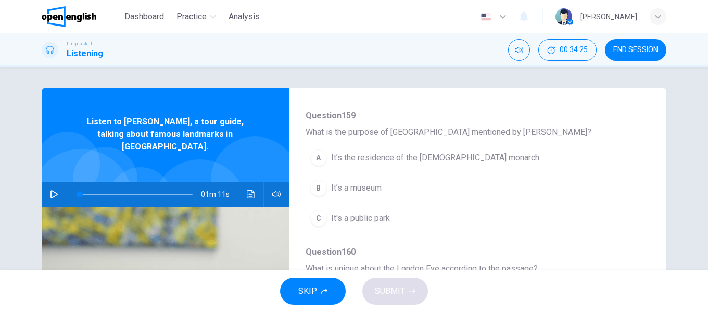
scroll to position [104, 0]
click at [316, 293] on span "SKIP" at bounding box center [307, 291] width 19 height 15
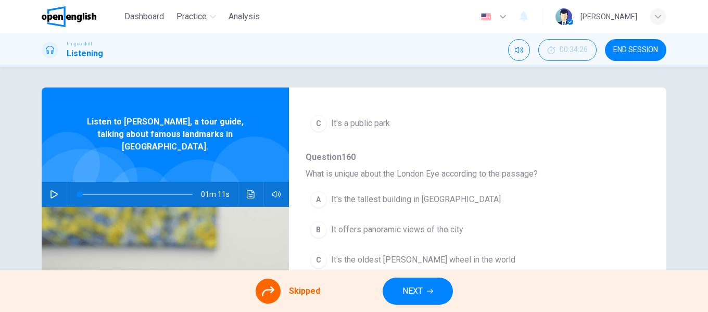
scroll to position [208, 0]
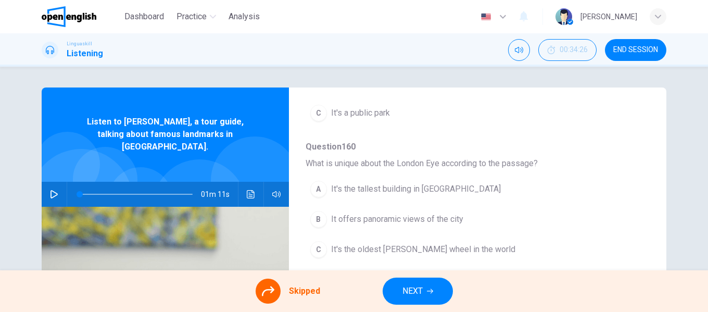
drag, startPoint x: 408, startPoint y: 288, endPoint x: 407, endPoint y: 275, distance: 13.5
click at [408, 289] on span "NEXT" at bounding box center [412, 291] width 20 height 15
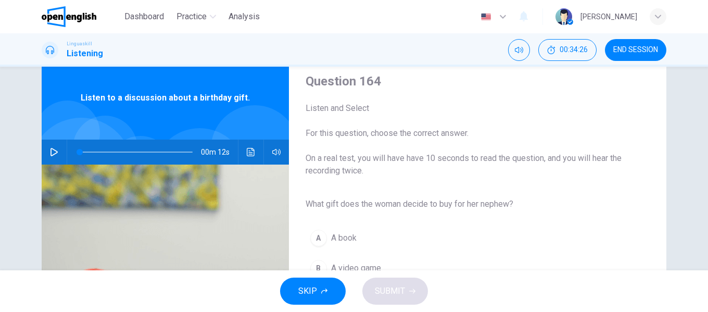
scroll to position [104, 0]
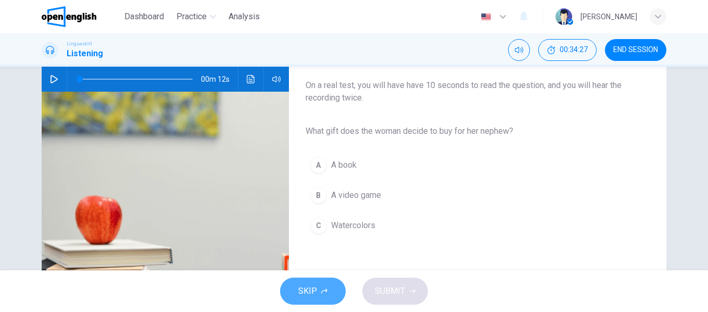
click at [330, 293] on button "SKIP" at bounding box center [313, 290] width 66 height 27
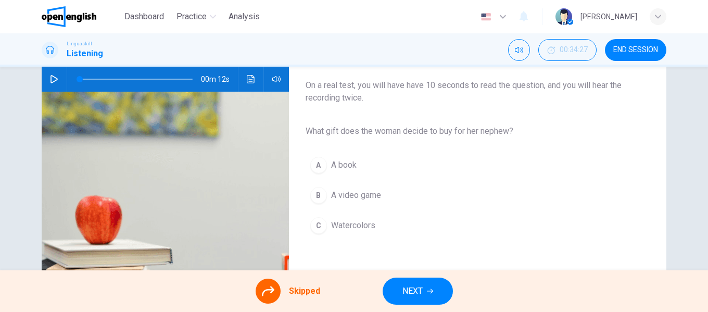
click at [401, 291] on button "NEXT" at bounding box center [417, 290] width 70 height 27
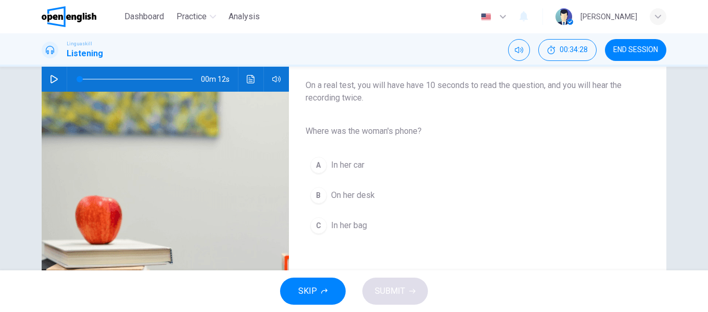
click at [328, 291] on button "SKIP" at bounding box center [313, 290] width 66 height 27
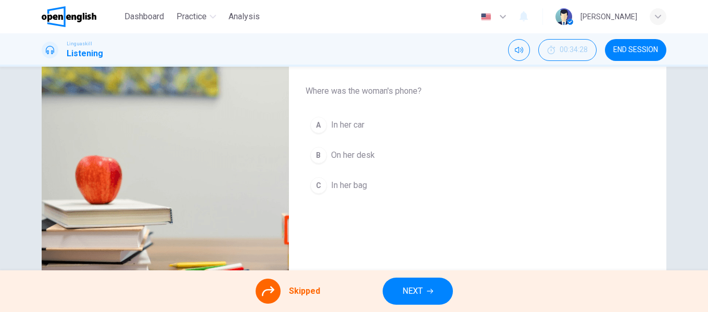
scroll to position [200, 0]
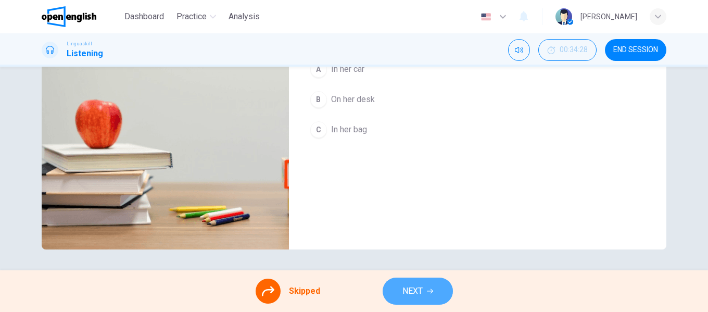
click at [408, 284] on span "NEXT" at bounding box center [412, 291] width 20 height 15
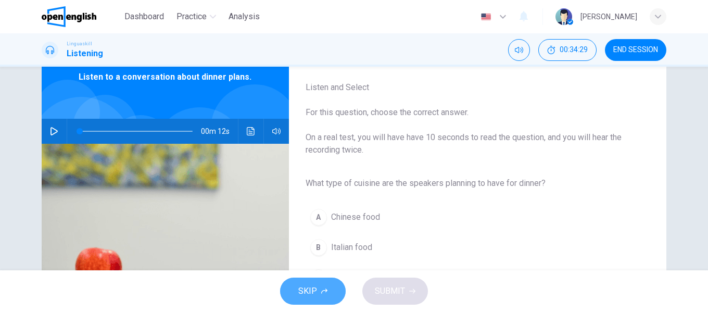
click at [320, 288] on button "SKIP" at bounding box center [313, 290] width 66 height 27
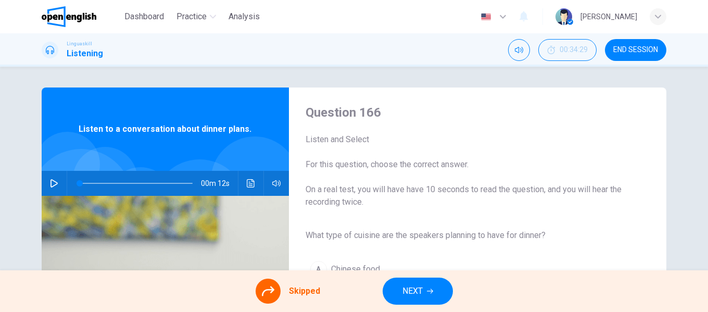
click at [402, 288] on span "NEXT" at bounding box center [412, 291] width 20 height 15
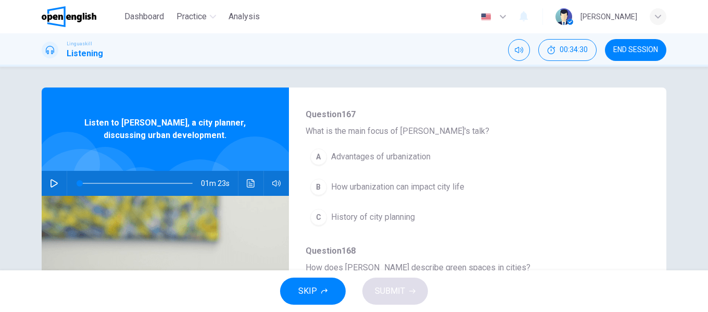
click at [332, 291] on button "SKIP" at bounding box center [313, 290] width 66 height 27
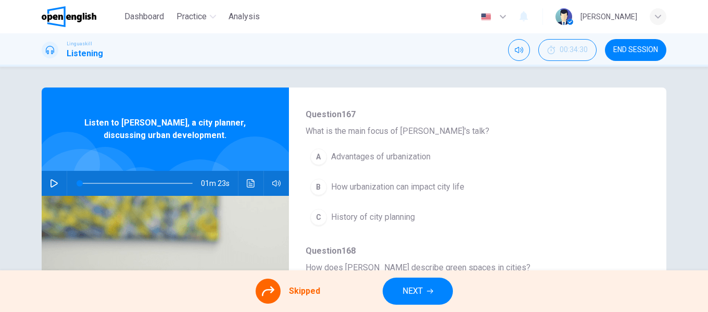
click at [424, 302] on button "NEXT" at bounding box center [417, 290] width 70 height 27
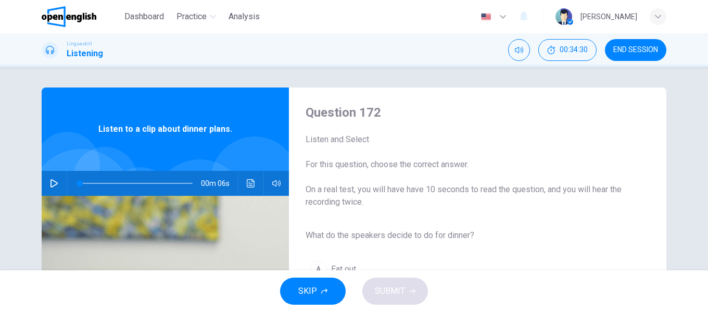
click at [318, 289] on button "SKIP" at bounding box center [313, 290] width 66 height 27
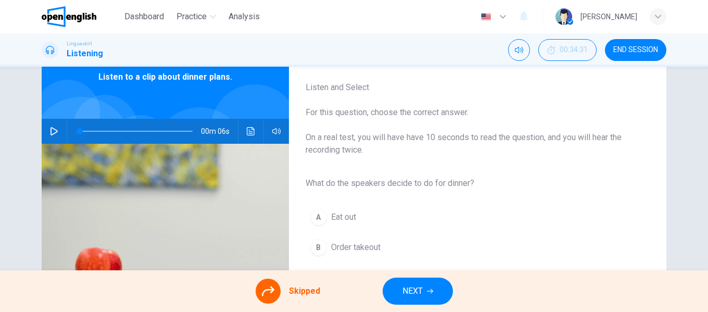
click at [403, 282] on button "NEXT" at bounding box center [417, 290] width 70 height 27
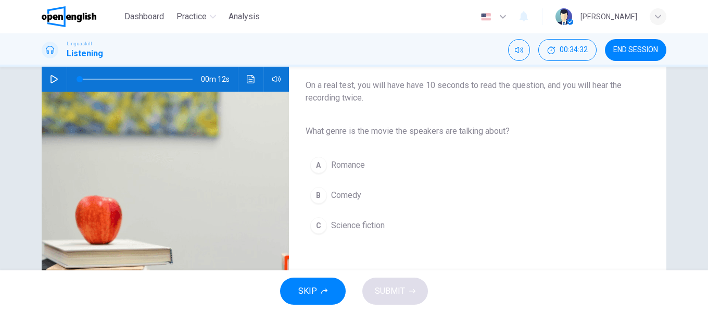
click at [324, 289] on icon "button" at bounding box center [324, 291] width 6 height 6
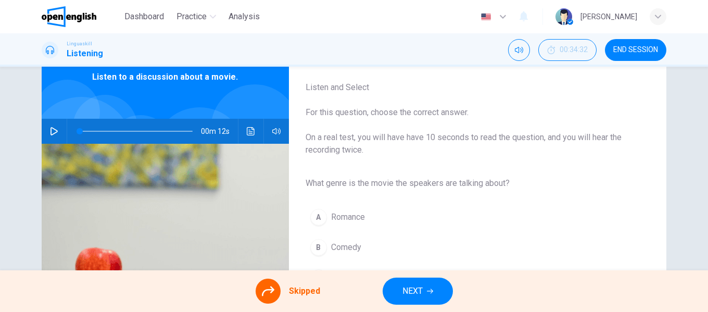
click at [404, 288] on span "NEXT" at bounding box center [412, 291] width 20 height 15
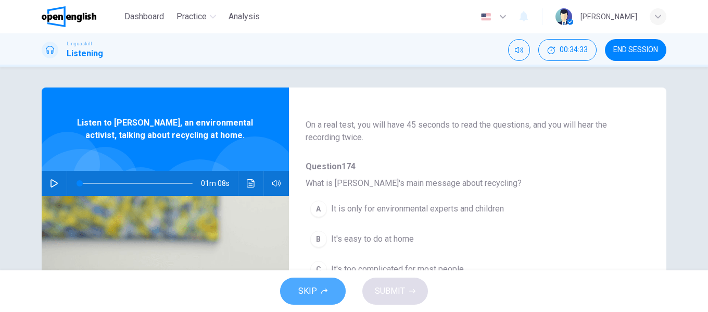
click at [327, 287] on button "SKIP" at bounding box center [313, 290] width 66 height 27
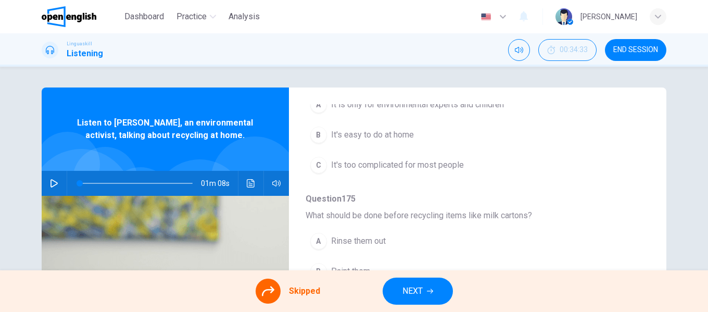
click at [409, 286] on span "NEXT" at bounding box center [412, 291] width 20 height 15
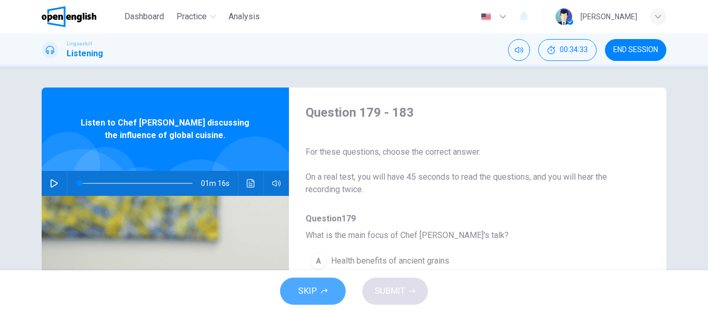
click at [329, 280] on button "SKIP" at bounding box center [313, 290] width 66 height 27
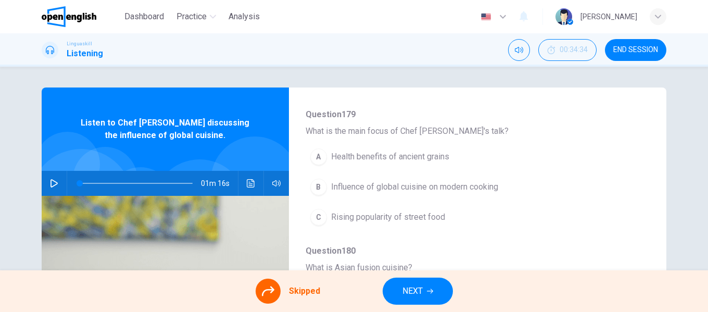
click at [407, 288] on span "NEXT" at bounding box center [412, 291] width 20 height 15
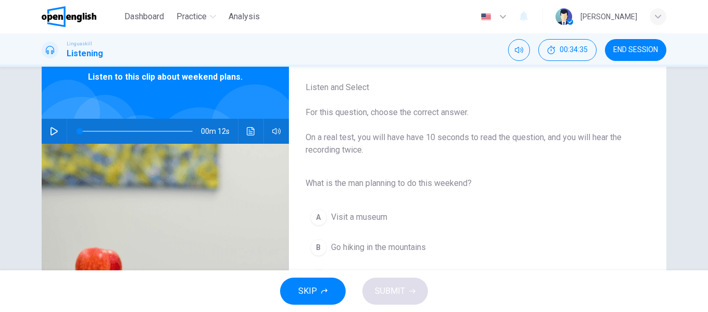
click at [323, 289] on icon "button" at bounding box center [324, 291] width 6 height 6
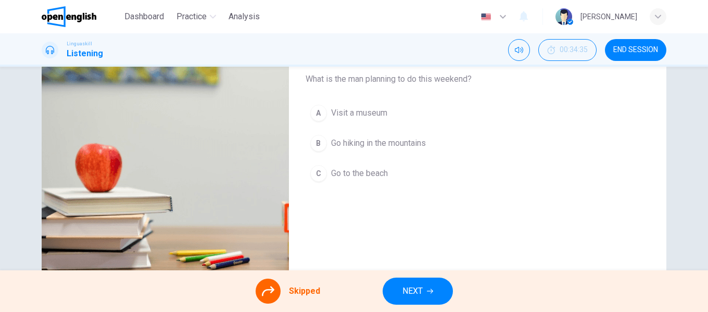
drag, startPoint x: 618, startPoint y: 53, endPoint x: 390, endPoint y: 45, distance: 228.0
click at [622, 54] on span "END SESSION" at bounding box center [635, 50] width 45 height 8
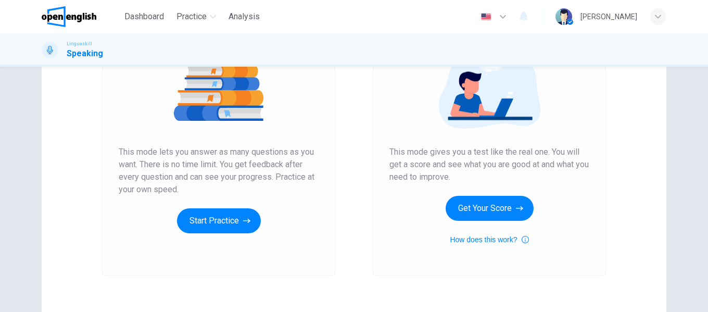
scroll to position [156, 0]
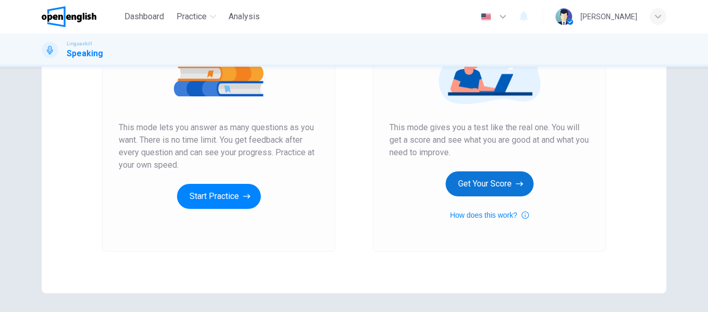
click at [460, 181] on button "Get Your Score" at bounding box center [489, 183] width 88 height 25
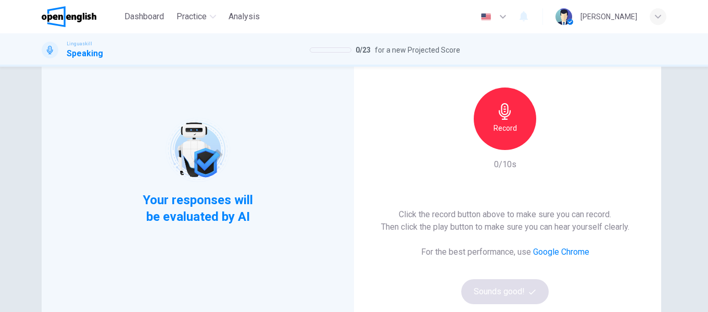
scroll to position [52, 0]
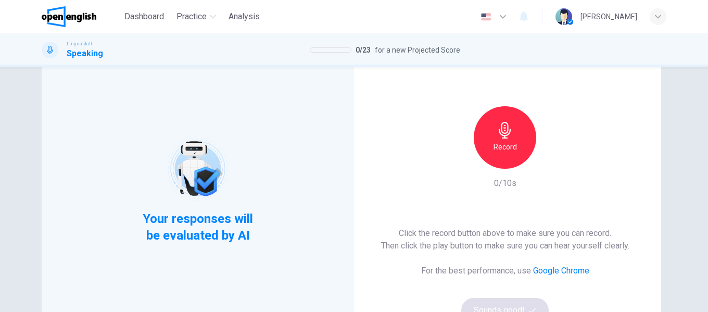
click at [499, 140] on h6 "Record" at bounding box center [504, 146] width 23 height 12
click at [486, 139] on div "Record" at bounding box center [504, 137] width 62 height 62
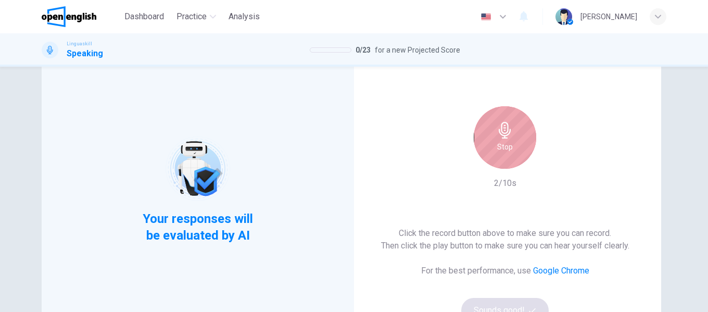
click at [489, 147] on div "Stop" at bounding box center [504, 137] width 62 height 62
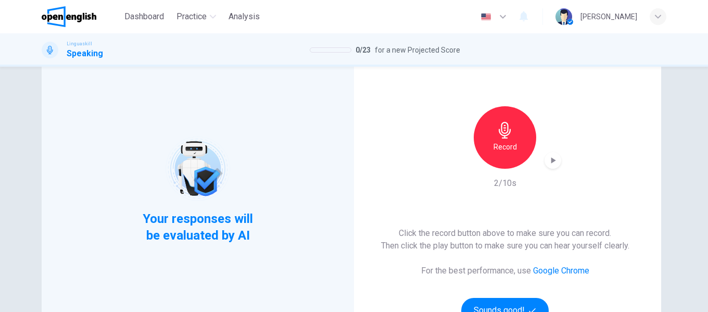
click at [505, 139] on div "Record" at bounding box center [504, 137] width 62 height 62
click at [551, 158] on icon "button" at bounding box center [552, 160] width 10 height 10
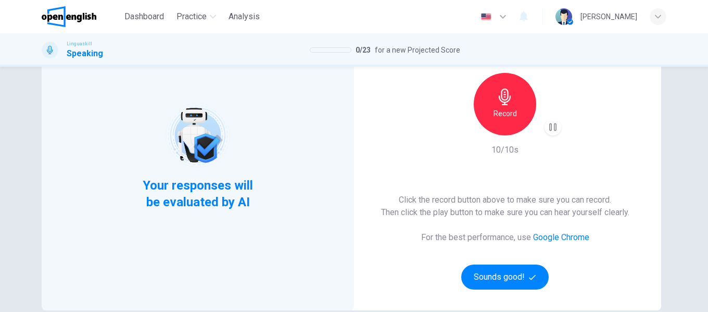
scroll to position [104, 0]
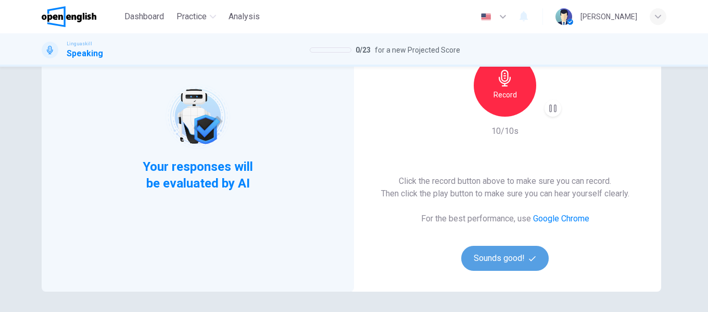
click at [490, 254] on button "Sounds good!" at bounding box center [504, 258] width 87 height 25
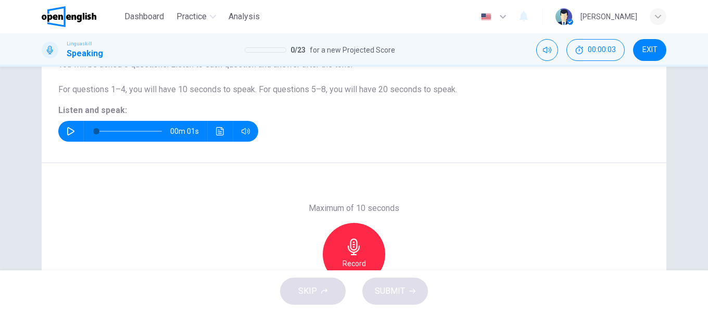
click at [67, 131] on icon "button" at bounding box center [70, 131] width 7 height 8
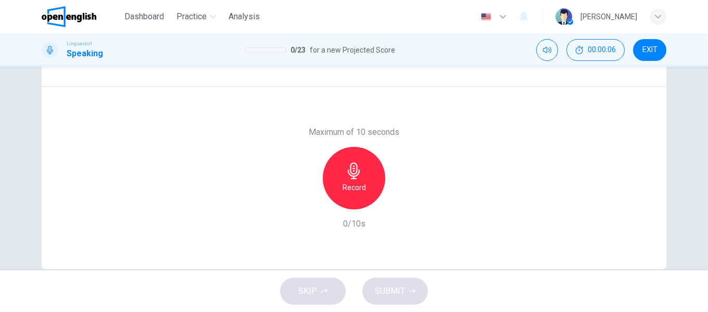
scroll to position [200, 0]
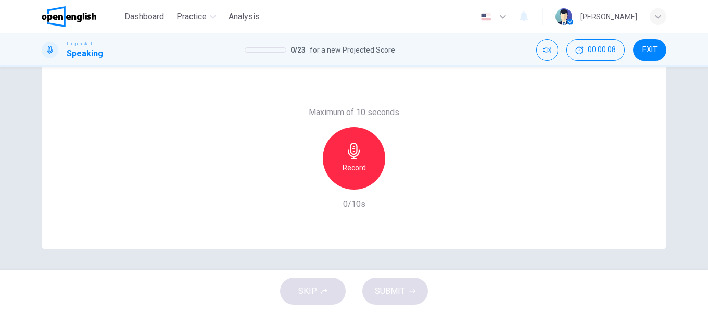
drag, startPoint x: 355, startPoint y: 162, endPoint x: 384, endPoint y: 167, distance: 30.1
click at [356, 162] on h6 "Record" at bounding box center [353, 167] width 23 height 12
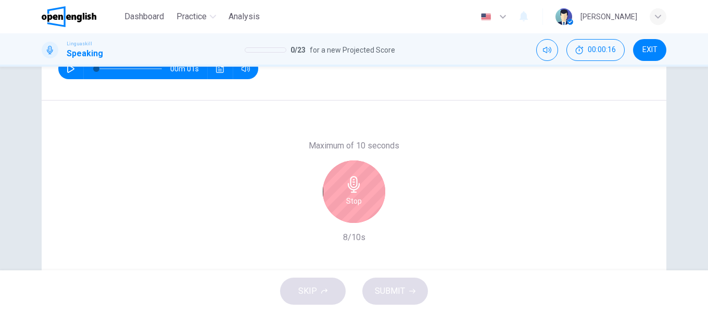
scroll to position [148, 0]
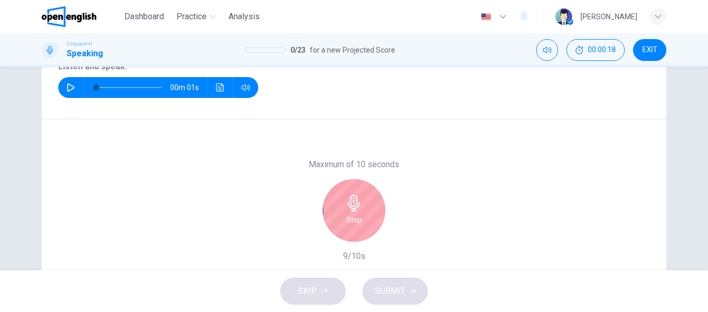
click at [67, 87] on icon "button" at bounding box center [70, 87] width 7 height 8
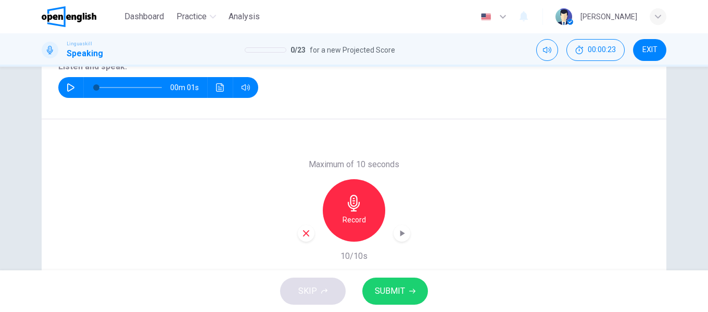
click at [353, 209] on icon "button" at bounding box center [353, 203] width 17 height 17
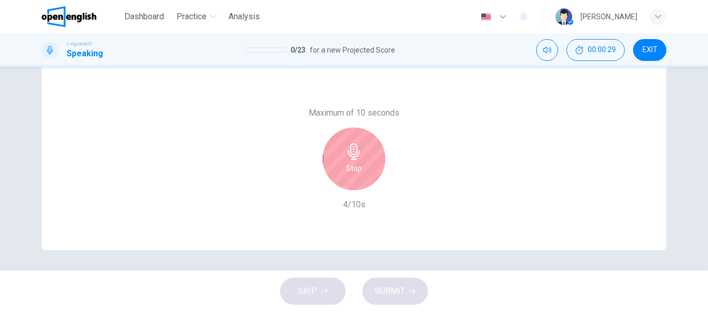
scroll to position [200, 0]
click at [354, 155] on icon "button" at bounding box center [354, 151] width 12 height 17
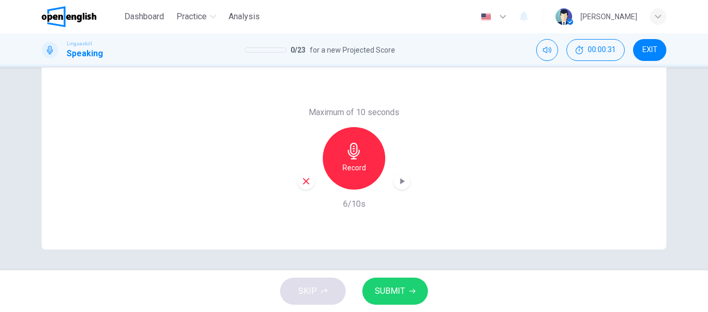
click at [383, 290] on span "SUBMIT" at bounding box center [390, 291] width 30 height 15
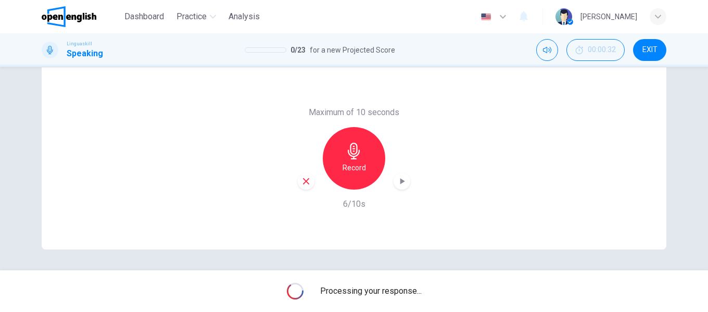
click at [303, 180] on icon "button" at bounding box center [306, 181] width 6 height 6
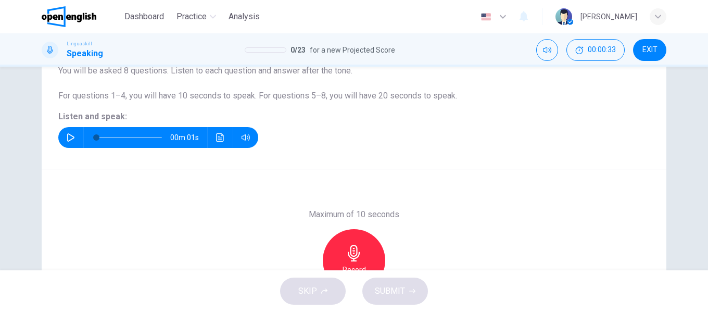
scroll to position [96, 0]
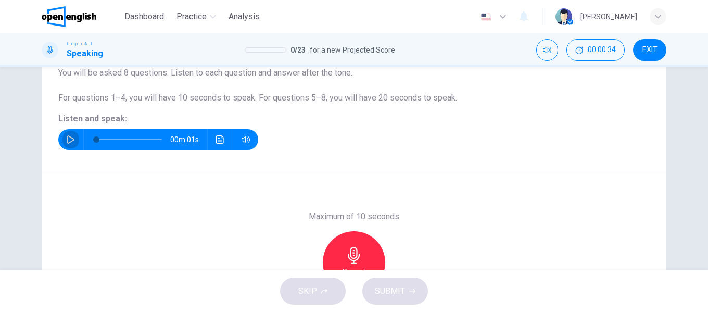
drag, startPoint x: 66, startPoint y: 138, endPoint x: 130, endPoint y: 163, distance: 68.9
click at [69, 138] on icon "button" at bounding box center [71, 139] width 8 height 8
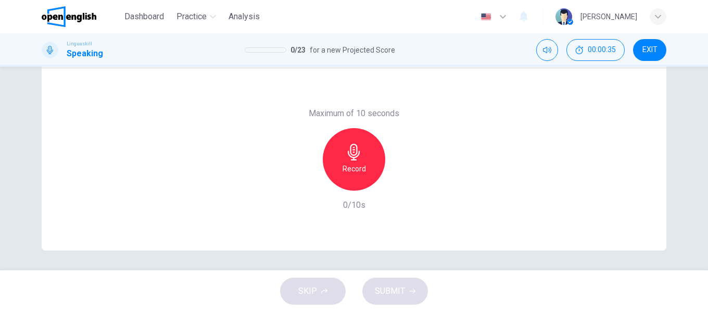
scroll to position [200, 0]
type input "*"
drag, startPoint x: 354, startPoint y: 158, endPoint x: 361, endPoint y: 158, distance: 6.8
click at [354, 158] on icon "button" at bounding box center [353, 151] width 17 height 17
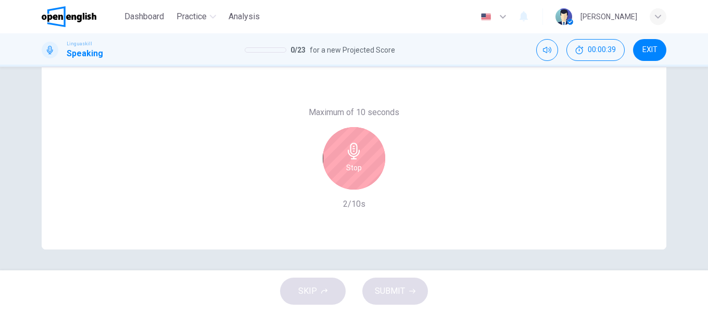
click at [351, 161] on div "Stop" at bounding box center [354, 158] width 62 height 62
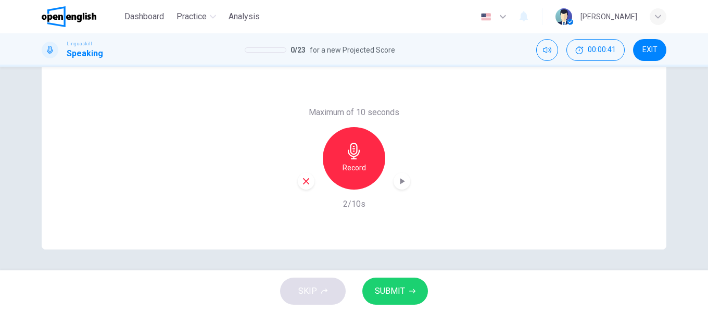
click at [393, 293] on span "SUBMIT" at bounding box center [390, 291] width 30 height 15
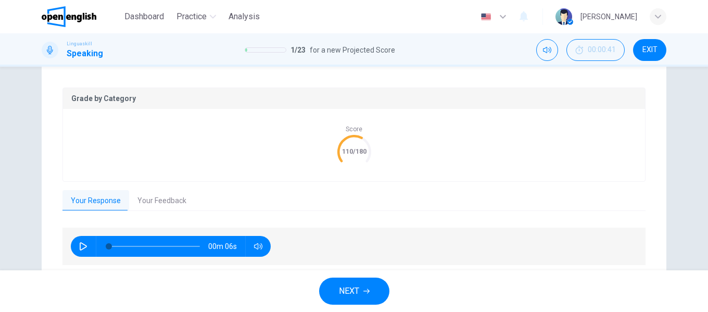
scroll to position [238, 0]
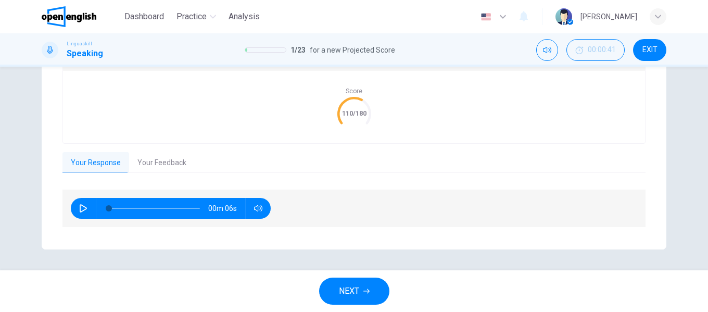
click at [159, 163] on button "Your Feedback" at bounding box center [162, 163] width 66 height 22
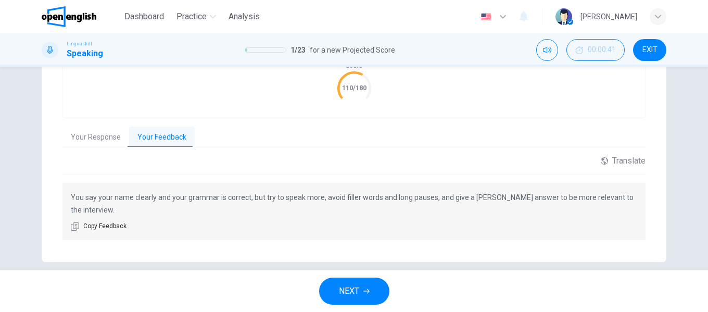
click at [89, 137] on button "Your Response" at bounding box center [95, 137] width 67 height 22
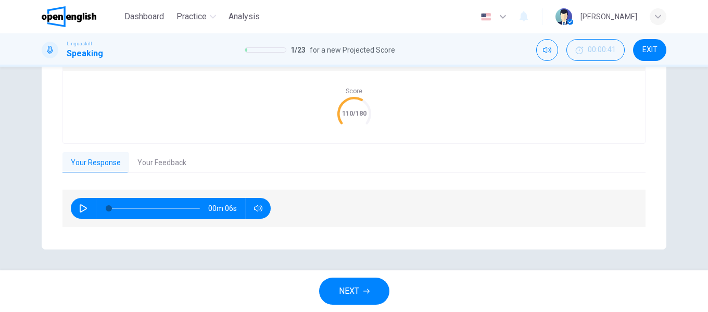
click at [80, 205] on icon "button" at bounding box center [83, 208] width 7 height 8
type input "*"
click at [160, 164] on button "Your Feedback" at bounding box center [162, 163] width 66 height 22
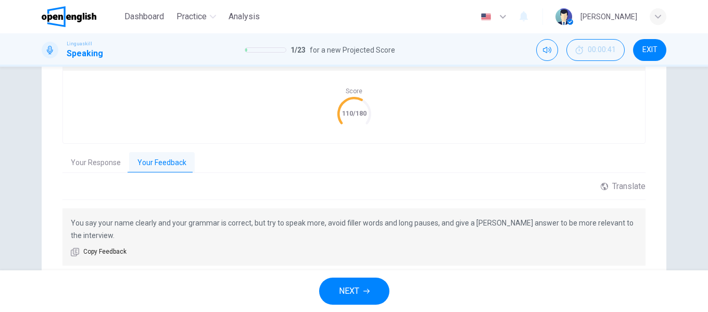
click at [79, 162] on button "Your Response" at bounding box center [95, 163] width 67 height 22
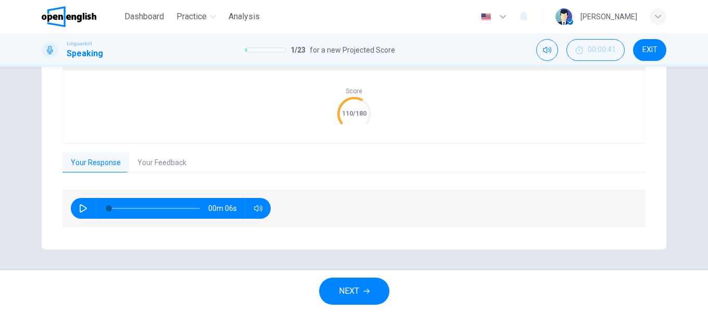
click at [341, 292] on span "NEXT" at bounding box center [349, 291] width 20 height 15
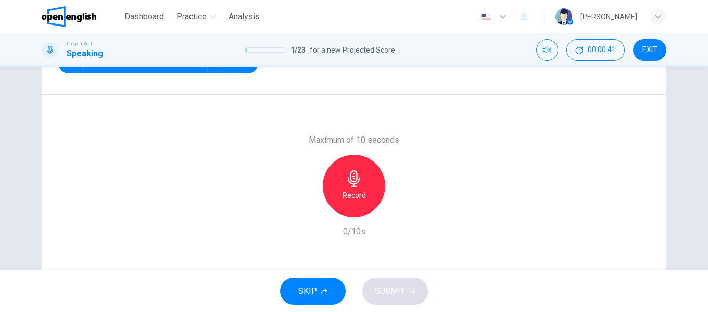
scroll to position [148, 0]
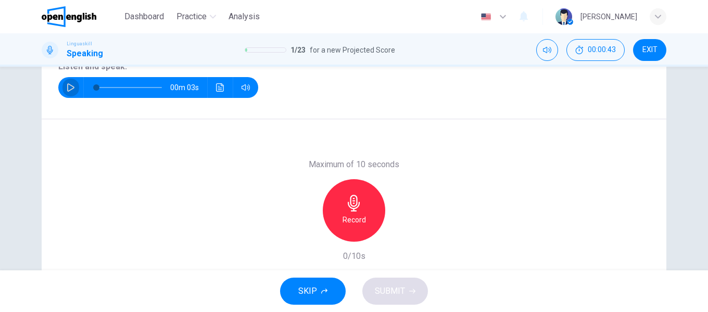
click at [67, 84] on icon "button" at bounding box center [71, 87] width 8 height 8
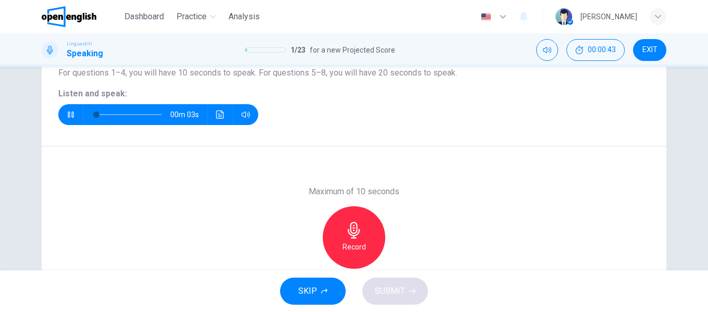
scroll to position [96, 0]
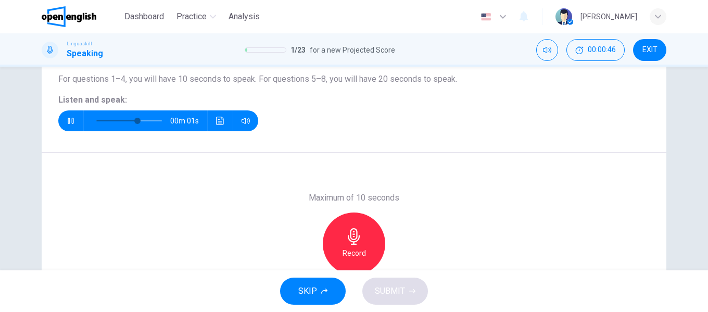
type input "*"
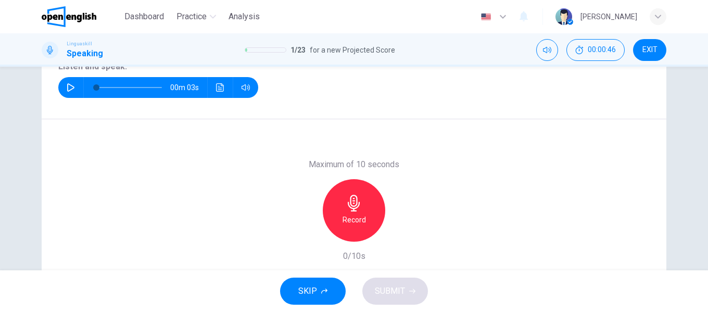
scroll to position [200, 0]
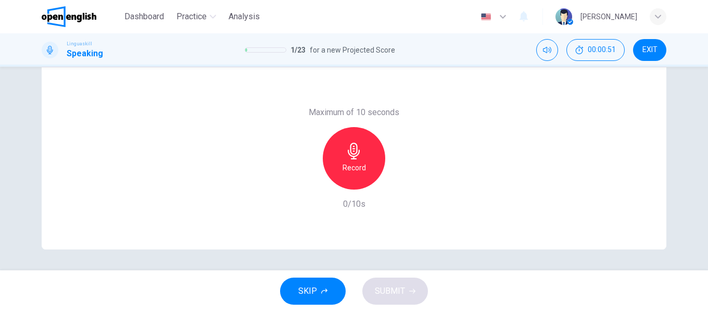
click at [349, 158] on icon "button" at bounding box center [353, 151] width 17 height 17
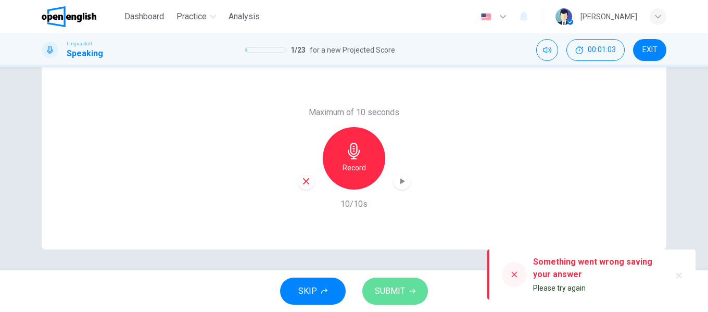
click at [393, 288] on span "SUBMIT" at bounding box center [390, 291] width 30 height 15
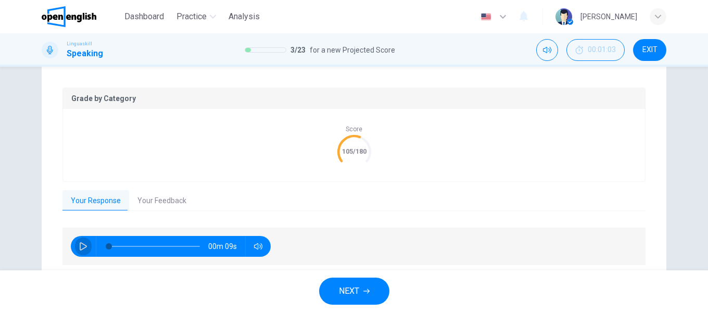
click at [75, 246] on button "button" at bounding box center [83, 246] width 17 height 21
type input "*"
click at [154, 197] on button "Your Feedback" at bounding box center [162, 201] width 66 height 22
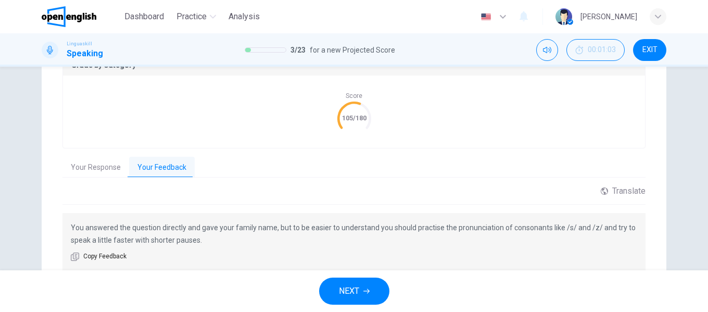
scroll to position [252, 0]
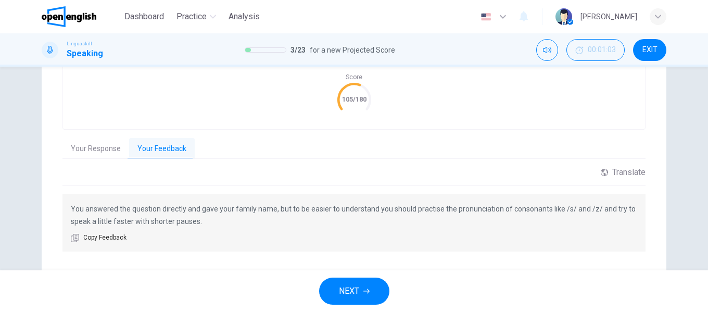
drag, startPoint x: 73, startPoint y: 147, endPoint x: 81, endPoint y: 147, distance: 8.3
click at [73, 147] on button "Your Response" at bounding box center [95, 149] width 67 height 22
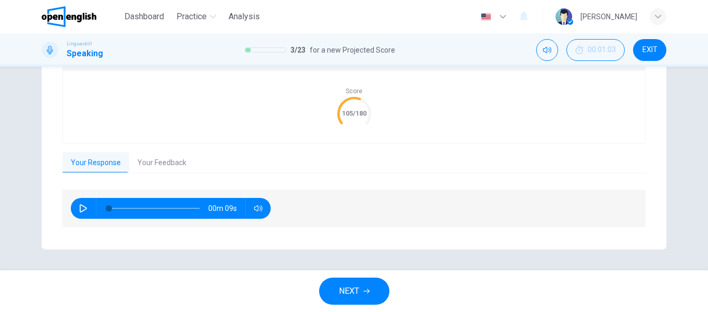
scroll to position [238, 0]
click at [357, 289] on span "NEXT" at bounding box center [349, 291] width 20 height 15
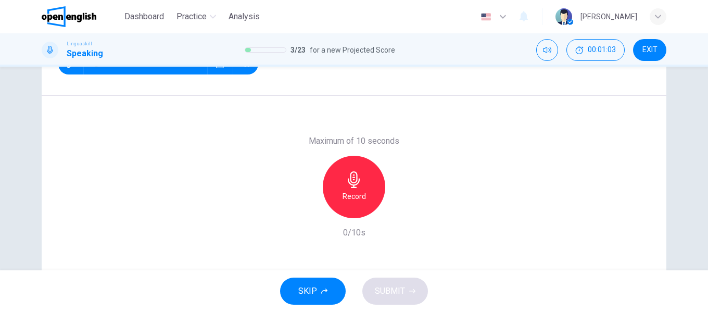
scroll to position [148, 0]
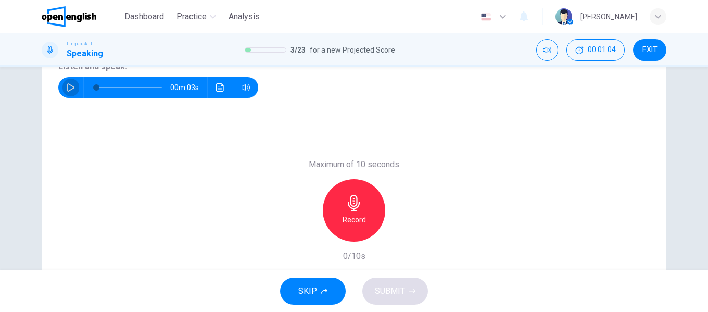
click at [63, 88] on button "button" at bounding box center [70, 87] width 17 height 21
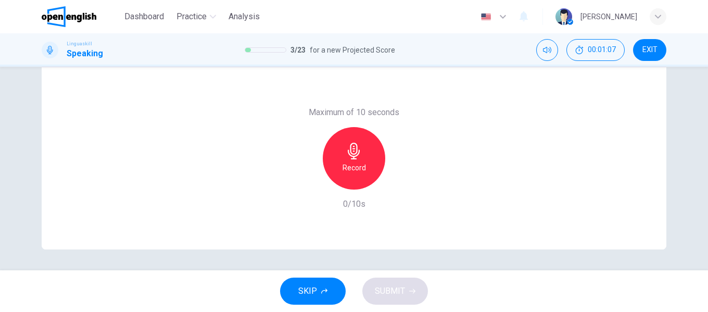
type input "*"
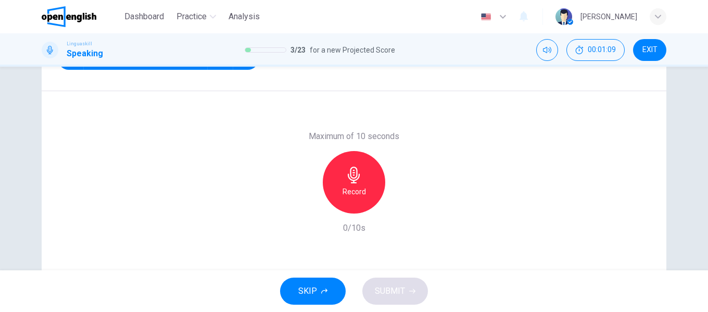
scroll to position [200, 0]
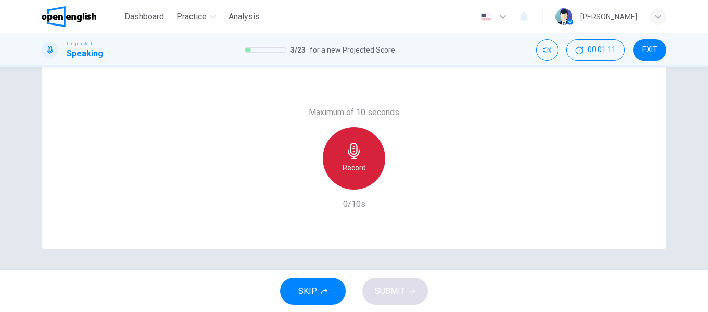
click at [349, 156] on icon "button" at bounding box center [354, 151] width 12 height 17
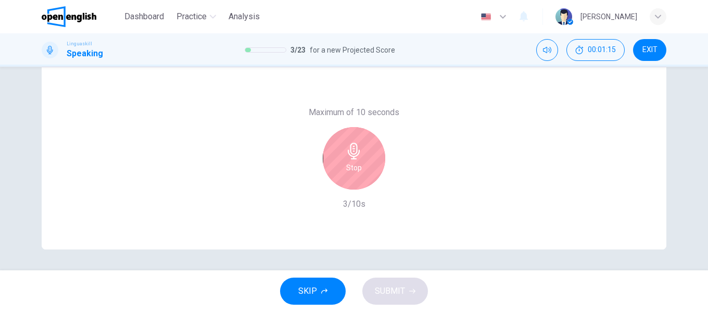
click at [352, 169] on h6 "Stop" at bounding box center [354, 167] width 16 height 12
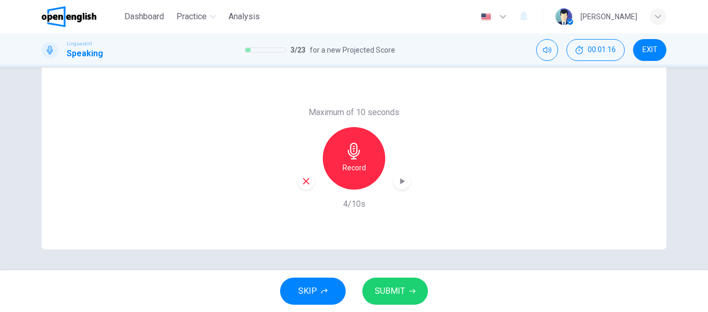
click at [393, 289] on span "SUBMIT" at bounding box center [390, 291] width 30 height 15
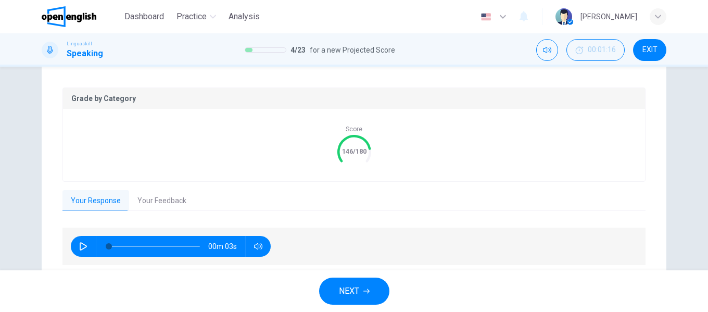
click at [76, 245] on button "button" at bounding box center [83, 246] width 17 height 21
type input "*"
click at [147, 197] on button "Your Feedback" at bounding box center [162, 201] width 66 height 22
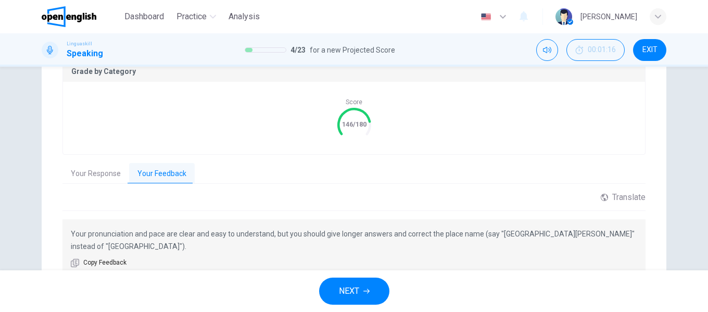
scroll to position [252, 0]
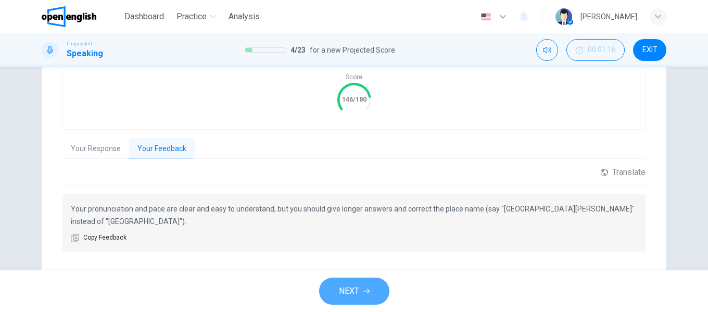
click at [337, 289] on button "NEXT" at bounding box center [354, 290] width 70 height 27
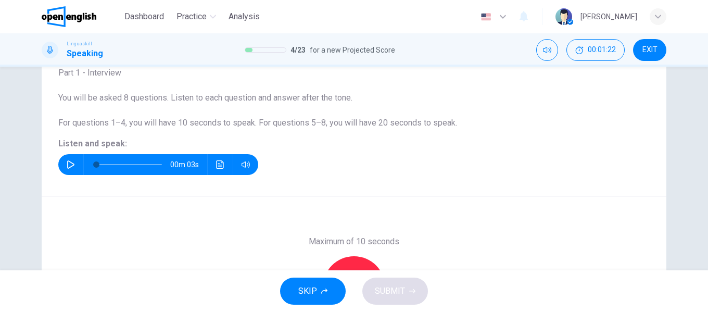
scroll to position [96, 0]
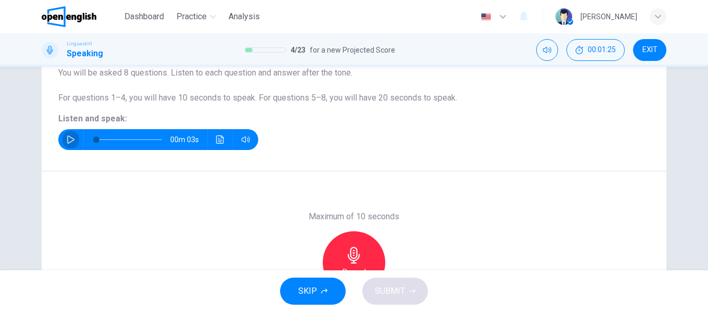
click at [63, 137] on button "button" at bounding box center [70, 139] width 17 height 21
type input "*"
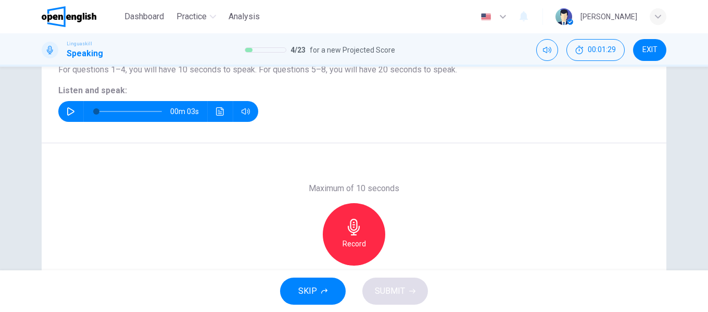
scroll to position [148, 0]
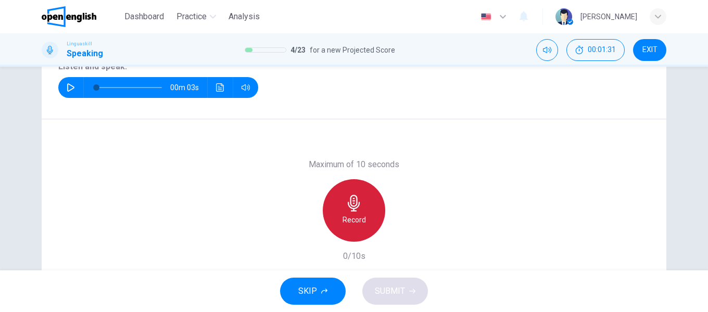
click at [346, 208] on icon "button" at bounding box center [353, 203] width 17 height 17
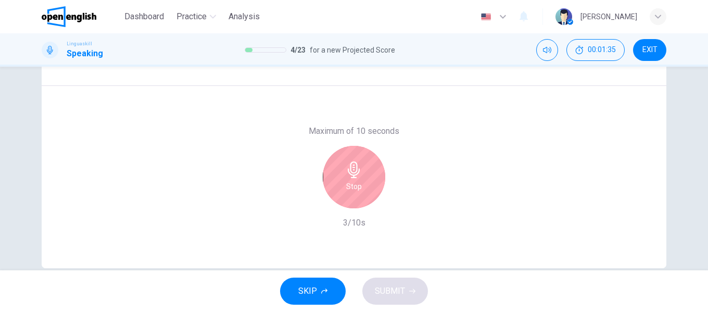
scroll to position [200, 0]
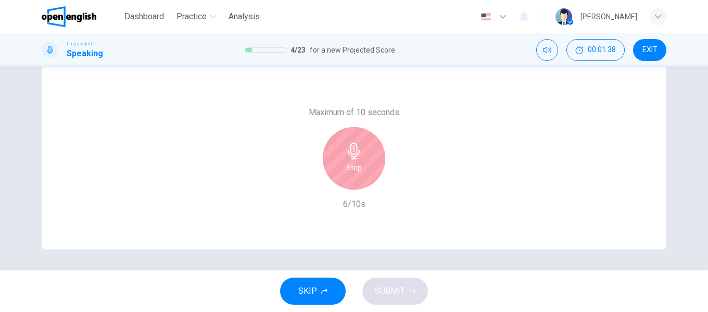
click at [353, 153] on icon "button" at bounding box center [354, 151] width 12 height 17
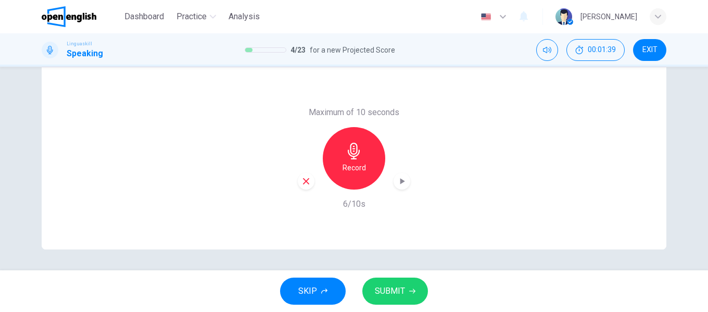
click at [393, 289] on span "SUBMIT" at bounding box center [390, 291] width 30 height 15
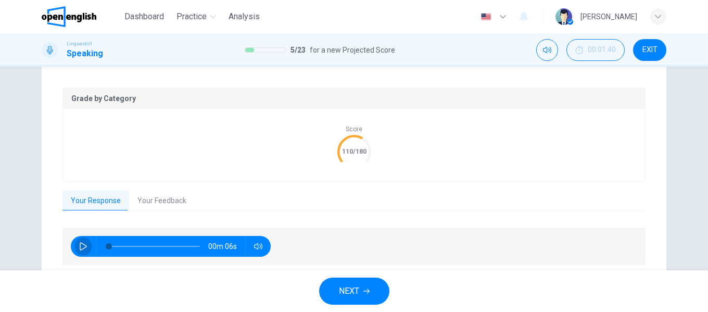
click at [80, 243] on icon "button" at bounding box center [83, 246] width 7 height 8
type input "*"
click at [153, 199] on button "Your Feedback" at bounding box center [162, 201] width 66 height 22
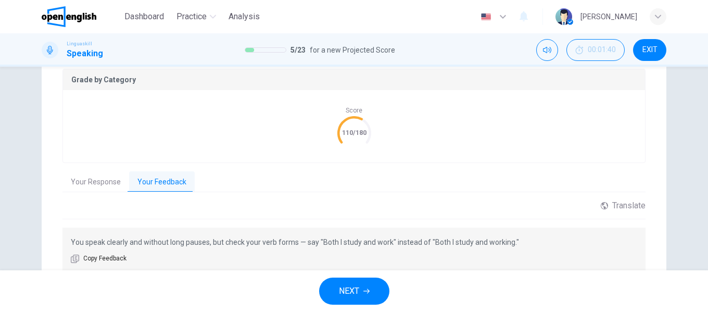
scroll to position [252, 0]
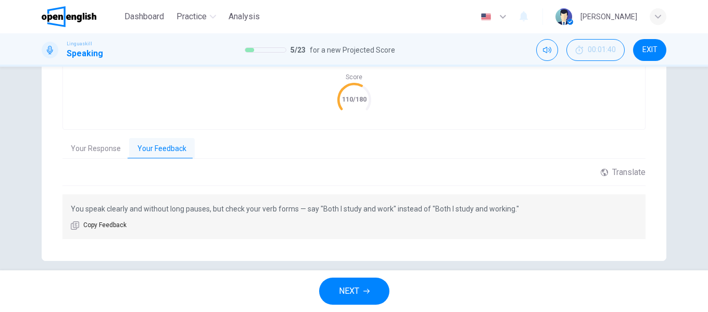
click at [355, 286] on span "NEXT" at bounding box center [349, 291] width 20 height 15
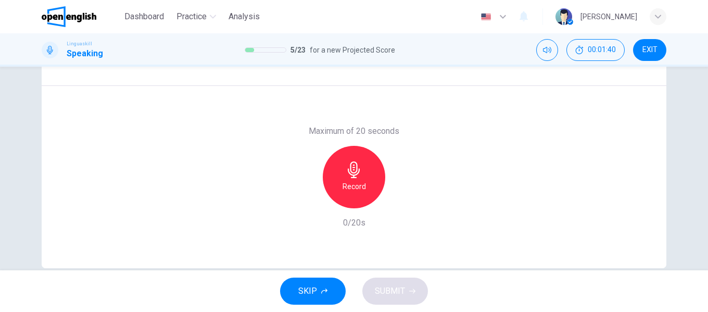
scroll to position [148, 0]
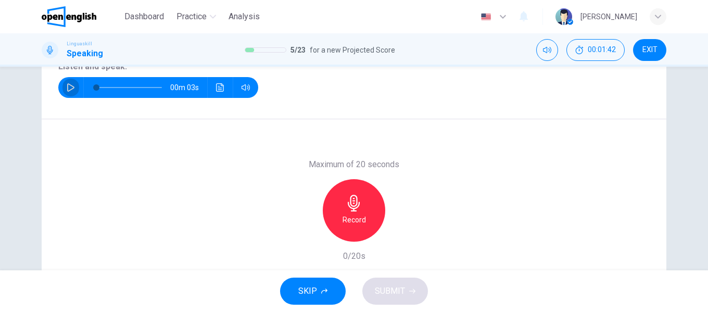
click at [67, 87] on icon "button" at bounding box center [70, 87] width 7 height 8
type input "*"
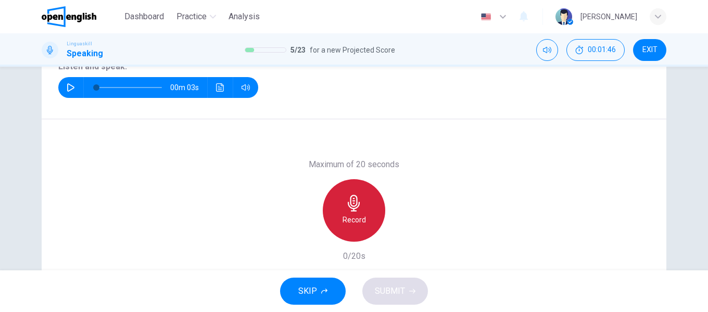
click at [354, 203] on icon "button" at bounding box center [354, 203] width 12 height 17
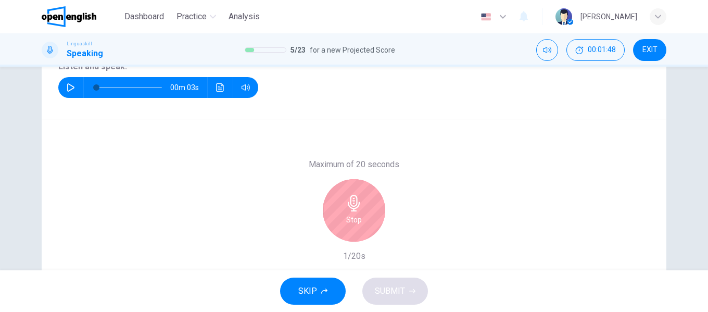
scroll to position [200, 0]
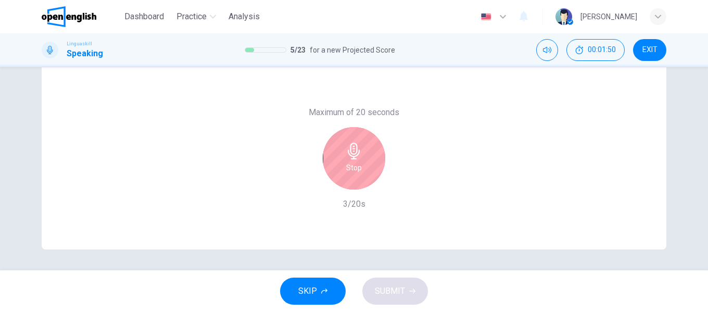
click at [350, 152] on icon "button" at bounding box center [353, 151] width 17 height 17
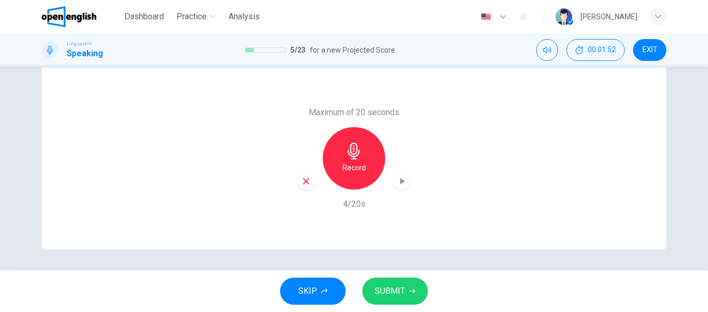
click at [397, 292] on span "SUBMIT" at bounding box center [390, 291] width 30 height 15
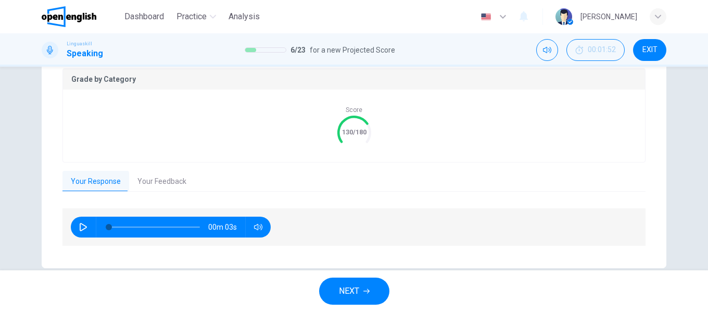
scroll to position [238, 0]
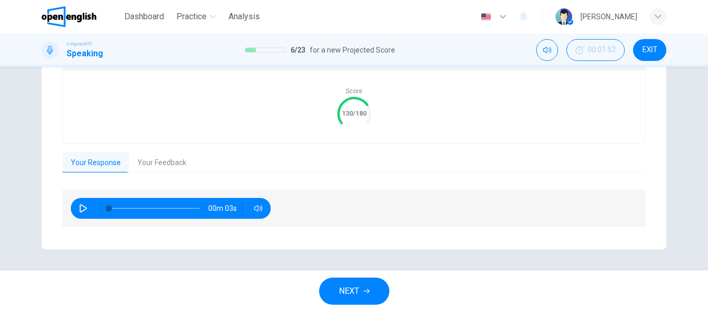
click at [79, 210] on icon "button" at bounding box center [83, 208] width 8 height 8
type input "*"
click at [155, 161] on button "Your Feedback" at bounding box center [162, 163] width 66 height 22
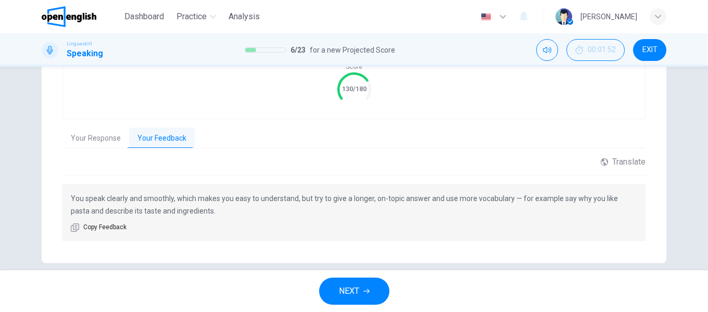
scroll to position [276, 0]
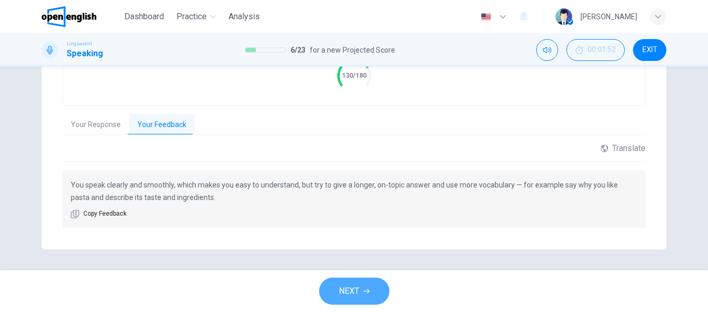
click at [358, 291] on span "NEXT" at bounding box center [349, 291] width 20 height 15
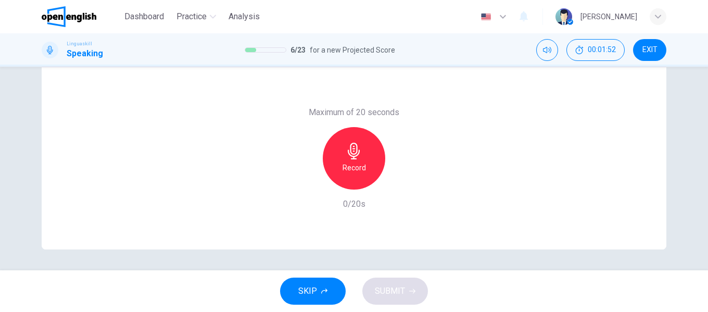
scroll to position [148, 0]
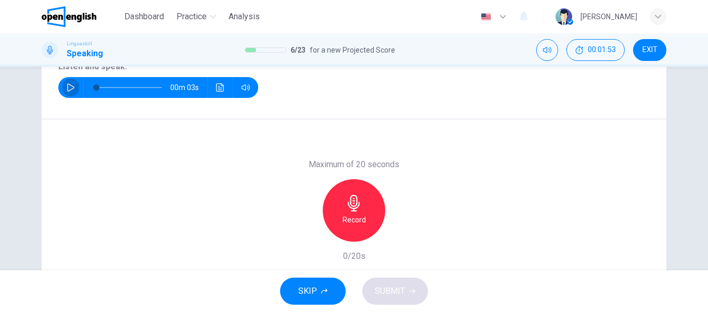
click at [67, 84] on icon "button" at bounding box center [71, 87] width 8 height 8
type input "*"
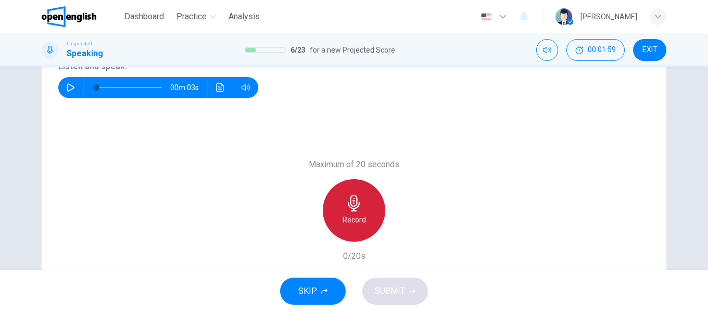
click at [352, 204] on icon "button" at bounding box center [353, 203] width 17 height 17
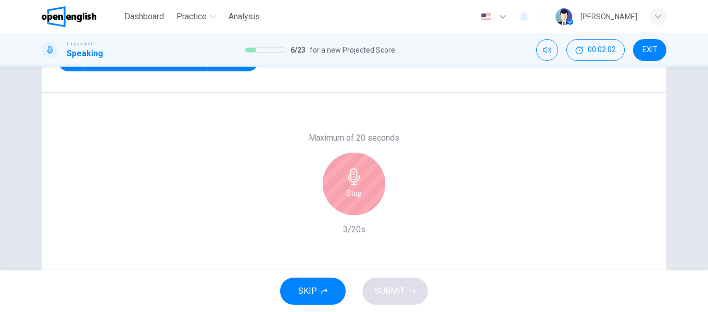
scroll to position [200, 0]
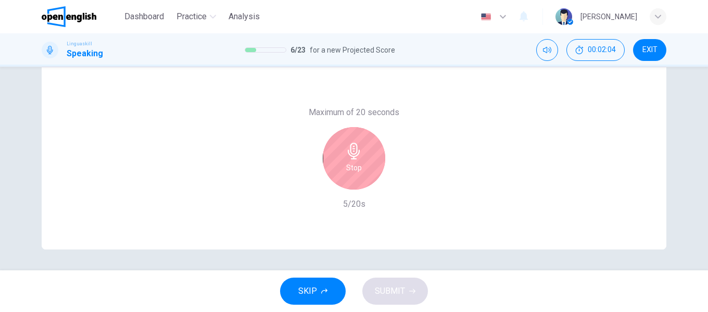
click at [352, 156] on icon "button" at bounding box center [354, 151] width 12 height 17
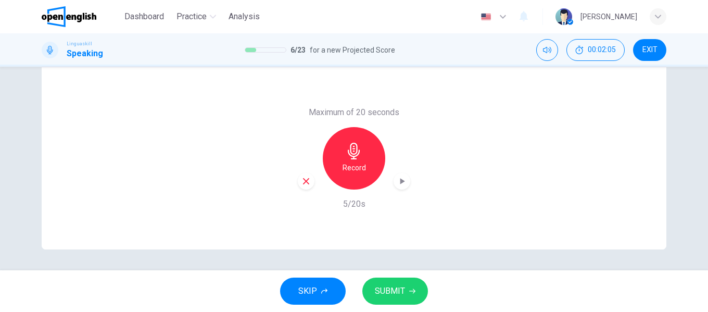
click at [394, 294] on span "SUBMIT" at bounding box center [390, 291] width 30 height 15
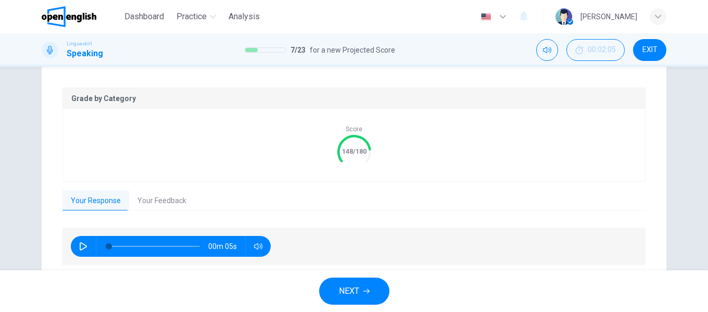
click at [79, 246] on icon "button" at bounding box center [83, 246] width 8 height 8
type input "*"
click at [155, 200] on button "Your Feedback" at bounding box center [162, 201] width 66 height 22
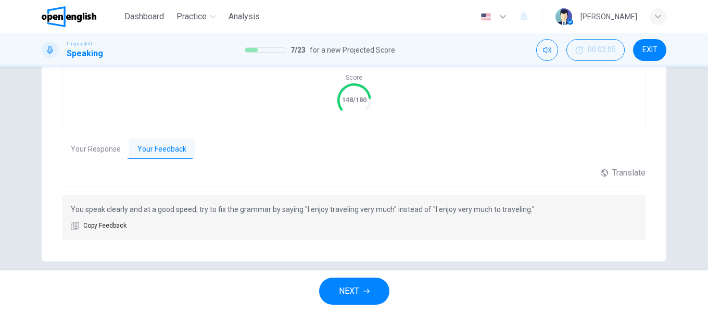
scroll to position [252, 0]
click at [351, 288] on span "NEXT" at bounding box center [349, 291] width 20 height 15
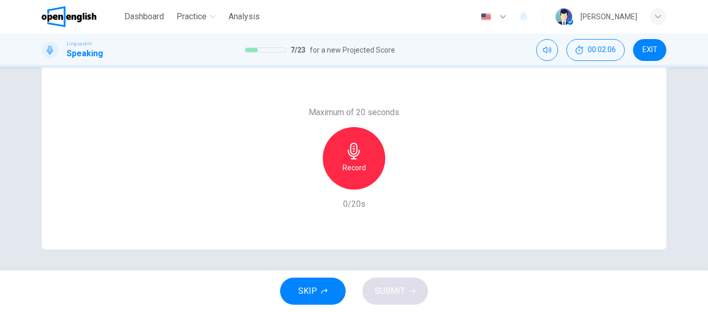
scroll to position [148, 0]
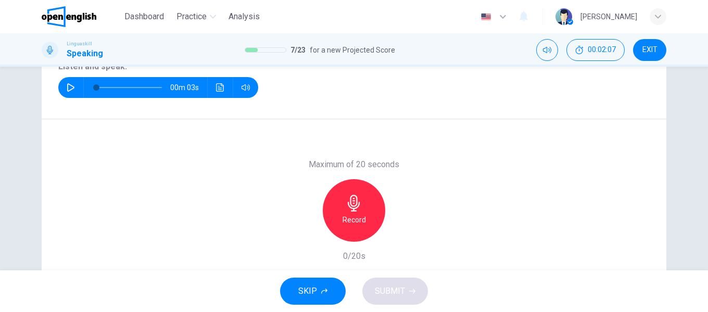
click at [68, 86] on icon "button" at bounding box center [71, 87] width 8 height 8
type input "*"
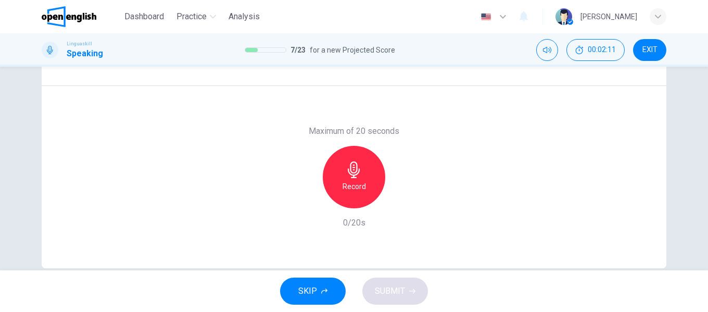
scroll to position [200, 0]
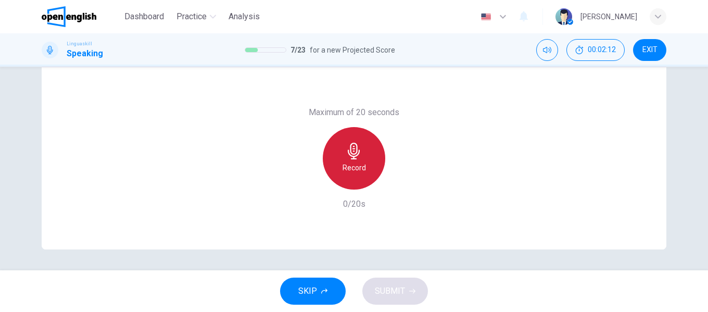
click at [348, 156] on icon "button" at bounding box center [354, 151] width 12 height 17
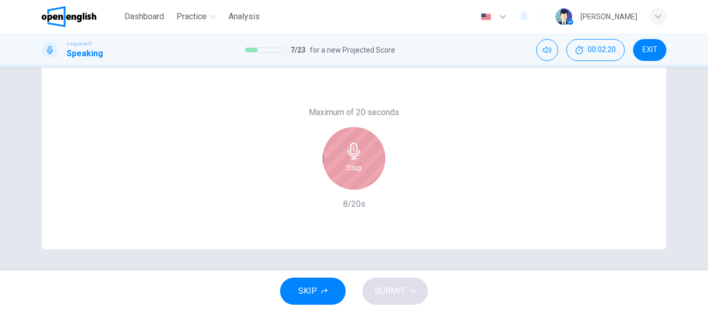
click at [345, 157] on icon "button" at bounding box center [353, 151] width 17 height 17
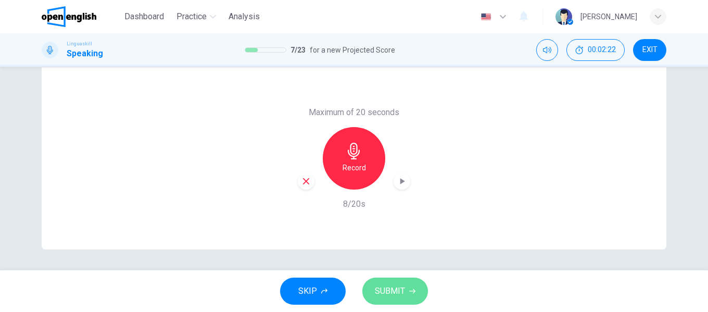
click at [387, 288] on span "SUBMIT" at bounding box center [390, 291] width 30 height 15
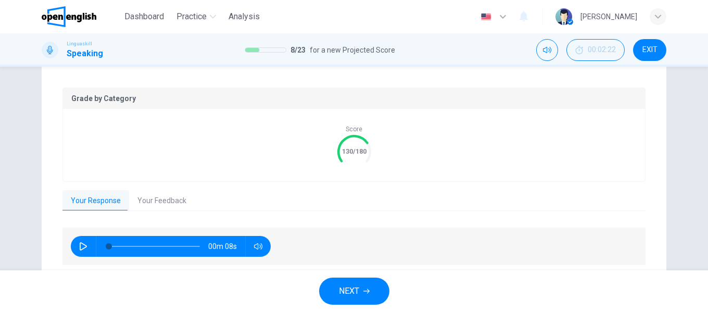
click at [167, 203] on button "Your Feedback" at bounding box center [162, 201] width 66 height 22
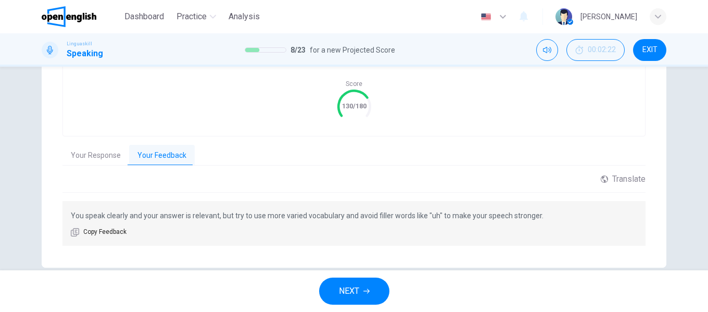
scroll to position [252, 0]
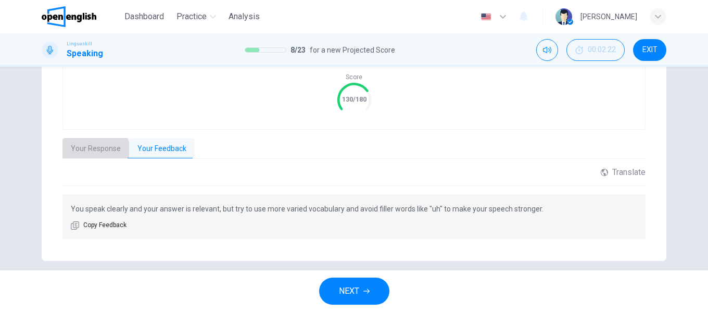
click at [87, 149] on button "Your Response" at bounding box center [95, 149] width 67 height 22
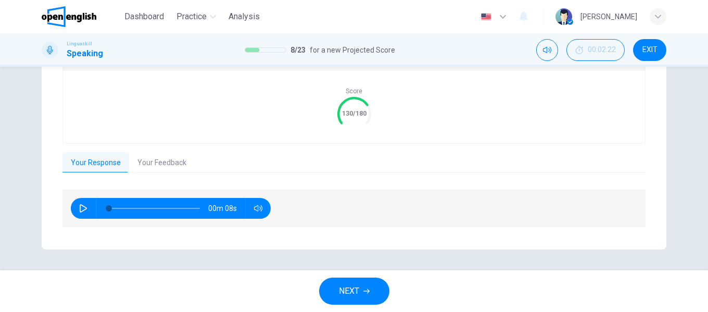
click at [83, 209] on icon "button" at bounding box center [83, 208] width 7 height 8
type input "*"
click at [163, 160] on button "Your Feedback" at bounding box center [162, 163] width 66 height 22
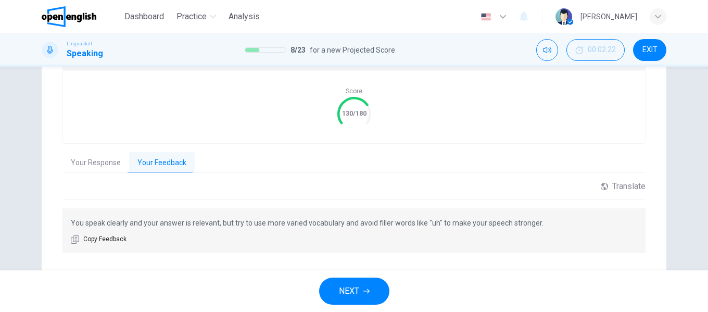
click at [353, 288] on span "NEXT" at bounding box center [349, 291] width 20 height 15
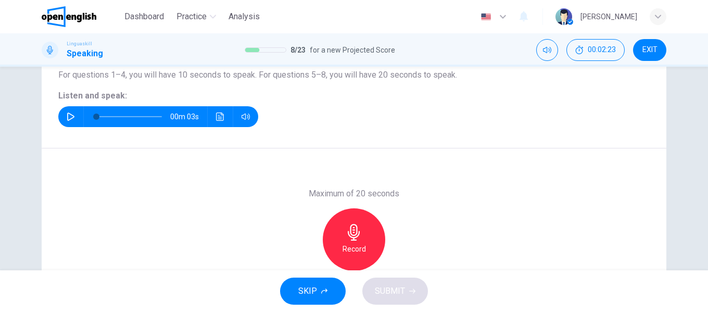
scroll to position [96, 0]
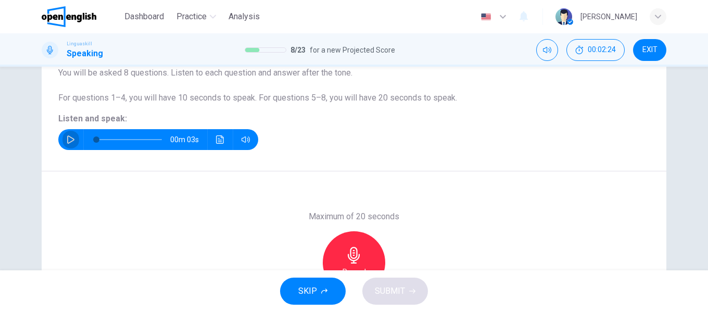
click at [67, 143] on icon "button" at bounding box center [71, 139] width 8 height 8
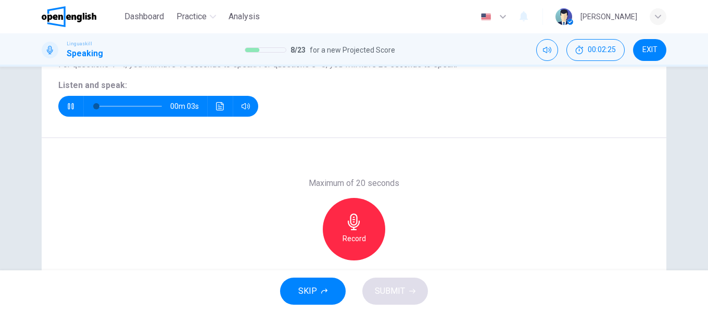
scroll to position [148, 0]
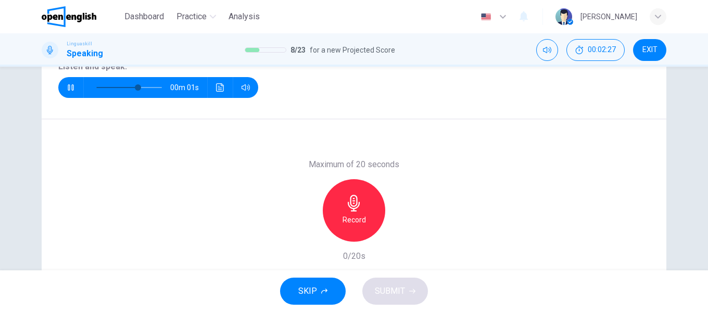
type input "*"
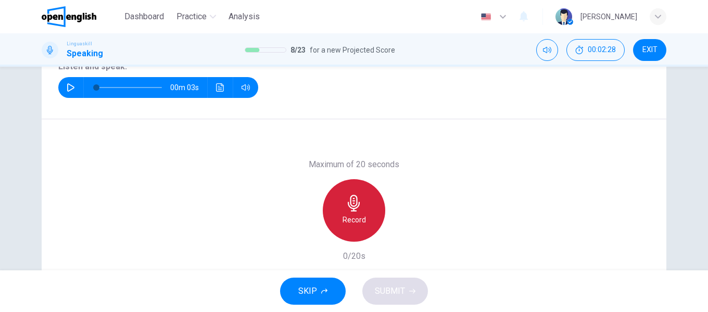
click at [348, 202] on icon "button" at bounding box center [354, 203] width 12 height 17
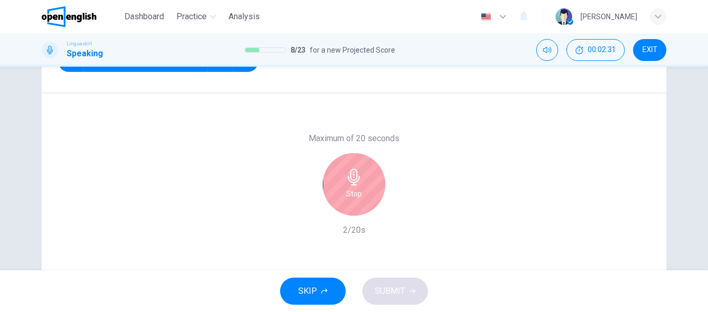
scroll to position [200, 0]
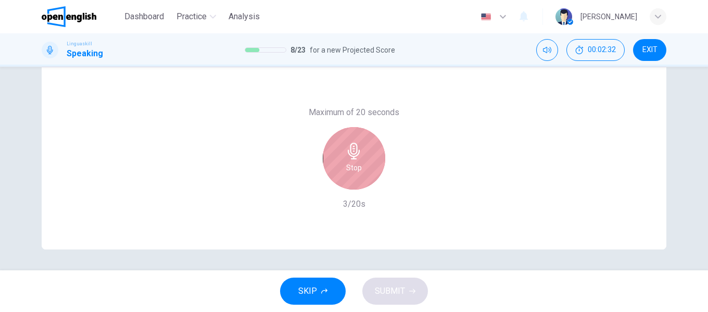
click at [340, 150] on div "Stop" at bounding box center [354, 158] width 62 height 62
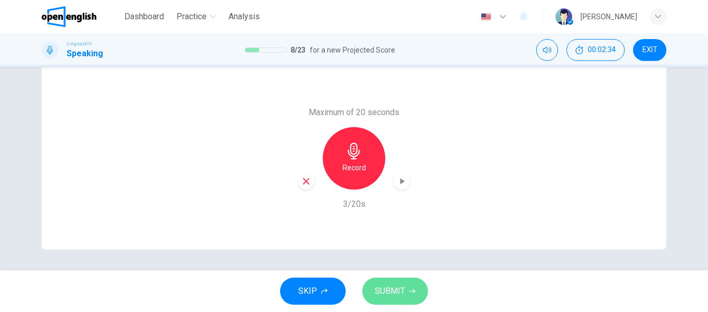
click at [390, 289] on span "SUBMIT" at bounding box center [390, 291] width 30 height 15
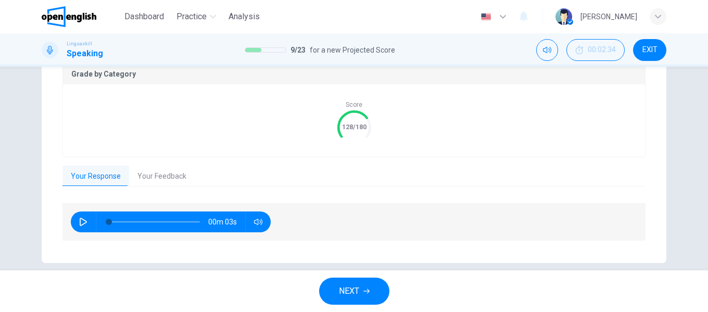
scroll to position [238, 0]
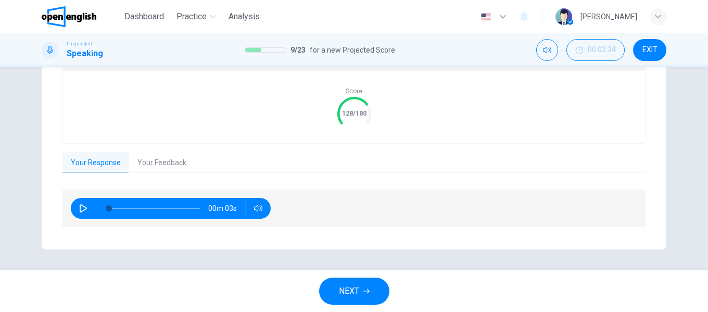
click at [76, 207] on button "button" at bounding box center [83, 208] width 17 height 21
type input "*"
click at [156, 162] on button "Your Feedback" at bounding box center [162, 163] width 66 height 22
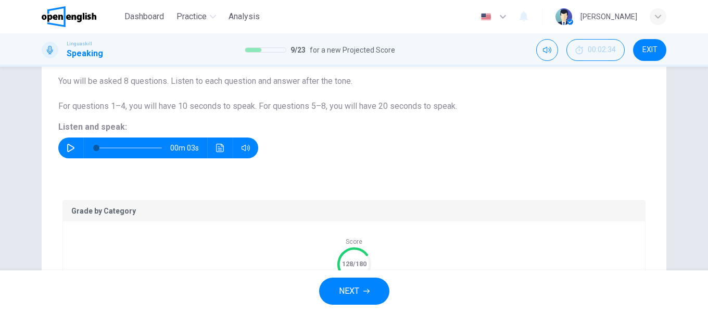
scroll to position [82, 0]
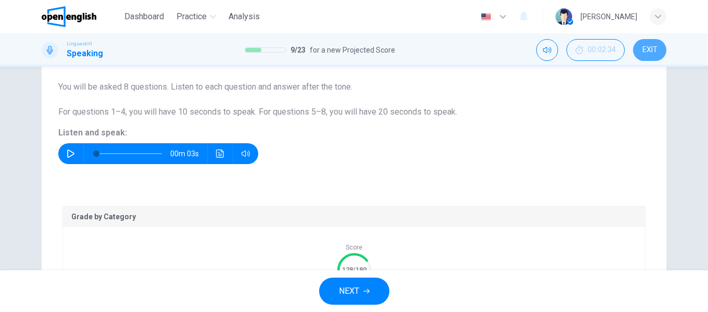
drag, startPoint x: 652, startPoint y: 45, endPoint x: 401, endPoint y: 44, distance: 251.3
click at [651, 46] on span "EXIT" at bounding box center [649, 50] width 15 height 8
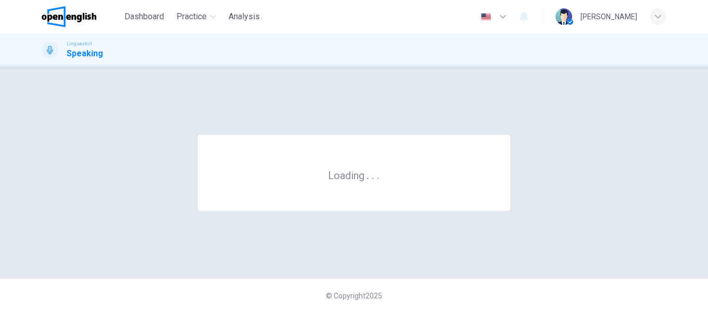
scroll to position [0, 0]
